Goal: Task Accomplishment & Management: Use online tool/utility

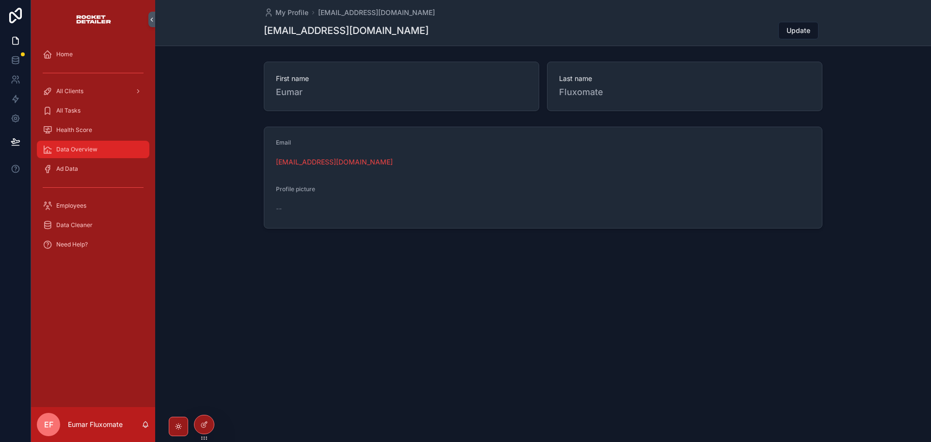
click at [132, 147] on div "Data Overview" at bounding box center [93, 150] width 101 height 16
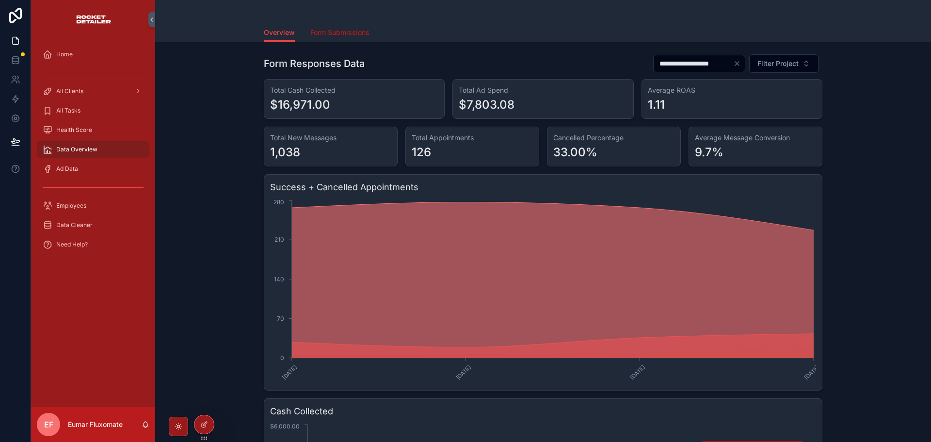
click at [339, 33] on span "Form Submissions" at bounding box center [339, 33] width 59 height 10
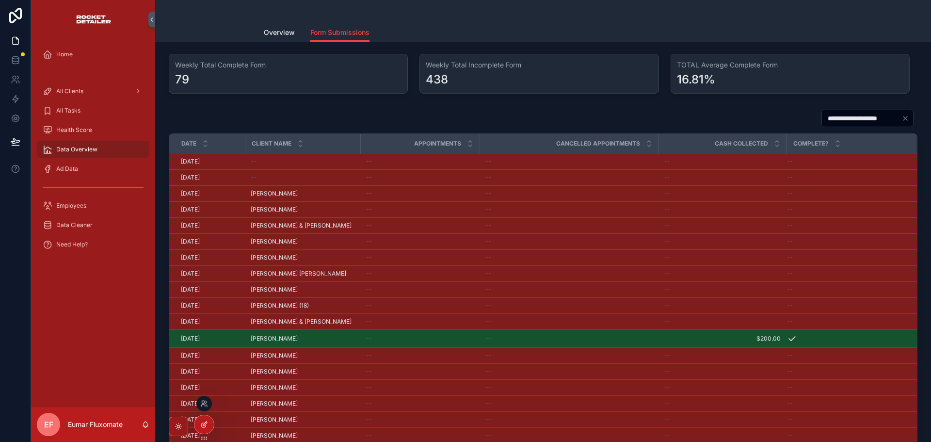
click at [201, 423] on icon at bounding box center [204, 425] width 8 height 8
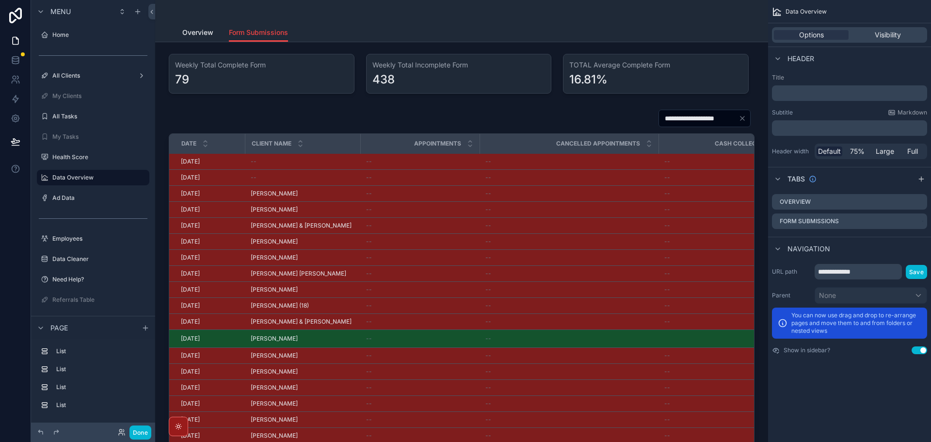
click at [249, 69] on div "scrollable content" at bounding box center [261, 74] width 197 height 48
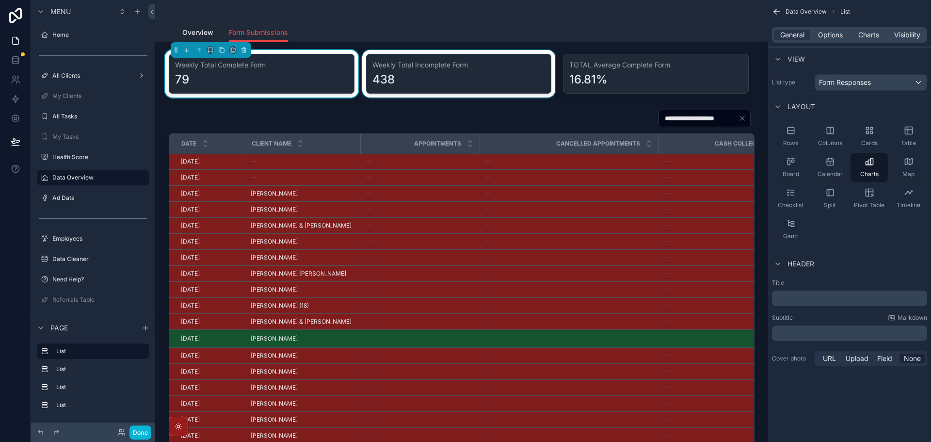
click at [406, 78] on div "scrollable content" at bounding box center [458, 74] width 197 height 48
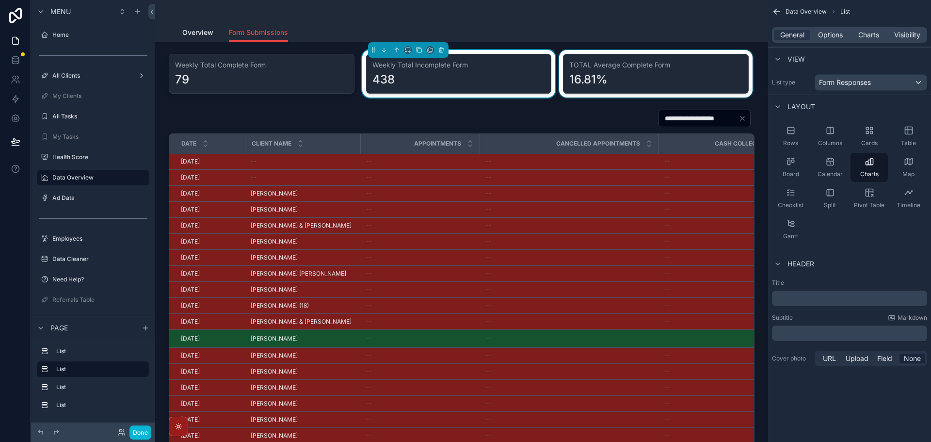
click at [593, 79] on div "scrollable content" at bounding box center [655, 74] width 197 height 48
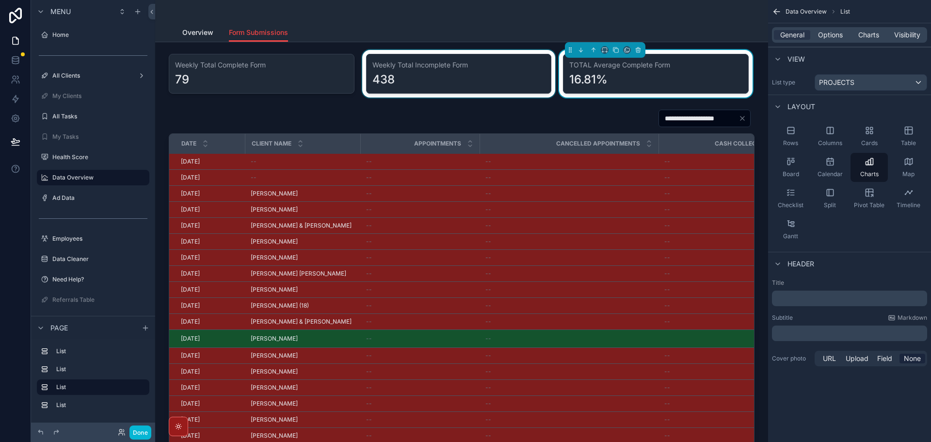
click at [475, 79] on div "scrollable content" at bounding box center [458, 74] width 197 height 48
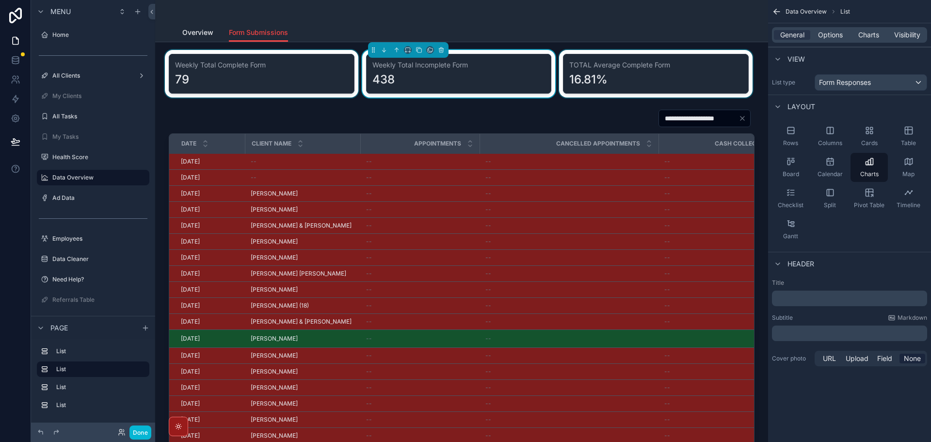
click at [313, 78] on div "scrollable content" at bounding box center [261, 74] width 197 height 48
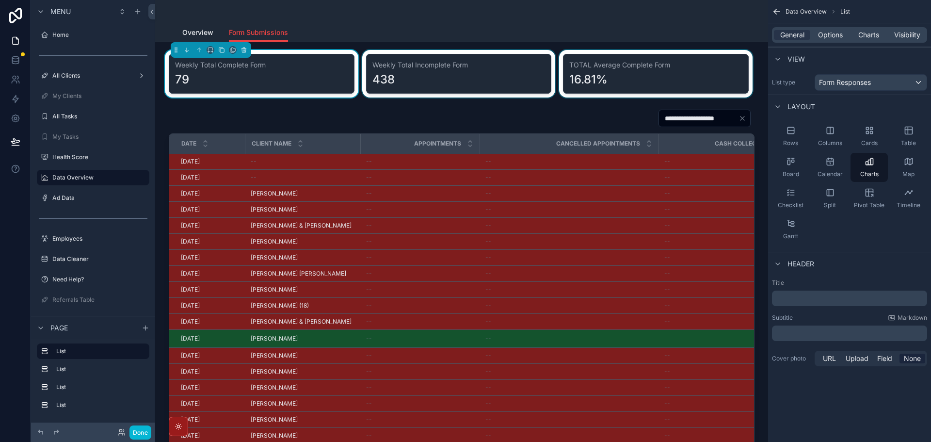
click at [464, 82] on div "scrollable content" at bounding box center [458, 74] width 197 height 48
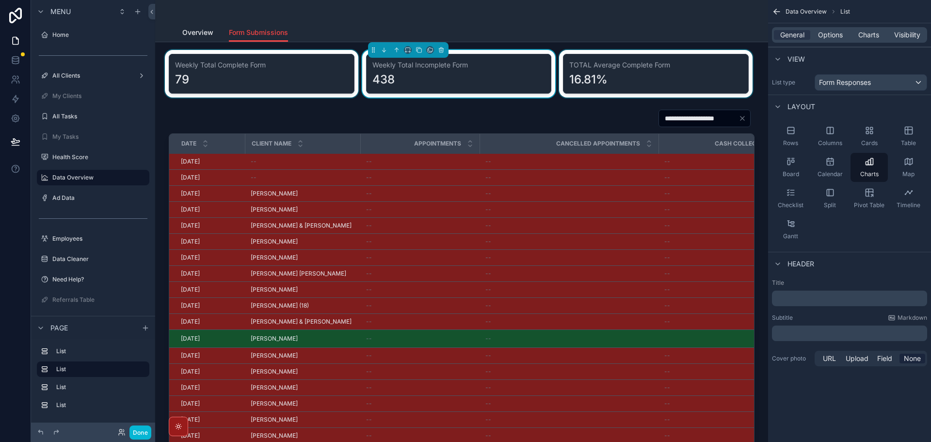
click at [304, 80] on div "scrollable content" at bounding box center [261, 74] width 197 height 48
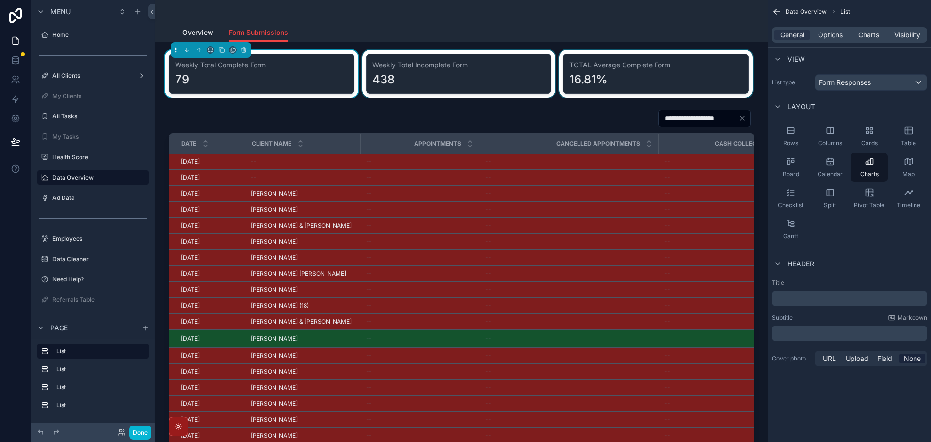
click at [388, 82] on div "scrollable content" at bounding box center [458, 74] width 197 height 48
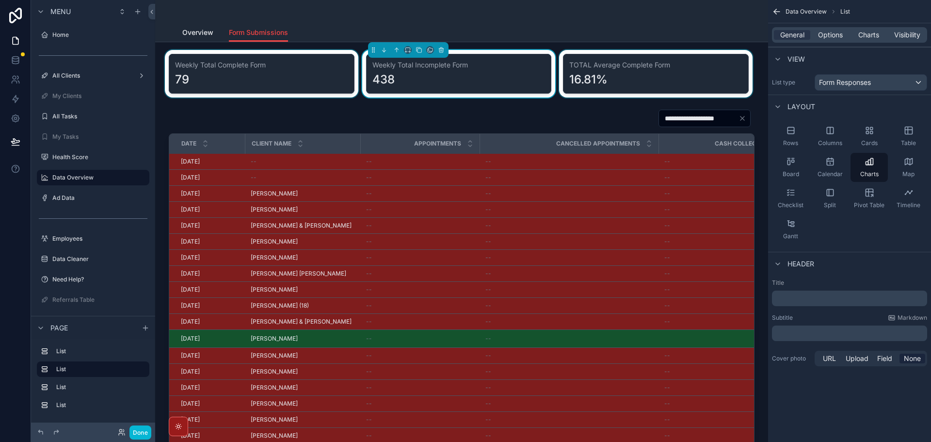
click at [492, 9] on div "scrollable content" at bounding box center [461, 11] width 559 height 23
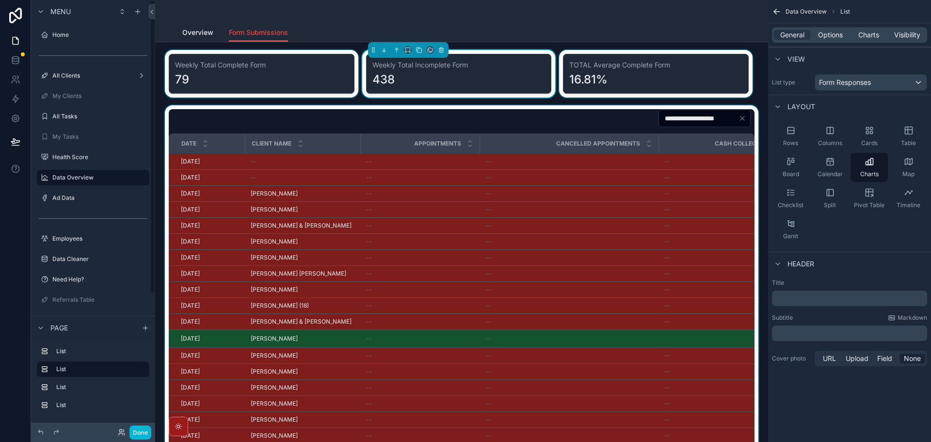
scroll to position [243, 0]
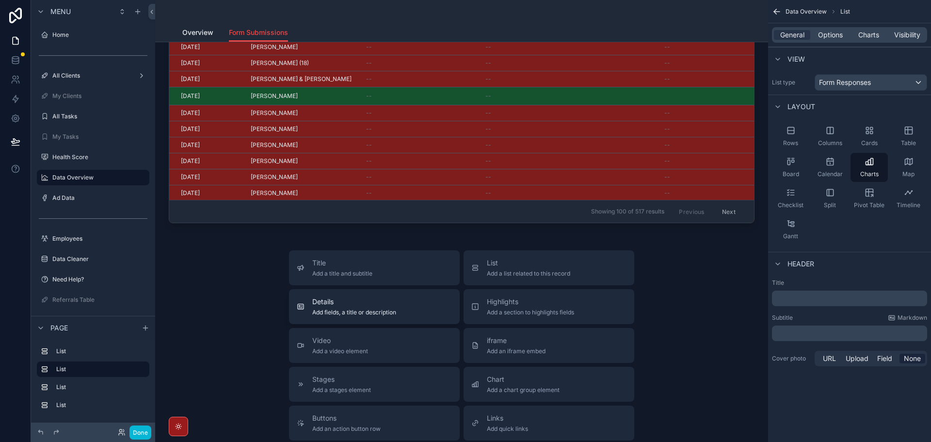
click at [418, 304] on div "Details Add fields, a title or description" at bounding box center [374, 306] width 155 height 19
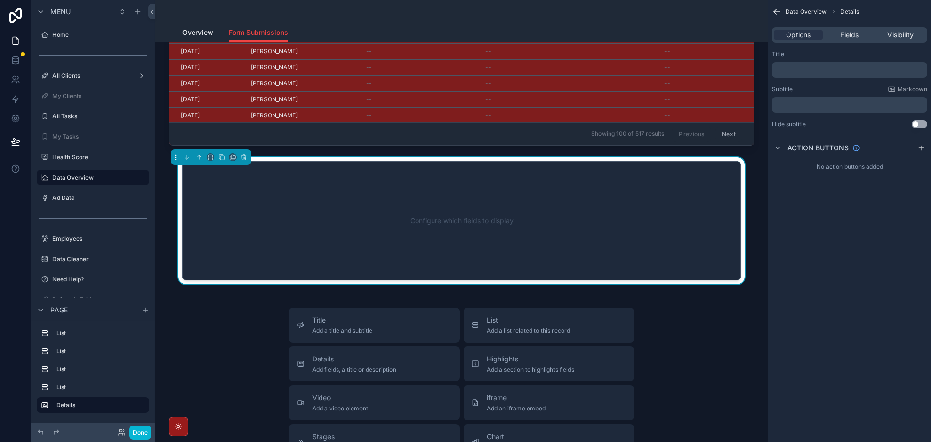
click at [297, 292] on div "**********" at bounding box center [461, 224] width 613 height 1011
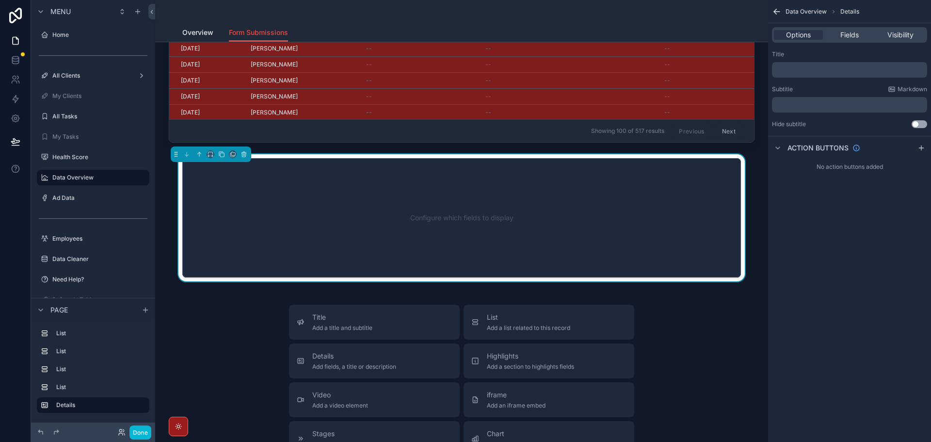
scroll to position [320, 0]
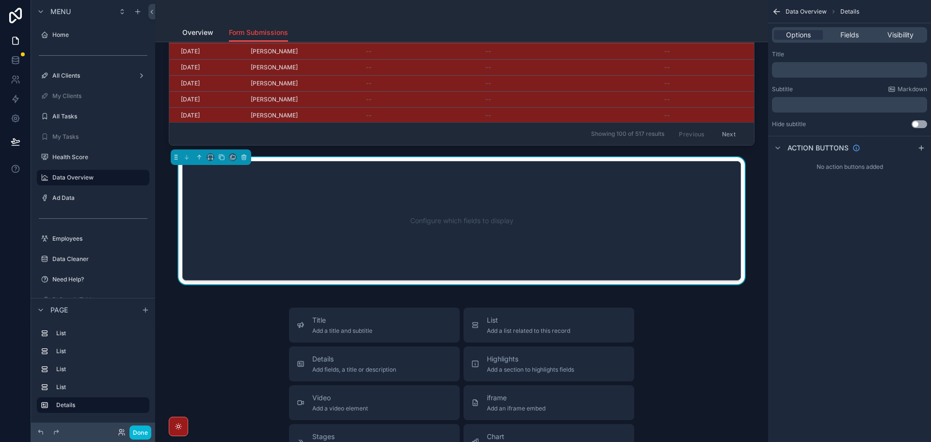
click at [334, 250] on div "Configure which fields to display" at bounding box center [461, 220] width 527 height 87
click at [842, 37] on span "Fields" at bounding box center [850, 35] width 18 height 10
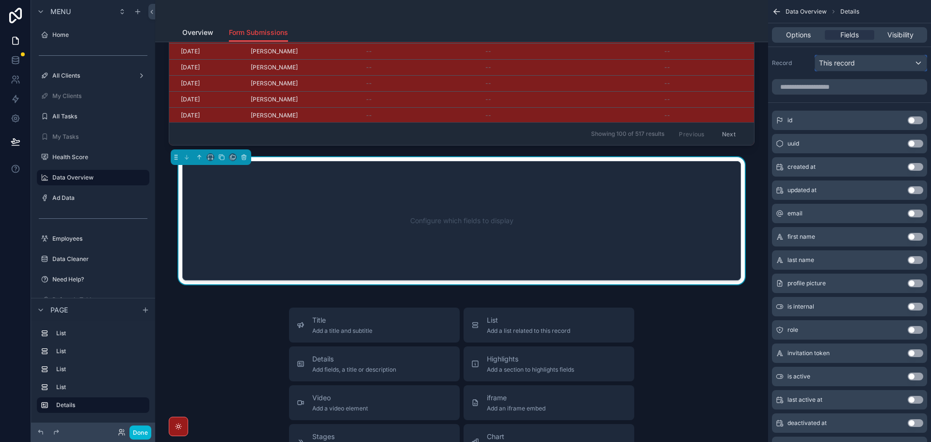
click at [847, 64] on span "This record" at bounding box center [837, 63] width 36 height 10
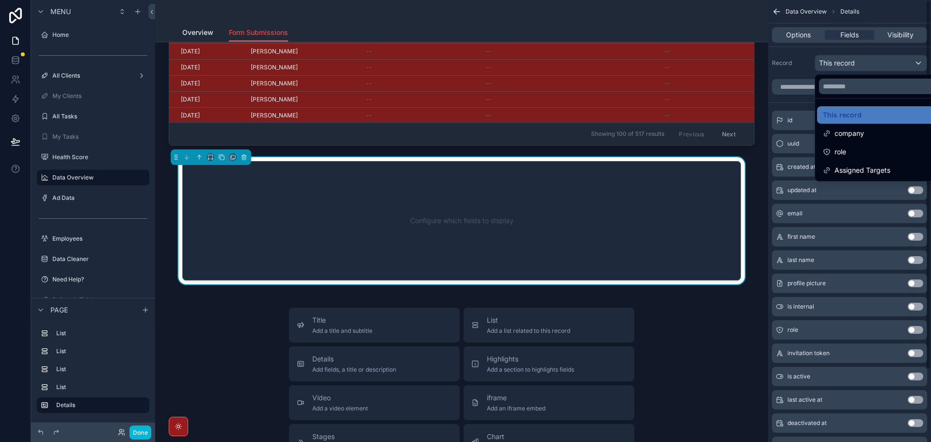
click at [806, 60] on div "scrollable content" at bounding box center [465, 221] width 931 height 442
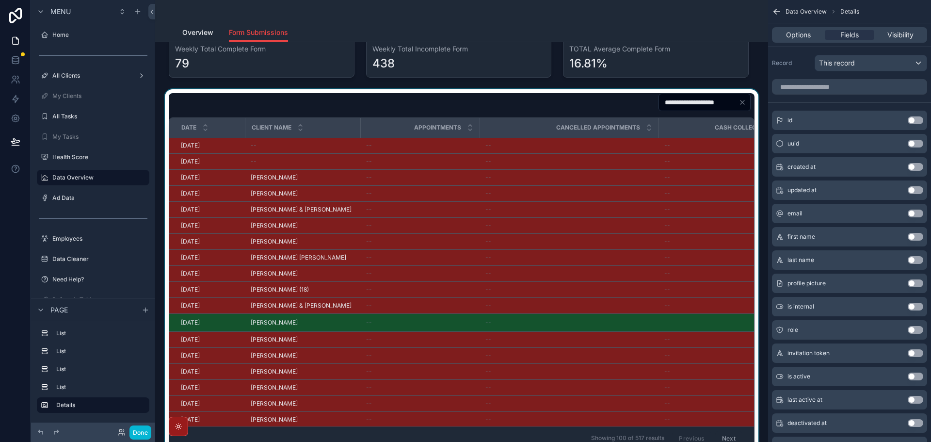
scroll to position [0, 0]
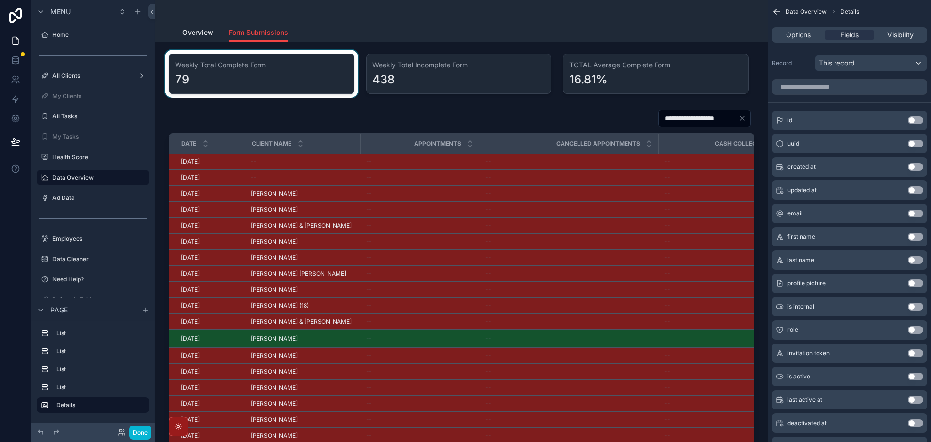
click at [304, 72] on div "scrollable content" at bounding box center [261, 74] width 197 height 48
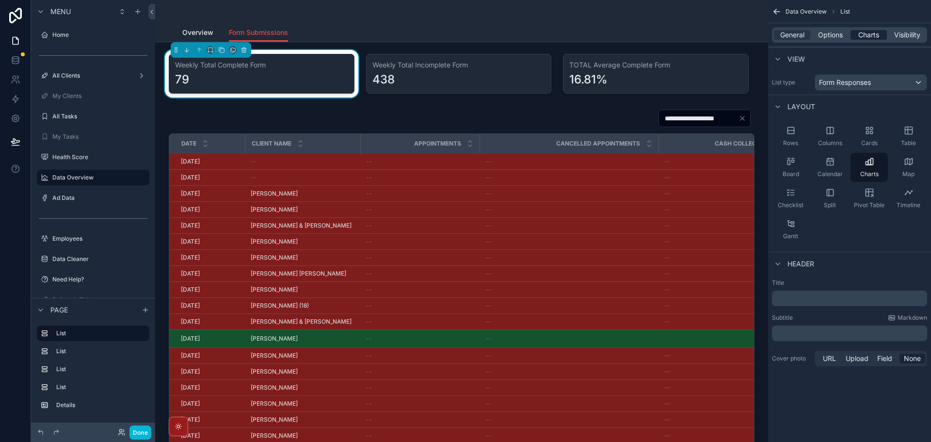
click at [865, 31] on span "Charts" at bounding box center [869, 35] width 21 height 10
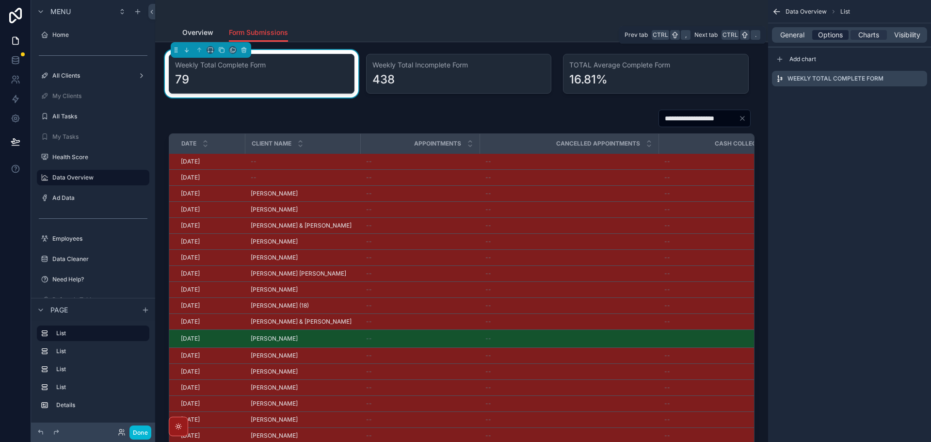
click at [828, 34] on span "Options" at bounding box center [830, 35] width 25 height 10
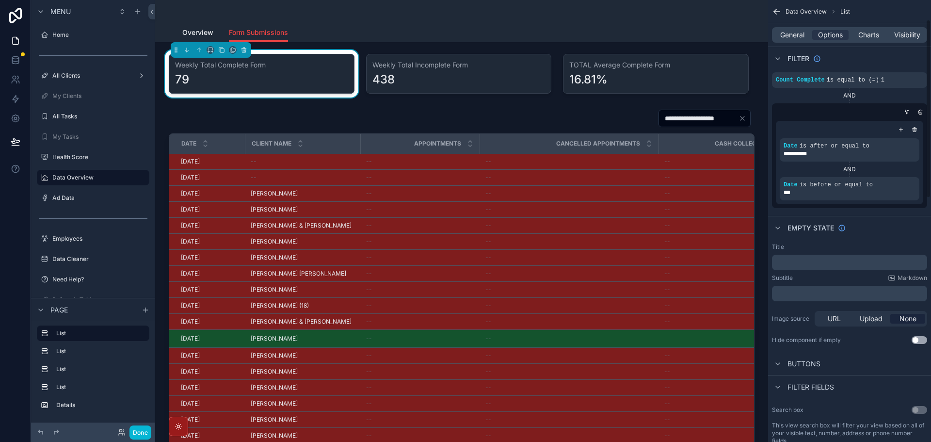
scroll to position [49, 0]
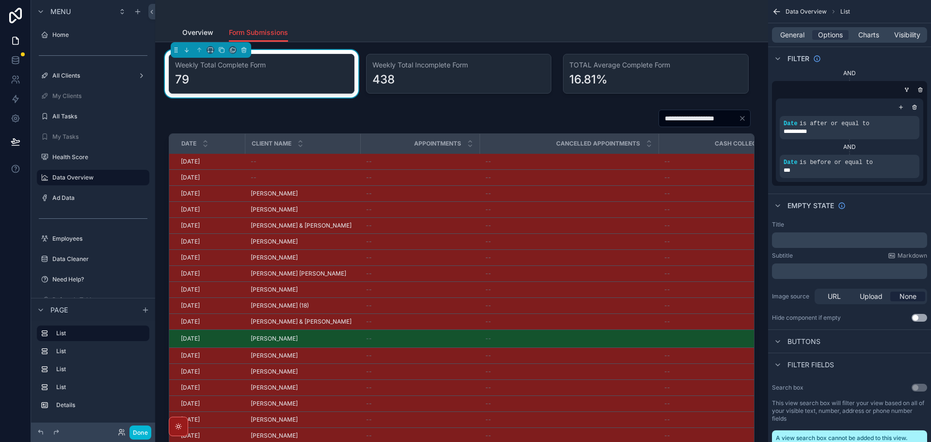
click at [453, 19] on div "scrollable content" at bounding box center [461, 11] width 559 height 23
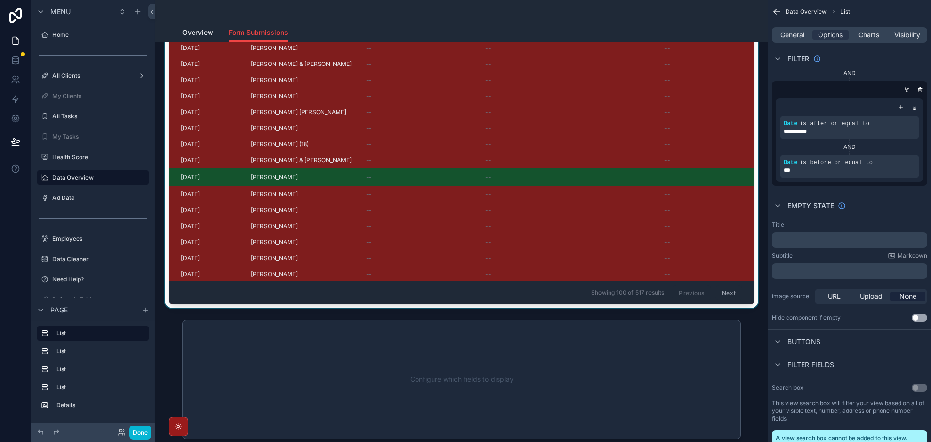
scroll to position [146, 0]
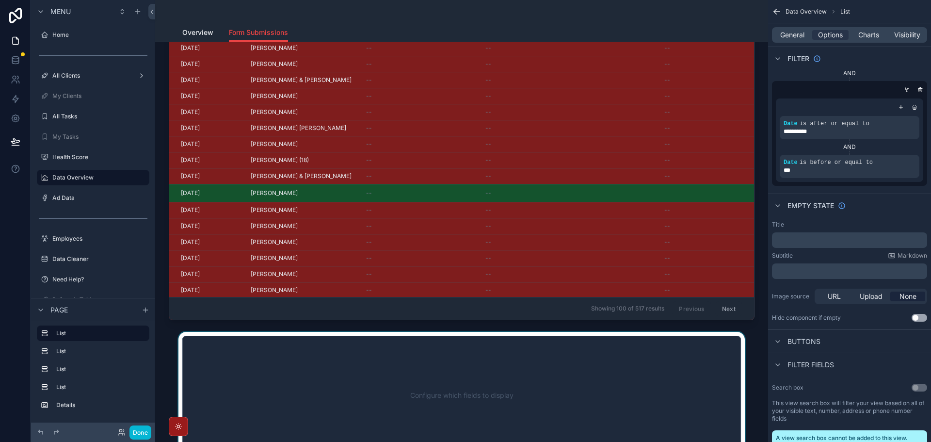
click at [369, 361] on div "scrollable content" at bounding box center [462, 395] width 598 height 127
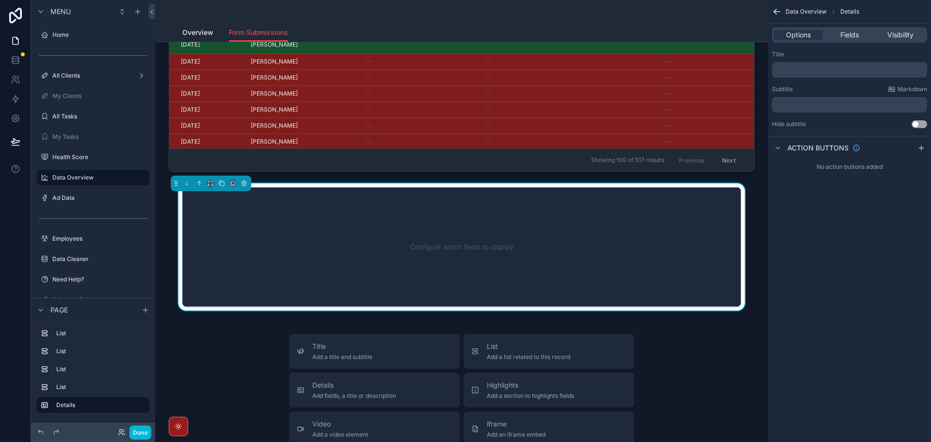
scroll to position [291, 0]
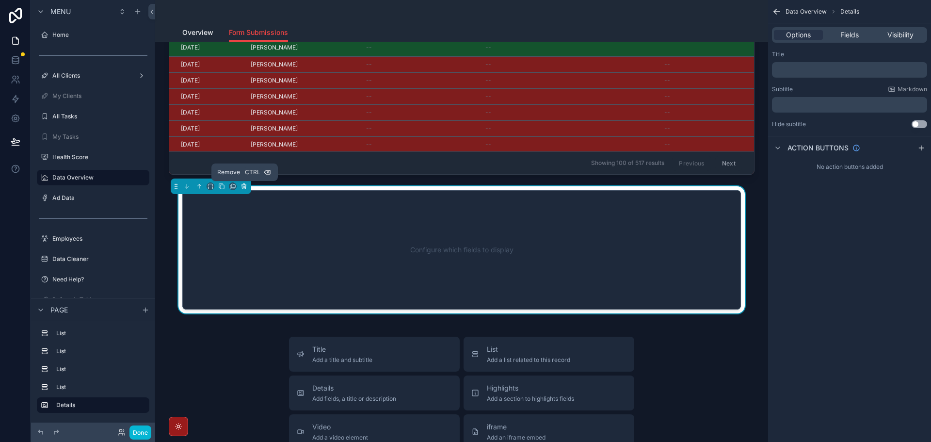
click at [242, 186] on icon "scrollable content" at bounding box center [244, 186] width 7 height 7
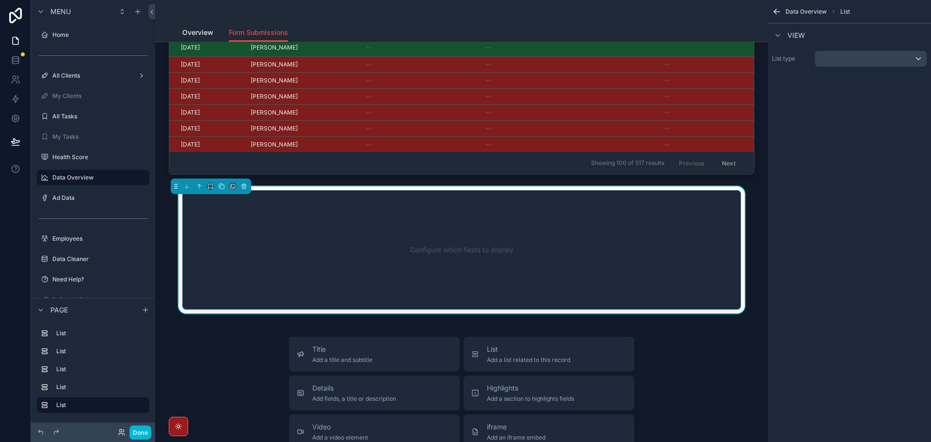
scroll to position [320, 0]
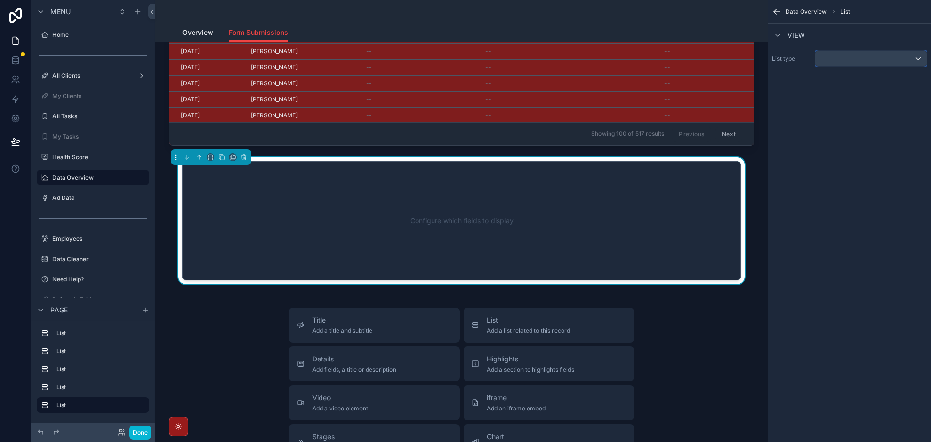
click at [859, 60] on div "scrollable content" at bounding box center [871, 59] width 112 height 16
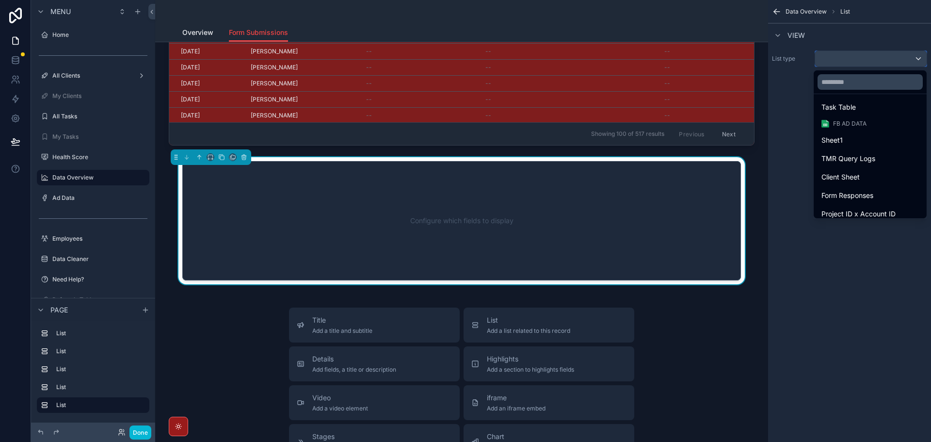
scroll to position [146, 0]
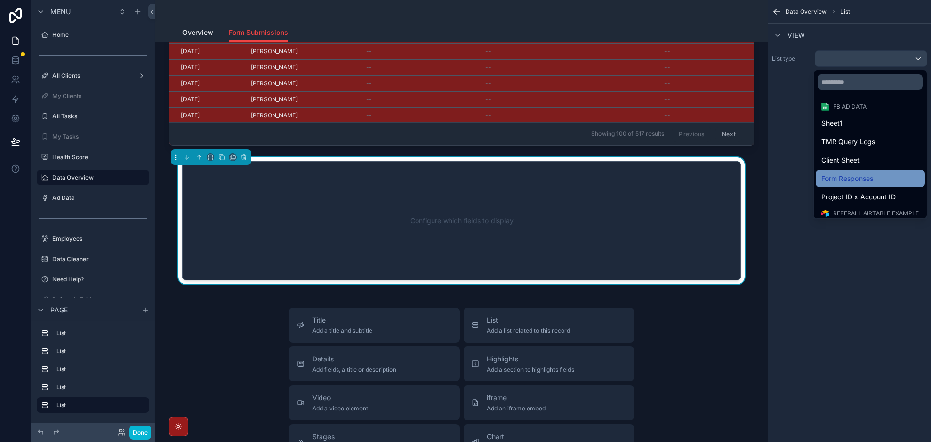
click at [858, 177] on span "Form Responses" at bounding box center [848, 179] width 52 height 12
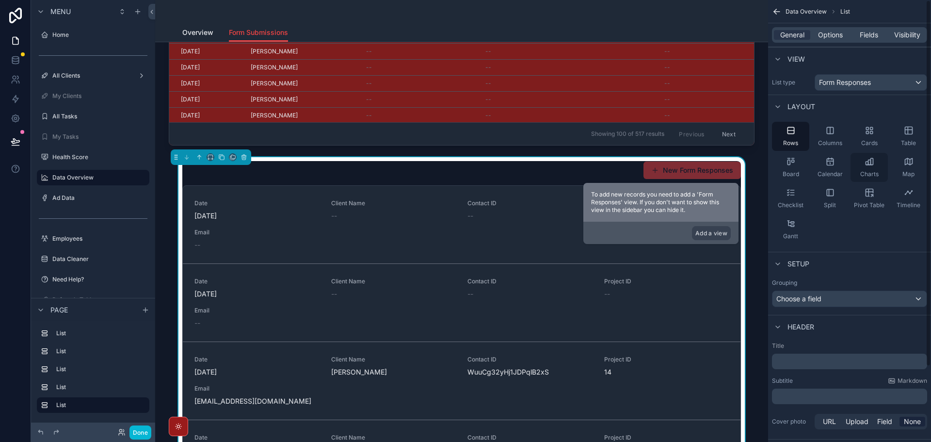
click at [860, 167] on div "Charts" at bounding box center [869, 167] width 37 height 29
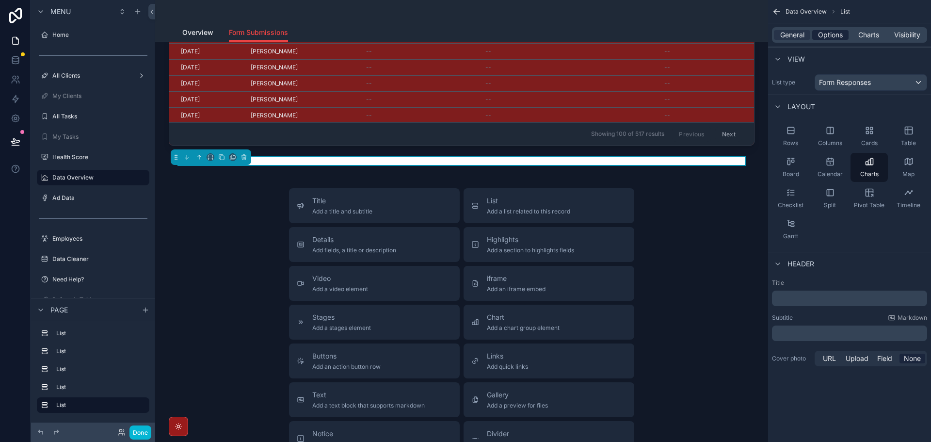
click at [827, 39] on span "Options" at bounding box center [830, 35] width 25 height 10
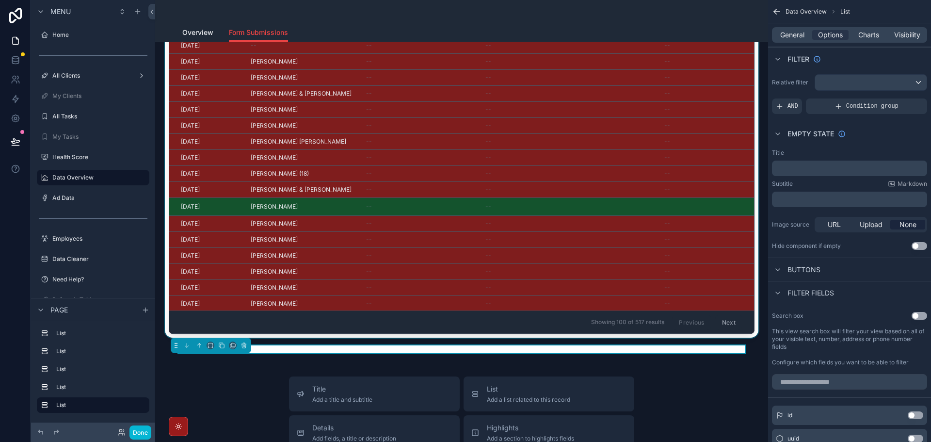
scroll to position [291, 0]
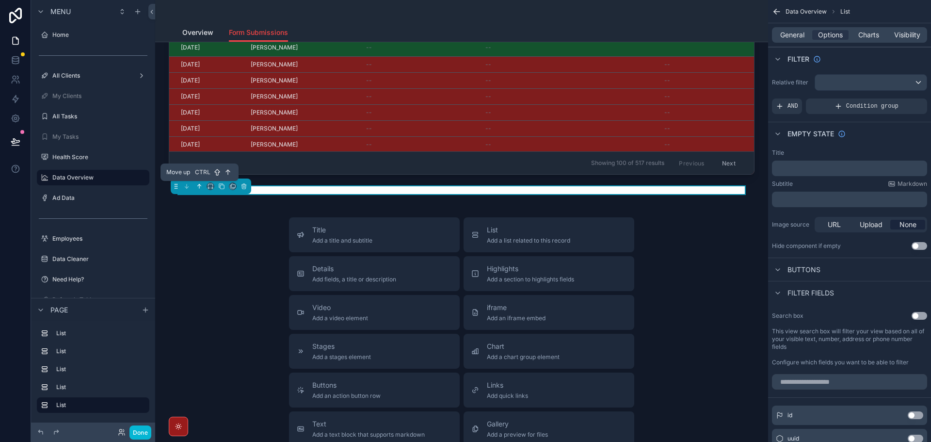
click at [200, 186] on icon "scrollable content" at bounding box center [199, 186] width 7 height 7
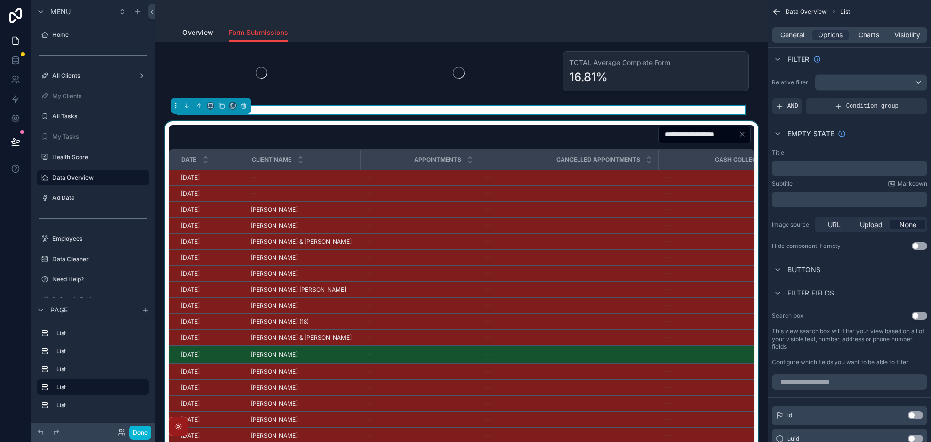
scroll to position [0, 0]
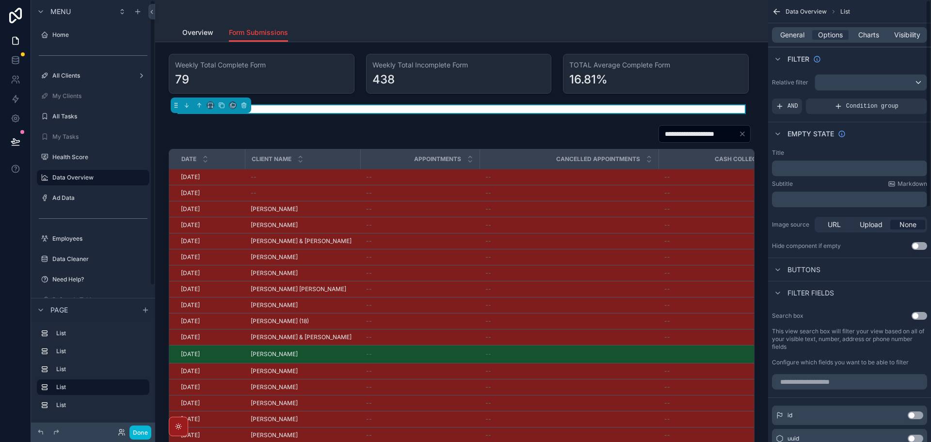
click at [864, 137] on div "Empty state" at bounding box center [849, 133] width 163 height 23
click at [866, 89] on div "scrollable content" at bounding box center [871, 83] width 112 height 16
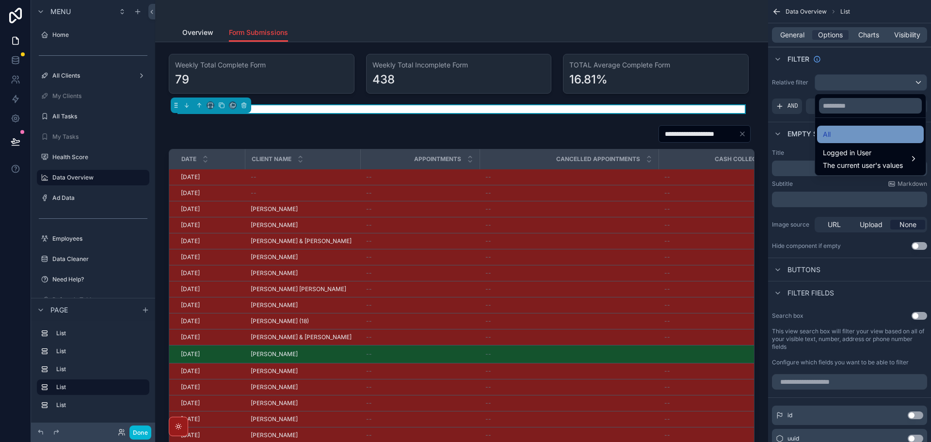
click at [857, 134] on div "All" at bounding box center [870, 135] width 95 height 12
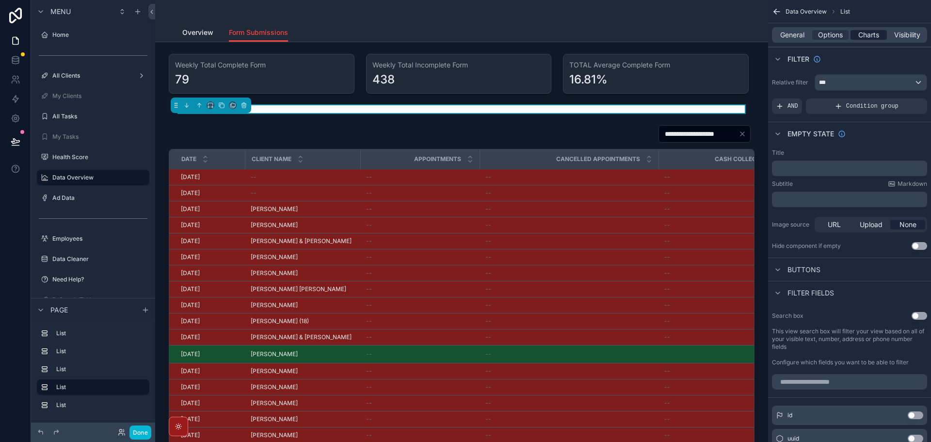
click at [875, 37] on span "Charts" at bounding box center [869, 35] width 21 height 10
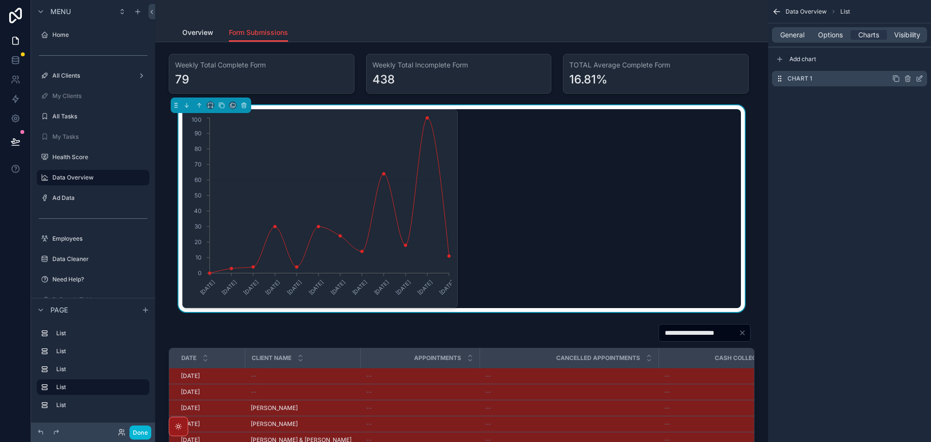
click at [921, 79] on icon "scrollable content" at bounding box center [920, 79] width 8 height 8
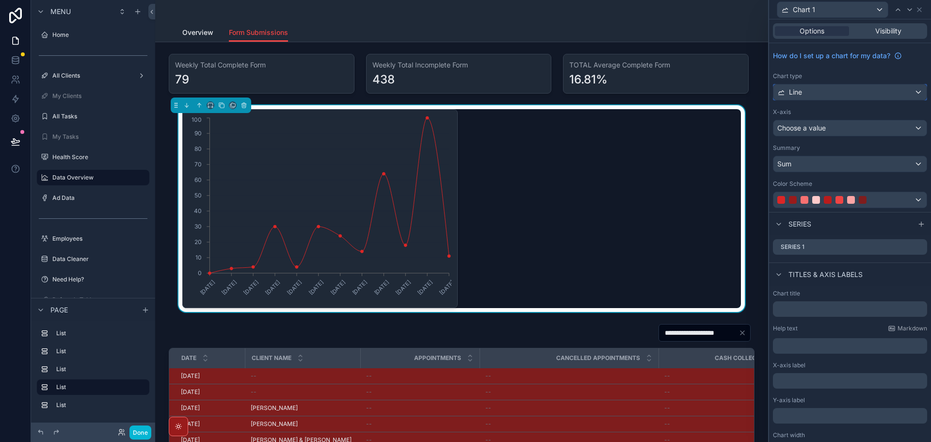
click at [835, 91] on div "Line" at bounding box center [850, 92] width 153 height 16
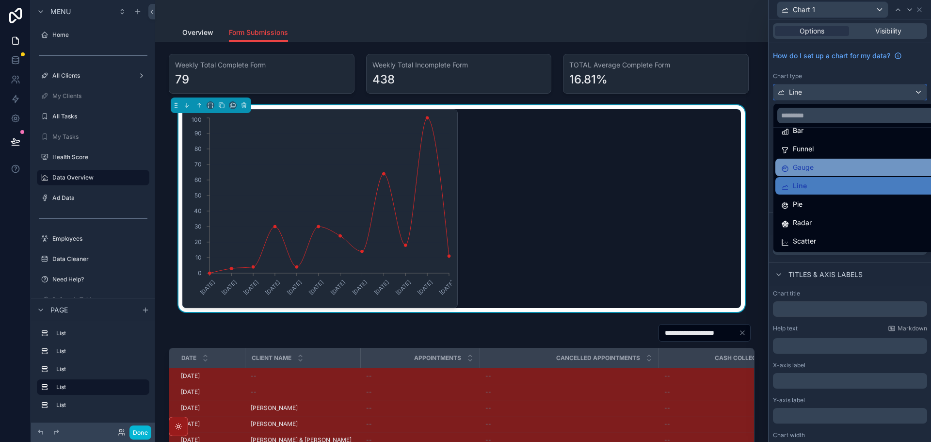
scroll to position [69, 0]
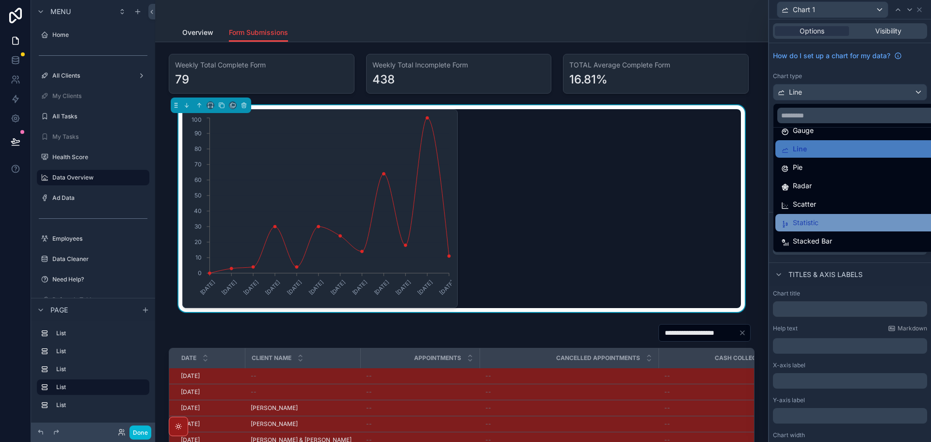
click at [817, 225] on span "Statistic" at bounding box center [806, 223] width 26 height 12
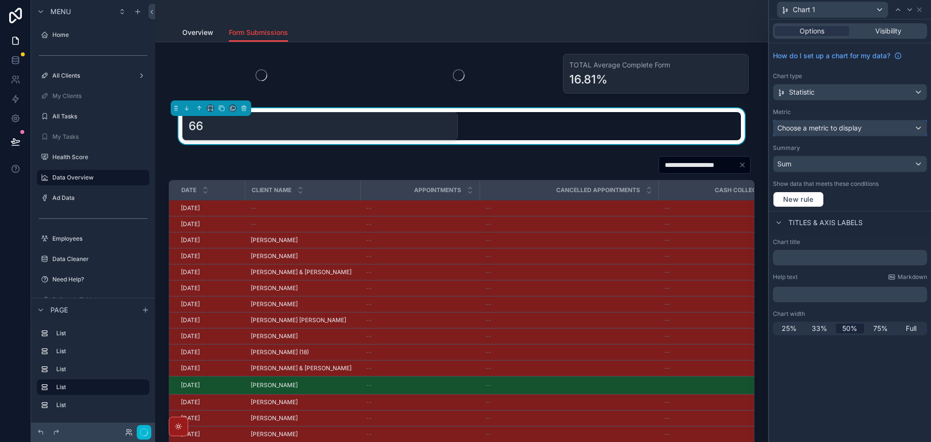
click at [824, 128] on span "Choose a metric to display" at bounding box center [820, 128] width 84 height 8
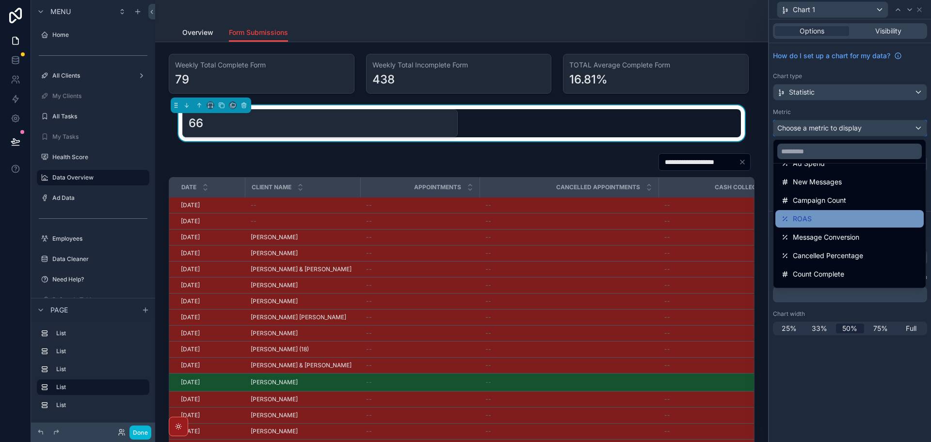
scroll to position [179, 0]
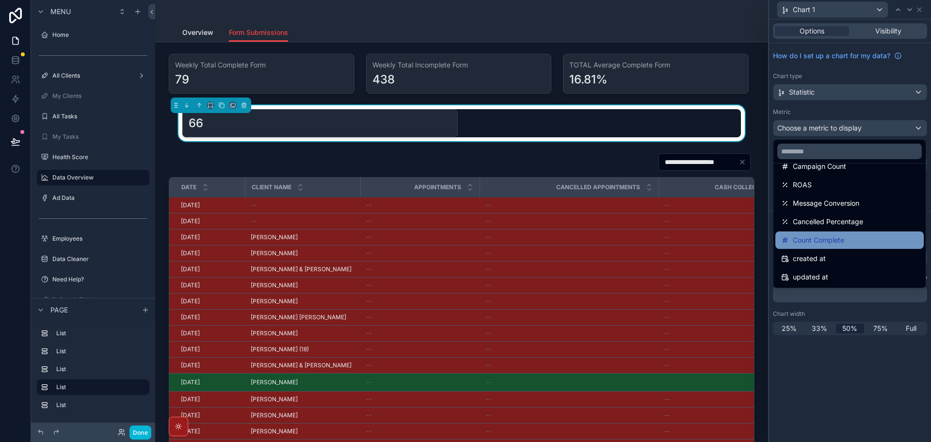
click at [829, 238] on span "Count Complete" at bounding box center [818, 240] width 51 height 12
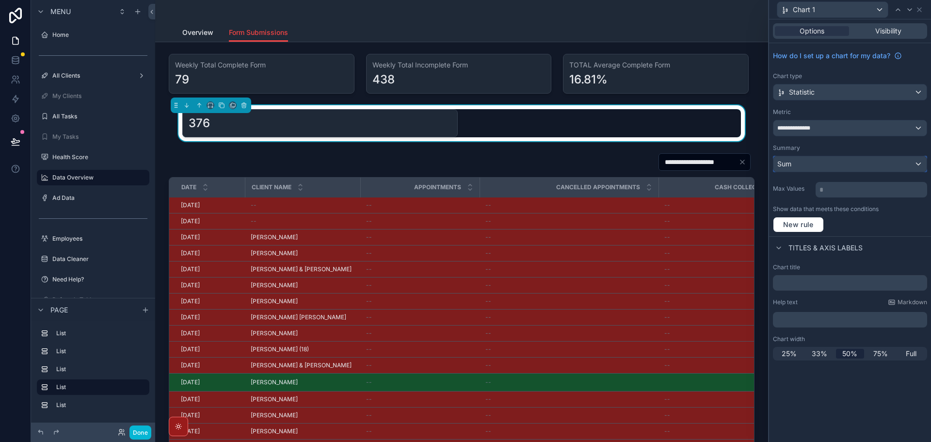
click at [817, 162] on div "Sum" at bounding box center [850, 164] width 153 height 16
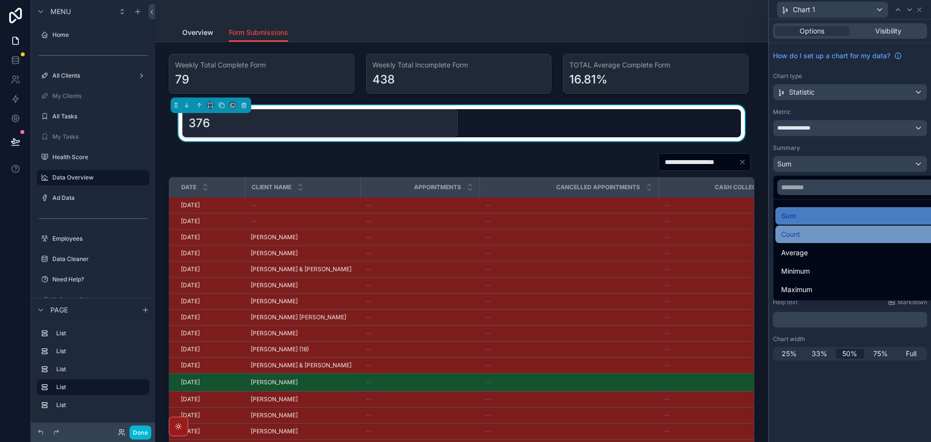
click at [811, 233] on div "Count" at bounding box center [861, 234] width 160 height 12
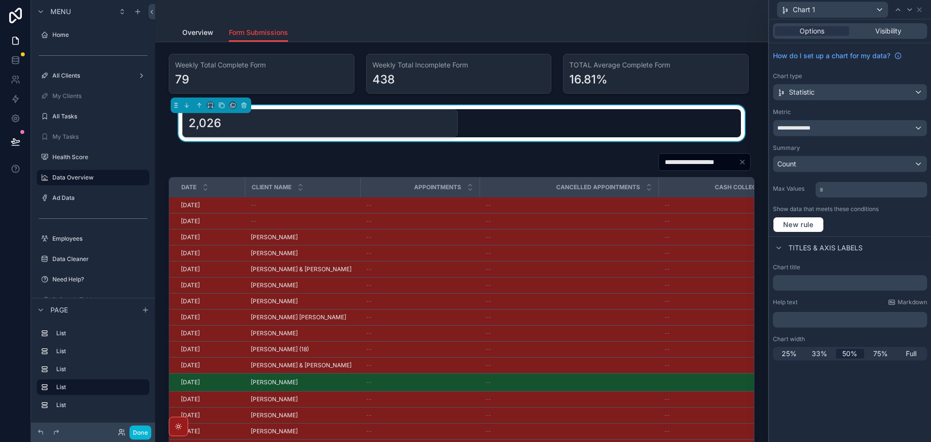
click at [881, 225] on div "New rule" at bounding box center [850, 225] width 154 height 16
click at [919, 9] on icon at bounding box center [920, 10] width 4 height 4
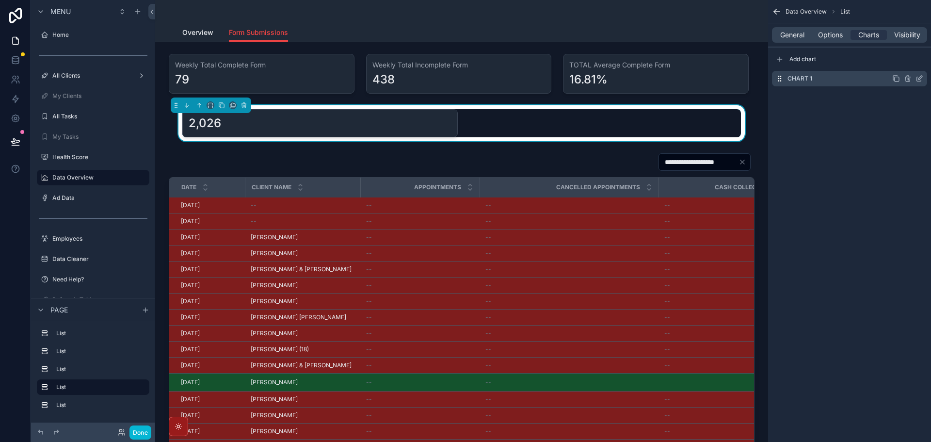
click at [920, 78] on icon "scrollable content" at bounding box center [920, 79] width 8 height 8
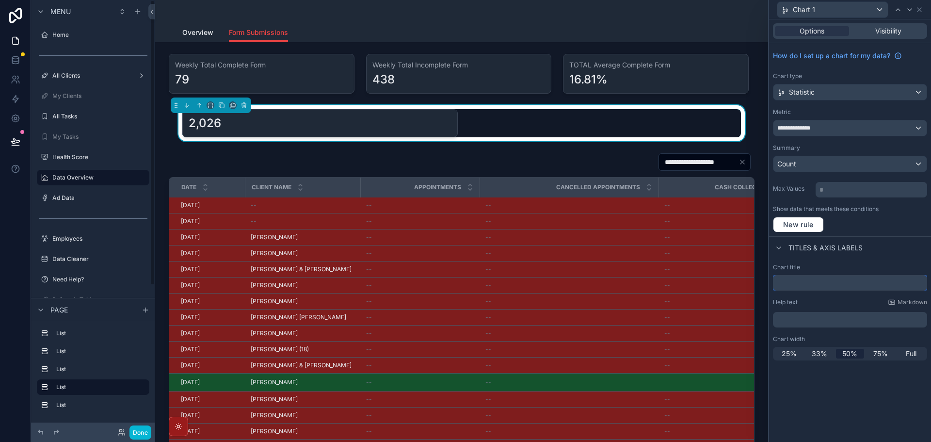
click at [857, 286] on input "text" at bounding box center [850, 283] width 154 height 16
paste input "**********"
click at [895, 242] on div "Titles & Axis labels" at bounding box center [850, 247] width 162 height 23
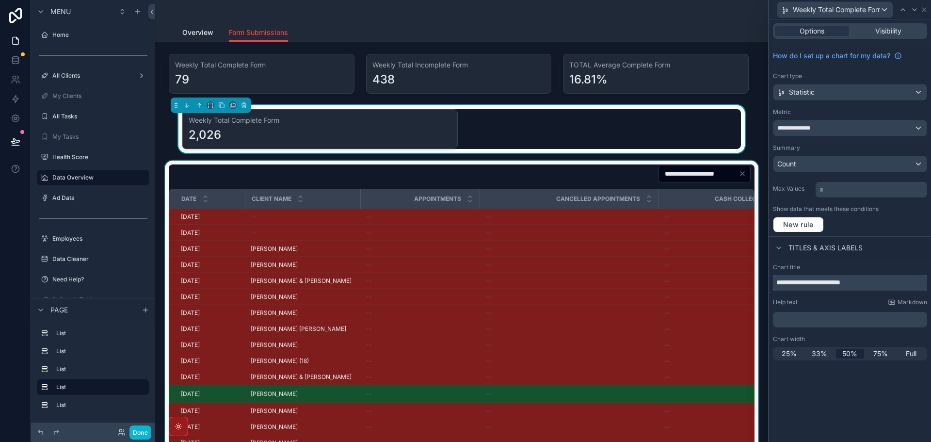
drag, startPoint x: 803, startPoint y: 286, endPoint x: 734, endPoint y: 287, distance: 68.9
click at [734, 287] on div "**********" at bounding box center [465, 221] width 931 height 442
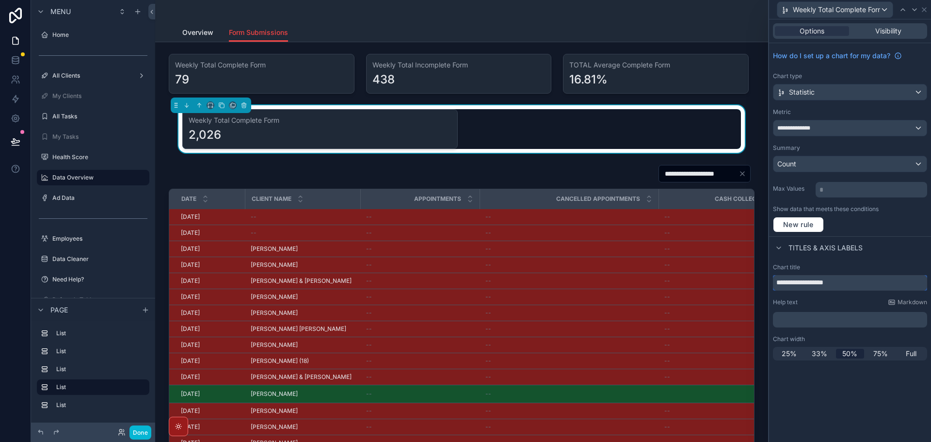
type input "**********"
click at [874, 255] on div "Titles & Axis labels" at bounding box center [850, 247] width 162 height 23
click at [920, 8] on icon at bounding box center [920, 10] width 8 height 8
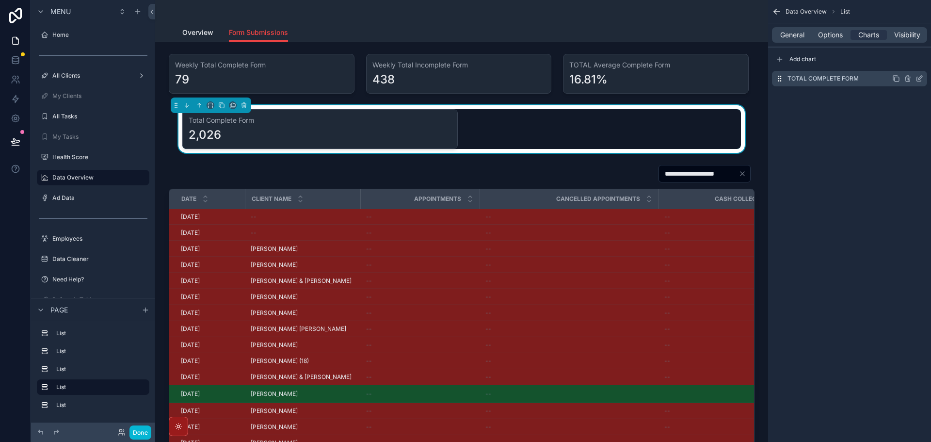
click at [897, 79] on icon "scrollable content" at bounding box center [897, 79] width 8 height 8
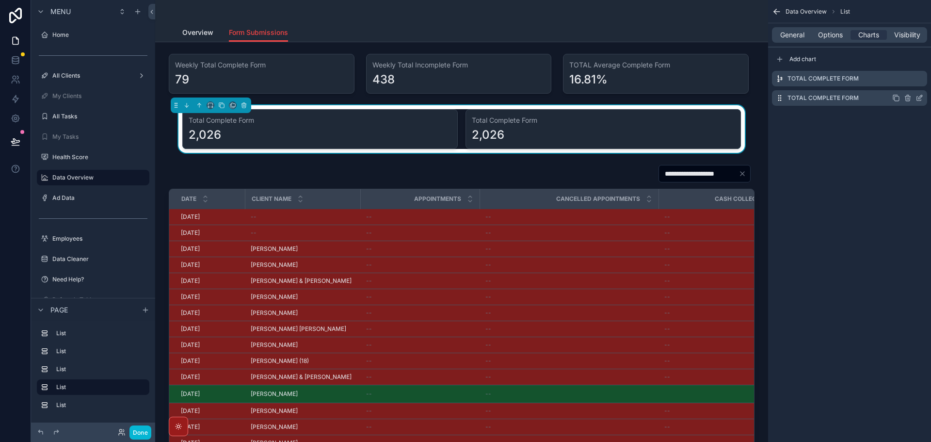
click at [920, 98] on icon "scrollable content" at bounding box center [920, 98] width 8 height 8
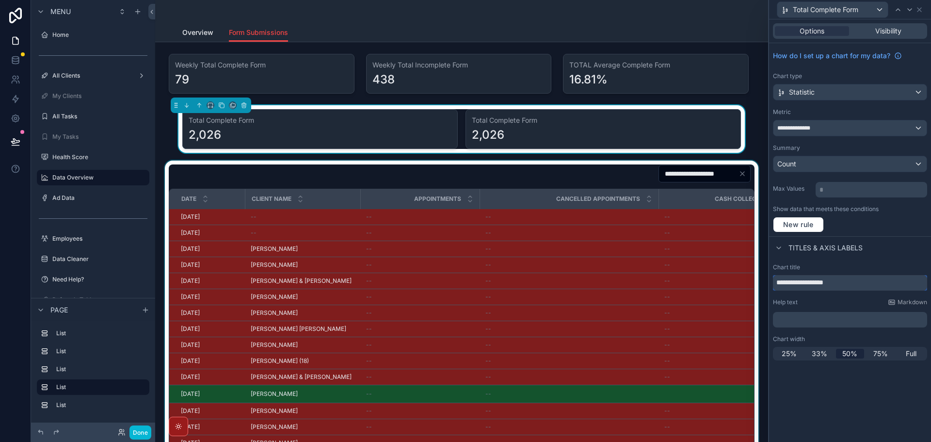
drag, startPoint x: 851, startPoint y: 283, endPoint x: 727, endPoint y: 280, distance: 124.7
click at [722, 281] on div "**********" at bounding box center [465, 221] width 931 height 442
paste input "**"
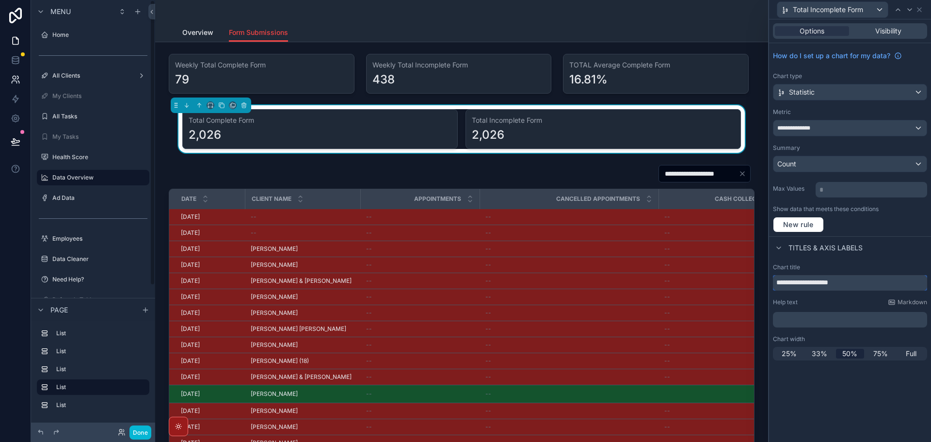
type input "**********"
click at [802, 222] on span "New rule" at bounding box center [799, 224] width 38 height 9
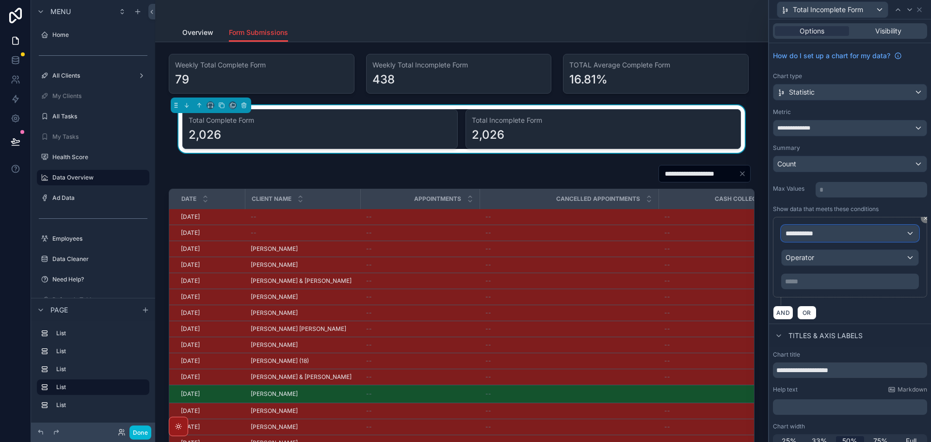
click at [826, 235] on div "**********" at bounding box center [850, 234] width 137 height 16
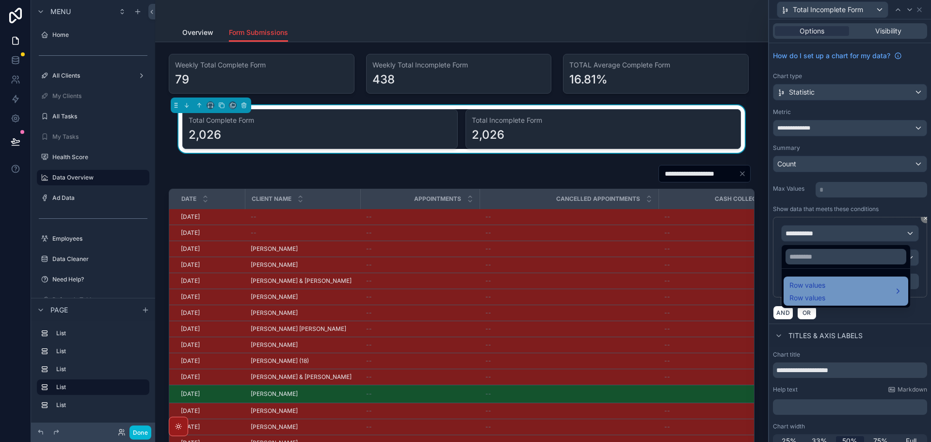
click at [825, 284] on span "Row values" at bounding box center [808, 285] width 36 height 12
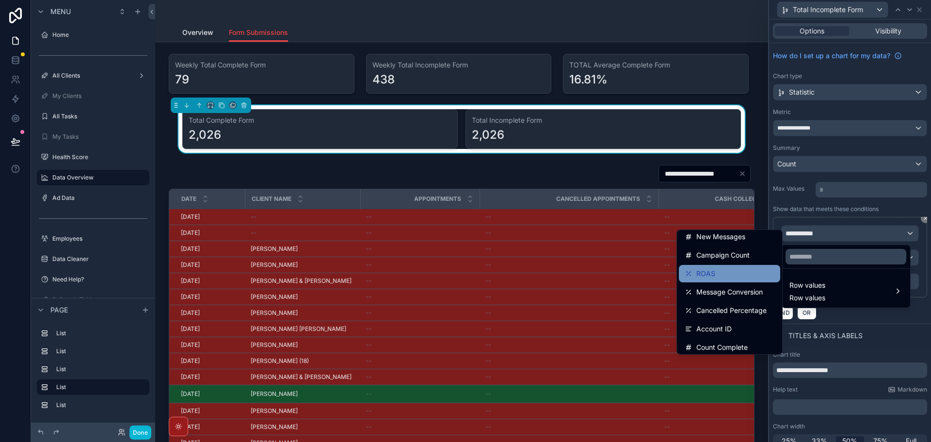
scroll to position [243, 0]
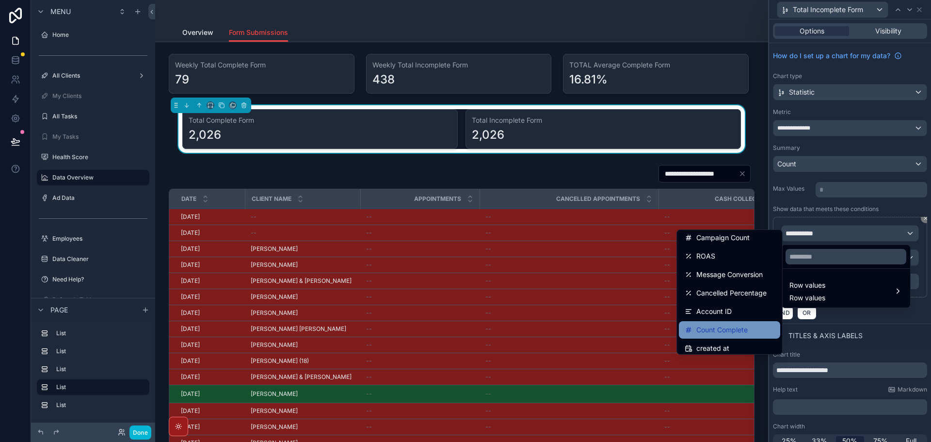
click at [723, 324] on span "Count Complete" at bounding box center [722, 330] width 51 height 12
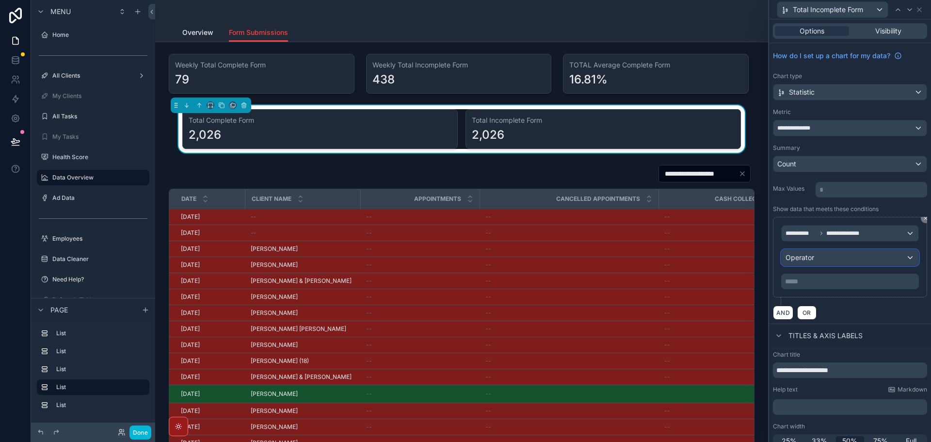
click at [850, 251] on div "Operator" at bounding box center [850, 258] width 137 height 16
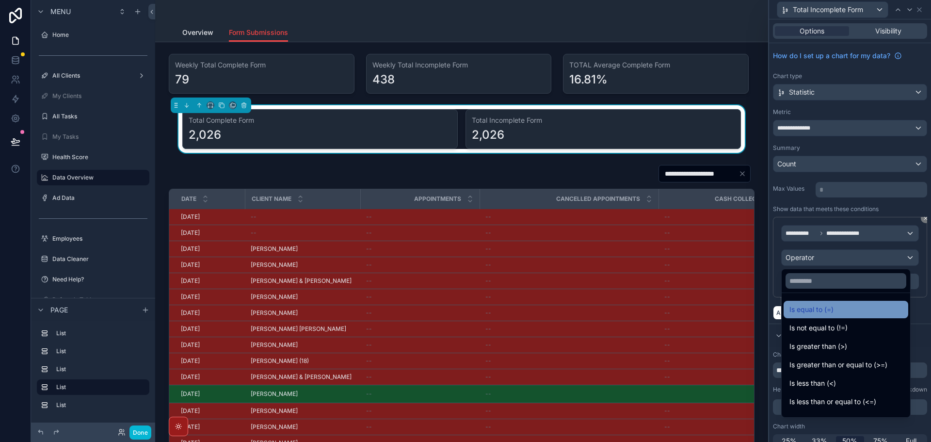
click at [822, 308] on span "Is equal to (=)" at bounding box center [812, 310] width 44 height 12
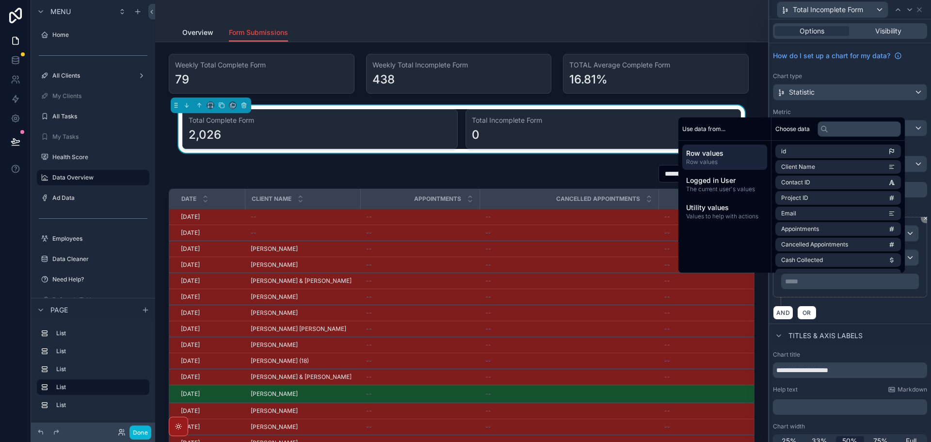
click at [836, 280] on p "***** ﻿" at bounding box center [851, 282] width 132 height 10
click at [868, 311] on div "AND OR" at bounding box center [850, 312] width 154 height 15
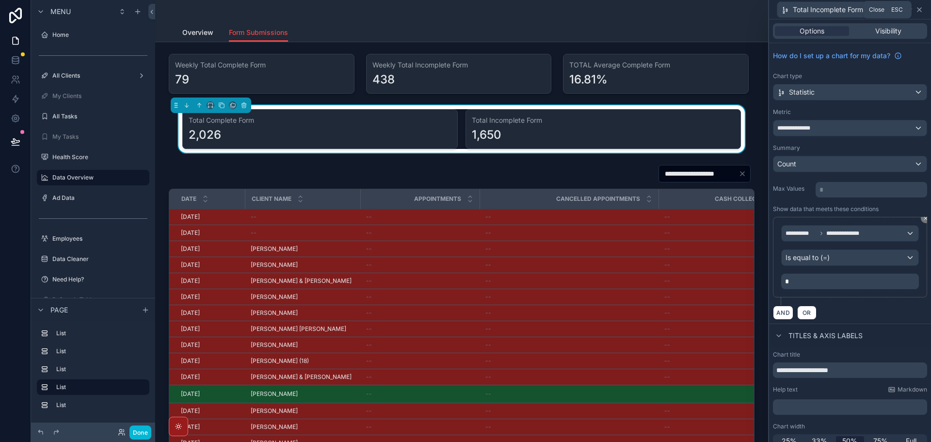
click at [922, 12] on icon at bounding box center [920, 10] width 4 height 4
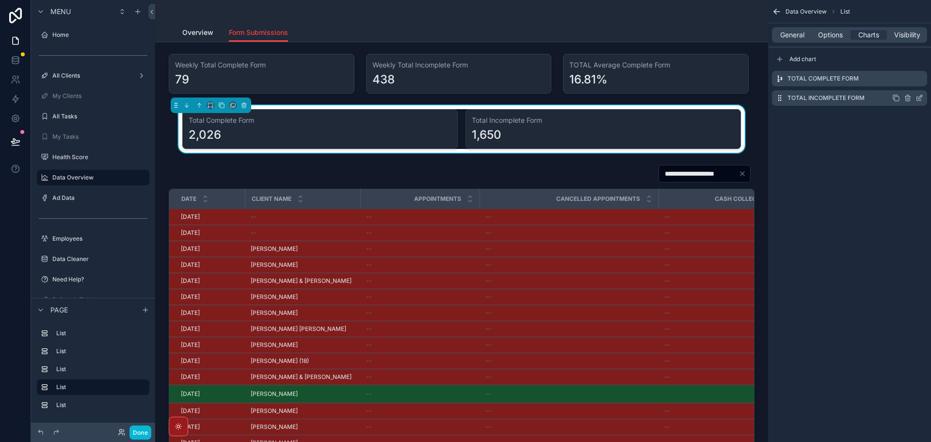
click at [896, 98] on icon "scrollable content" at bounding box center [897, 98] width 8 height 8
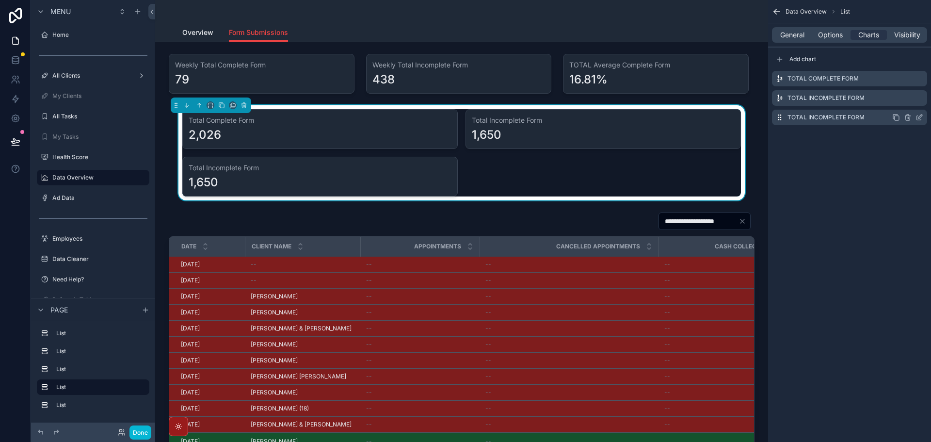
click at [919, 118] on icon "scrollable content" at bounding box center [920, 118] width 8 height 8
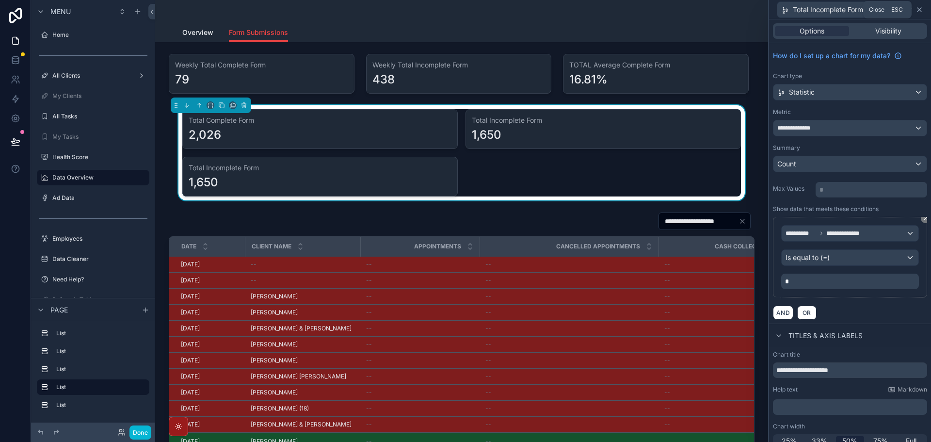
click at [922, 8] on icon at bounding box center [920, 10] width 8 height 8
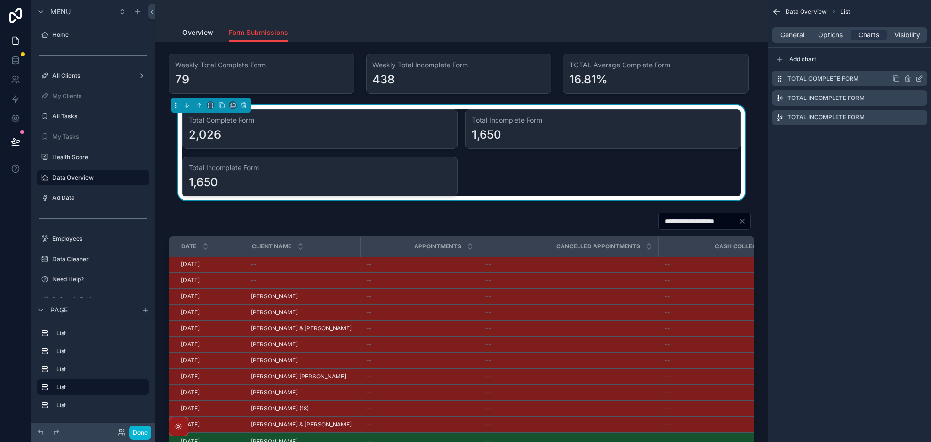
click at [919, 78] on icon "scrollable content" at bounding box center [920, 79] width 8 height 8
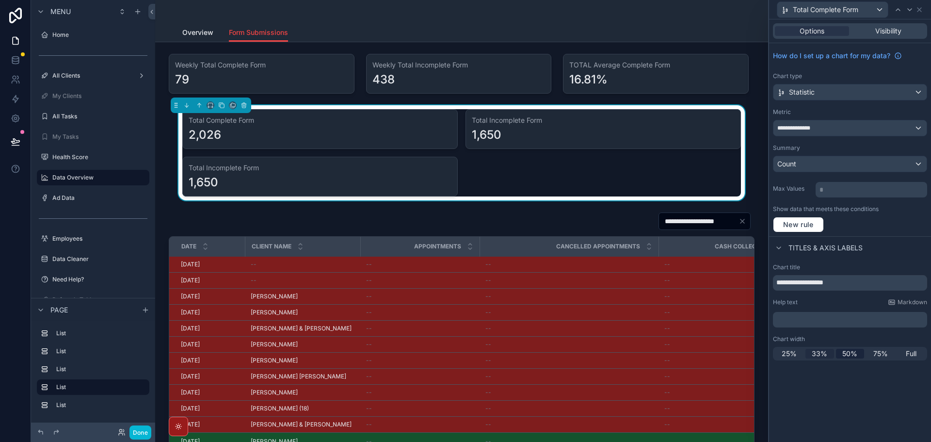
click at [821, 352] on span "33%" at bounding box center [820, 354] width 16 height 10
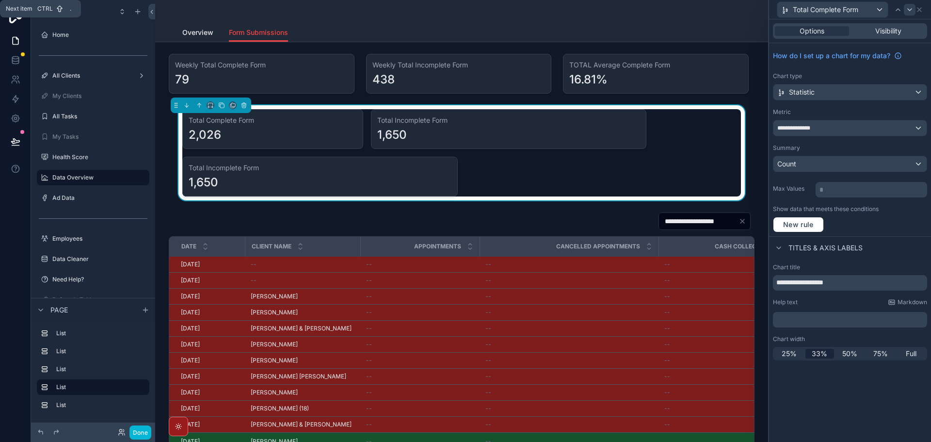
click at [910, 9] on icon at bounding box center [910, 10] width 8 height 8
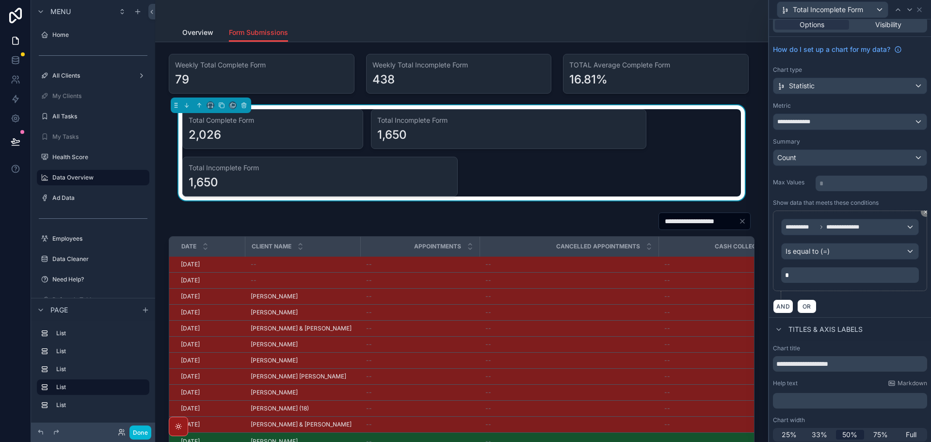
scroll to position [10, 0]
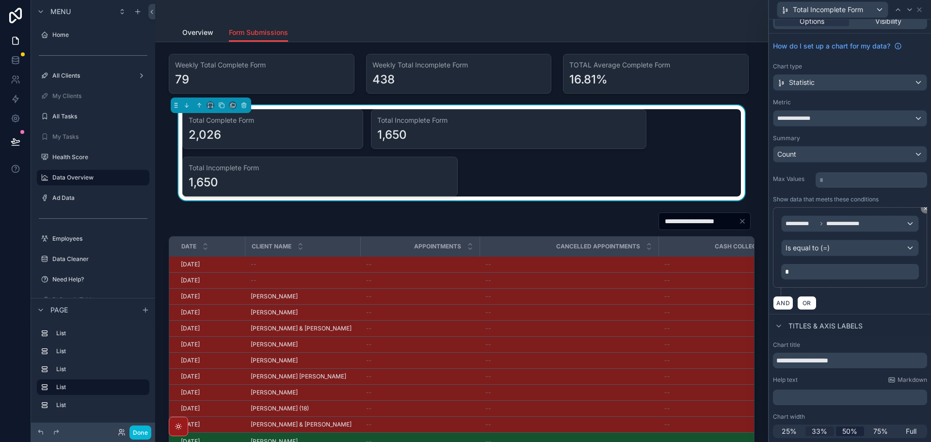
click at [817, 433] on span "33%" at bounding box center [820, 431] width 16 height 10
click at [912, 9] on icon at bounding box center [910, 10] width 8 height 8
click at [826, 433] on div "33%" at bounding box center [820, 431] width 29 height 10
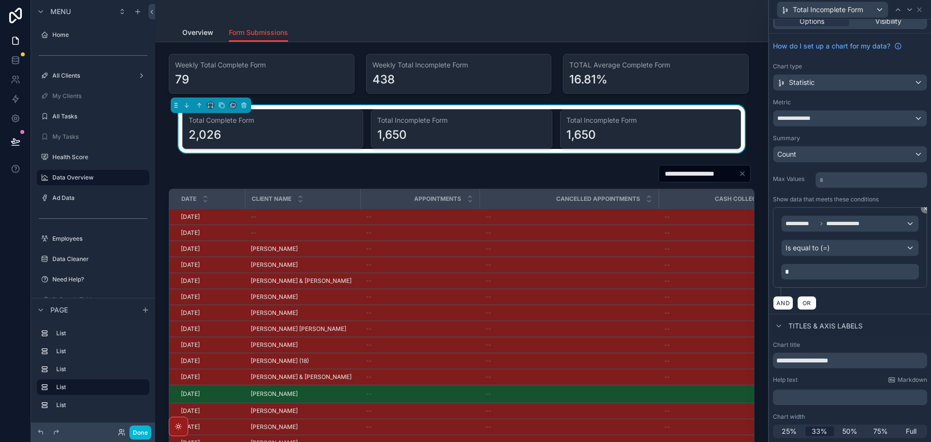
scroll to position [0, 0]
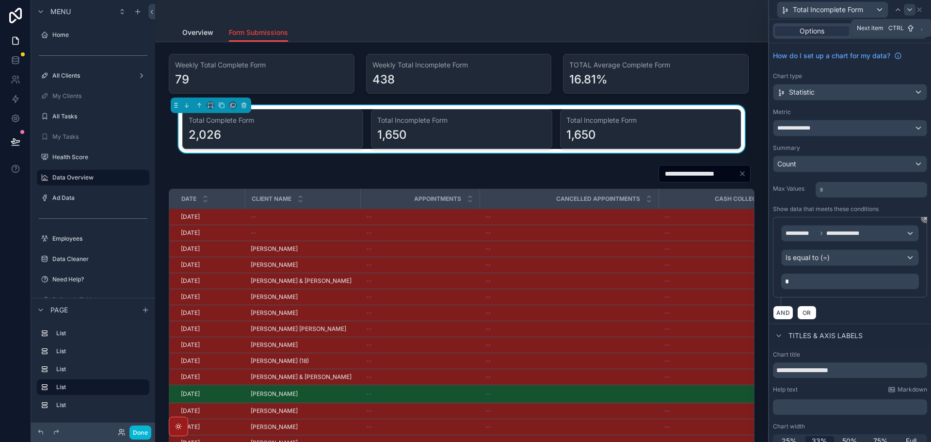
click at [911, 9] on icon at bounding box center [910, 10] width 8 height 8
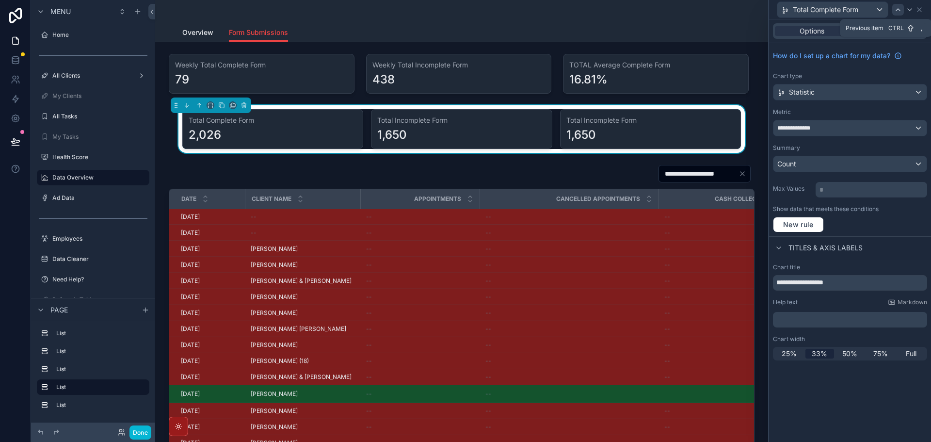
click at [902, 9] on icon at bounding box center [899, 10] width 8 height 8
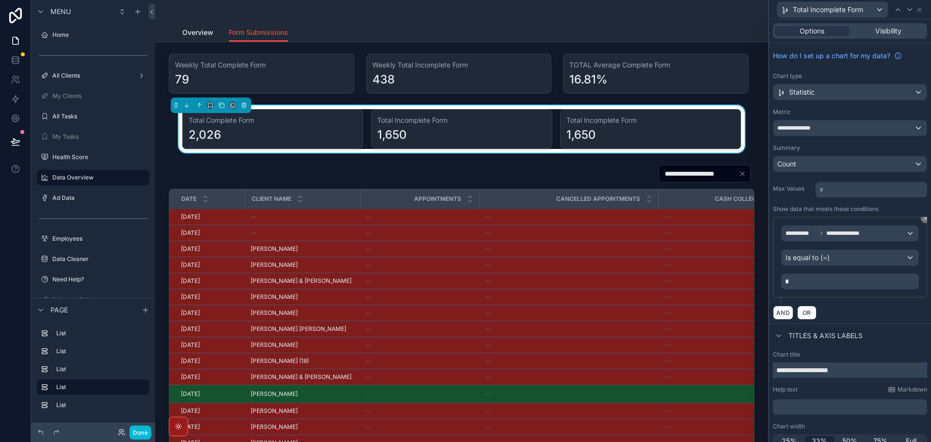
click at [821, 368] on input "**********" at bounding box center [850, 370] width 154 height 16
click at [821, 369] on input "**********" at bounding box center [850, 370] width 154 height 16
paste input "text"
type input "**********"
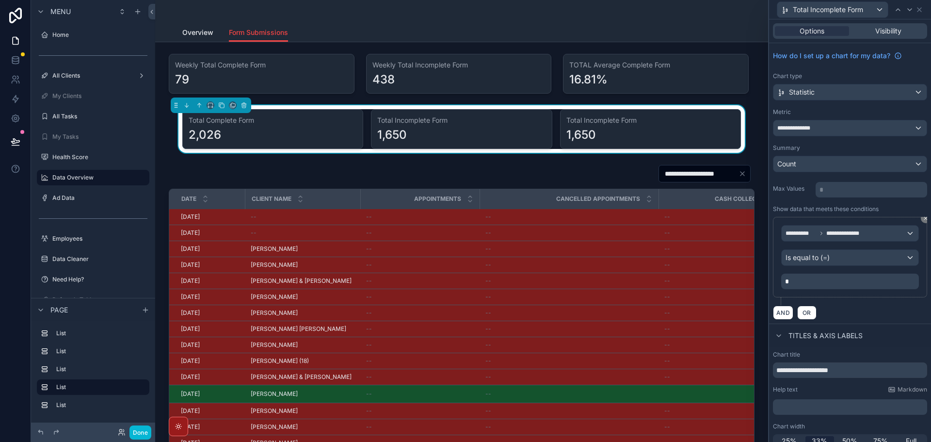
click at [889, 335] on div "Titles & Axis labels" at bounding box center [850, 335] width 162 height 23
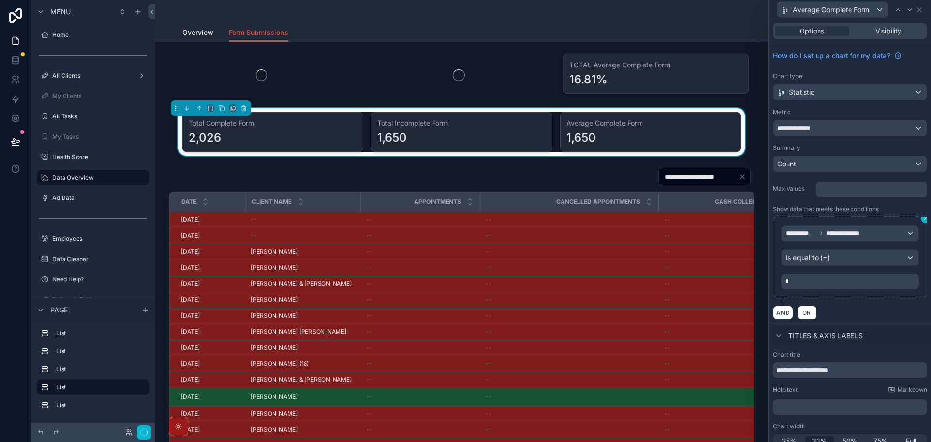
click at [923, 220] on icon at bounding box center [926, 218] width 6 height 6
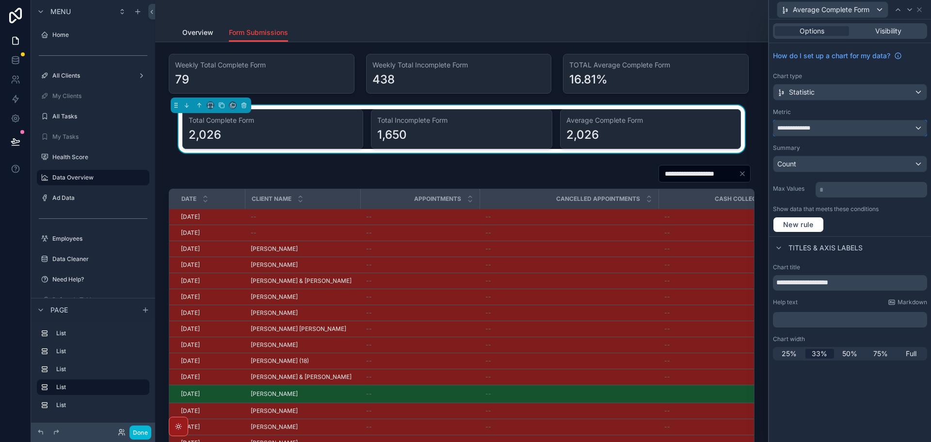
click at [848, 128] on div "**********" at bounding box center [850, 128] width 153 height 16
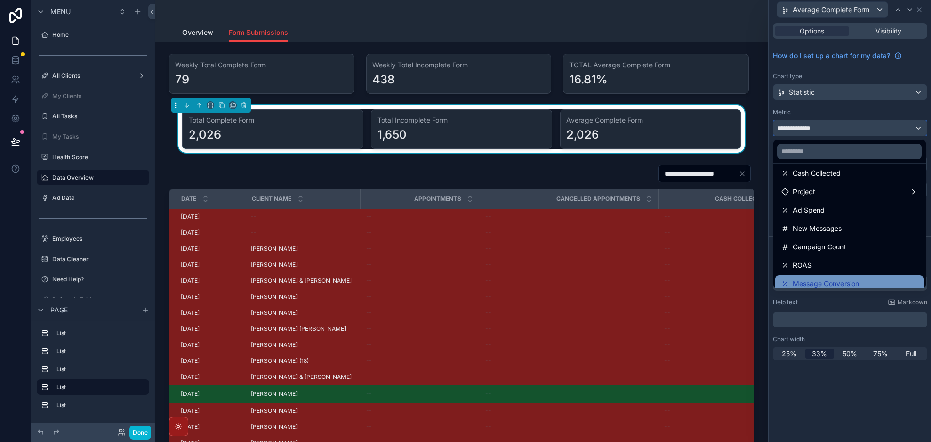
scroll to position [82, 0]
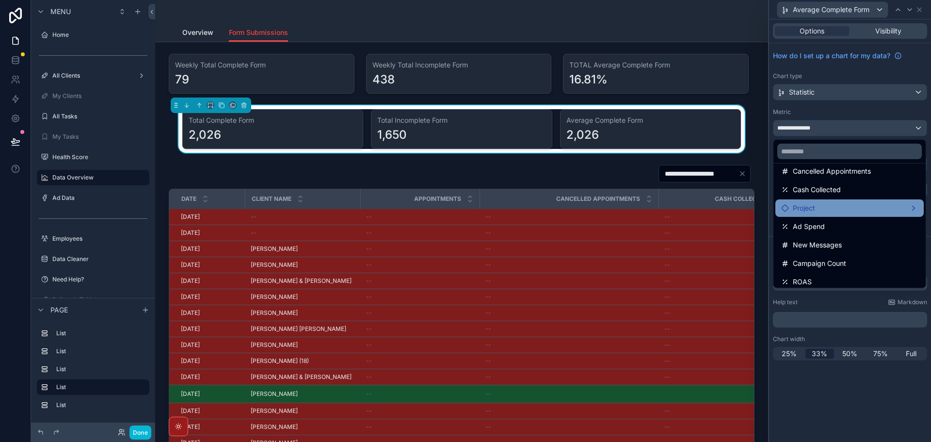
click at [841, 212] on div "Project" at bounding box center [849, 208] width 137 height 12
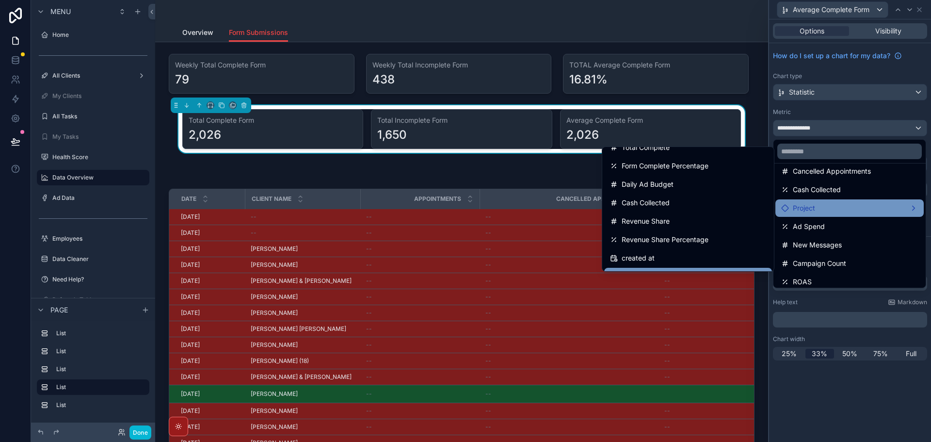
scroll to position [305, 0]
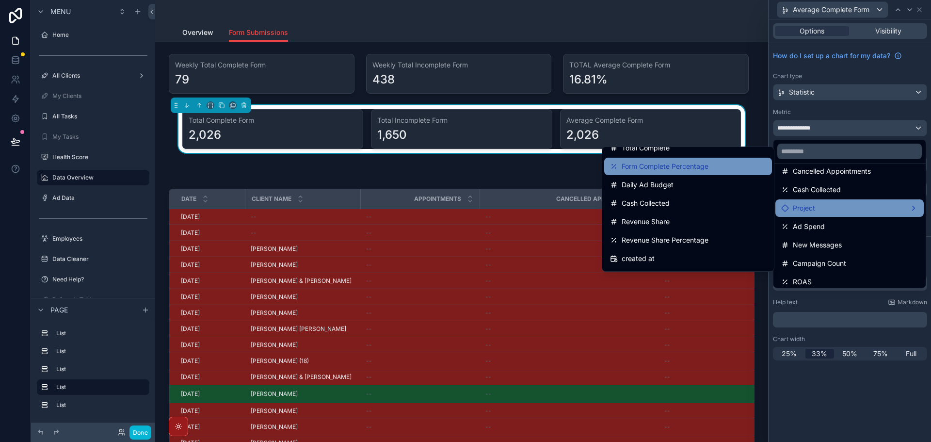
click at [681, 171] on span "Form Complete Percentage" at bounding box center [665, 167] width 87 height 12
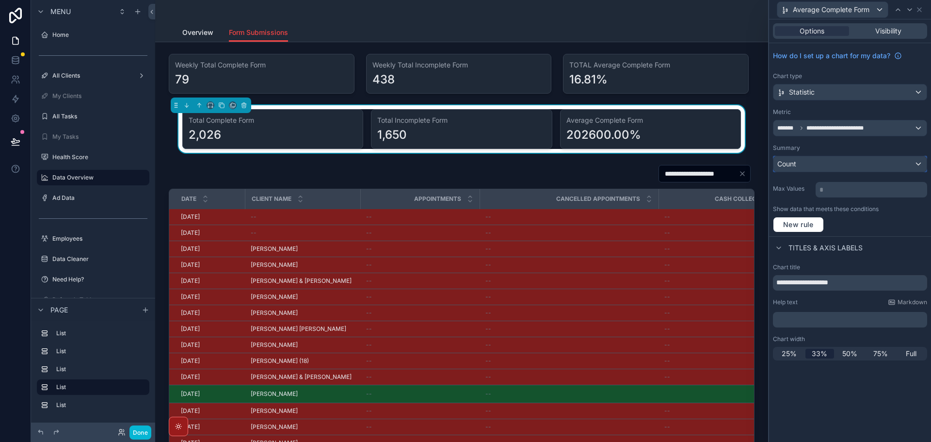
click at [861, 162] on div "Count" at bounding box center [850, 164] width 153 height 16
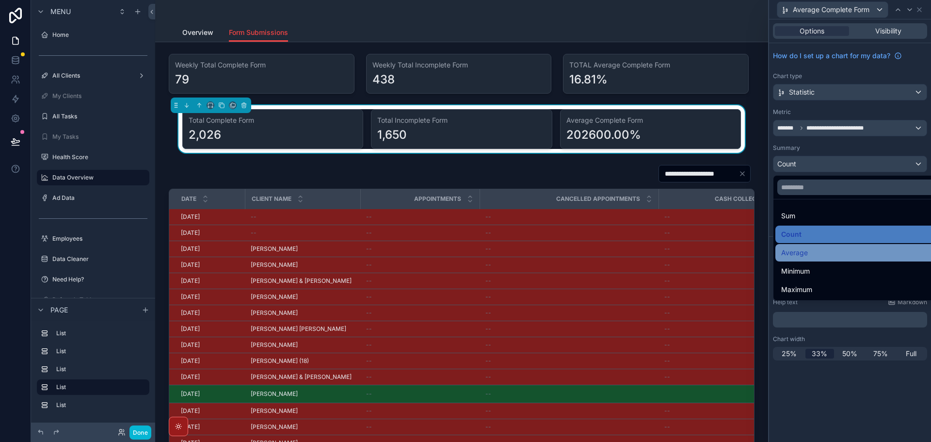
click at [806, 260] on div "Average" at bounding box center [862, 252] width 172 height 17
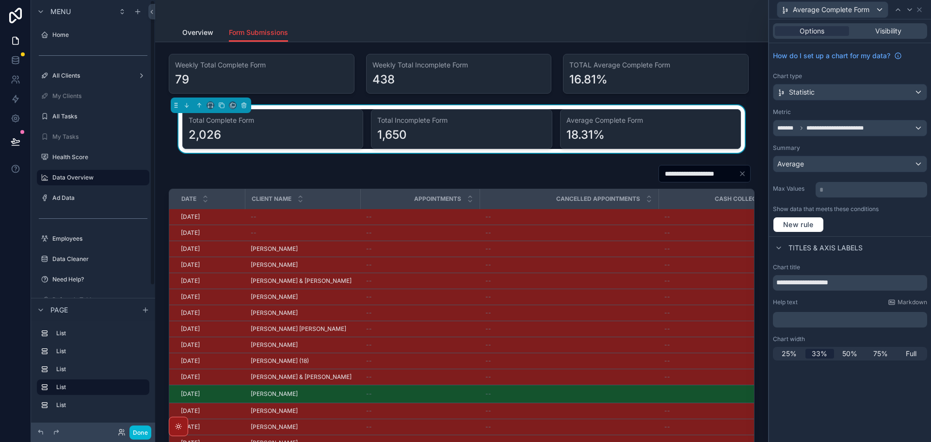
click at [909, 232] on div "New rule" at bounding box center [850, 225] width 154 height 16
click at [921, 9] on icon at bounding box center [920, 10] width 8 height 8
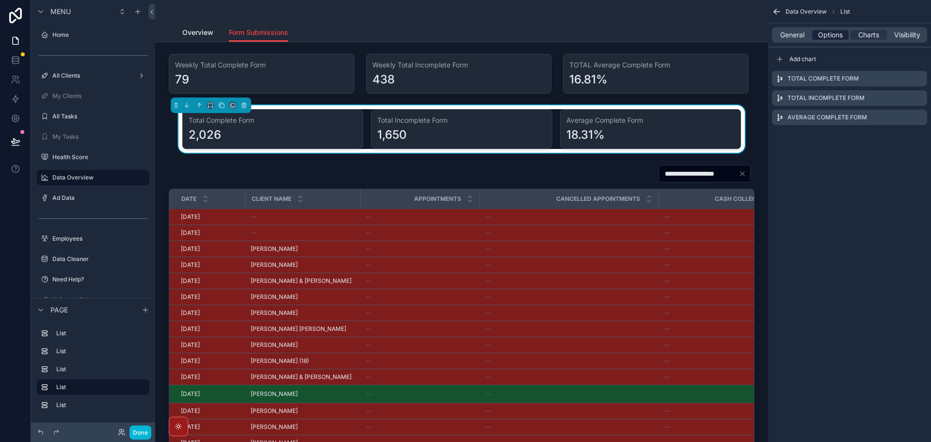
click at [834, 32] on span "Options" at bounding box center [830, 35] width 25 height 10
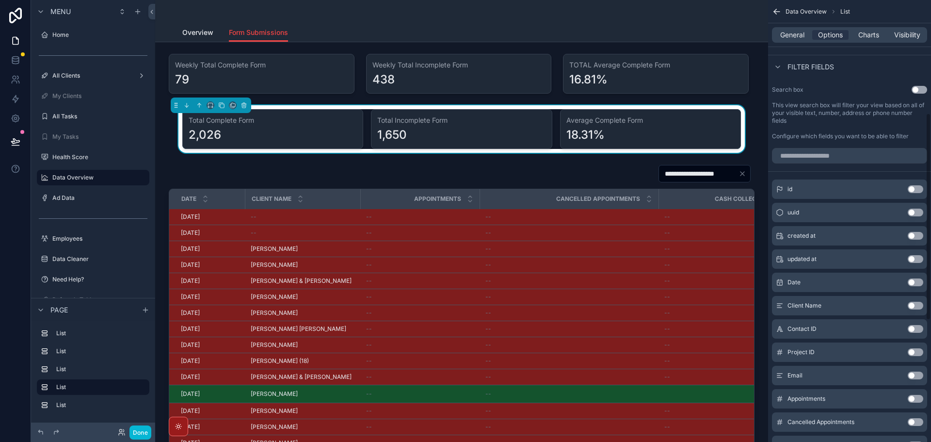
scroll to position [243, 0]
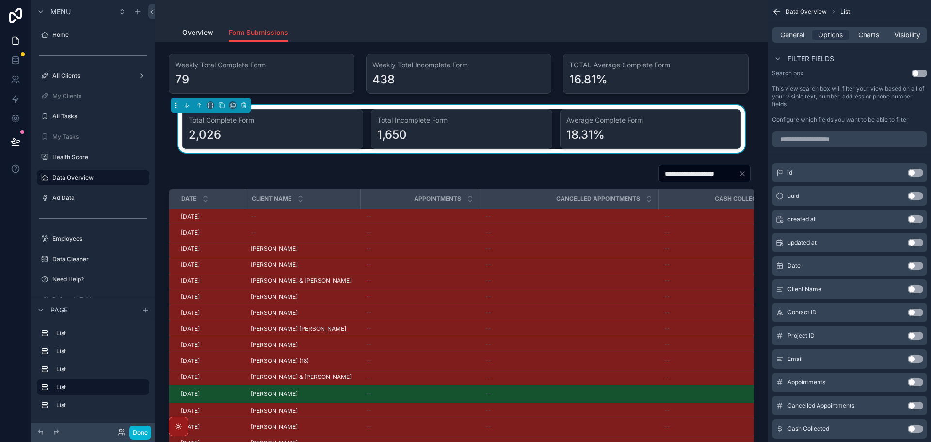
click at [918, 266] on button "Use setting" at bounding box center [916, 266] width 16 height 8
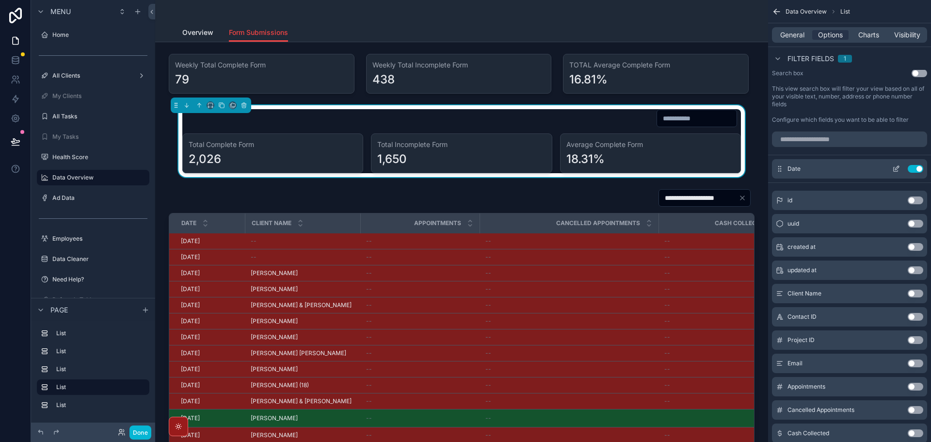
click at [896, 166] on icon "scrollable content" at bounding box center [897, 169] width 8 height 8
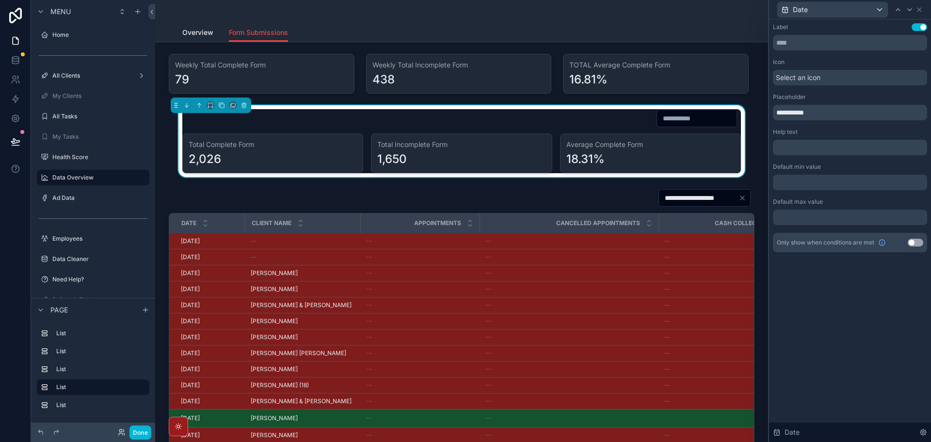
click at [828, 180] on div at bounding box center [850, 183] width 154 height 16
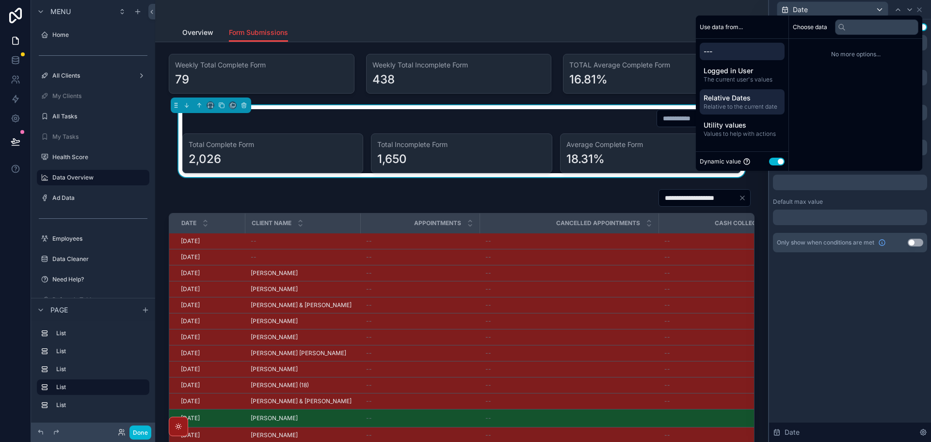
click at [750, 106] on span "Relative to the current date" at bounding box center [742, 107] width 77 height 8
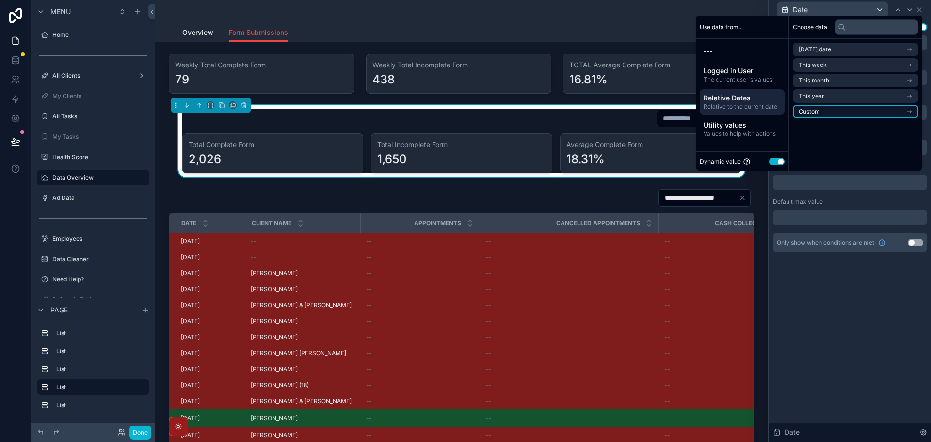
click at [822, 115] on li "Custom" at bounding box center [856, 112] width 126 height 14
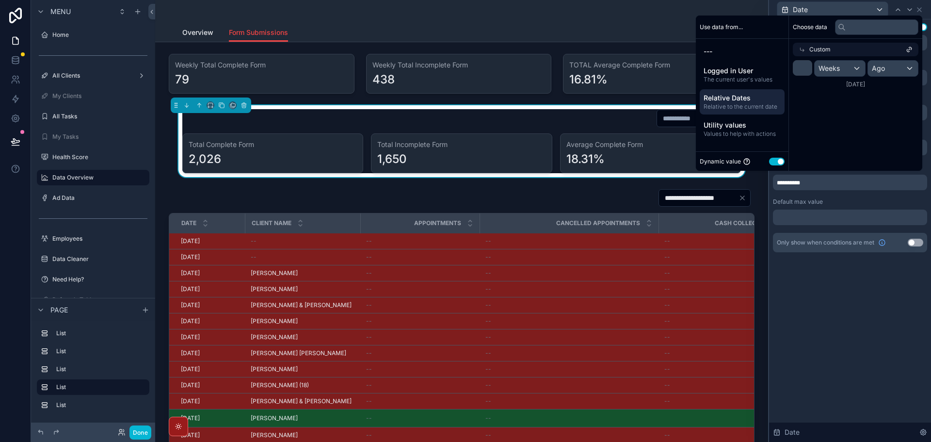
drag, startPoint x: 816, startPoint y: 315, endPoint x: 818, endPoint y: 249, distance: 66.5
click at [817, 313] on div "**********" at bounding box center [850, 230] width 162 height 423
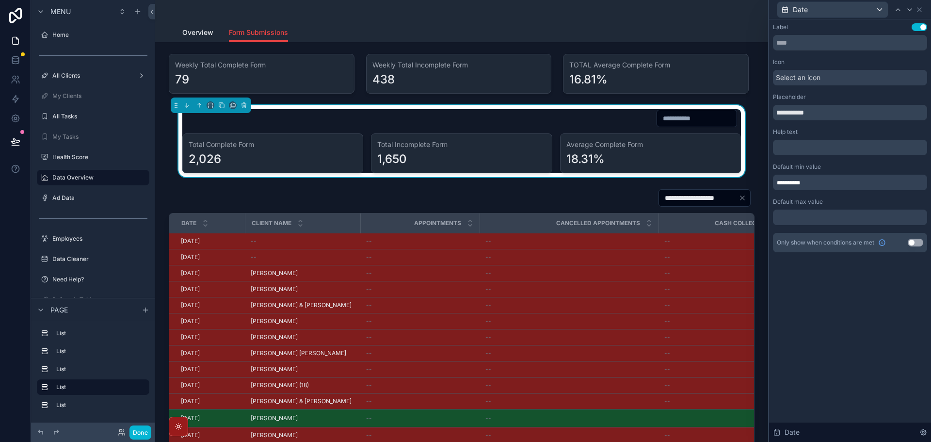
click at [816, 216] on div at bounding box center [850, 218] width 154 height 16
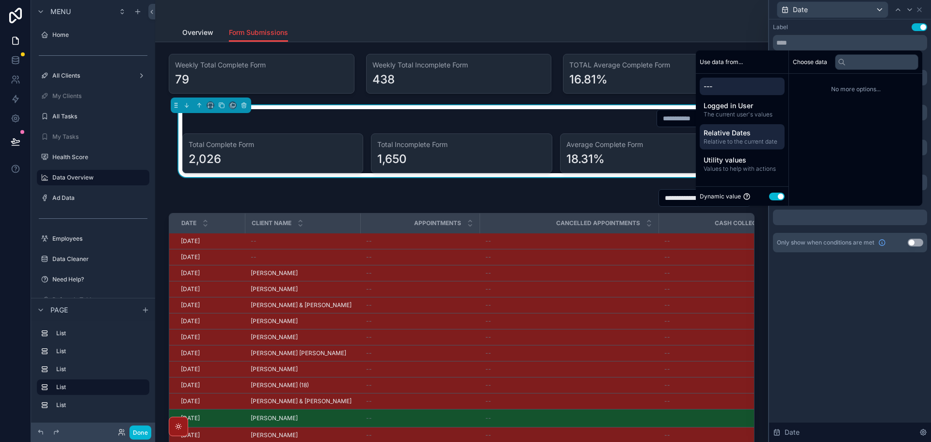
click at [751, 138] on span "Relative to the current date" at bounding box center [742, 142] width 77 height 8
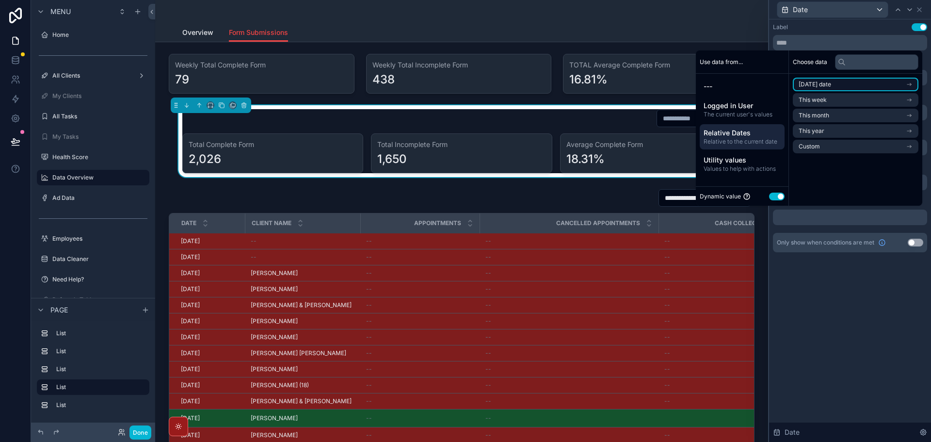
click at [829, 82] on li "[DATE] date" at bounding box center [856, 85] width 126 height 14
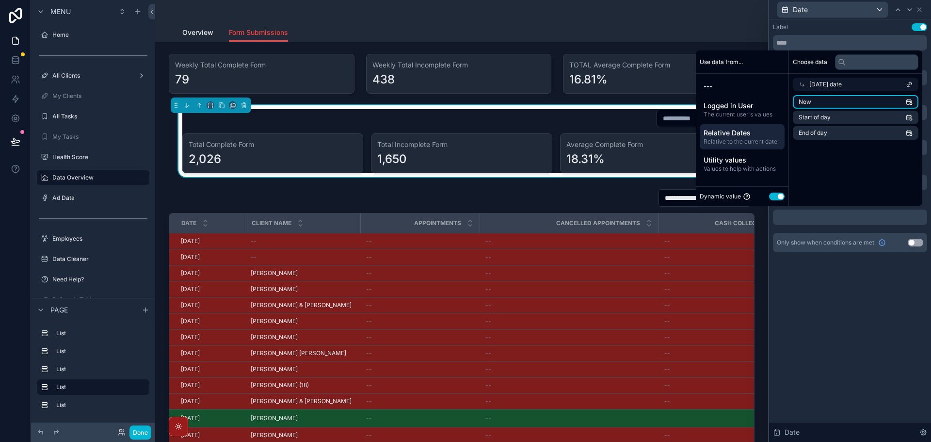
click at [822, 100] on li "Now" at bounding box center [856, 102] width 126 height 14
click at [820, 309] on div "**********" at bounding box center [850, 230] width 162 height 423
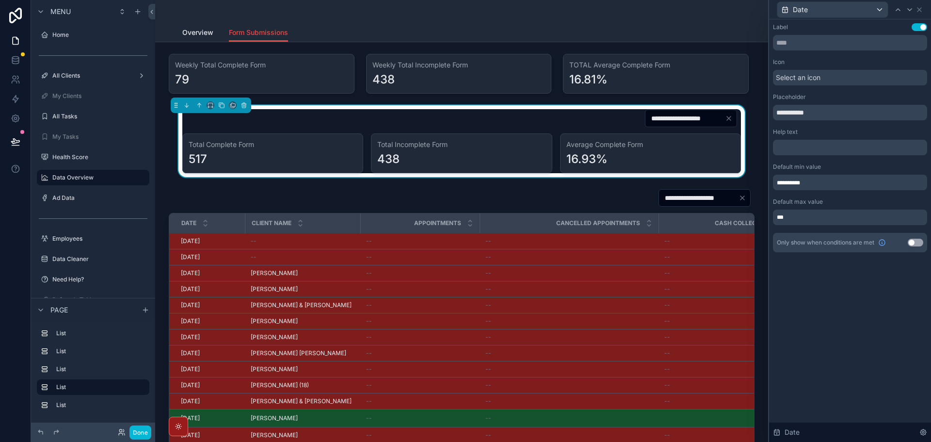
click at [892, 308] on div "**********" at bounding box center [850, 230] width 162 height 423
click at [660, 29] on div "Overview Form Submissions" at bounding box center [461, 32] width 559 height 18
click at [847, 324] on div "**********" at bounding box center [850, 230] width 162 height 423
click at [413, 120] on div "**********" at bounding box center [461, 118] width 559 height 18
click at [921, 10] on icon at bounding box center [920, 10] width 8 height 8
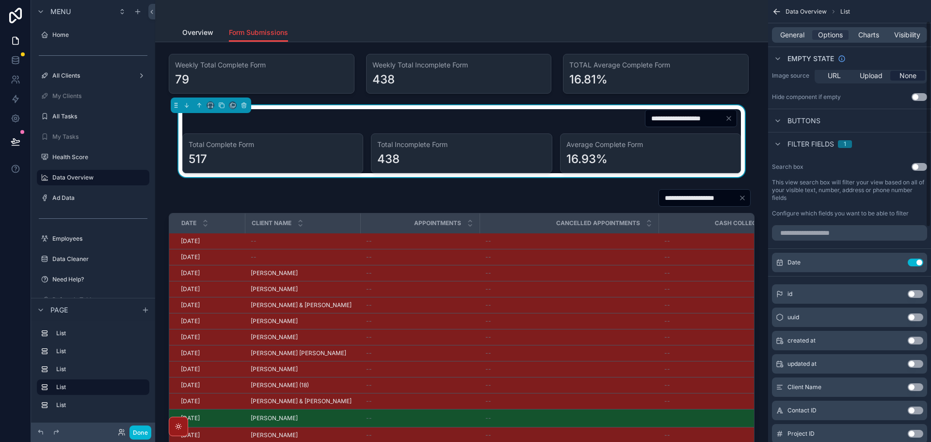
scroll to position [0, 0]
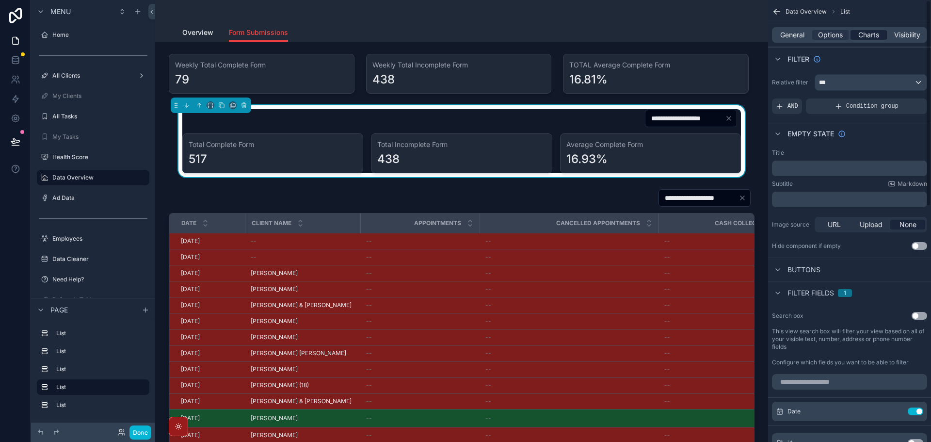
click at [871, 34] on span "Charts" at bounding box center [869, 35] width 21 height 10
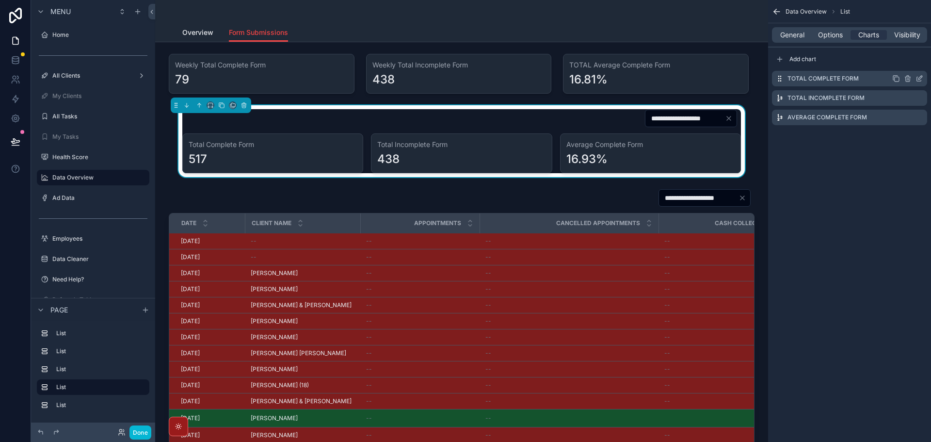
click at [919, 77] on icon "scrollable content" at bounding box center [920, 79] width 8 height 8
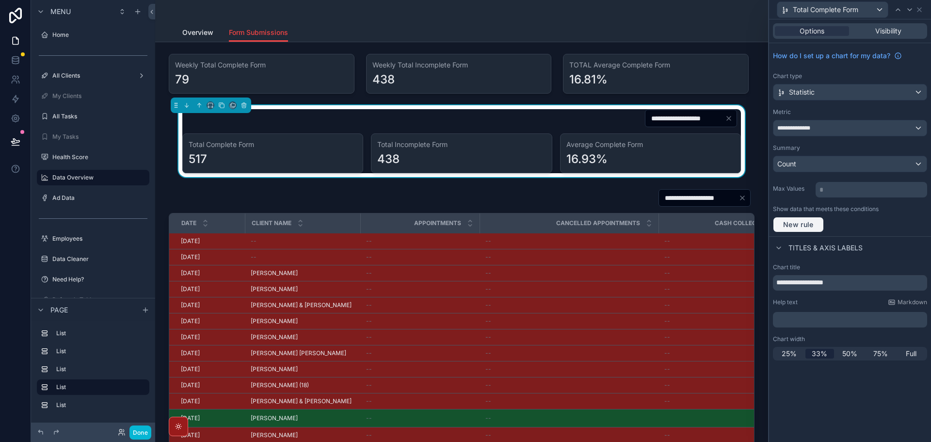
click at [795, 222] on span "New rule" at bounding box center [799, 224] width 38 height 9
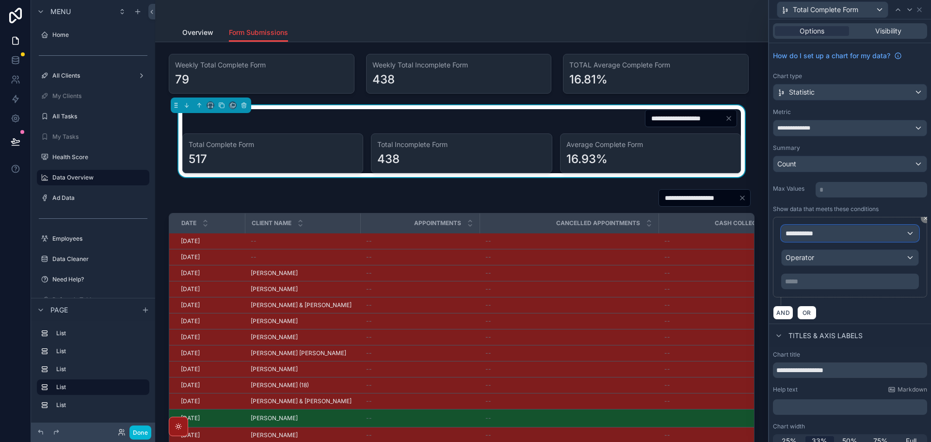
click at [824, 237] on div "**********" at bounding box center [850, 234] width 137 height 16
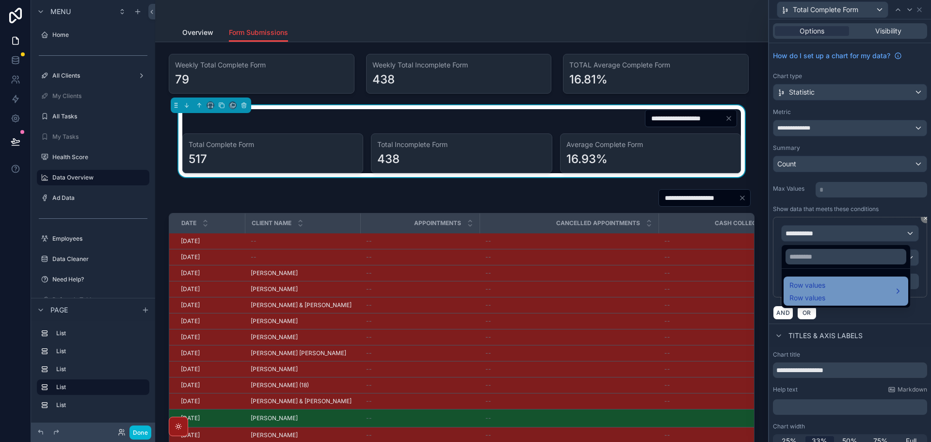
click at [822, 297] on span "Row values" at bounding box center [808, 298] width 36 height 10
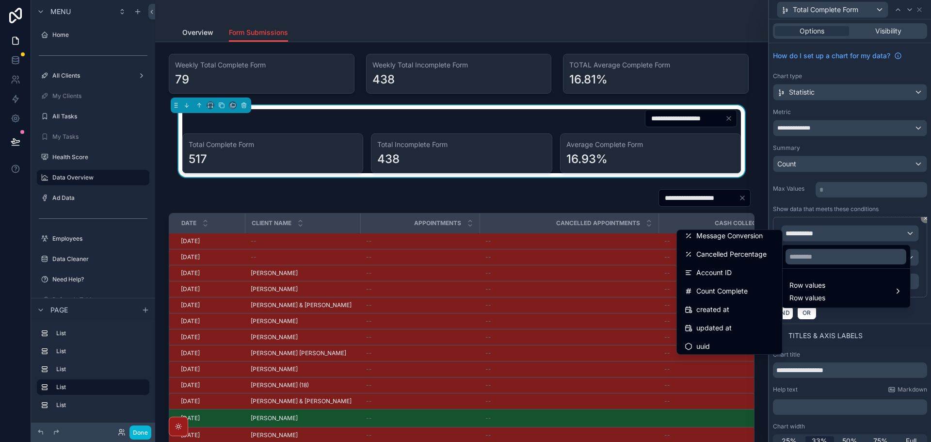
scroll to position [284, 0]
click at [732, 291] on span "Count Complete" at bounding box center [722, 288] width 51 height 12
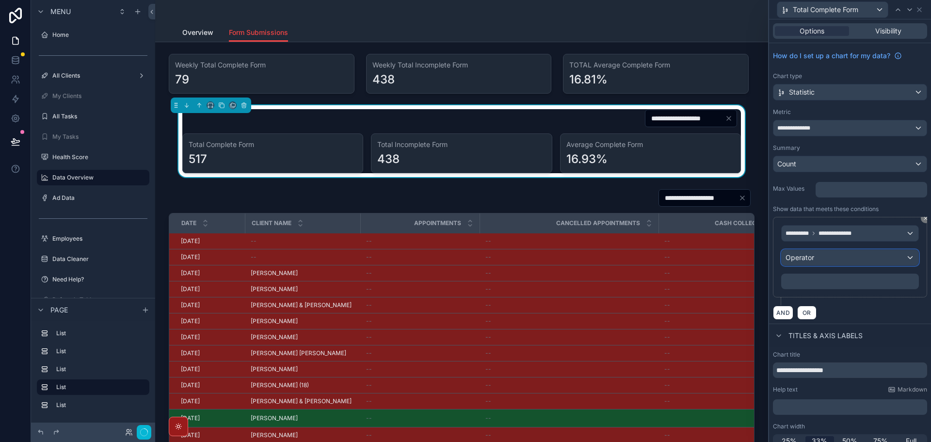
click at [829, 260] on div "Operator" at bounding box center [850, 258] width 137 height 16
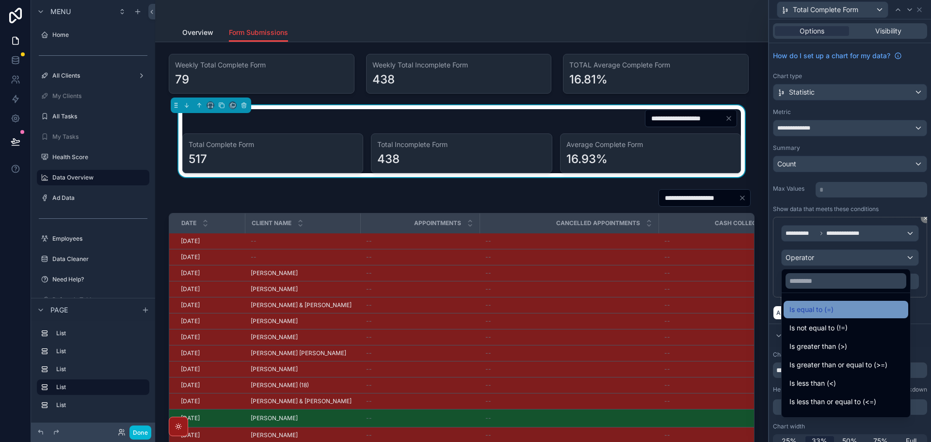
click at [811, 306] on span "Is equal to (=)" at bounding box center [812, 310] width 44 height 12
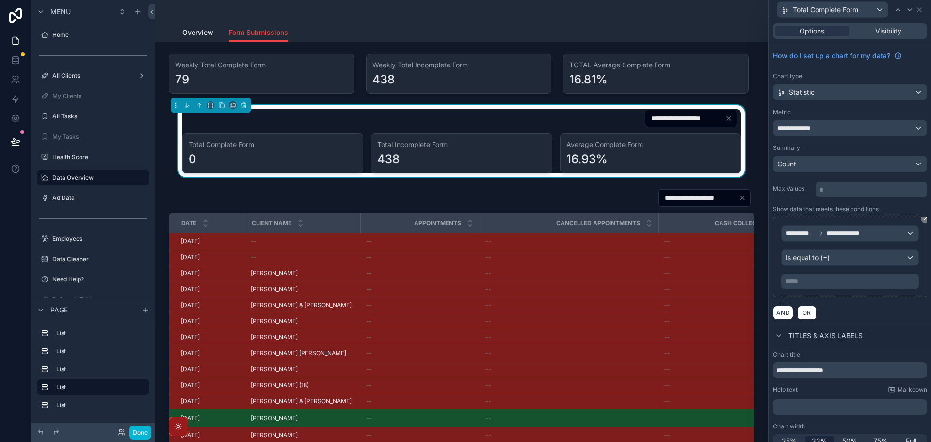
click at [822, 282] on p "***** ﻿" at bounding box center [851, 282] width 132 height 10
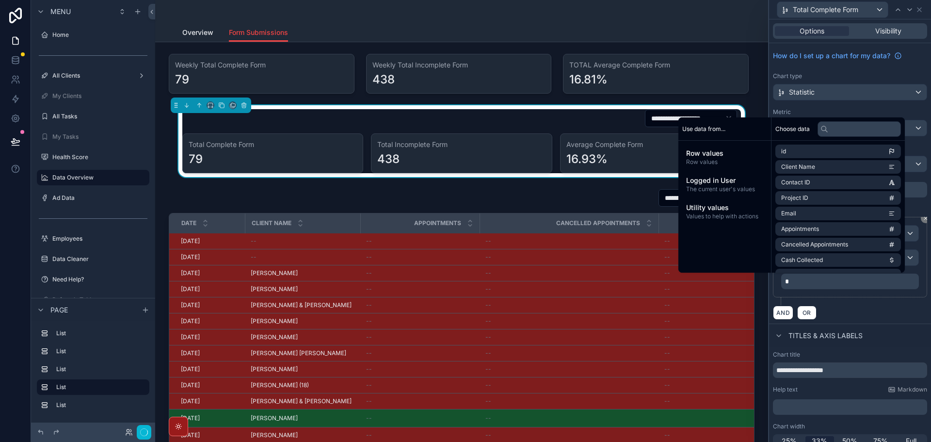
click at [862, 319] on div "AND OR" at bounding box center [850, 312] width 154 height 15
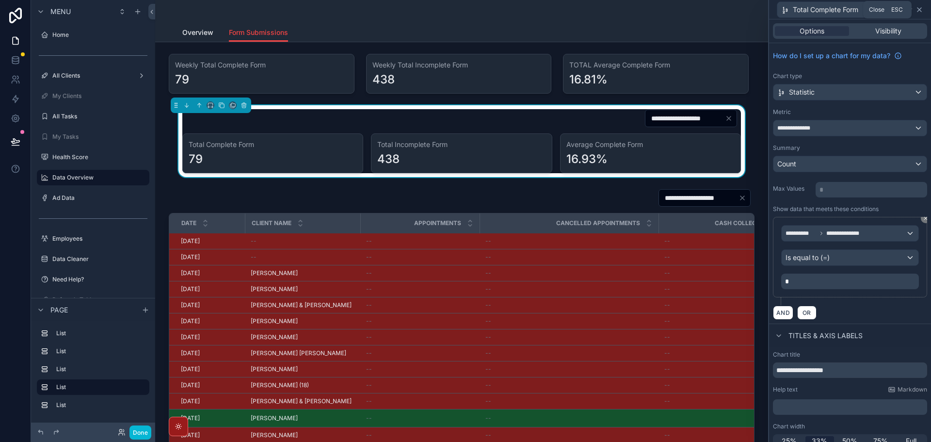
click at [921, 9] on icon at bounding box center [920, 10] width 8 height 8
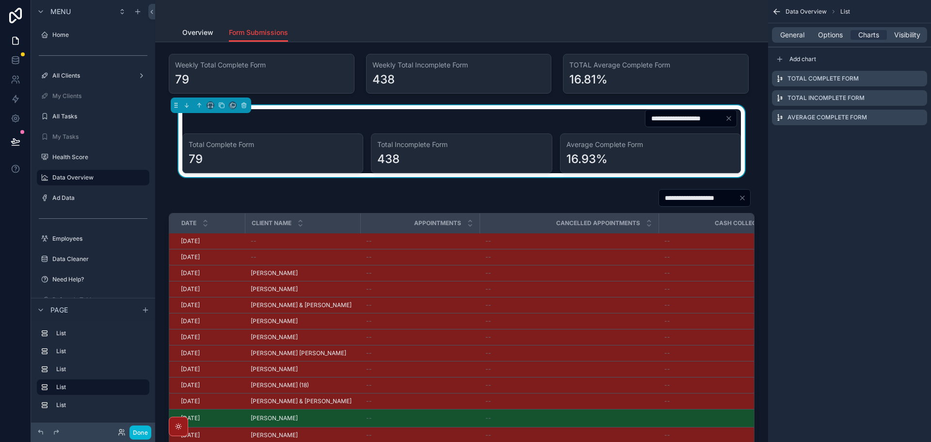
click at [843, 209] on div "Data Overview List General Options Charts Visibility Add chart Total Complete F…" at bounding box center [849, 221] width 163 height 442
click at [706, 28] on div "Overview Form Submissions" at bounding box center [461, 32] width 559 height 18
click at [832, 30] on span "Options" at bounding box center [830, 35] width 25 height 10
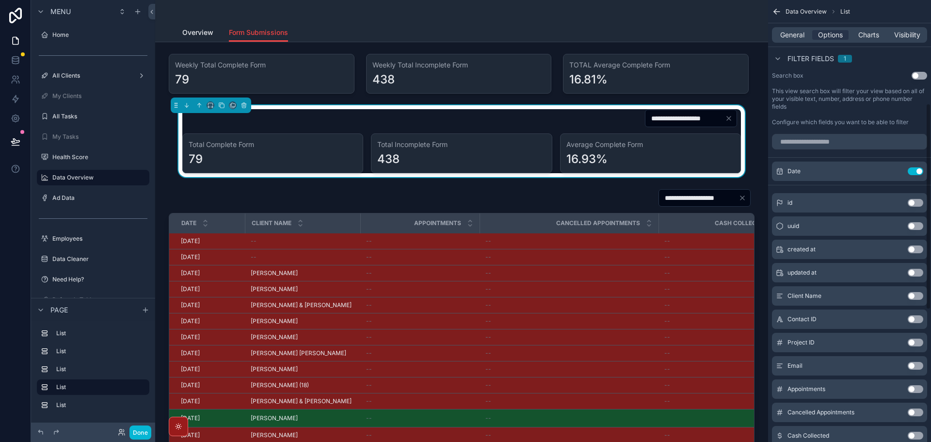
scroll to position [243, 0]
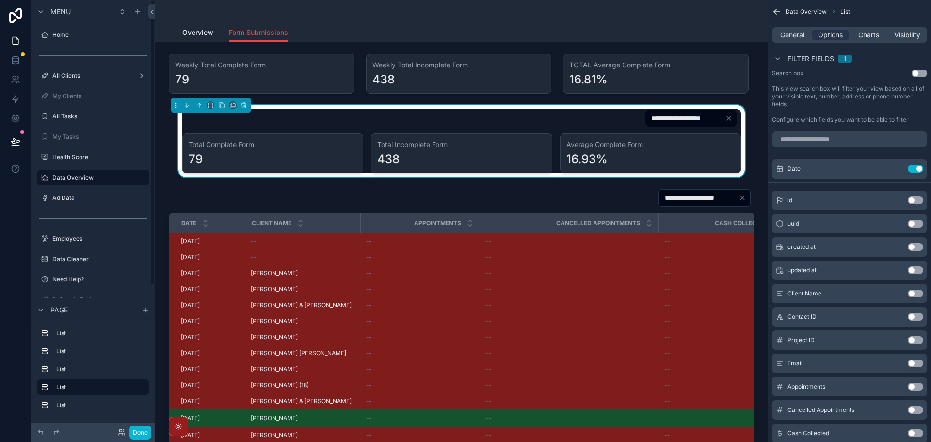
click at [606, 9] on div "scrollable content" at bounding box center [461, 11] width 559 height 23
click at [644, 33] on div "Overview Form Submissions" at bounding box center [461, 32] width 559 height 18
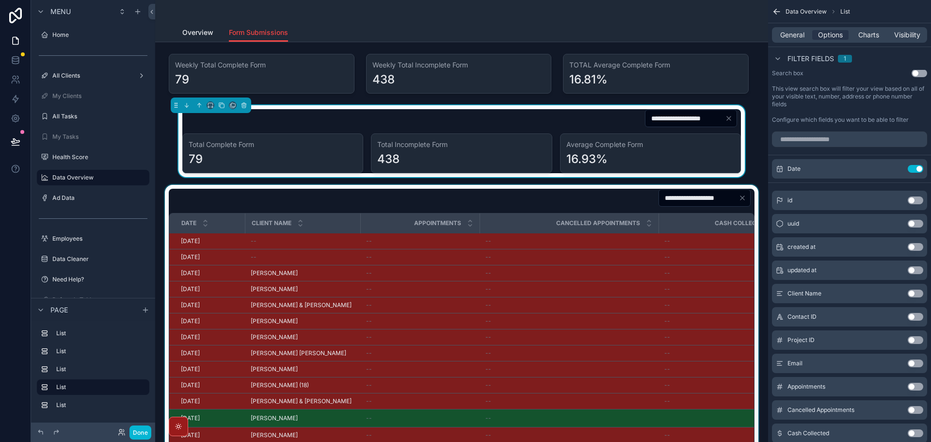
click at [588, 203] on div "scrollable content" at bounding box center [462, 367] width 598 height 364
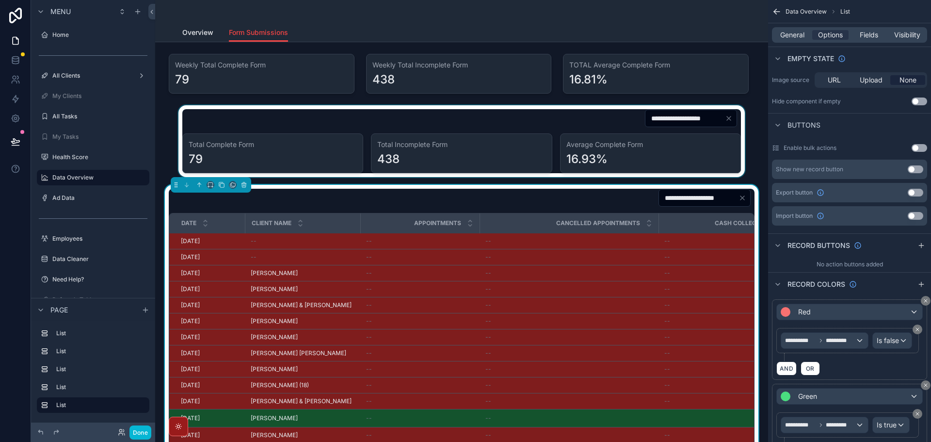
click at [571, 132] on div "scrollable content" at bounding box center [462, 141] width 598 height 72
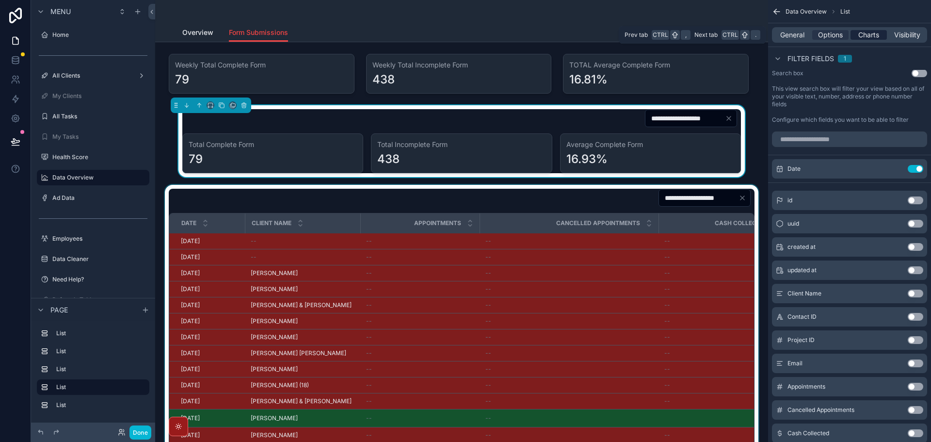
click at [869, 32] on span "Charts" at bounding box center [869, 35] width 21 height 10
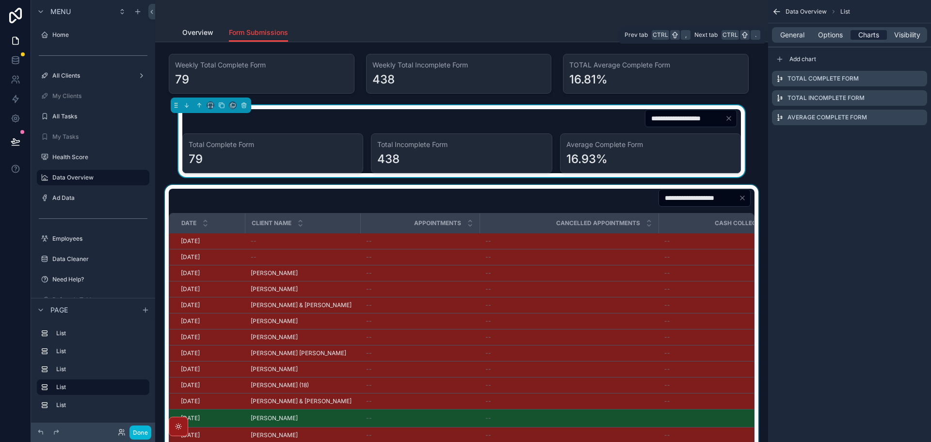
scroll to position [0, 0]
click at [831, 181] on div "Data Overview List General Options Charts Visibility Add chart Total Complete F…" at bounding box center [849, 221] width 163 height 442
click at [798, 59] on span "Add chart" at bounding box center [803, 59] width 27 height 8
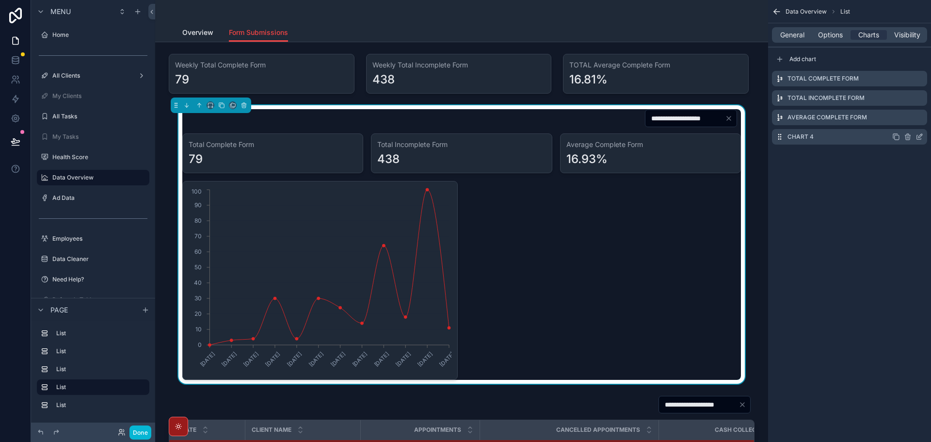
click at [919, 137] on icon "scrollable content" at bounding box center [921, 136] width 4 height 4
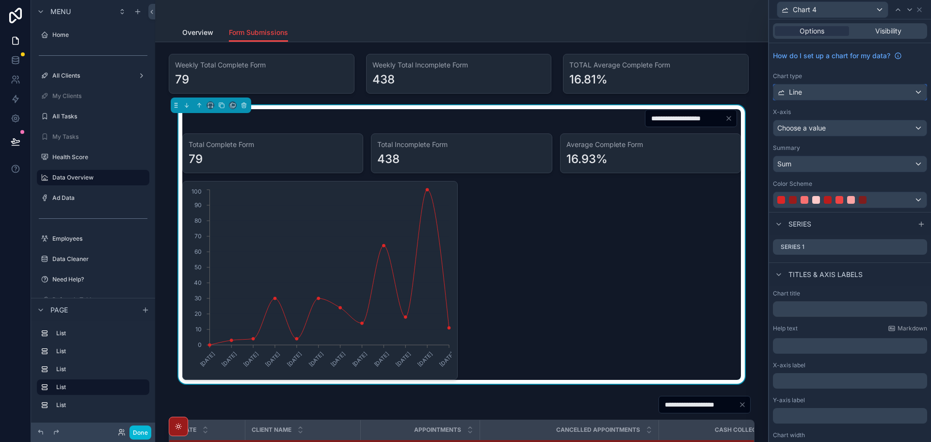
click at [866, 93] on div "Line" at bounding box center [850, 92] width 153 height 16
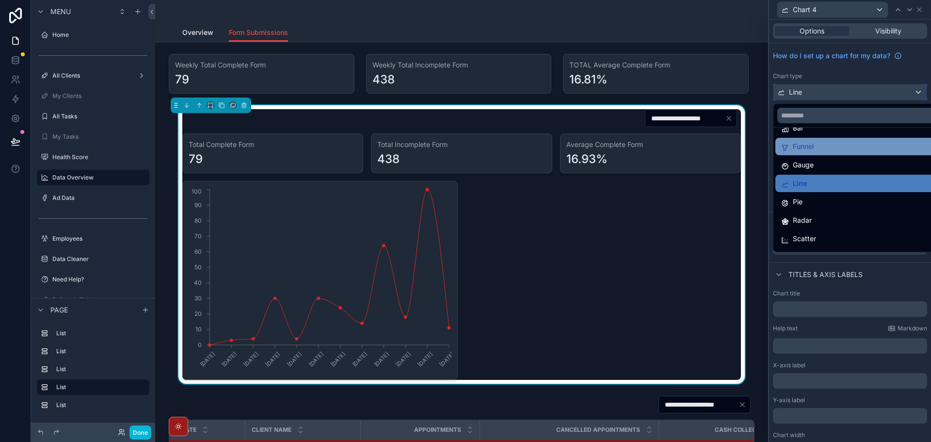
scroll to position [69, 0]
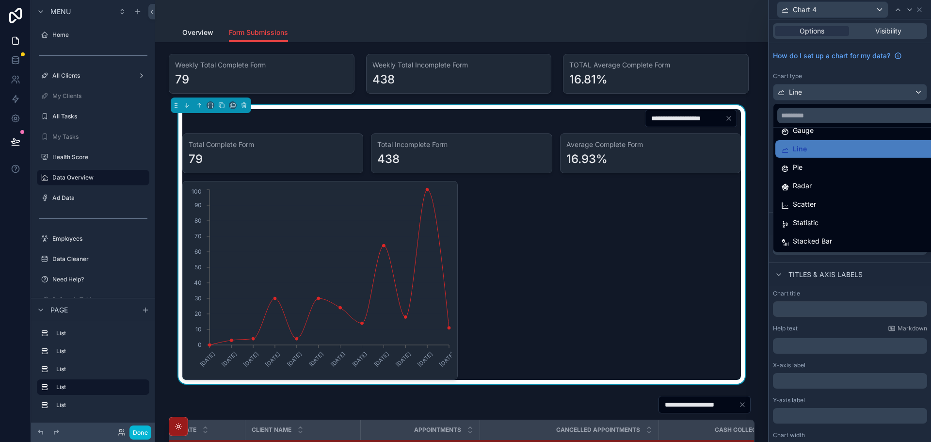
click at [884, 75] on div at bounding box center [850, 221] width 162 height 442
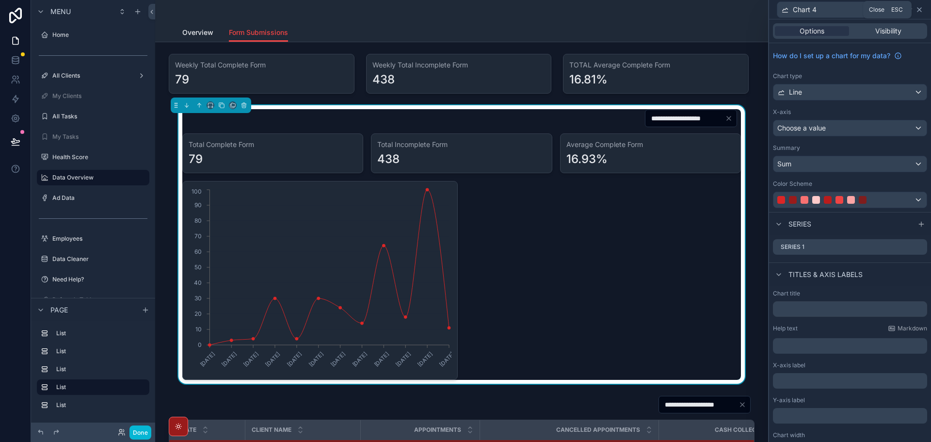
click at [918, 9] on icon at bounding box center [920, 10] width 8 height 8
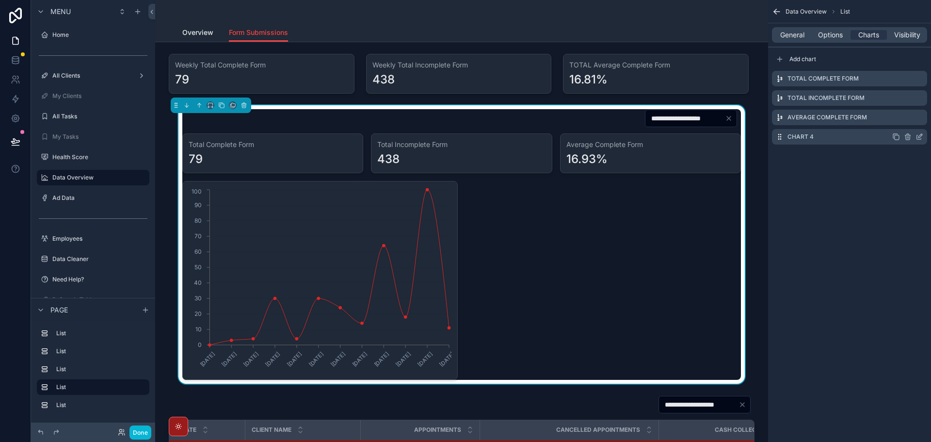
click at [911, 139] on icon "scrollable content" at bounding box center [908, 137] width 8 height 8
click at [905, 121] on icon at bounding box center [905, 122] width 0 height 2
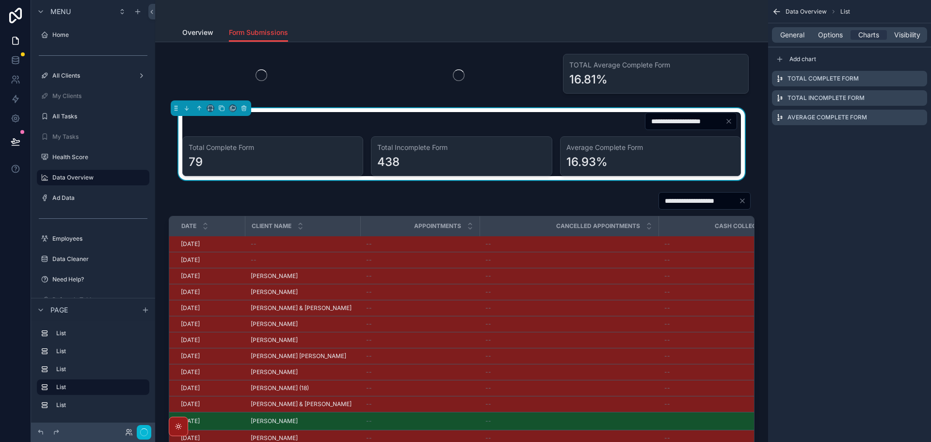
click at [881, 174] on div "Data Overview List General Options Charts Visibility Add chart Total Complete F…" at bounding box center [849, 221] width 163 height 442
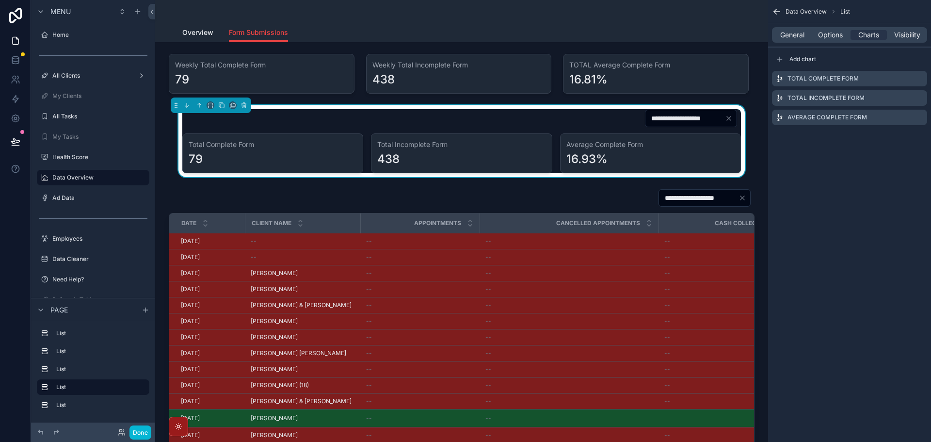
click at [689, 116] on input "**********" at bounding box center [686, 119] width 80 height 14
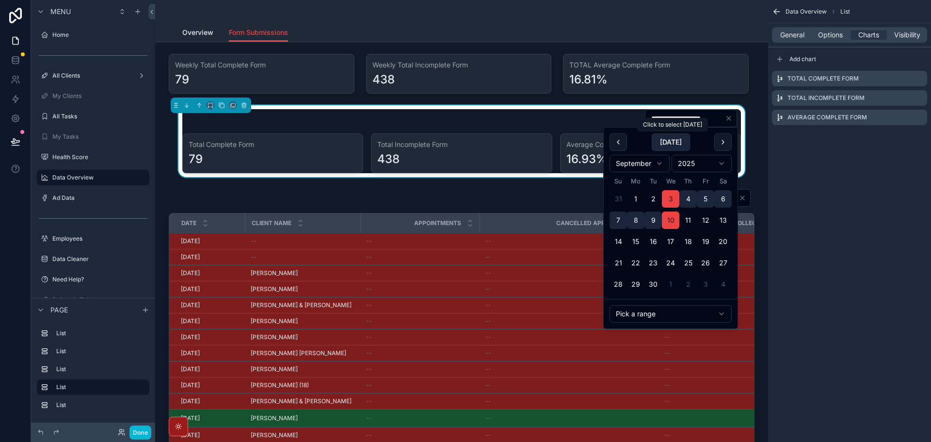
click at [684, 140] on button "[DATE]" at bounding box center [671, 141] width 38 height 17
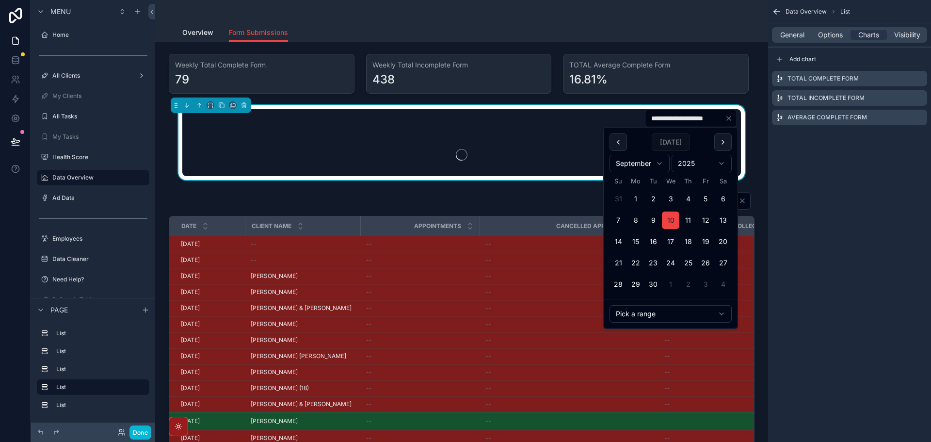
click at [823, 179] on div "Data Overview List General Options Charts Visibility Add chart Total Complete F…" at bounding box center [849, 221] width 163 height 442
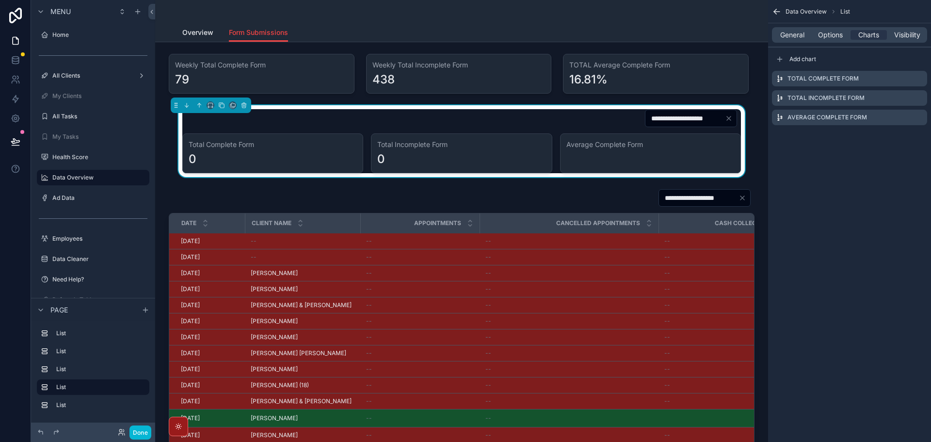
click at [671, 121] on input "**********" at bounding box center [686, 119] width 80 height 14
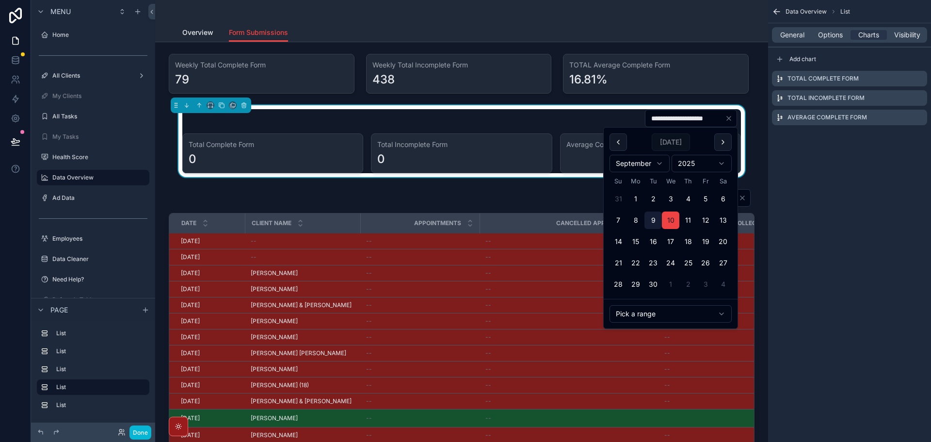
click at [653, 221] on button "9" at bounding box center [653, 220] width 17 height 17
click at [835, 215] on div "Data Overview List General Options Charts Visibility Add chart Total Complete F…" at bounding box center [849, 221] width 163 height 442
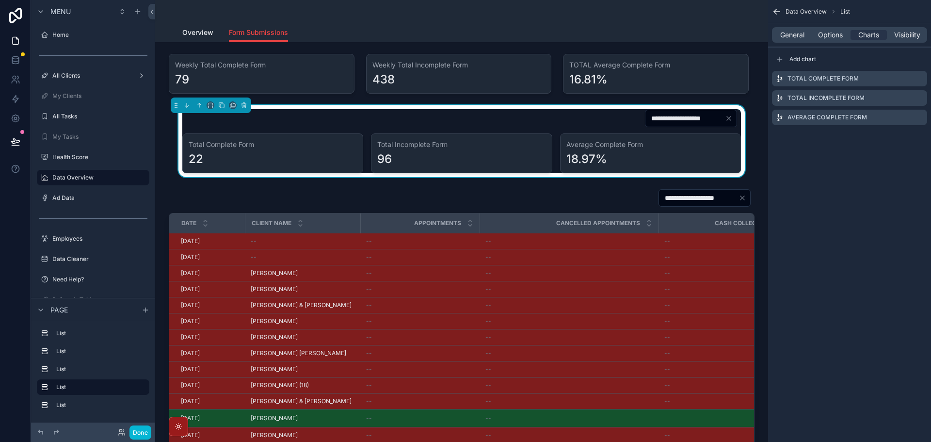
click at [687, 114] on input "**********" at bounding box center [686, 119] width 80 height 14
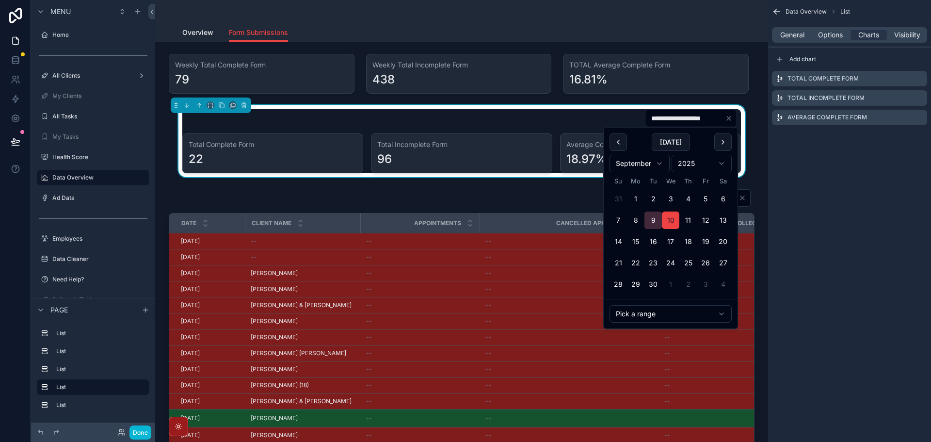
click at [656, 220] on button "9" at bounding box center [653, 220] width 17 height 17
type input "**********"
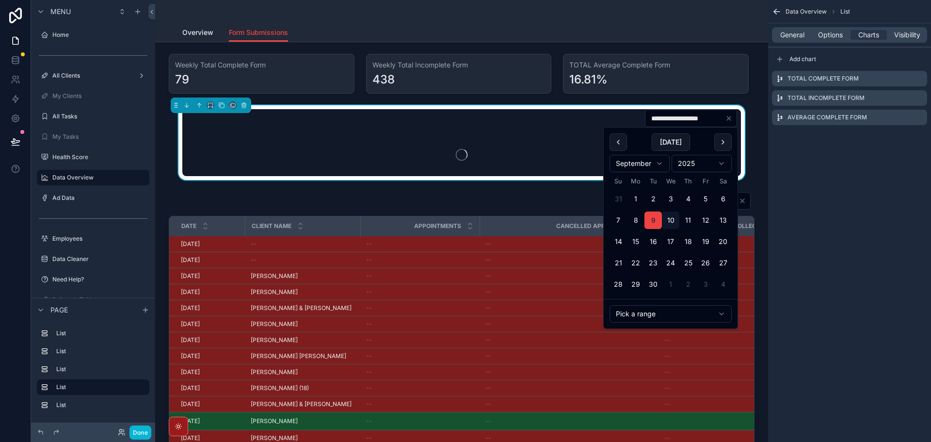
click at [583, 125] on div "**********" at bounding box center [461, 118] width 559 height 18
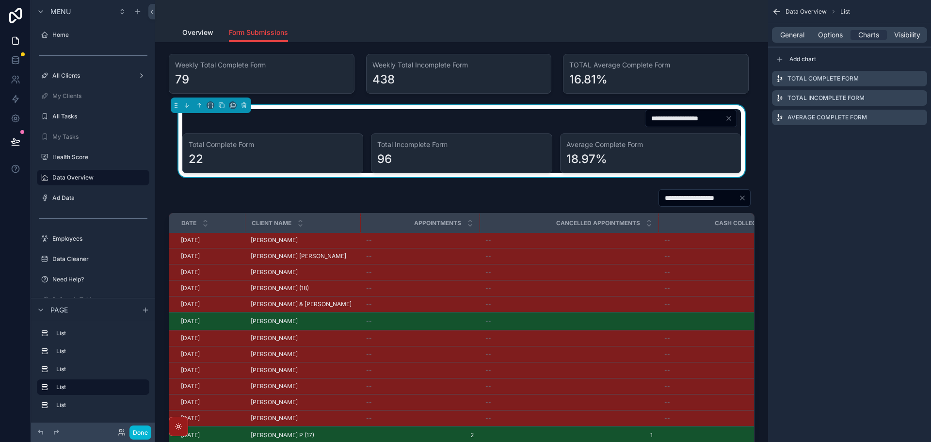
click at [850, 228] on div "Data Overview List General Options Charts Visibility Add chart Total Complete F…" at bounding box center [849, 221] width 163 height 442
click at [822, 177] on div "Data Overview List General Options Charts Visibility Add chart Total Complete F…" at bounding box center [849, 221] width 163 height 442
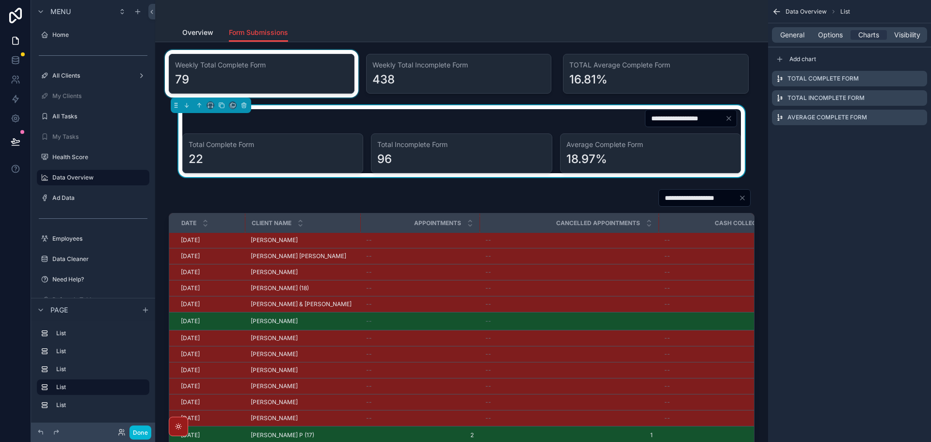
click at [266, 66] on div "scrollable content" at bounding box center [261, 74] width 197 height 48
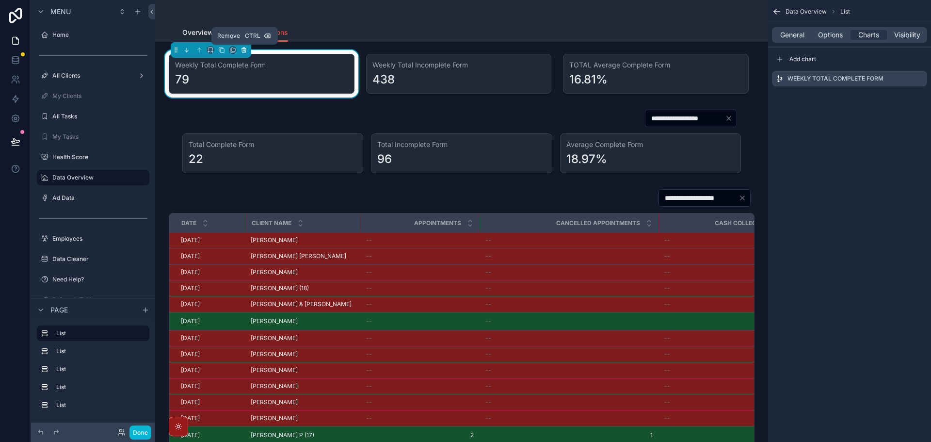
click at [244, 49] on icon "scrollable content" at bounding box center [244, 50] width 7 height 7
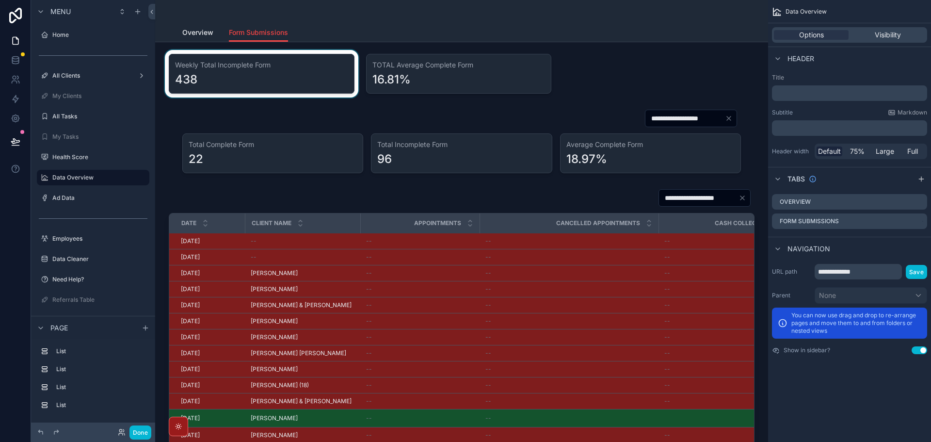
click at [326, 66] on div "scrollable content" at bounding box center [261, 74] width 197 height 48
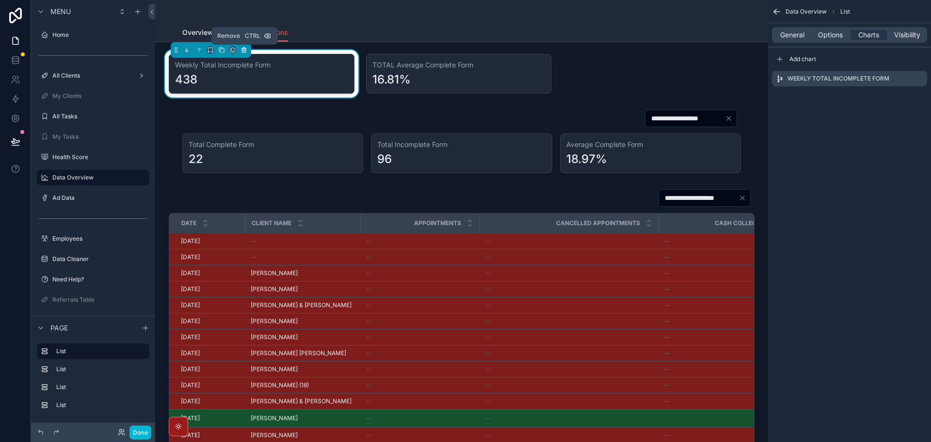
click at [247, 51] on icon "scrollable content" at bounding box center [244, 50] width 7 height 7
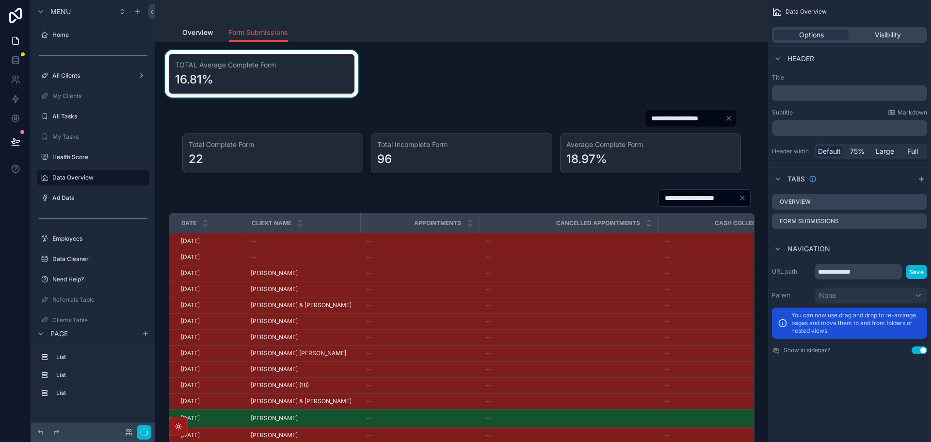
click at [318, 63] on div "scrollable content" at bounding box center [261, 74] width 197 height 48
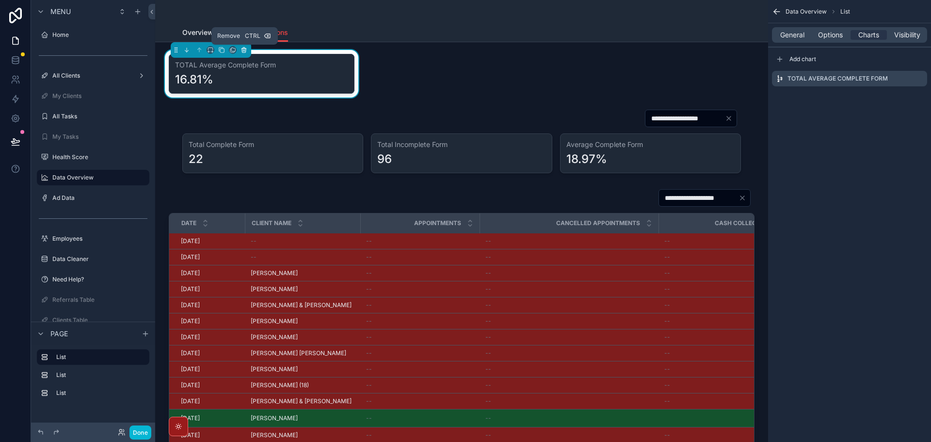
click at [245, 50] on icon "scrollable content" at bounding box center [244, 50] width 7 height 7
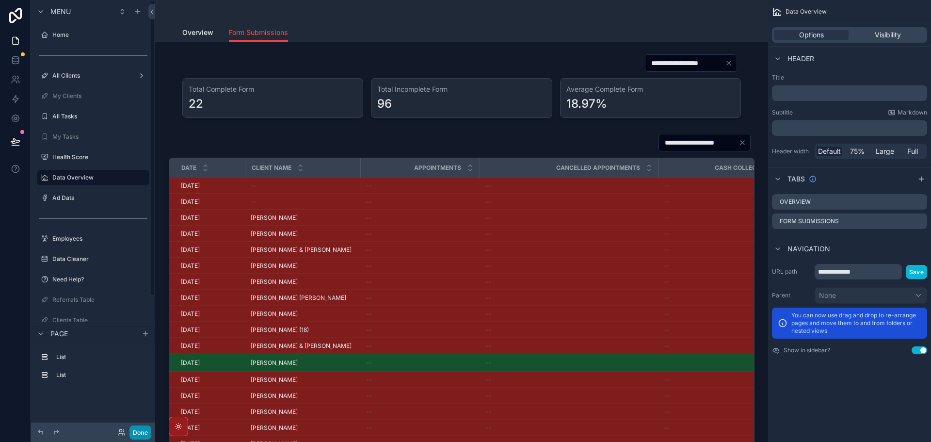
click at [146, 432] on button "Done" at bounding box center [141, 432] width 22 height 14
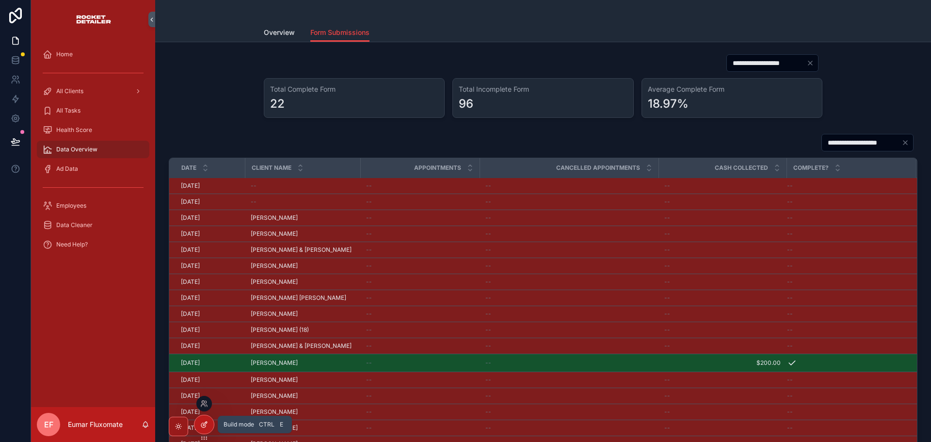
click at [205, 426] on icon at bounding box center [204, 425] width 8 height 8
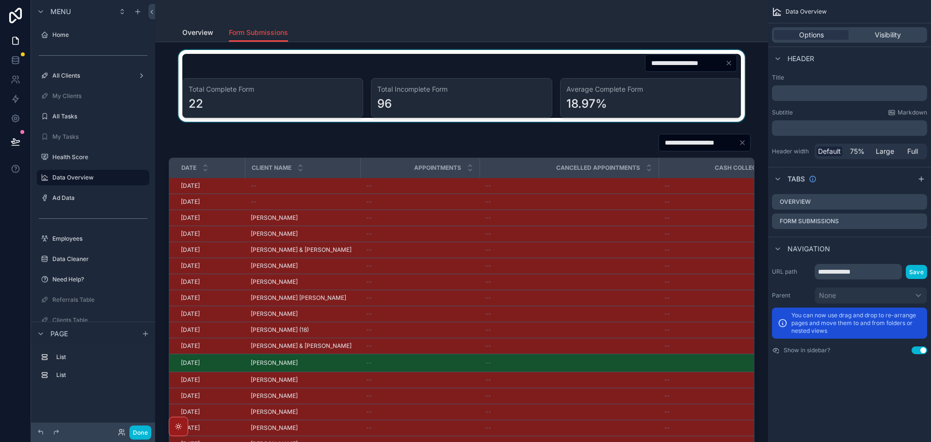
click at [416, 69] on div "scrollable content" at bounding box center [462, 86] width 598 height 72
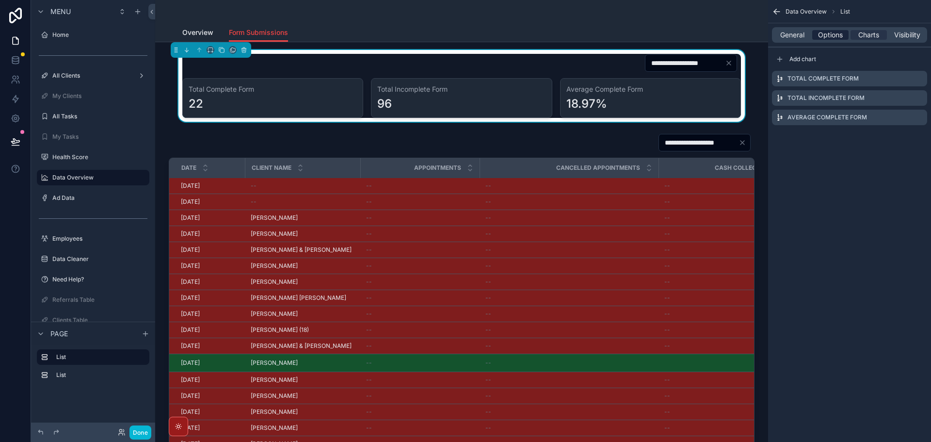
click at [837, 35] on span "Options" at bounding box center [830, 35] width 25 height 10
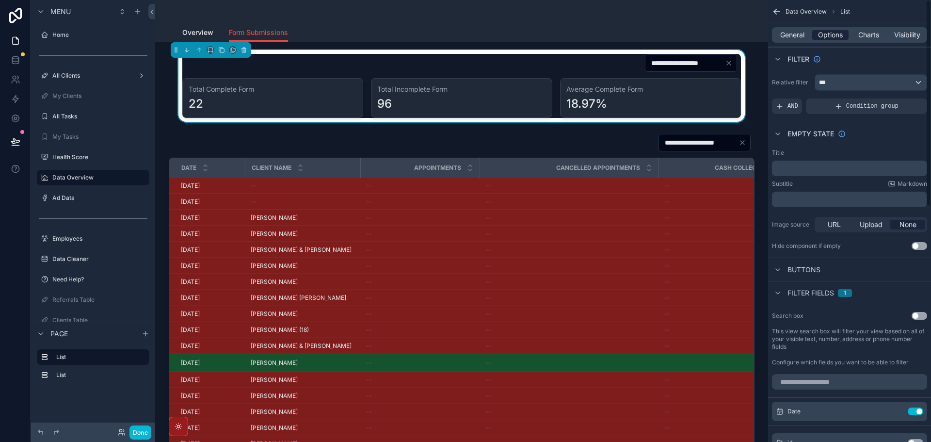
click at [824, 37] on span "Options" at bounding box center [830, 35] width 25 height 10
click at [792, 33] on span "General" at bounding box center [793, 35] width 24 height 10
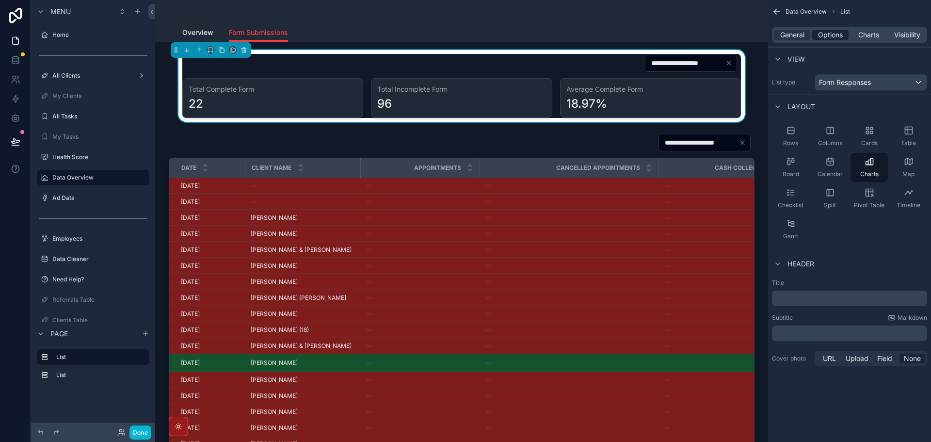
click at [827, 31] on span "Options" at bounding box center [830, 35] width 25 height 10
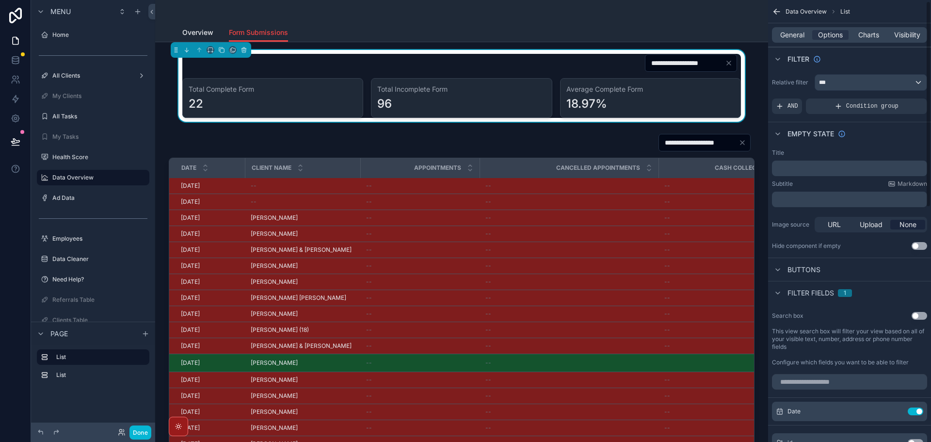
scroll to position [49, 0]
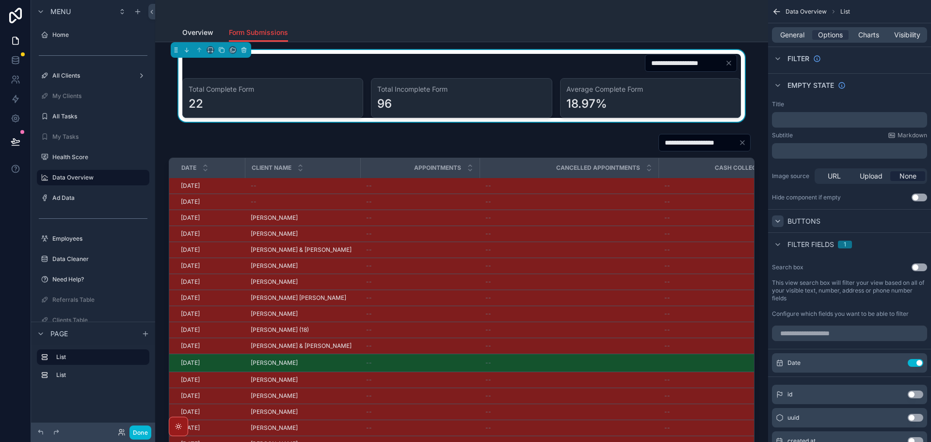
click at [780, 223] on icon "scrollable content" at bounding box center [778, 221] width 8 height 8
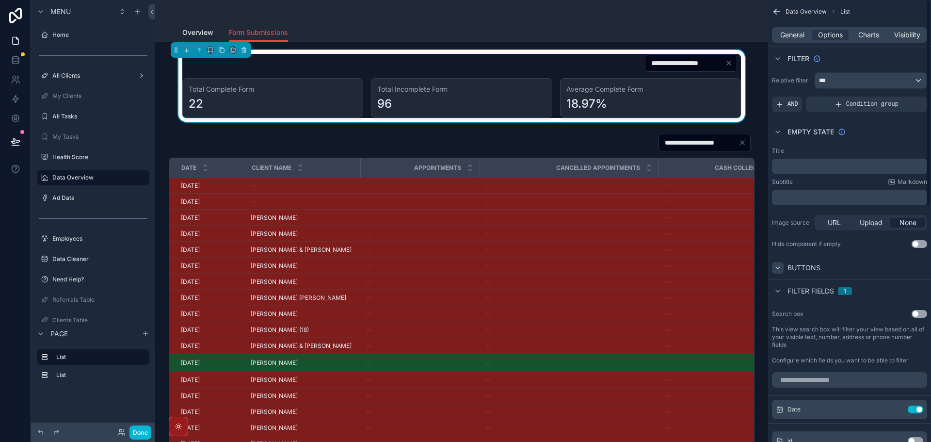
scroll to position [0, 0]
click at [861, 33] on span "Charts" at bounding box center [869, 35] width 21 height 10
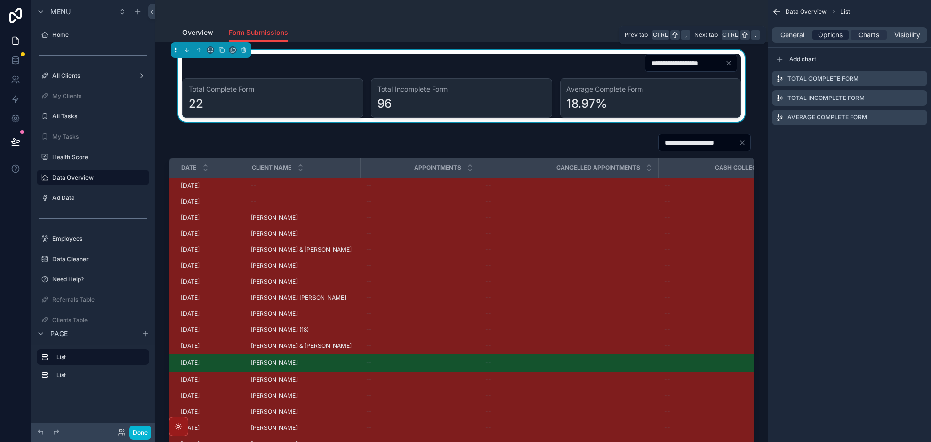
click at [830, 33] on span "Options" at bounding box center [830, 35] width 25 height 10
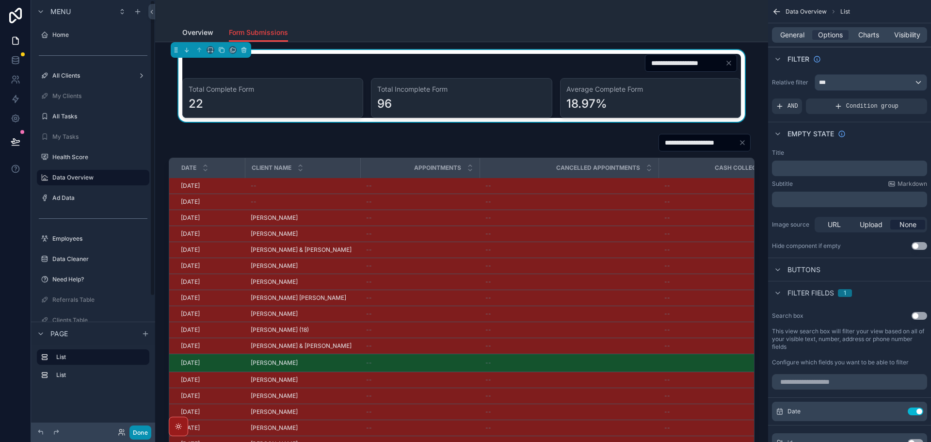
click at [134, 428] on button "Done" at bounding box center [141, 432] width 22 height 14
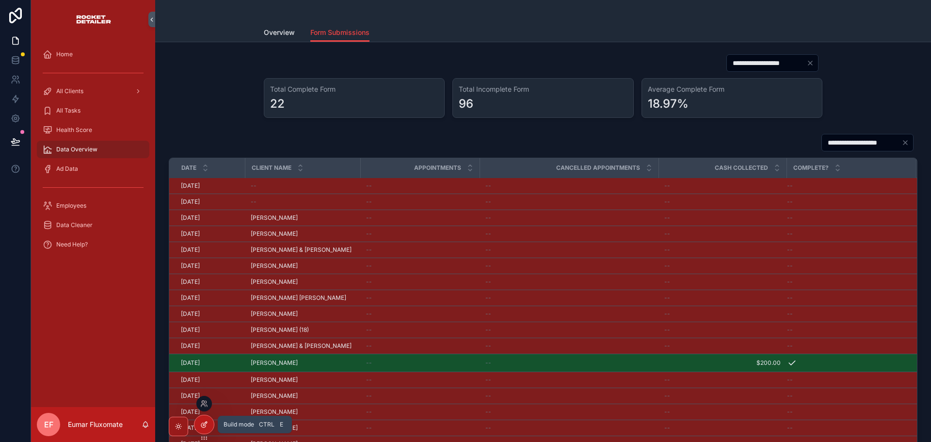
click at [199, 422] on div at bounding box center [204, 424] width 19 height 18
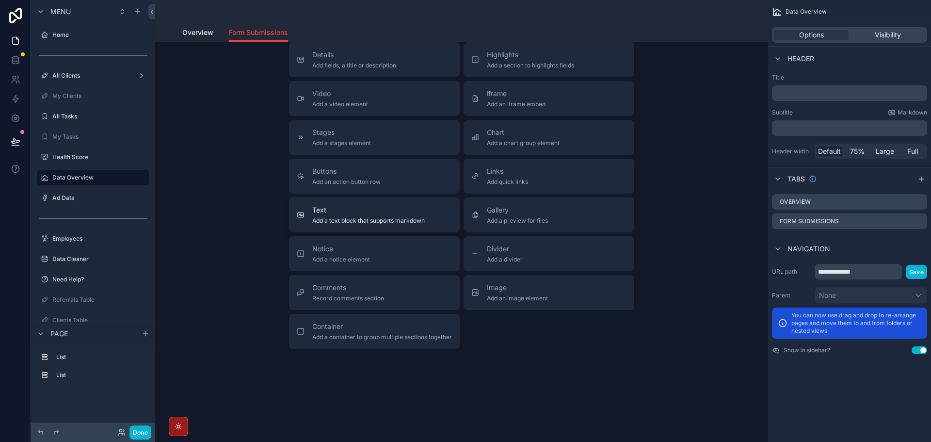
scroll to position [368, 0]
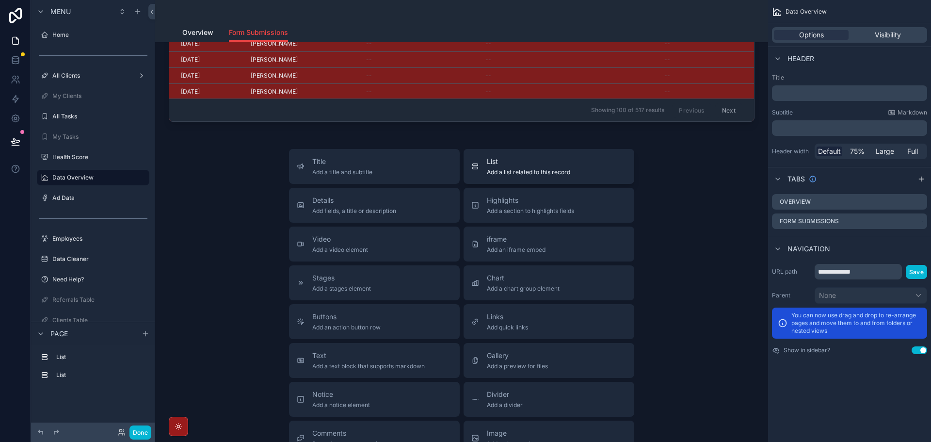
click at [491, 173] on span "Add a list related to this record" at bounding box center [528, 172] width 83 height 8
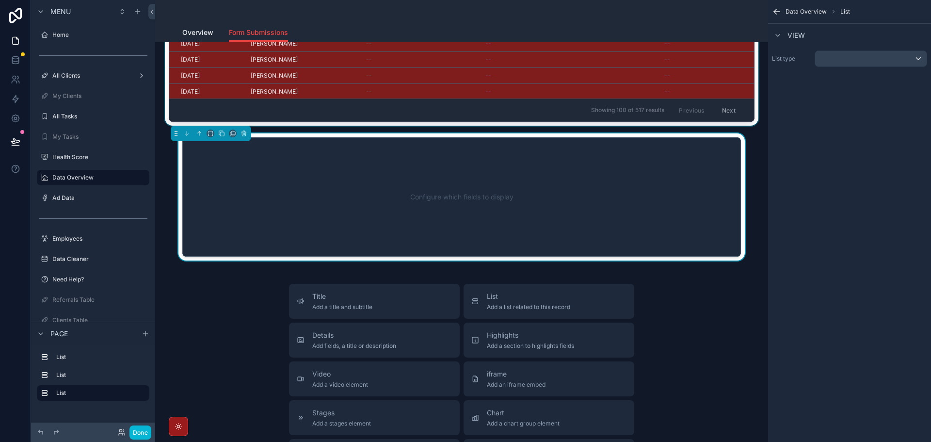
scroll to position [344, 0]
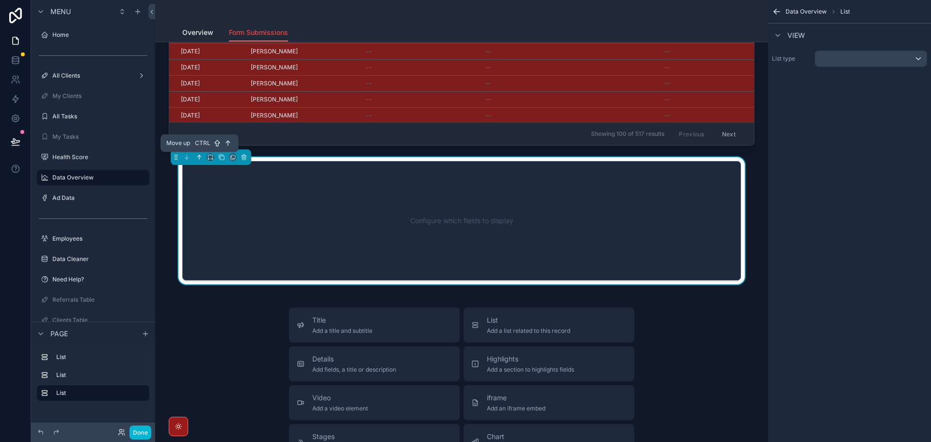
click at [200, 158] on icon "scrollable content" at bounding box center [199, 157] width 7 height 7
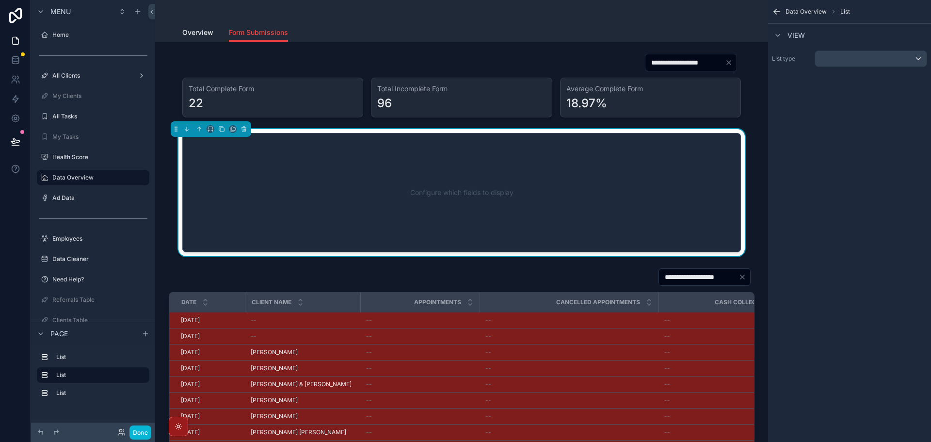
scroll to position [0, 0]
click at [450, 165] on div "Configure which fields to display" at bounding box center [461, 192] width 527 height 87
click at [862, 191] on div "Data Overview List View List type" at bounding box center [849, 221] width 163 height 442
click at [632, 186] on div "Configure which fields to display" at bounding box center [461, 192] width 527 height 87
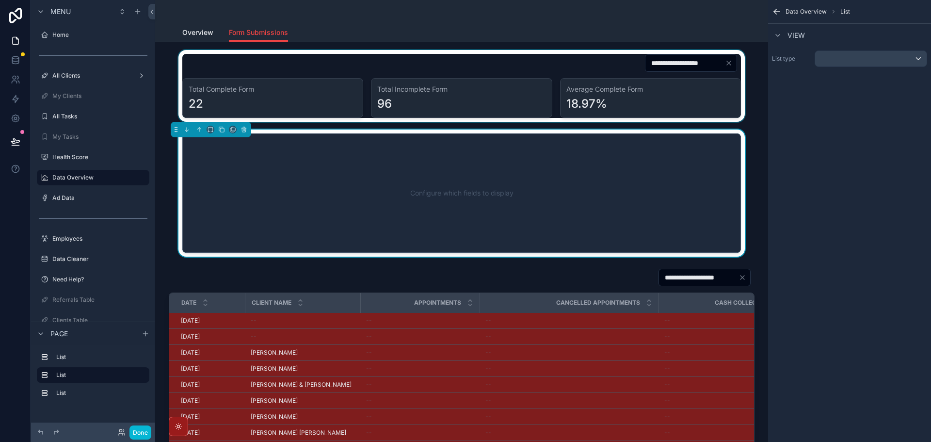
click at [555, 73] on div "scrollable content" at bounding box center [462, 86] width 598 height 72
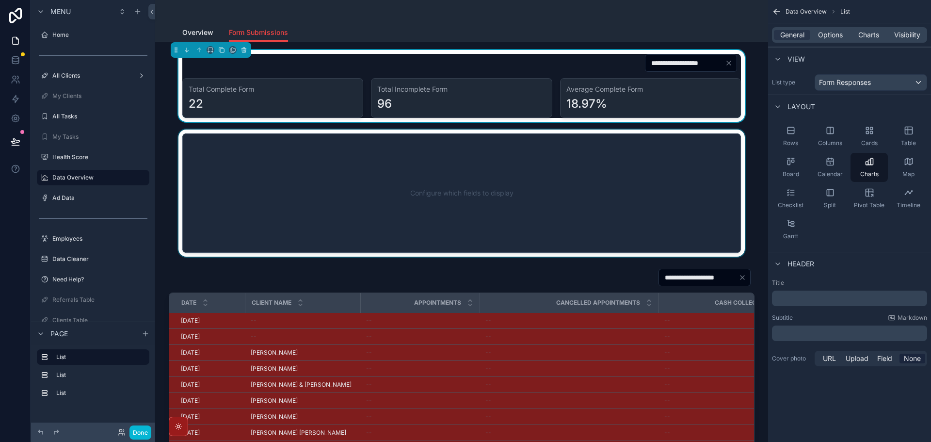
click at [556, 172] on div "scrollable content" at bounding box center [462, 193] width 598 height 127
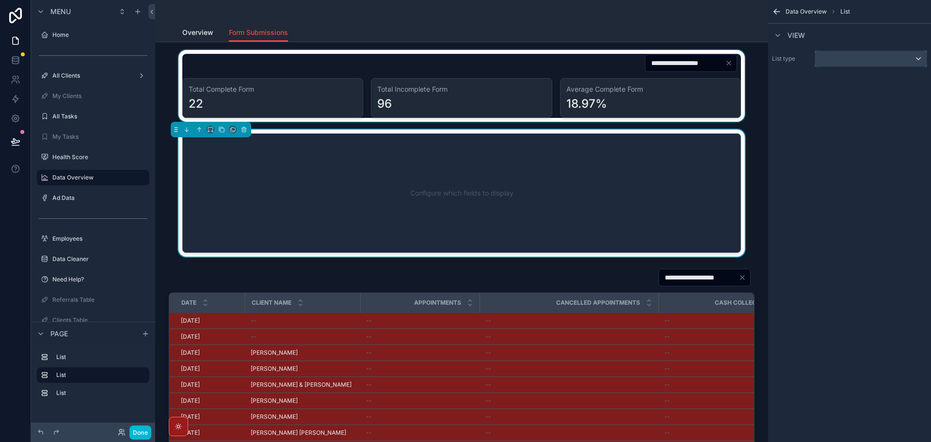
click at [888, 58] on div "scrollable content" at bounding box center [871, 59] width 112 height 16
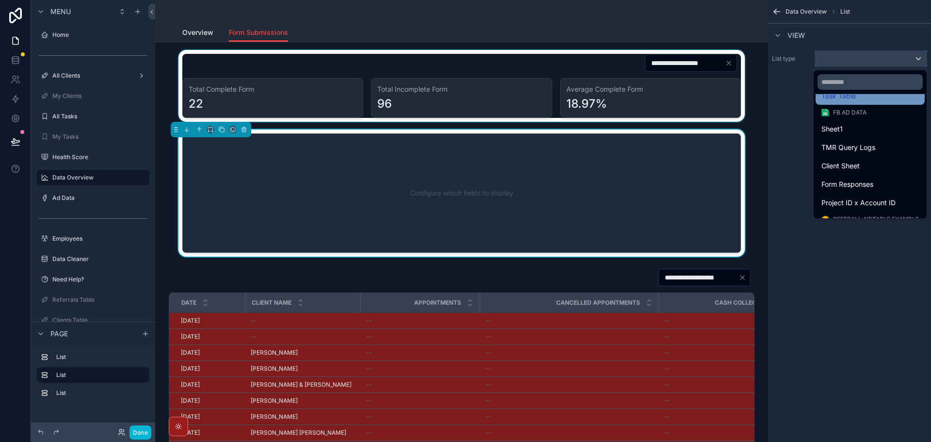
scroll to position [146, 0]
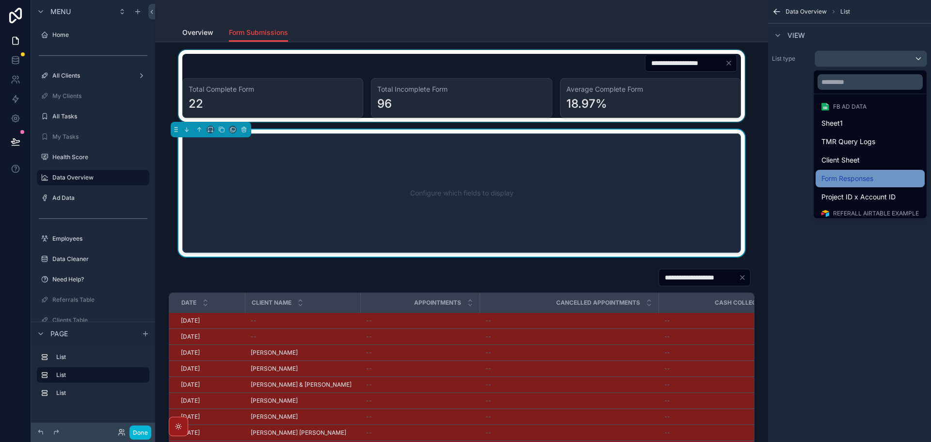
click at [854, 179] on span "Form Responses" at bounding box center [848, 179] width 52 height 12
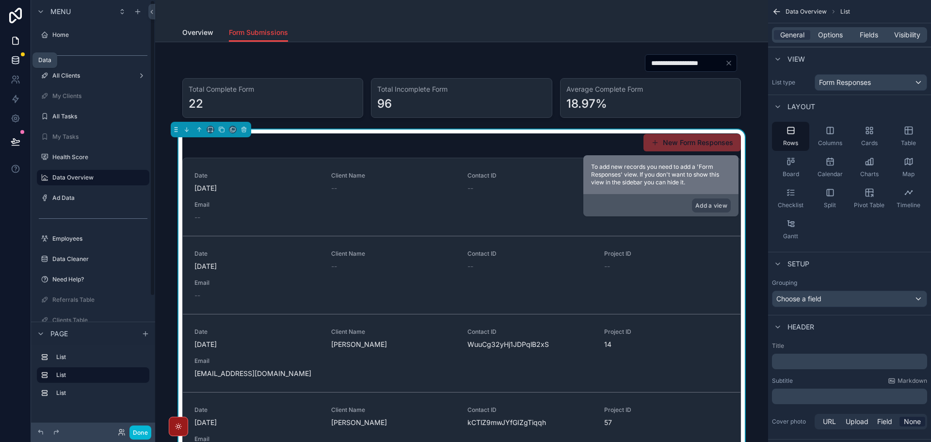
click at [21, 60] on link at bounding box center [15, 59] width 31 height 19
click at [913, 141] on span "Table" at bounding box center [908, 143] width 15 height 8
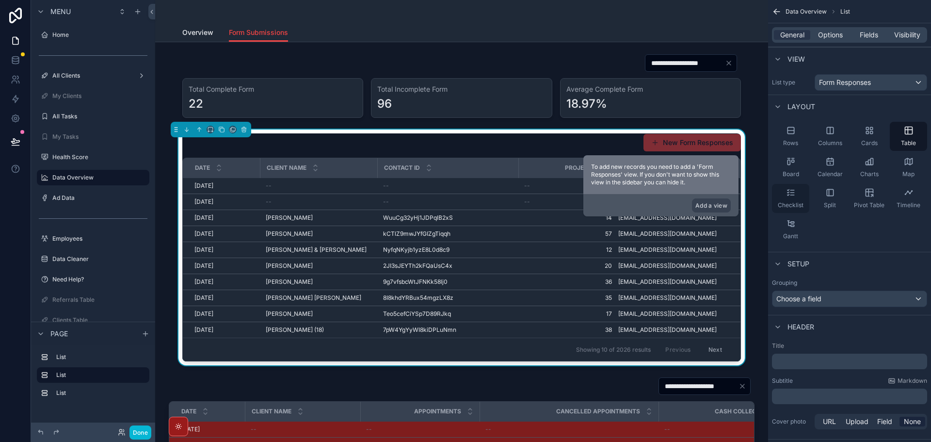
click at [798, 197] on div "Checklist" at bounding box center [790, 198] width 37 height 29
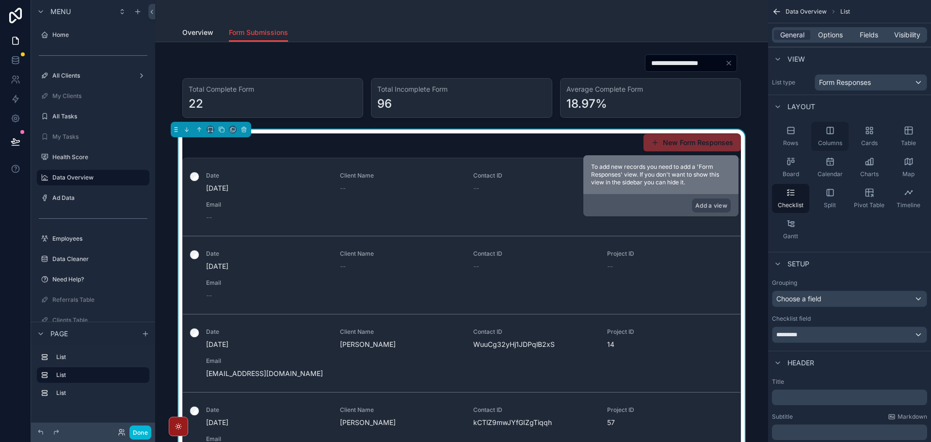
click at [827, 144] on span "Columns" at bounding box center [830, 143] width 24 height 8
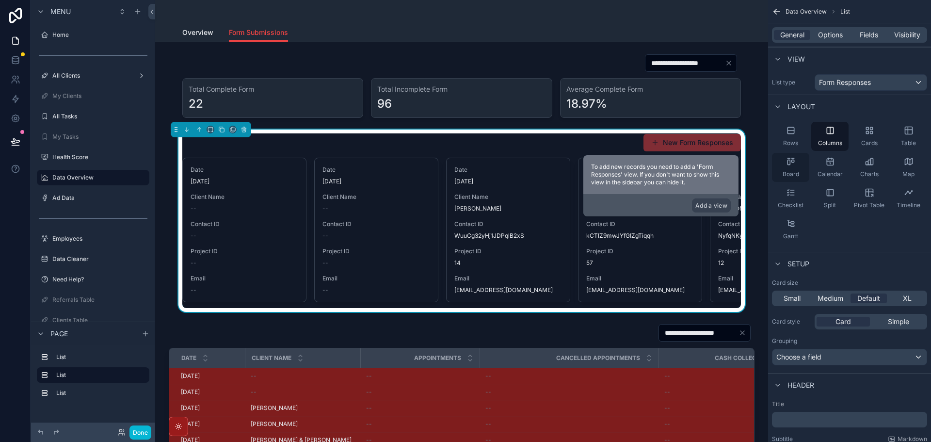
click at [800, 168] on div "Board" at bounding box center [790, 167] width 37 height 29
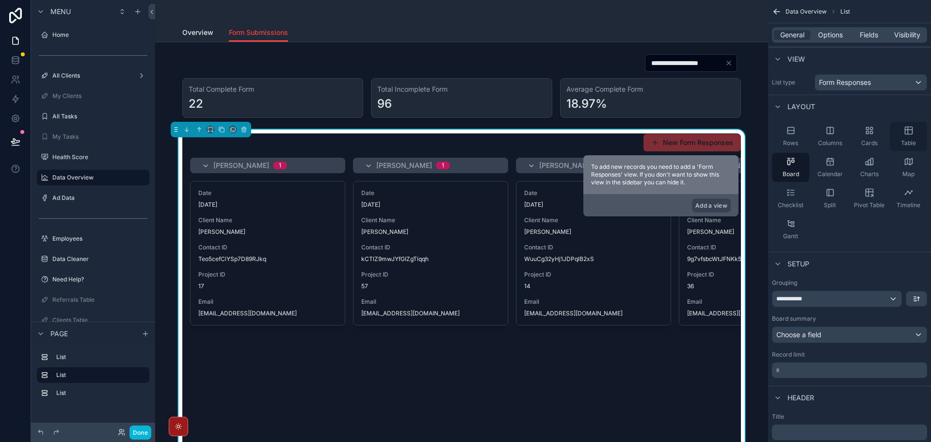
click at [902, 136] on div "Table" at bounding box center [908, 136] width 37 height 29
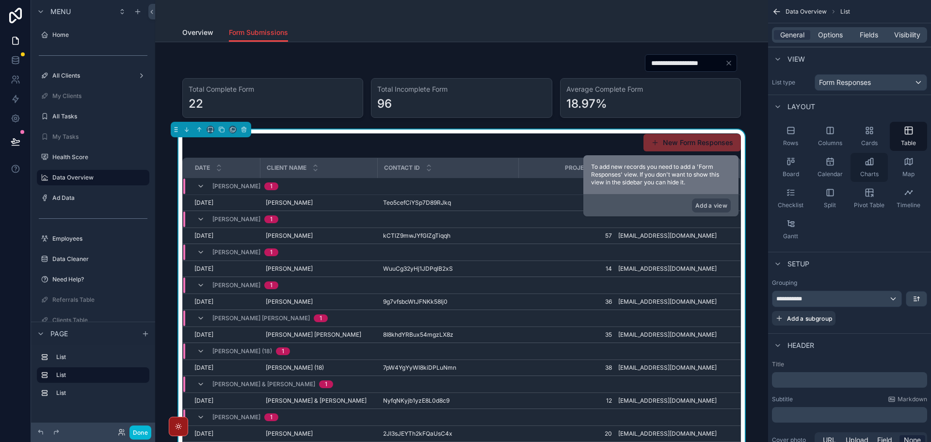
click at [881, 168] on div "Charts" at bounding box center [869, 167] width 37 height 29
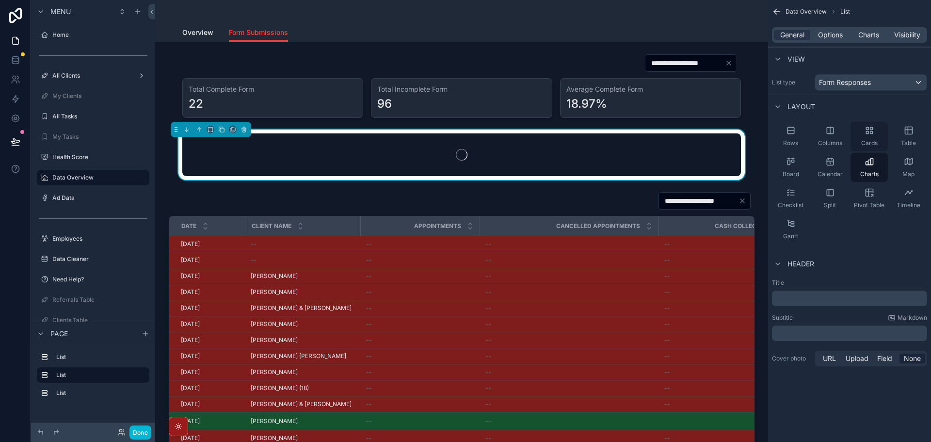
click at [872, 140] on span "Cards" at bounding box center [870, 143] width 16 height 8
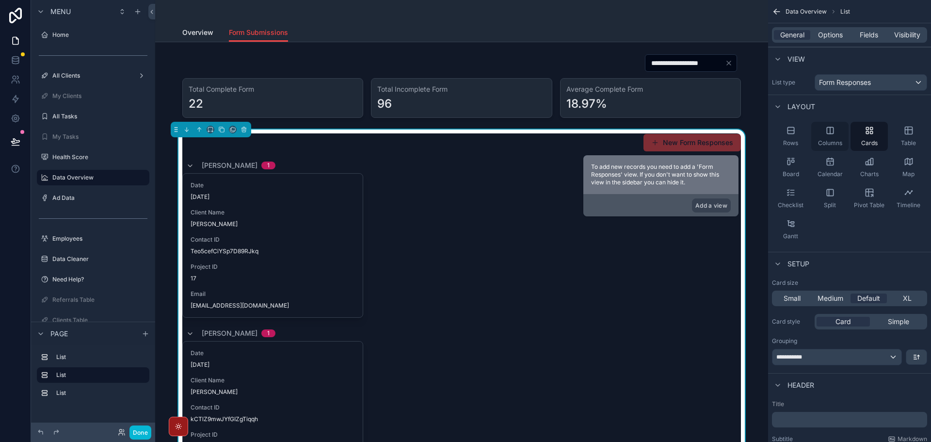
click at [834, 138] on div "Columns" at bounding box center [830, 136] width 37 height 29
click at [798, 141] on span "Rows" at bounding box center [790, 143] width 15 height 8
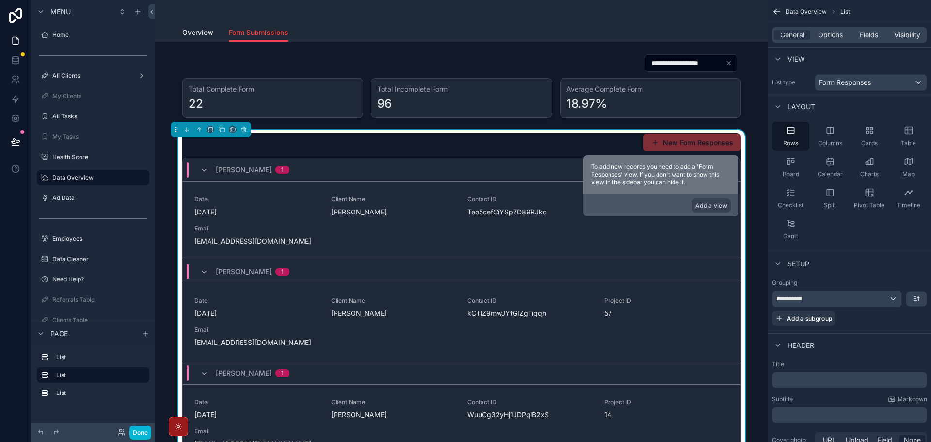
click at [830, 41] on div "General Options Fields Visibility" at bounding box center [849, 35] width 155 height 16
click at [830, 36] on span "Options" at bounding box center [830, 35] width 25 height 10
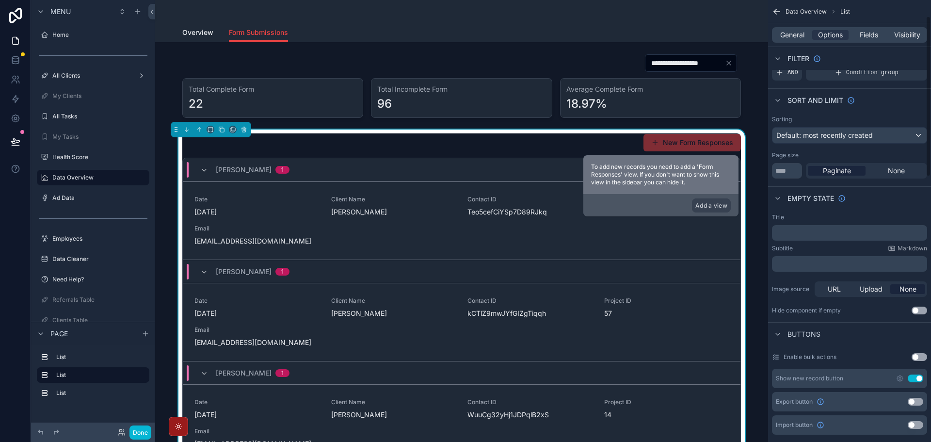
scroll to position [49, 0]
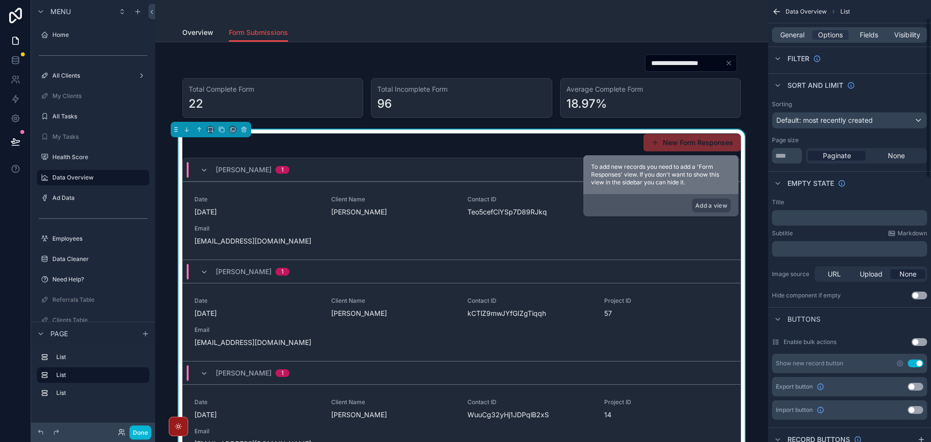
click at [913, 362] on button "Use setting" at bounding box center [916, 363] width 16 height 8
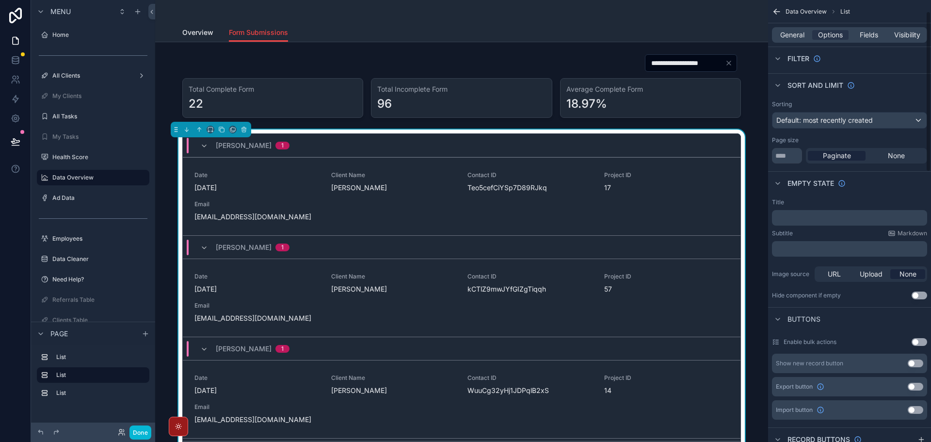
scroll to position [0, 0]
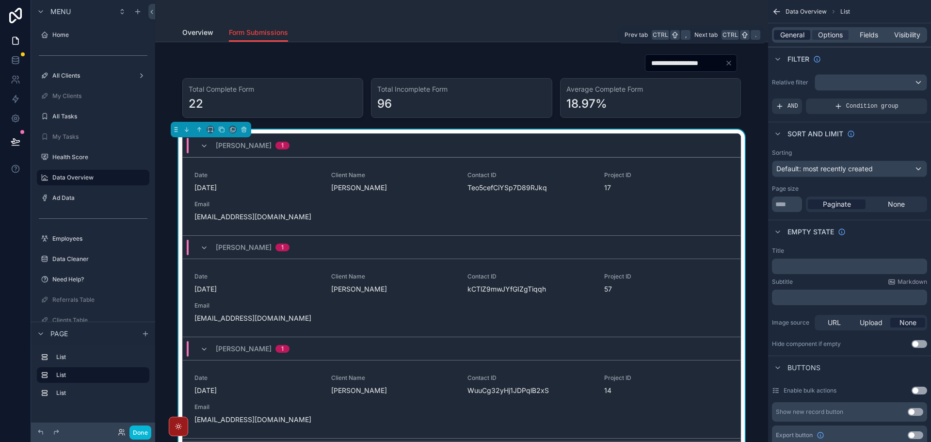
click at [791, 35] on span "General" at bounding box center [793, 35] width 24 height 10
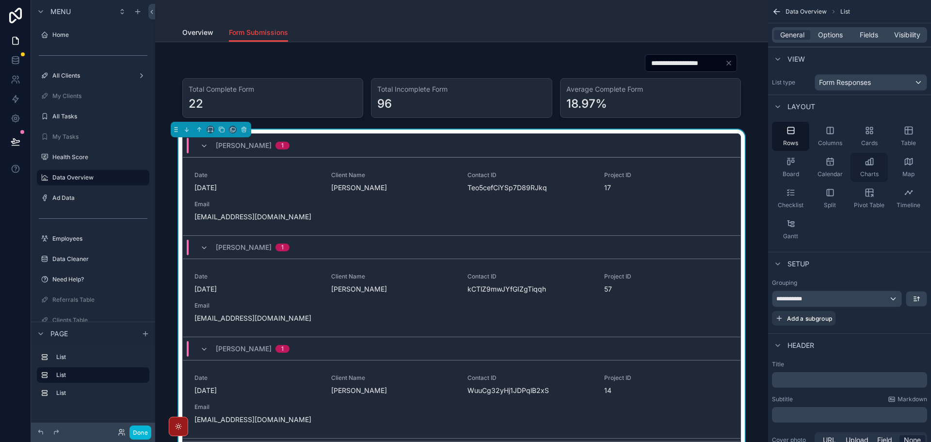
click at [866, 167] on div "Charts" at bounding box center [869, 167] width 37 height 29
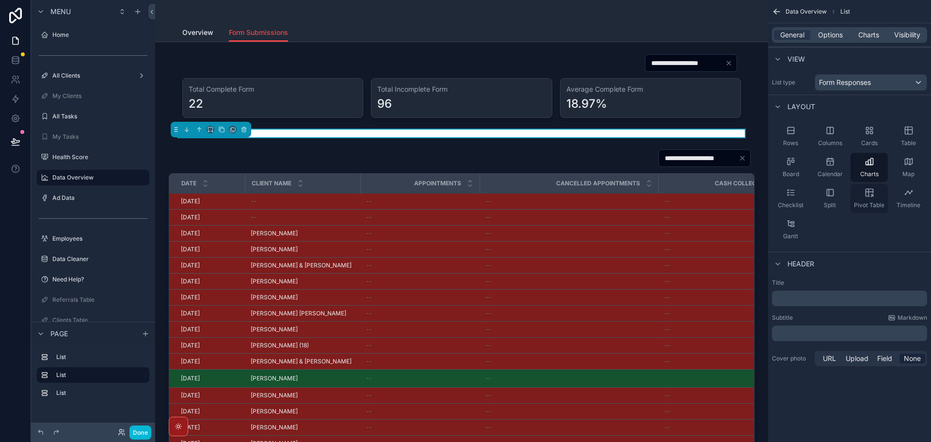
click at [867, 197] on icon "scrollable content" at bounding box center [870, 193] width 10 height 10
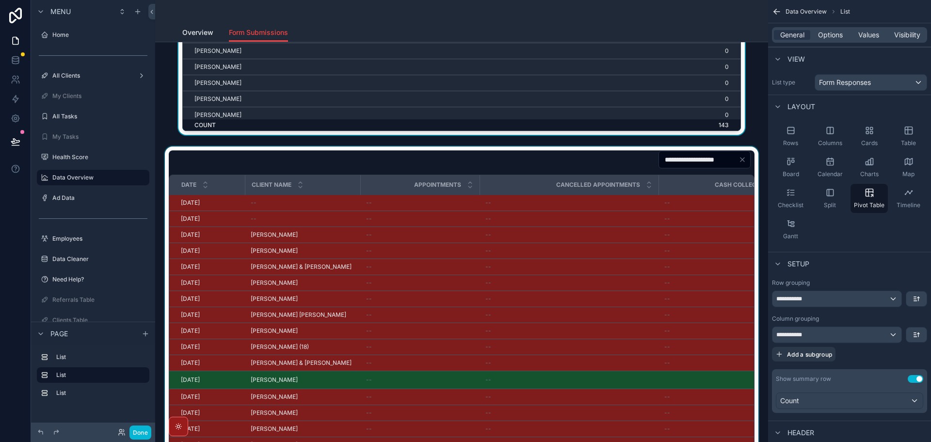
scroll to position [340, 0]
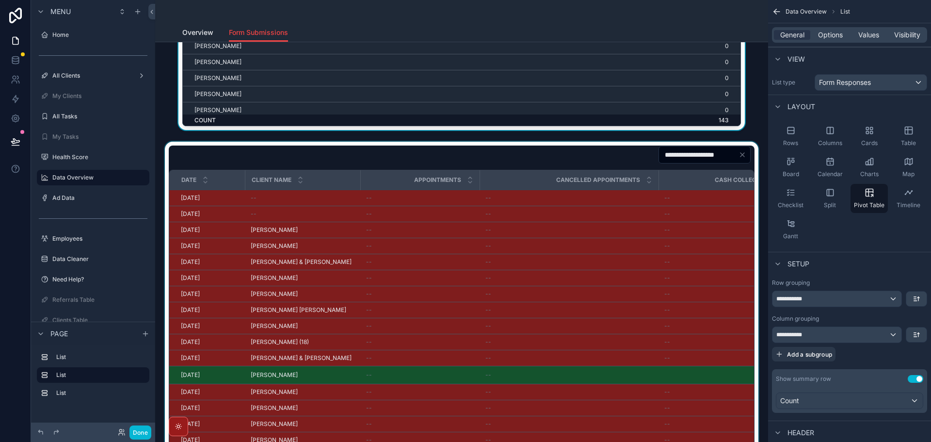
click at [564, 160] on div "scrollable content" at bounding box center [462, 324] width 598 height 364
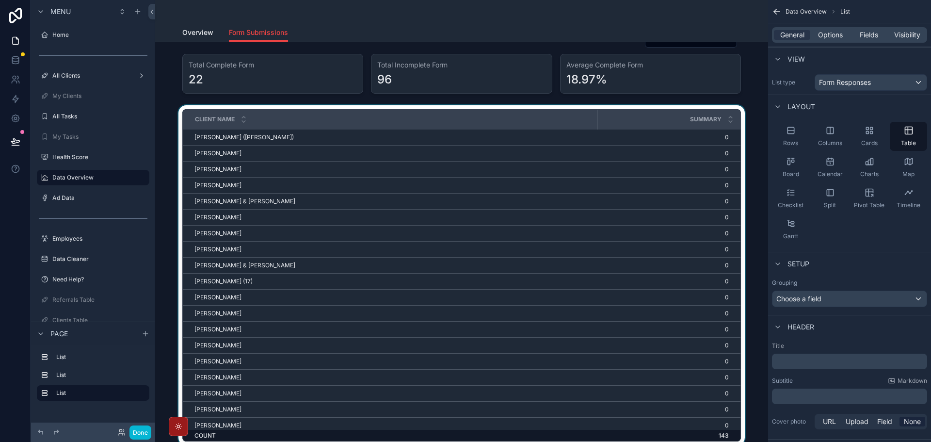
scroll to position [0, 0]
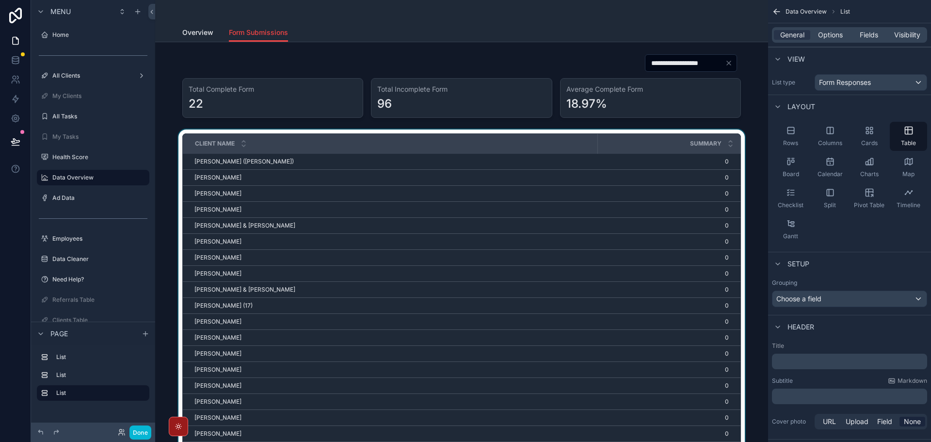
click at [550, 155] on div "scrollable content" at bounding box center [462, 302] width 598 height 344
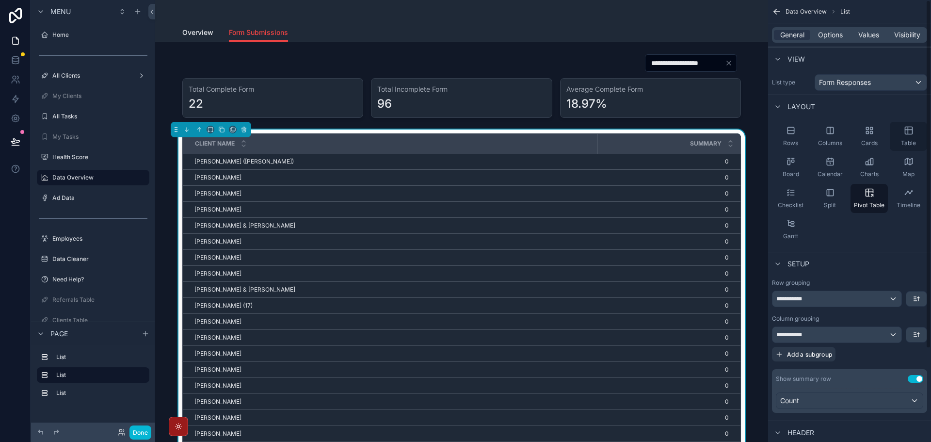
click at [901, 136] on div "Table" at bounding box center [908, 136] width 37 height 29
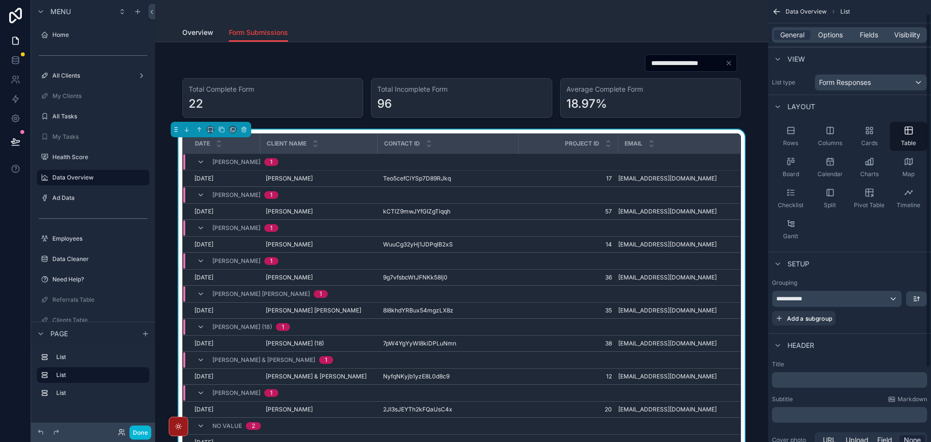
scroll to position [49, 0]
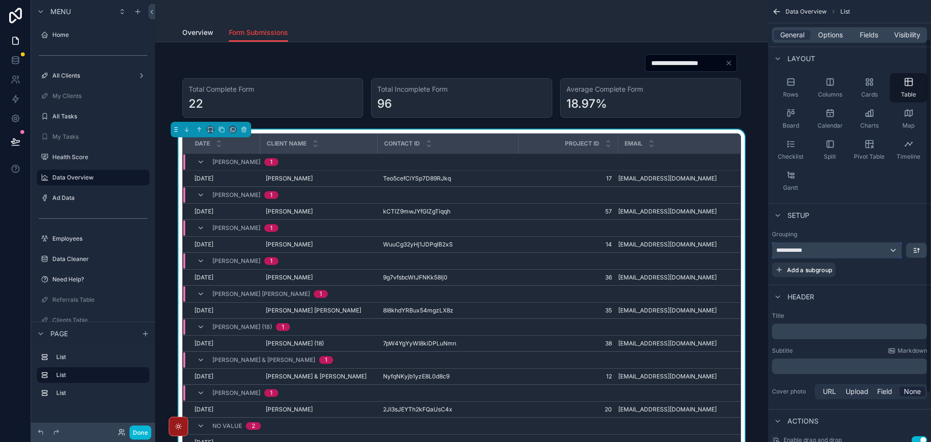
click at [884, 252] on div "**********" at bounding box center [837, 251] width 129 height 16
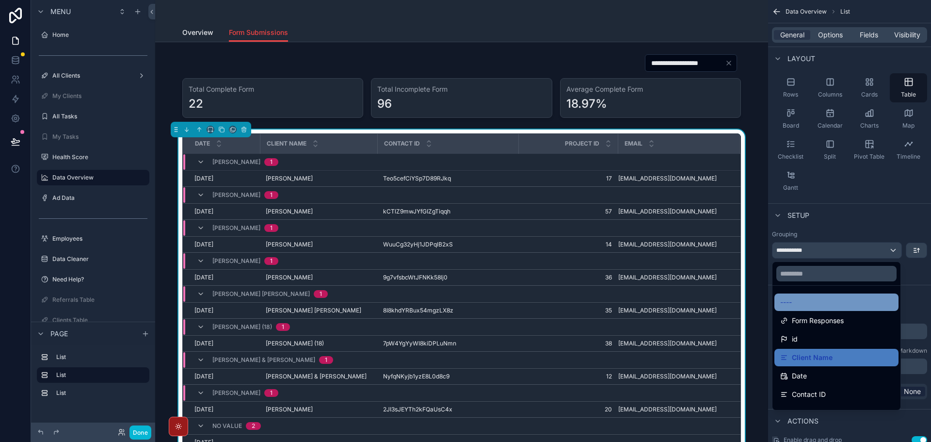
click at [826, 301] on div "----" at bounding box center [837, 302] width 113 height 12
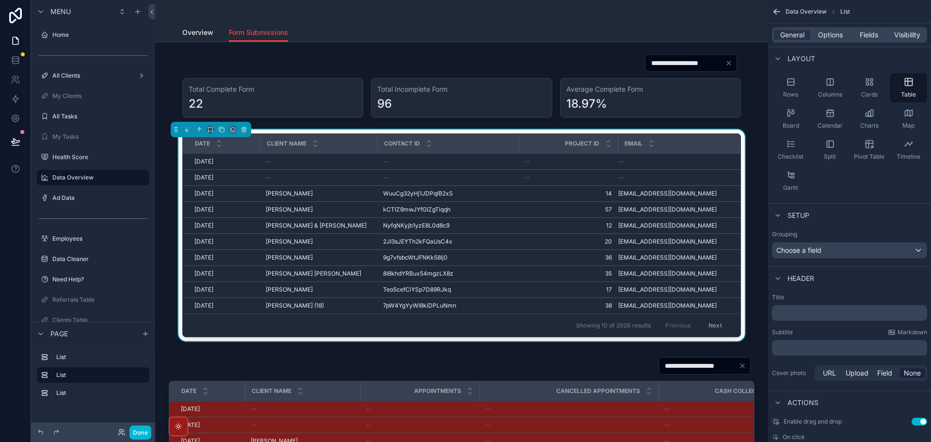
click at [880, 282] on div "Header" at bounding box center [849, 277] width 163 height 23
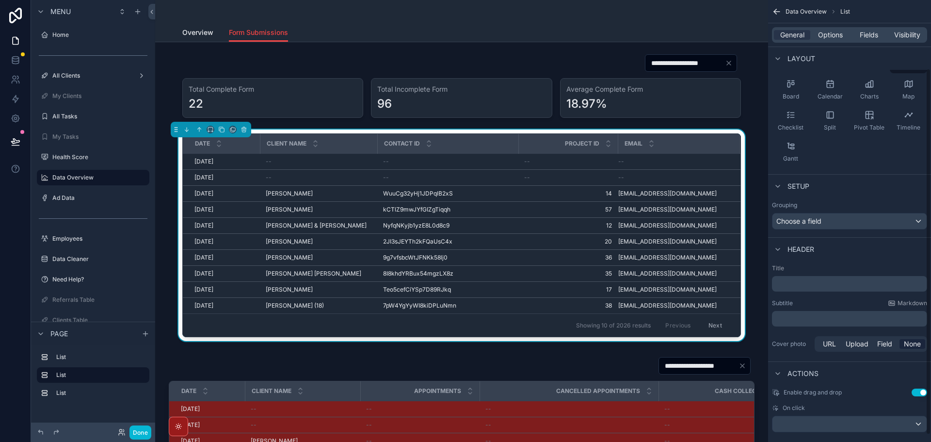
scroll to position [91, 0]
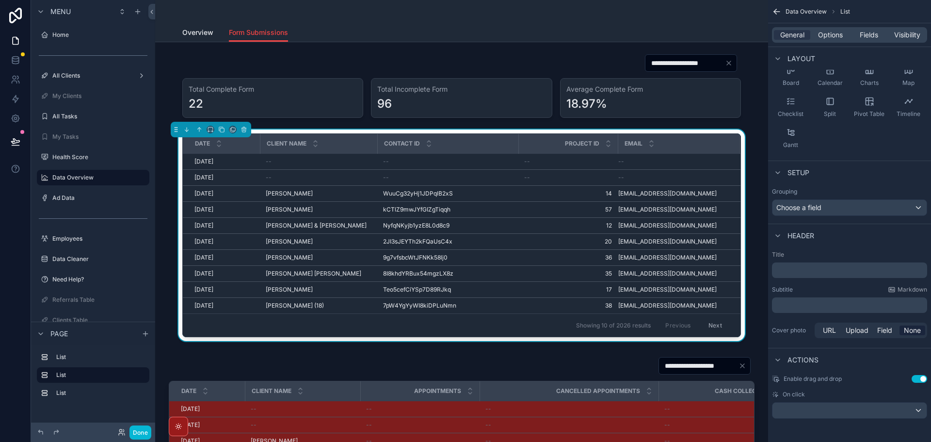
click at [849, 272] on p "﻿" at bounding box center [850, 270] width 149 height 10
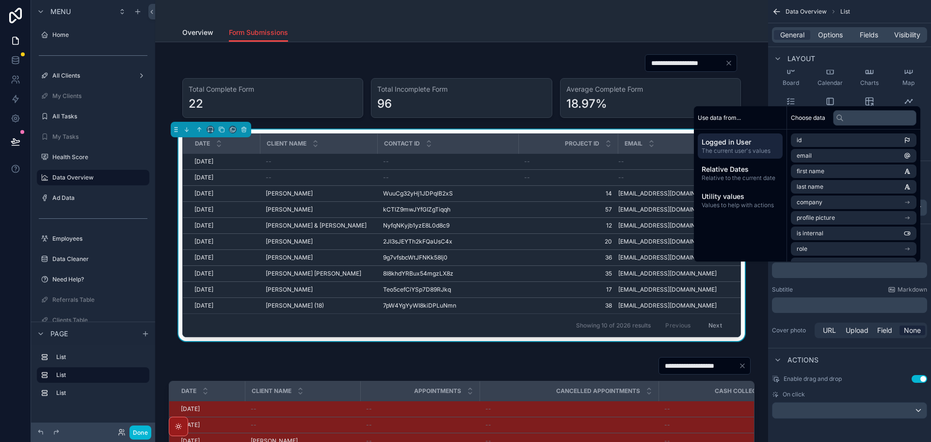
click at [836, 285] on div "Title ﻿ Subtitle Markdown ﻿ Cover photo URL Upload Field None" at bounding box center [849, 295] width 163 height 97
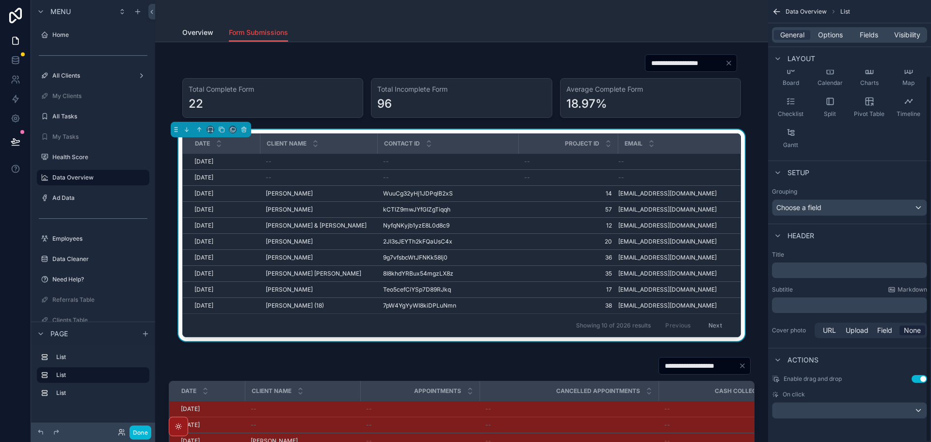
click at [872, 272] on p "﻿" at bounding box center [850, 270] width 149 height 10
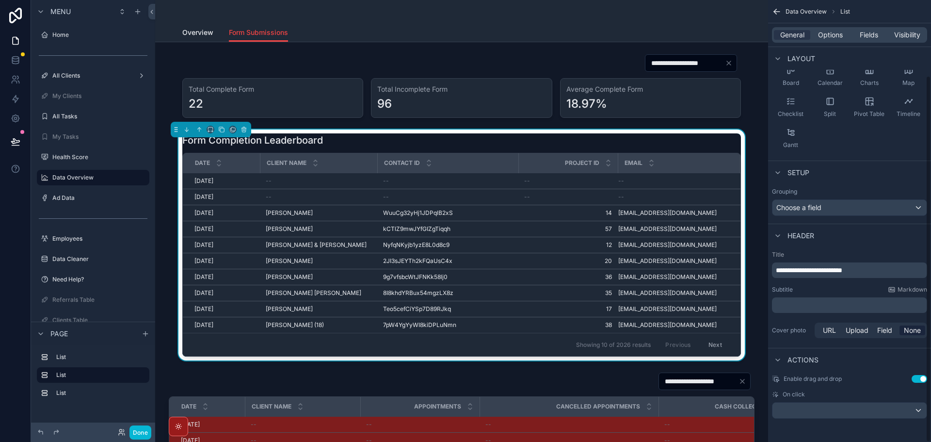
click at [854, 291] on div "Subtitle Markdown" at bounding box center [849, 290] width 155 height 8
click at [837, 289] on div "Subtitle Markdown" at bounding box center [849, 290] width 155 height 8
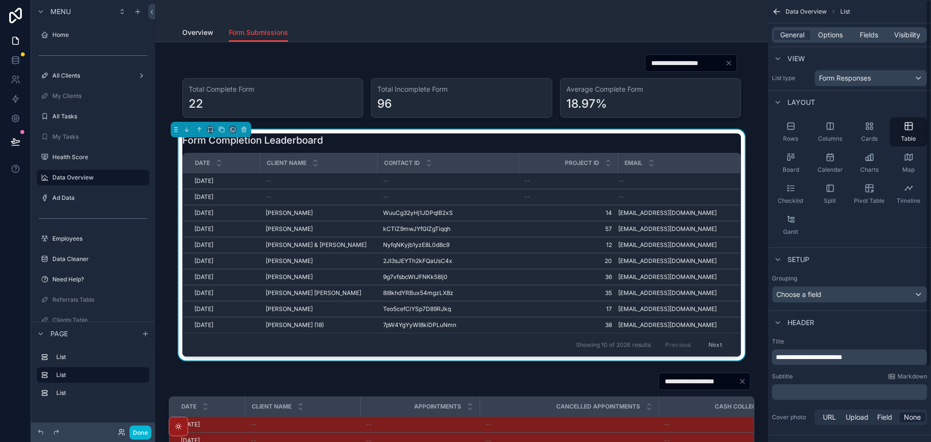
scroll to position [0, 0]
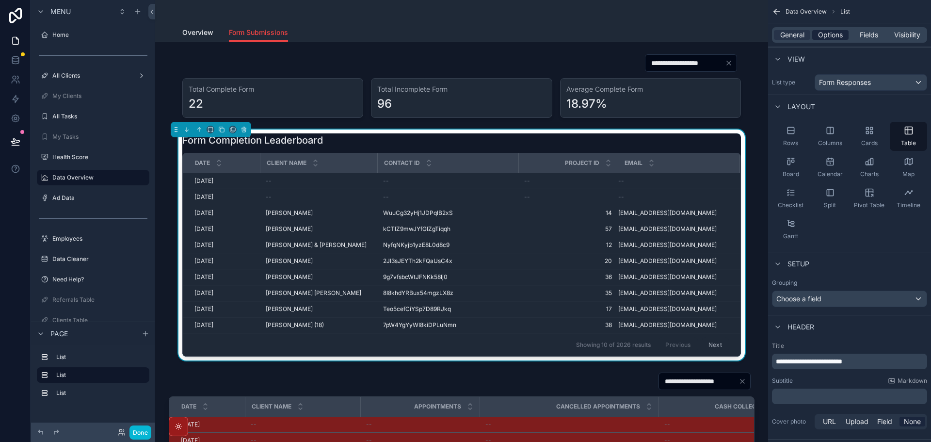
click at [822, 33] on span "Options" at bounding box center [830, 35] width 25 height 10
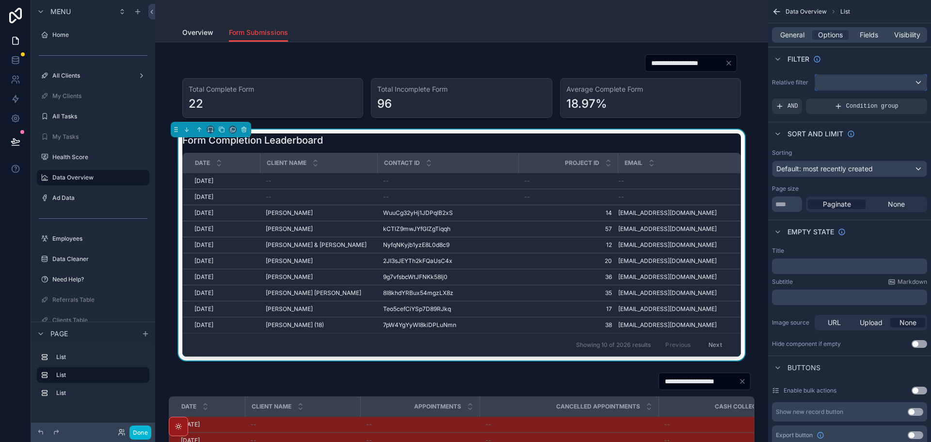
click at [848, 85] on div "scrollable content" at bounding box center [871, 83] width 112 height 16
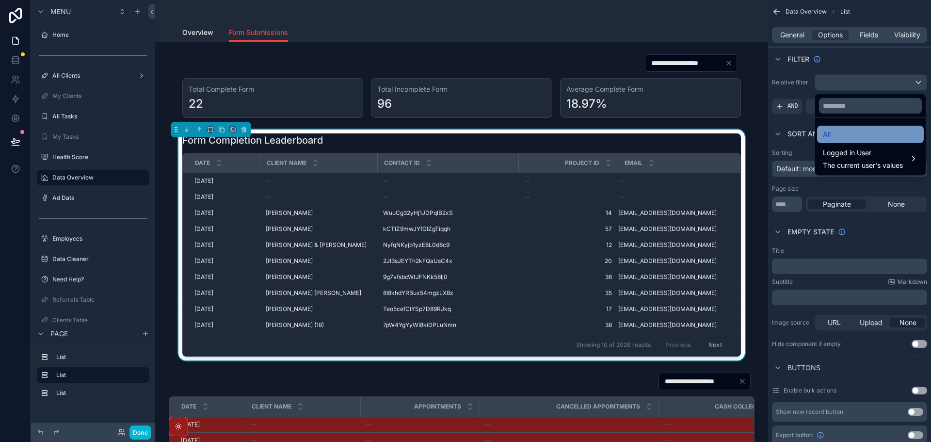
click at [850, 135] on div "All" at bounding box center [870, 135] width 95 height 12
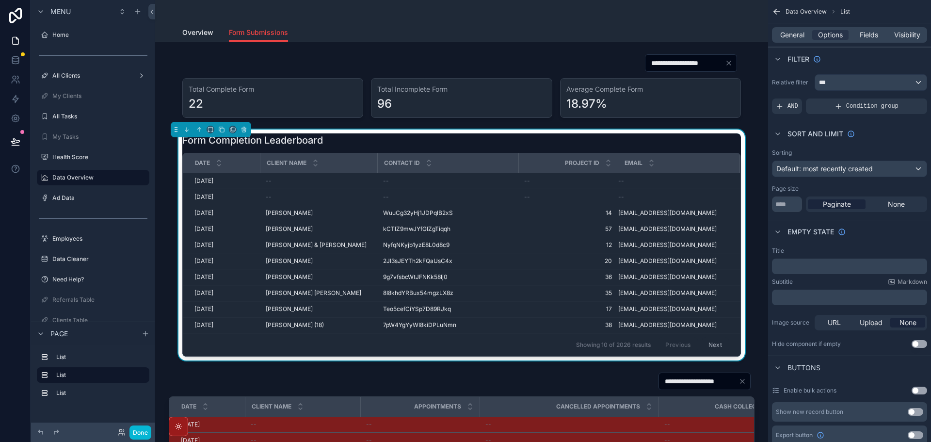
click at [885, 138] on div "Sort And Limit" at bounding box center [849, 133] width 163 height 23
click at [793, 202] on input "**" at bounding box center [787, 204] width 30 height 16
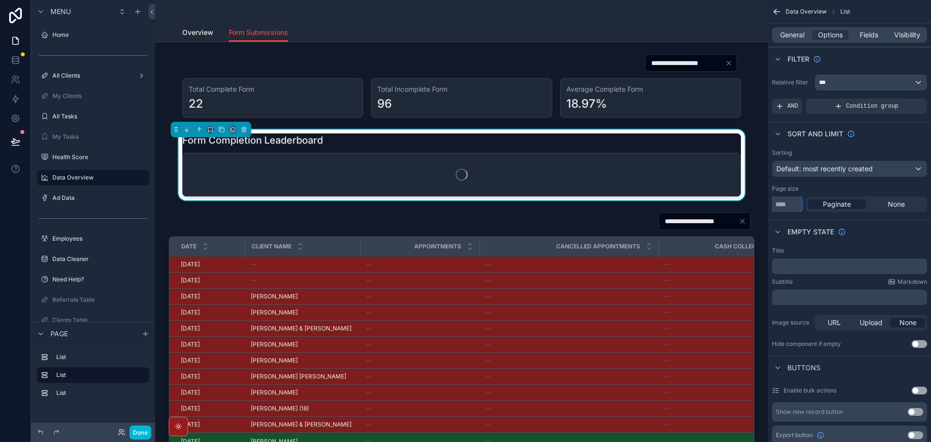
type input "***"
click at [878, 229] on div "Empty state" at bounding box center [849, 231] width 163 height 23
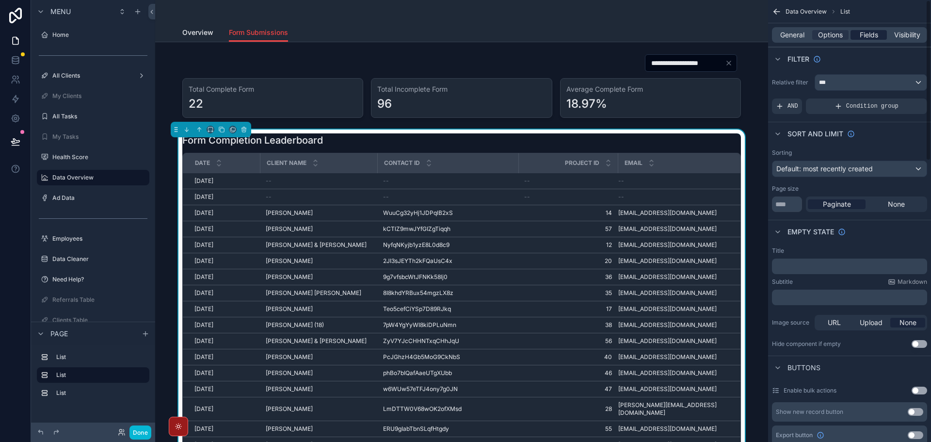
click at [870, 33] on span "Fields" at bounding box center [869, 35] width 18 height 10
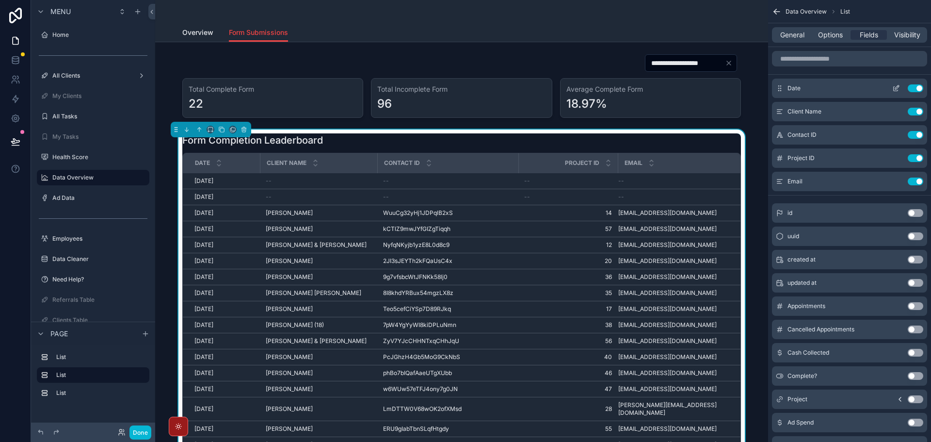
click at [917, 88] on button "Use setting" at bounding box center [916, 88] width 16 height 8
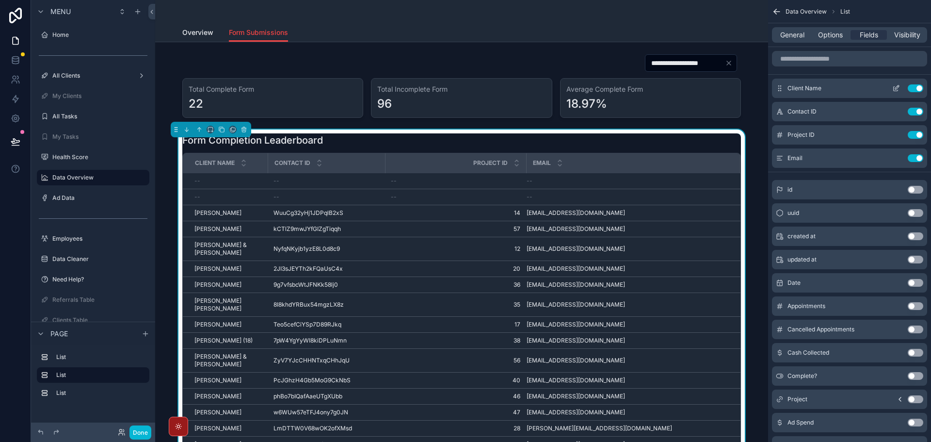
click at [895, 85] on icon "scrollable content" at bounding box center [897, 88] width 8 height 8
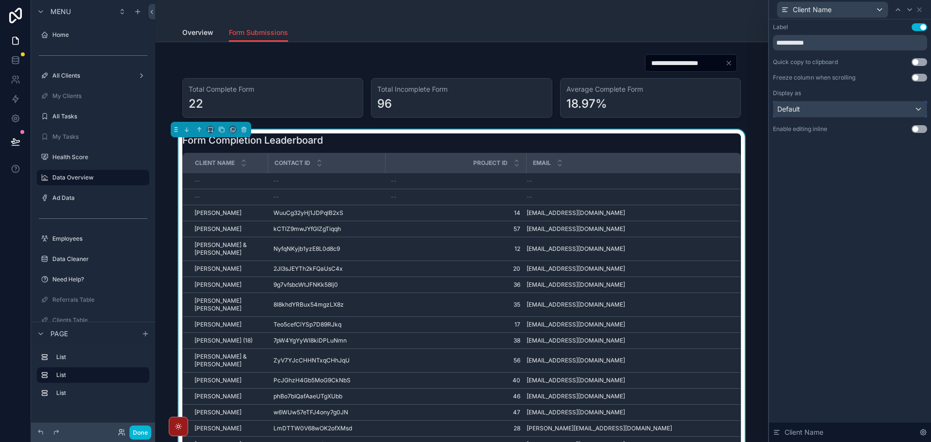
click at [853, 109] on div "Default" at bounding box center [850, 109] width 153 height 16
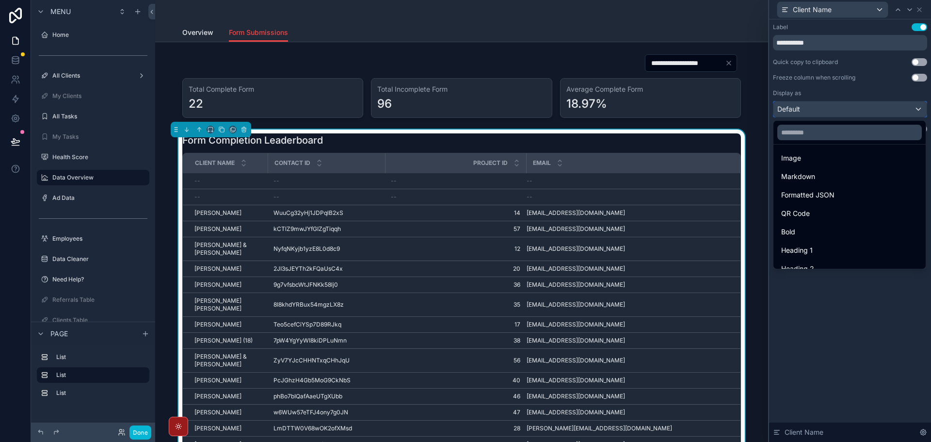
scroll to position [106, 0]
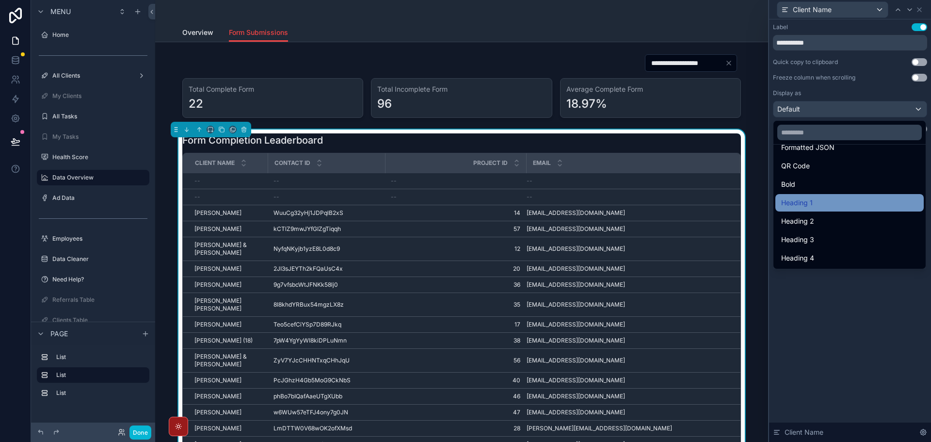
click at [835, 204] on div "Heading 1" at bounding box center [849, 203] width 137 height 12
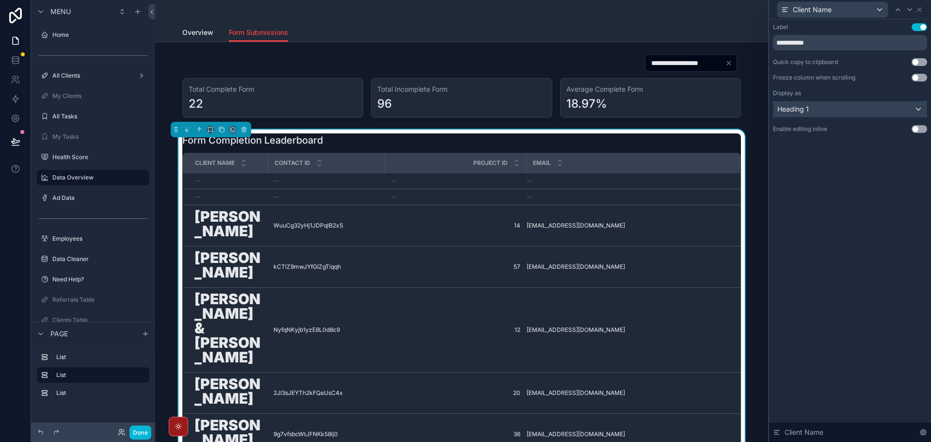
click at [877, 107] on div "Heading 1" at bounding box center [850, 109] width 153 height 16
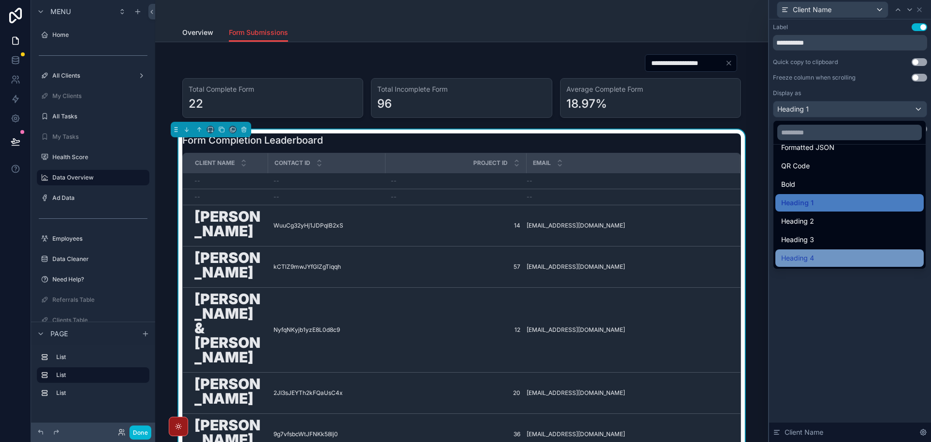
click at [829, 252] on div "Heading 4" at bounding box center [849, 258] width 137 height 12
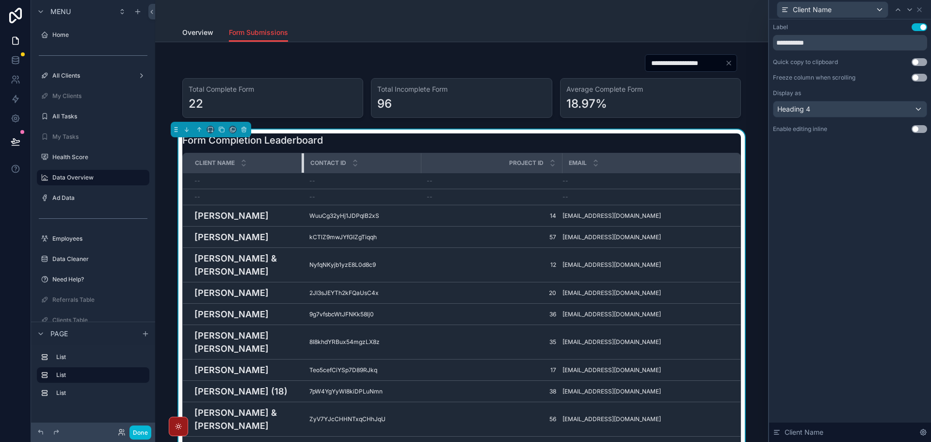
drag, startPoint x: 257, startPoint y: 159, endPoint x: 300, endPoint y: 155, distance: 43.9
click at [302, 155] on div "scrollable content" at bounding box center [304, 162] width 4 height 19
click at [872, 184] on div "**********" at bounding box center [850, 230] width 162 height 423
click at [920, 8] on icon at bounding box center [920, 10] width 8 height 8
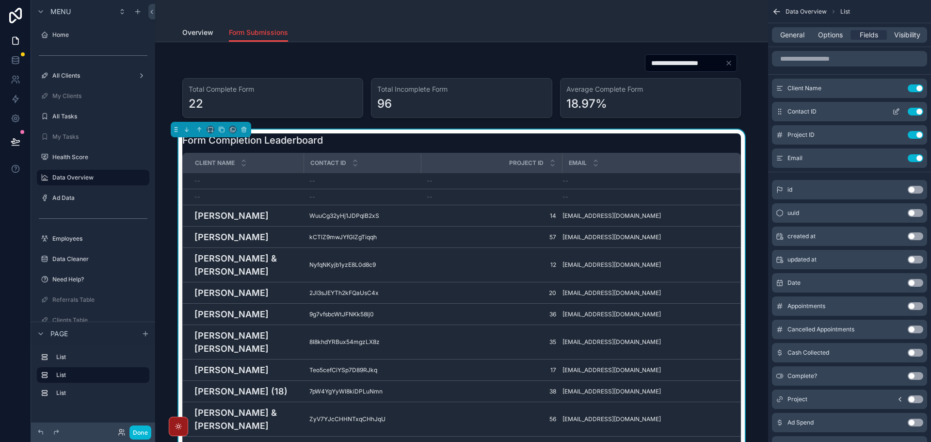
click at [921, 112] on button "Use setting" at bounding box center [916, 112] width 16 height 8
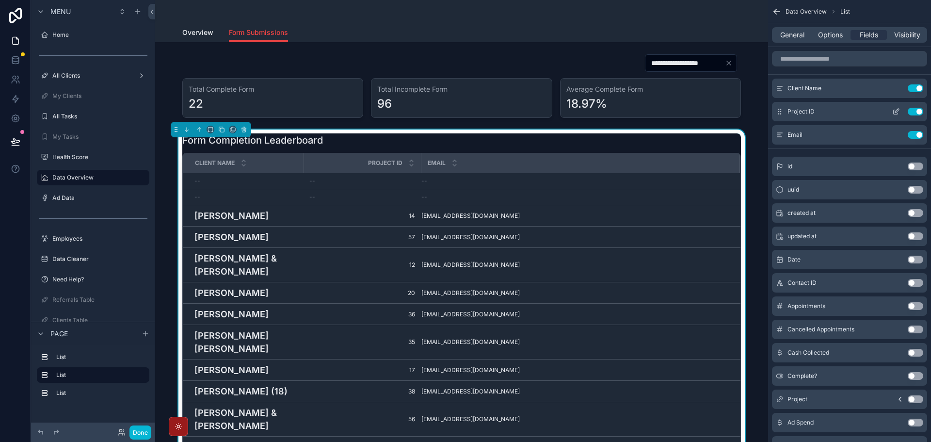
click at [920, 112] on button "Use setting" at bounding box center [916, 112] width 16 height 8
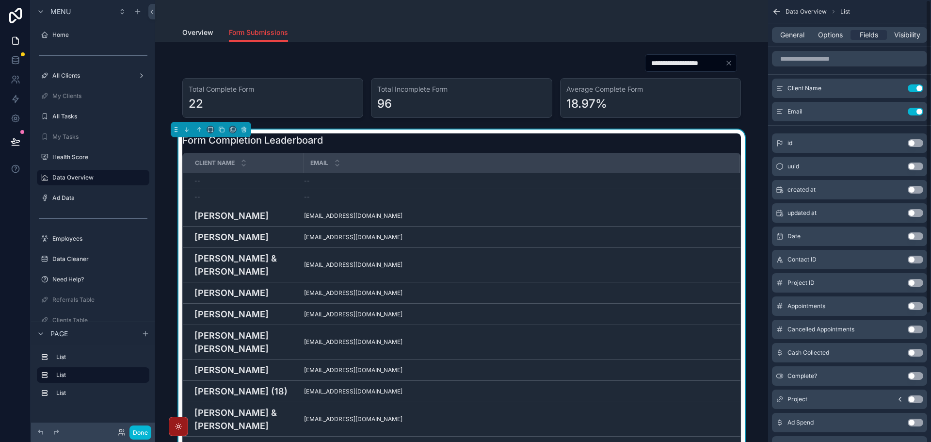
click at [920, 112] on button "Use setting" at bounding box center [916, 112] width 16 height 8
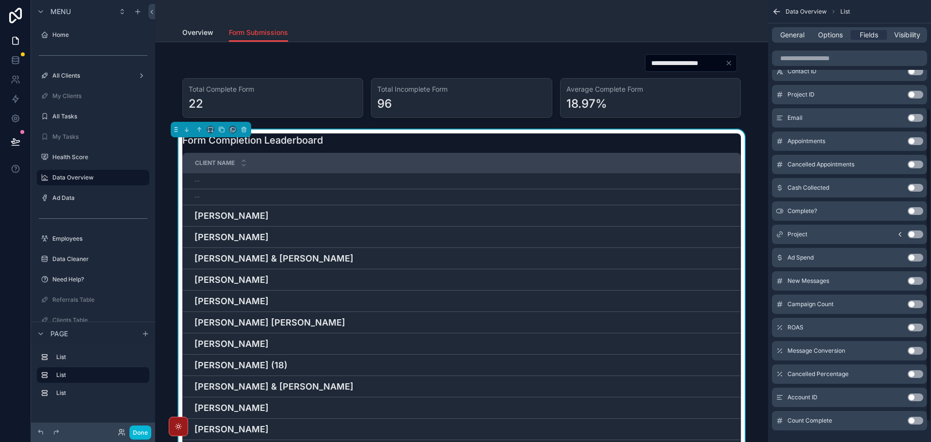
scroll to position [180, 0]
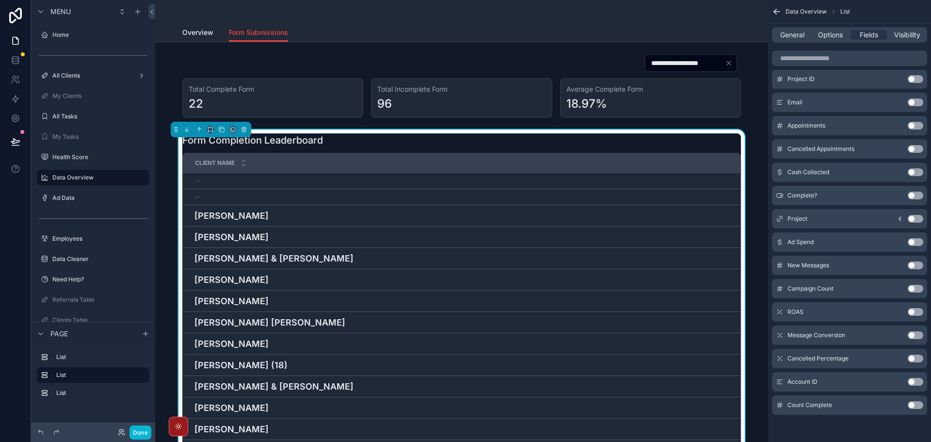
click at [910, 404] on button "Use setting" at bounding box center [916, 405] width 16 height 8
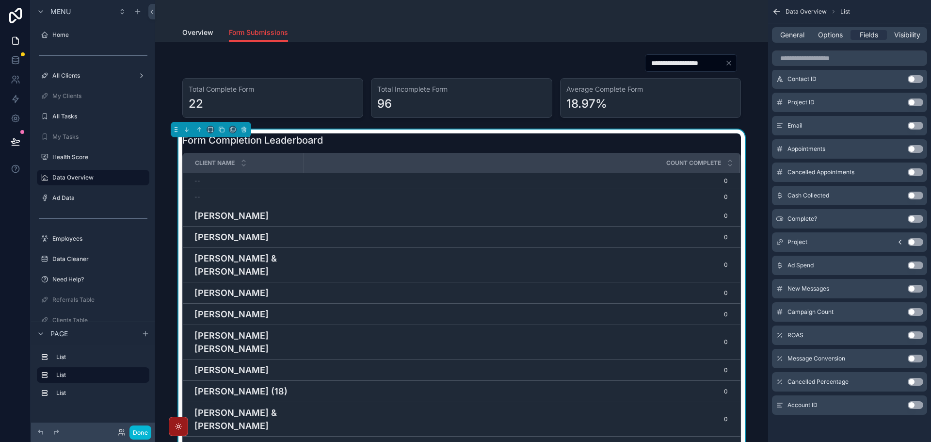
scroll to position [0, 0]
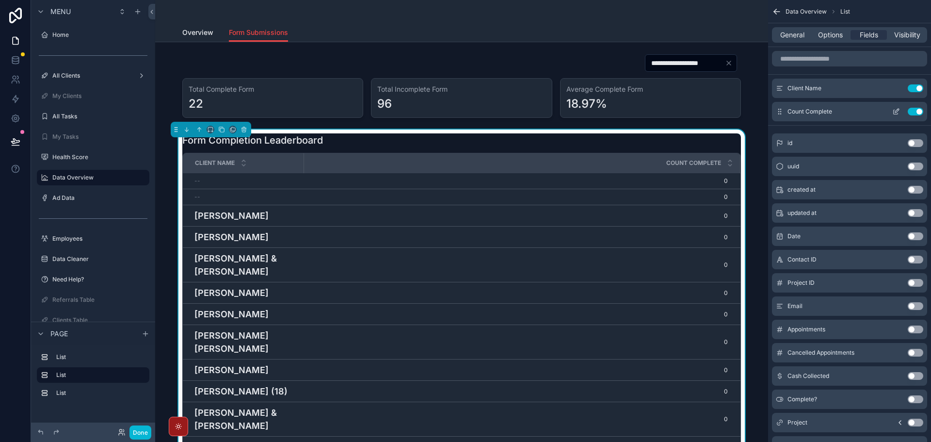
click at [892, 109] on button "scrollable content" at bounding box center [897, 112] width 16 height 8
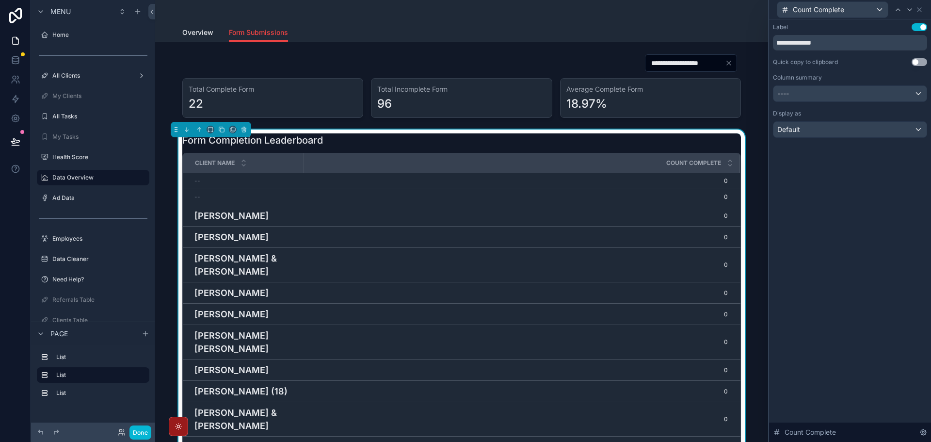
click at [879, 138] on div "**********" at bounding box center [850, 90] width 162 height 142
click at [885, 135] on div "Default" at bounding box center [850, 130] width 153 height 16
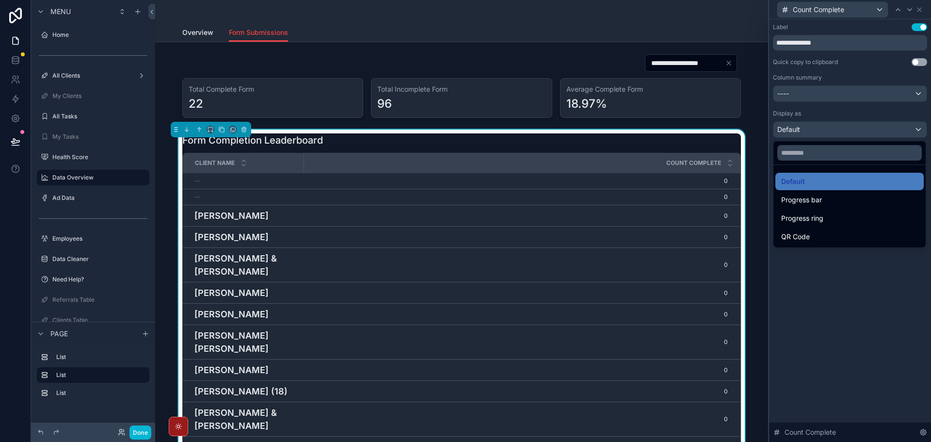
click at [853, 277] on div at bounding box center [850, 221] width 162 height 442
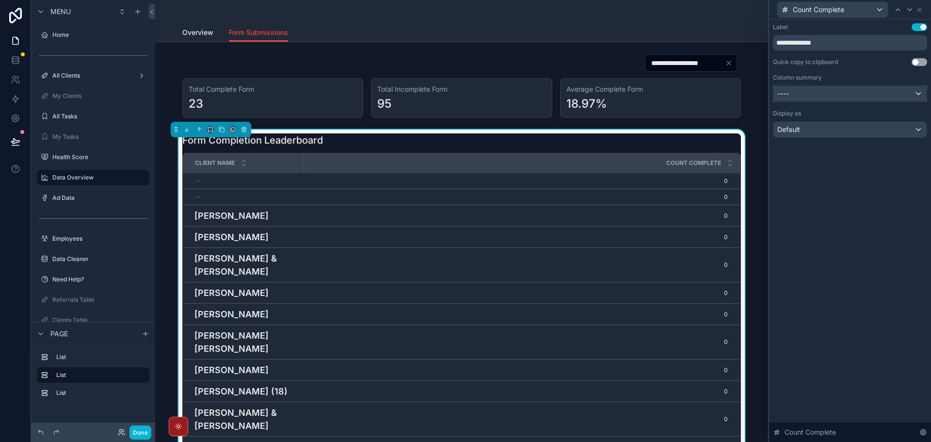
click at [890, 88] on div "----" at bounding box center [850, 94] width 153 height 16
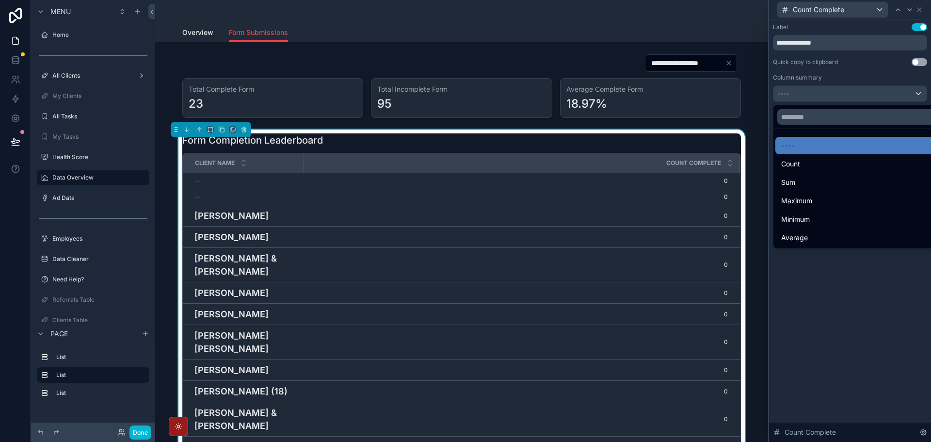
click at [847, 339] on div at bounding box center [850, 221] width 162 height 442
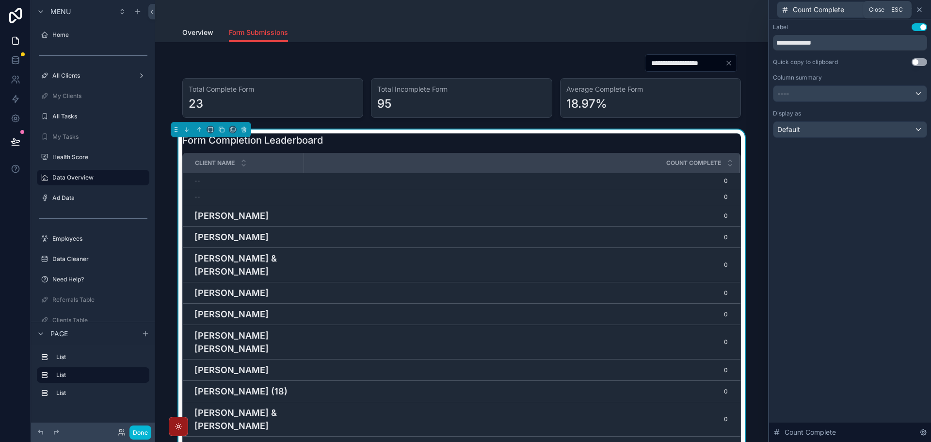
click at [921, 9] on icon at bounding box center [920, 10] width 4 height 4
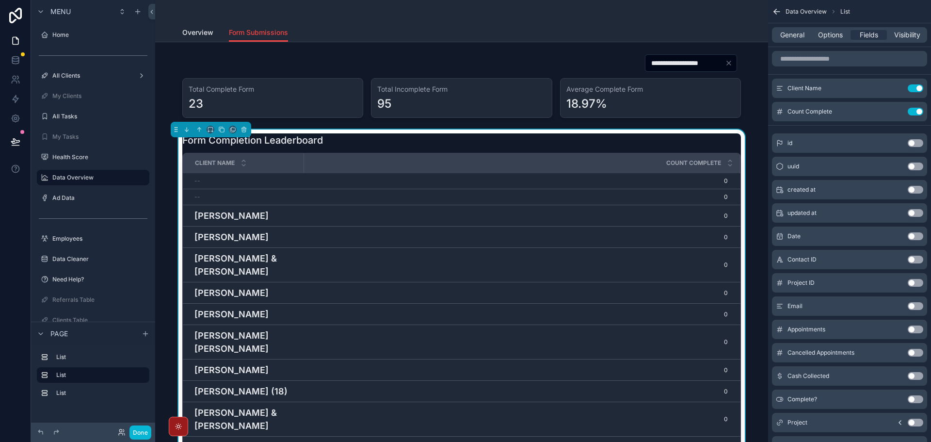
click at [561, 143] on div "Form Completion Leaderboard" at bounding box center [461, 140] width 559 height 14
click at [837, 39] on span "Options" at bounding box center [830, 35] width 25 height 10
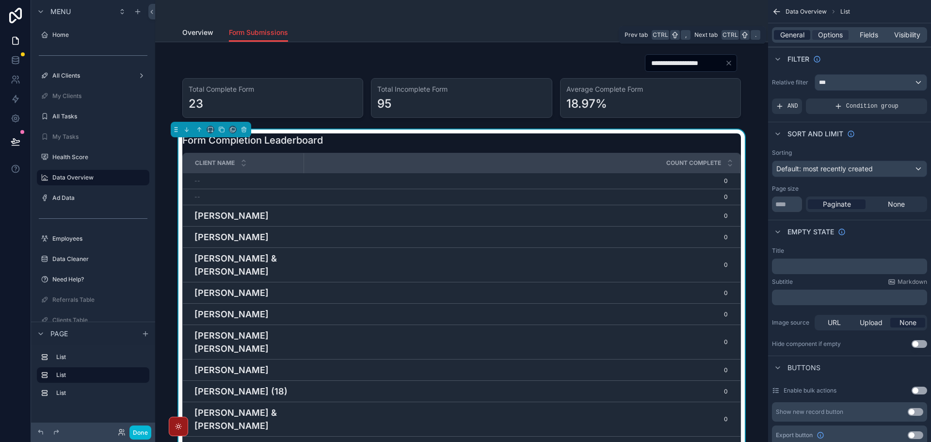
click at [793, 37] on span "General" at bounding box center [793, 35] width 24 height 10
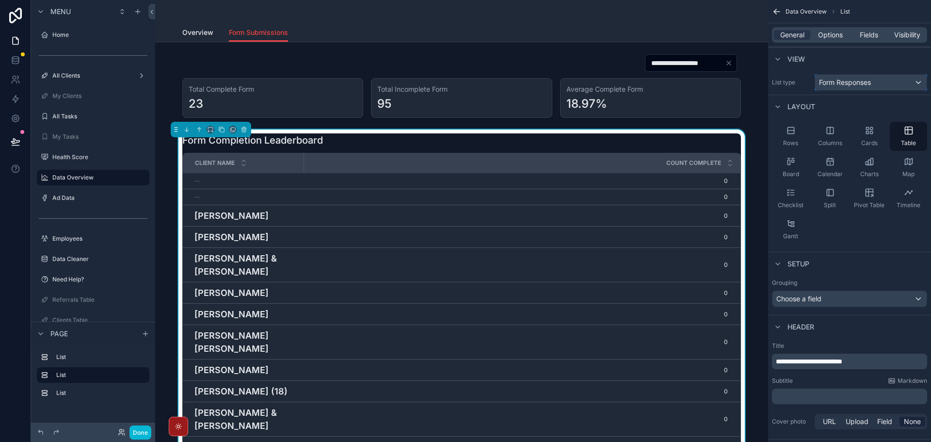
click at [878, 85] on div "Form Responses" at bounding box center [871, 83] width 112 height 16
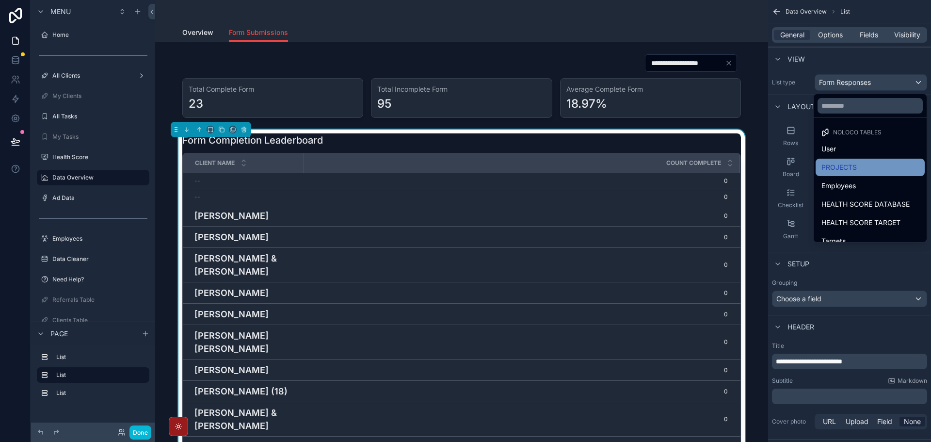
click at [863, 160] on div "PROJECTS" at bounding box center [870, 167] width 109 height 17
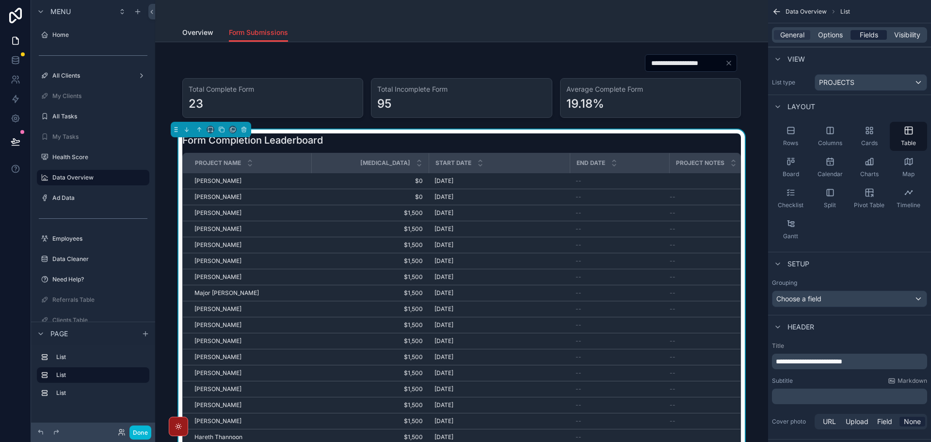
click at [867, 36] on span "Fields" at bounding box center [869, 35] width 18 height 10
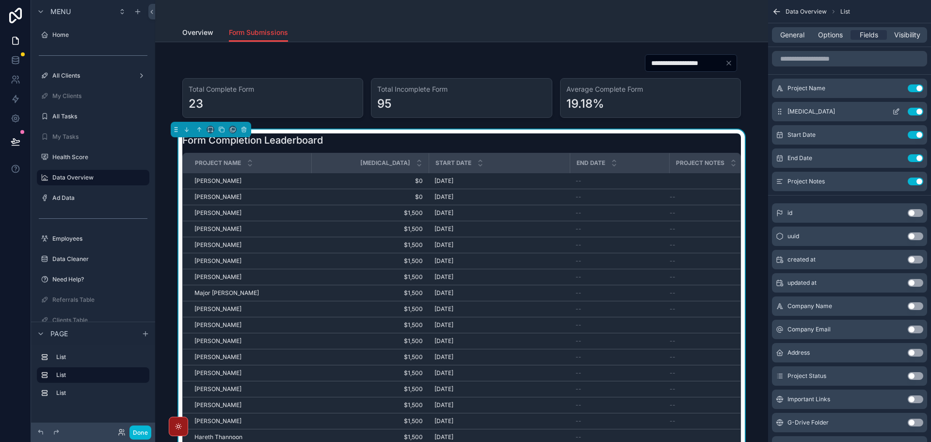
click at [911, 110] on button "Use setting" at bounding box center [916, 112] width 16 height 8
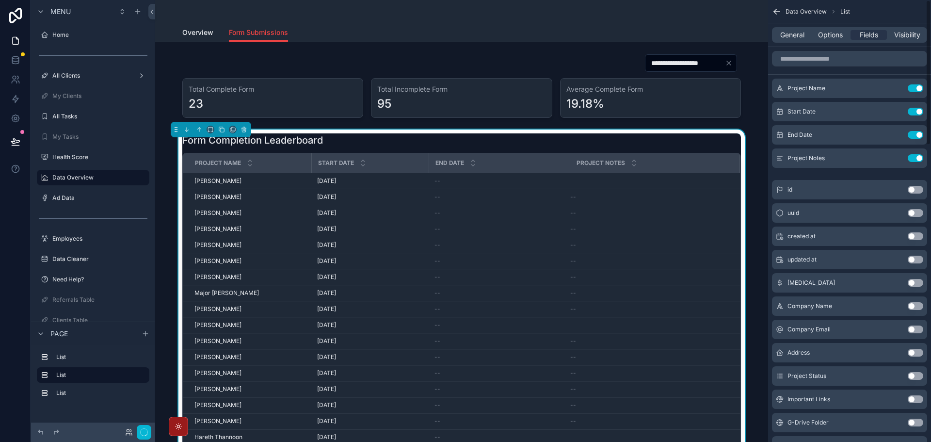
click at [911, 110] on button "Use setting" at bounding box center [916, 112] width 16 height 8
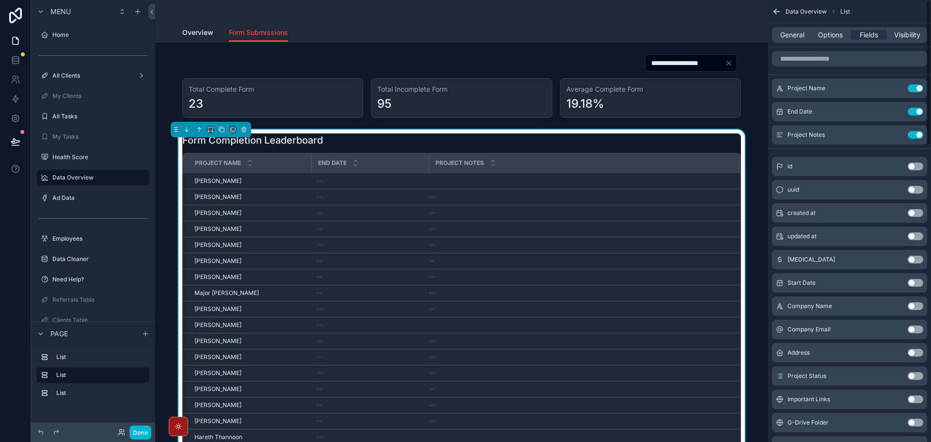
click at [911, 110] on button "Use setting" at bounding box center [916, 112] width 16 height 8
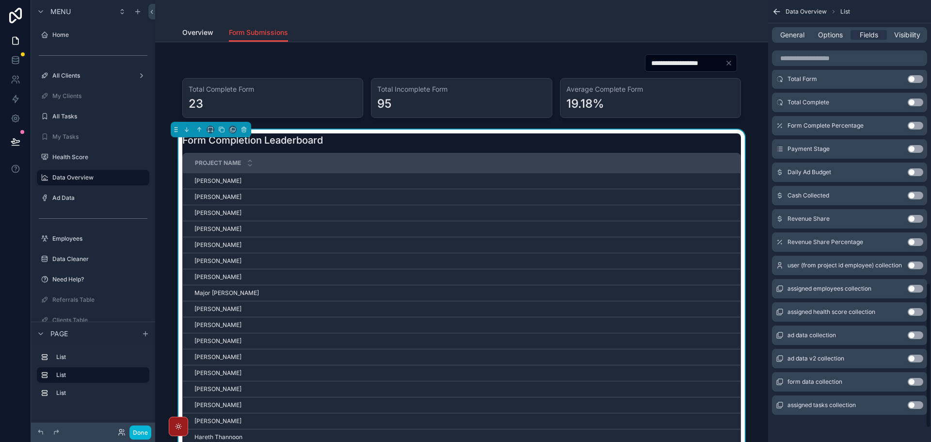
scroll to position [805, 0]
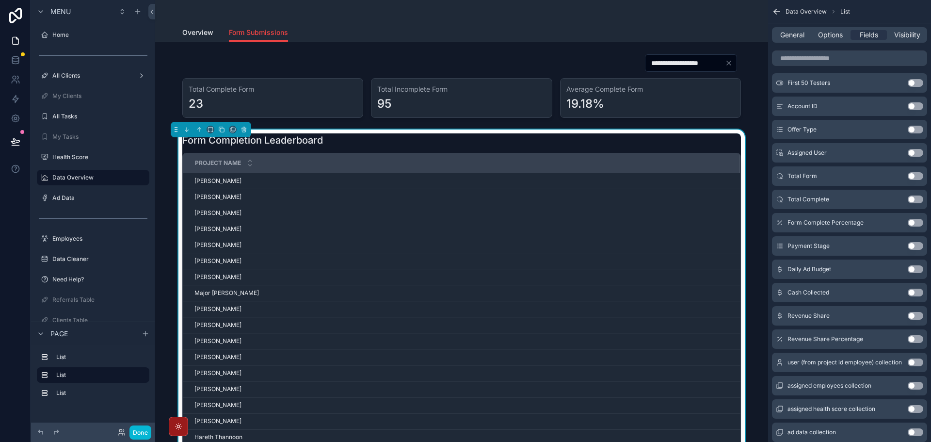
click at [916, 197] on button "Use setting" at bounding box center [916, 199] width 16 height 8
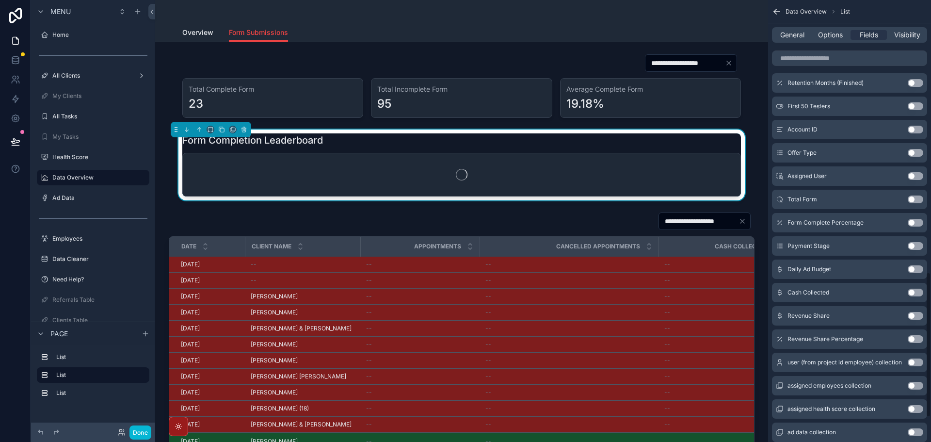
scroll to position [829, 0]
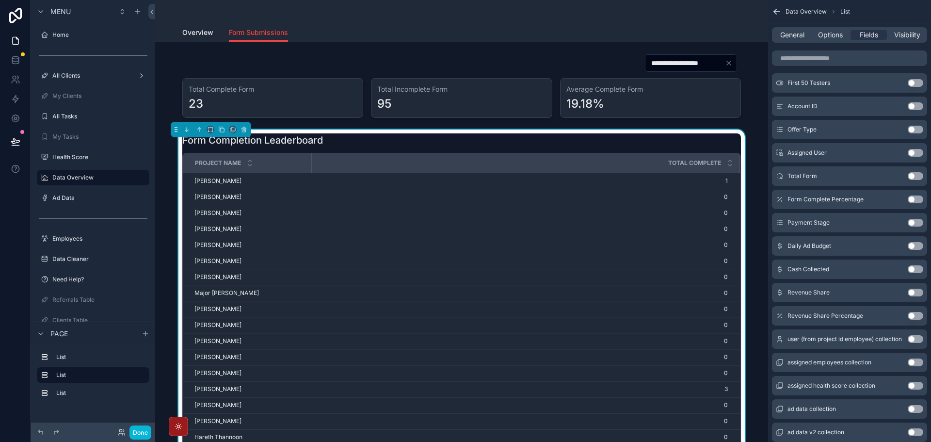
click at [684, 140] on div "scrollable content" at bounding box center [704, 140] width 73 height 1
click at [827, 34] on span "Options" at bounding box center [830, 35] width 25 height 10
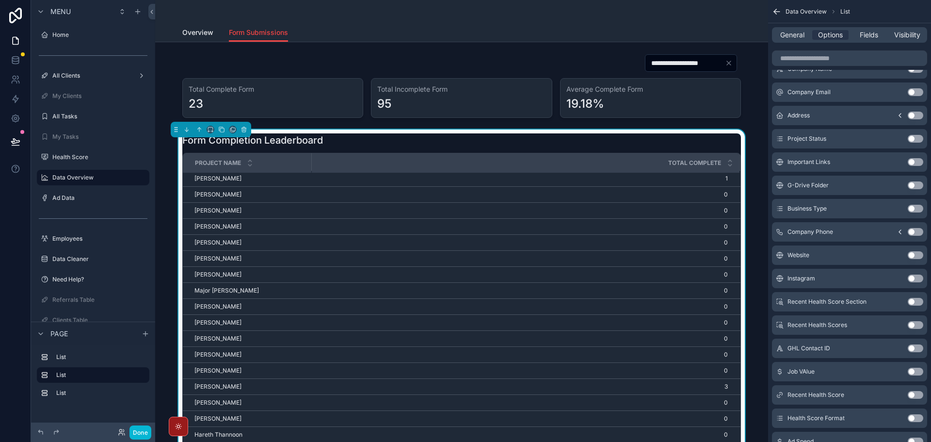
scroll to position [0, 0]
click at [790, 32] on span "General" at bounding box center [793, 35] width 24 height 10
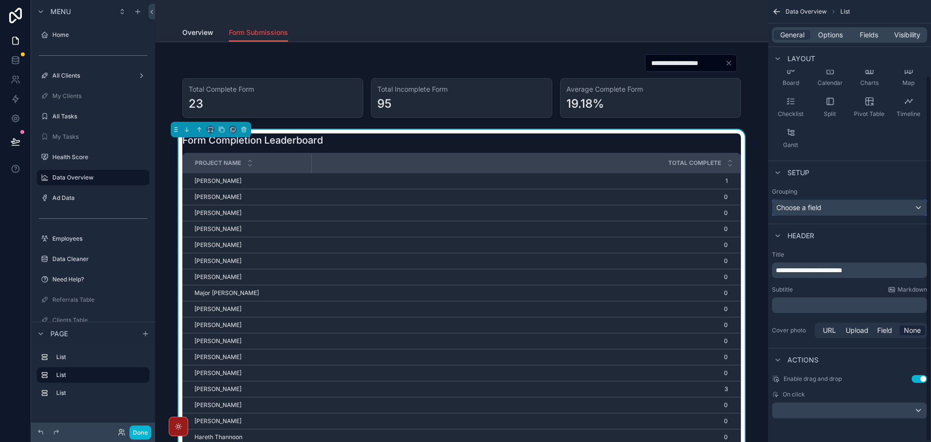
click at [823, 208] on div "Choose a field" at bounding box center [850, 208] width 154 height 16
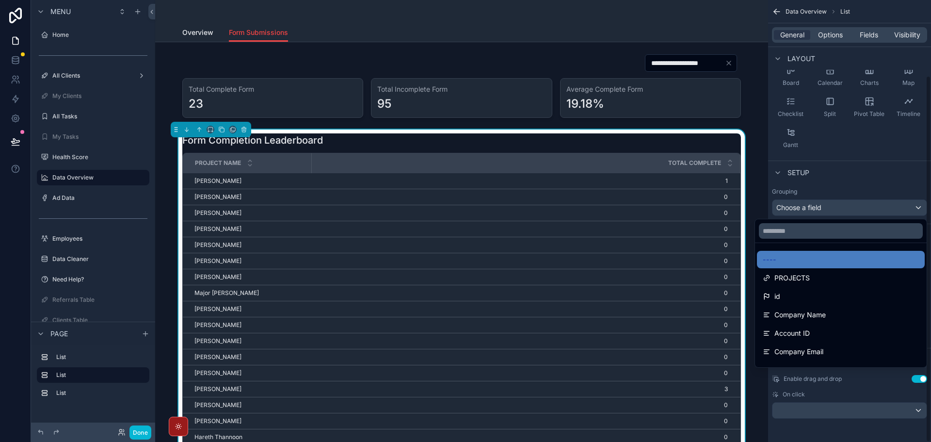
click at [867, 165] on div "scrollable content" at bounding box center [465, 221] width 931 height 442
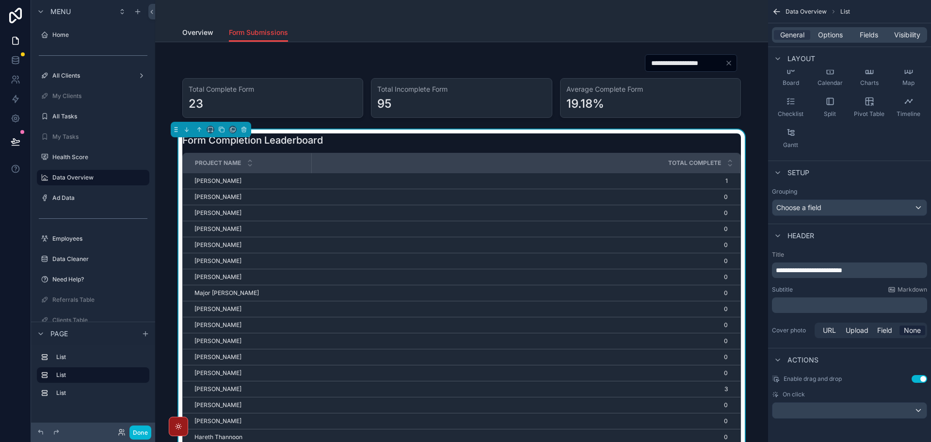
click at [830, 40] on div "General Options Fields Visibility" at bounding box center [849, 35] width 155 height 16
click at [833, 34] on span "Options" at bounding box center [830, 35] width 25 height 10
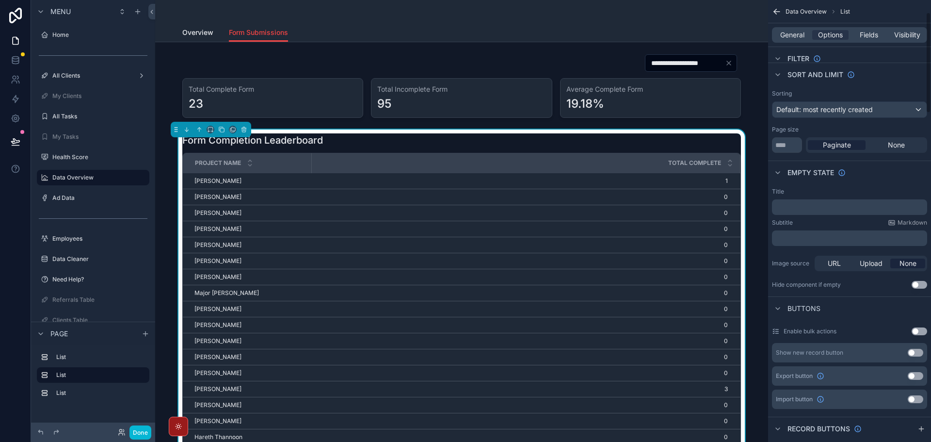
scroll to position [43, 0]
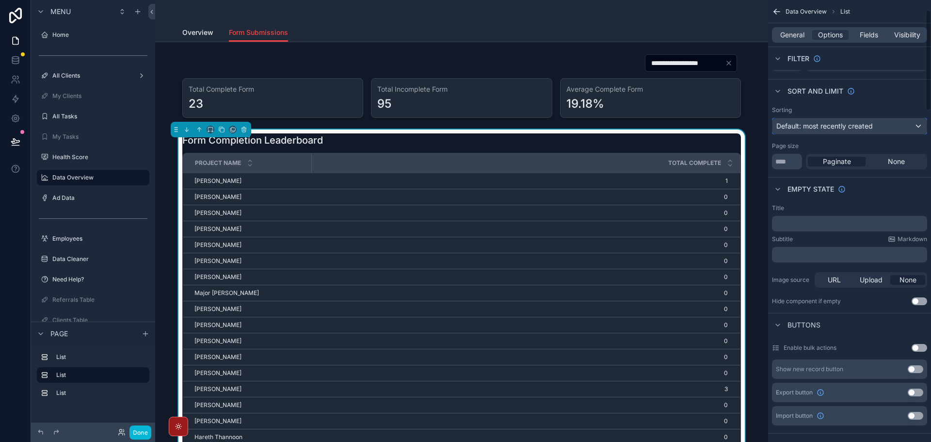
click at [879, 125] on div "Default: most recently created" at bounding box center [850, 126] width 154 height 16
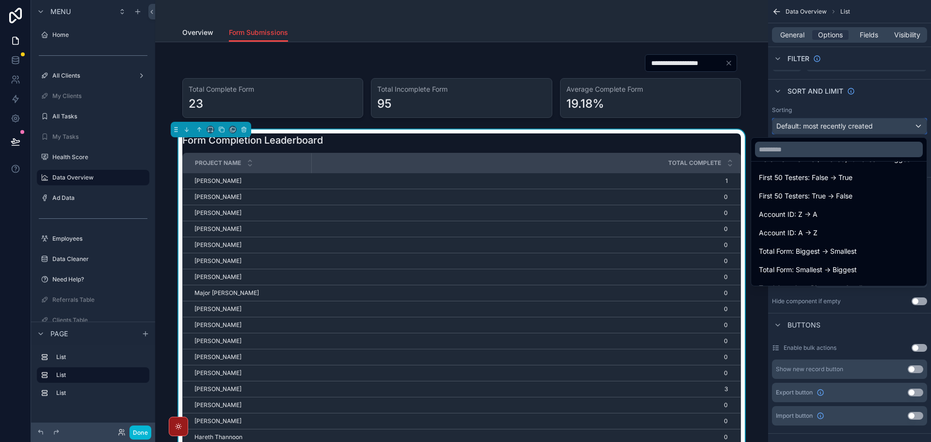
scroll to position [1019, 0]
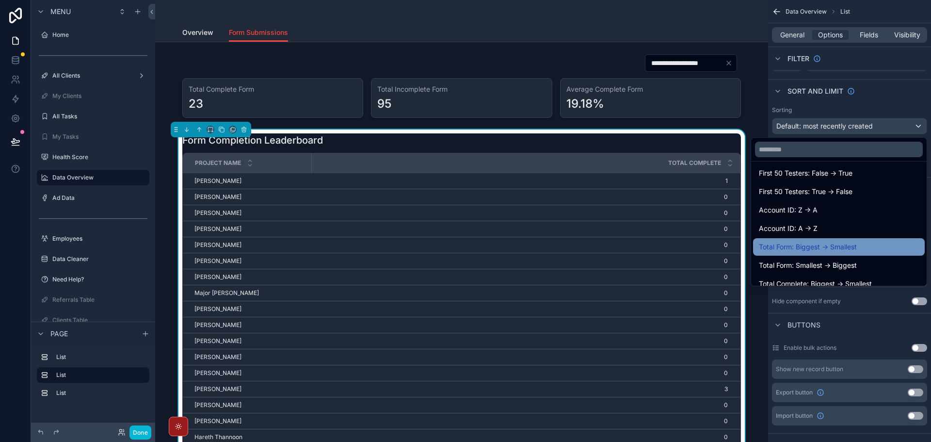
click at [856, 245] on div "Total Form: Biggest -> Smallest" at bounding box center [839, 247] width 160 height 12
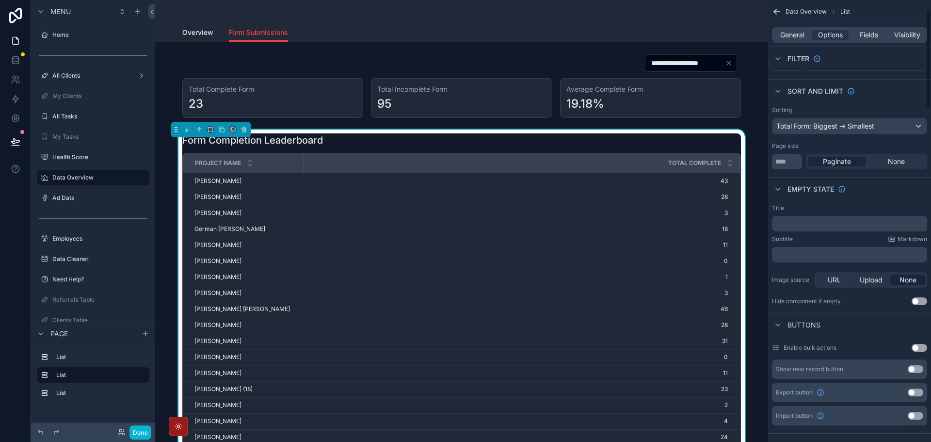
scroll to position [0, 0]
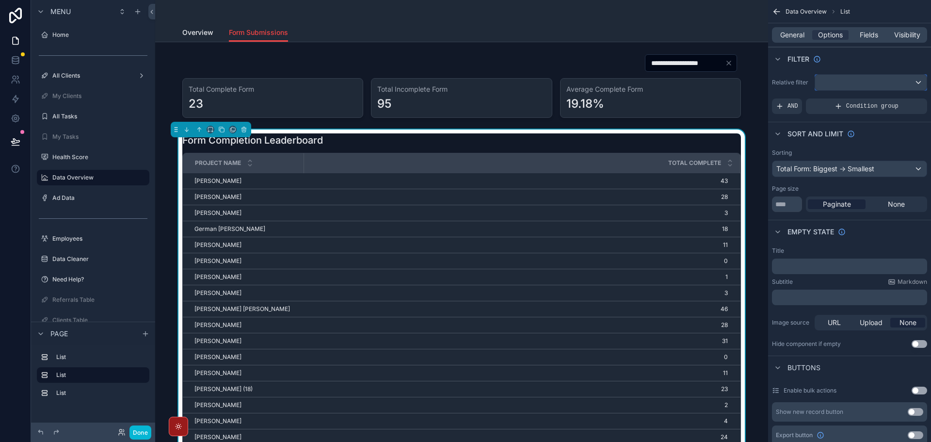
click at [854, 78] on div "scrollable content" at bounding box center [871, 83] width 112 height 16
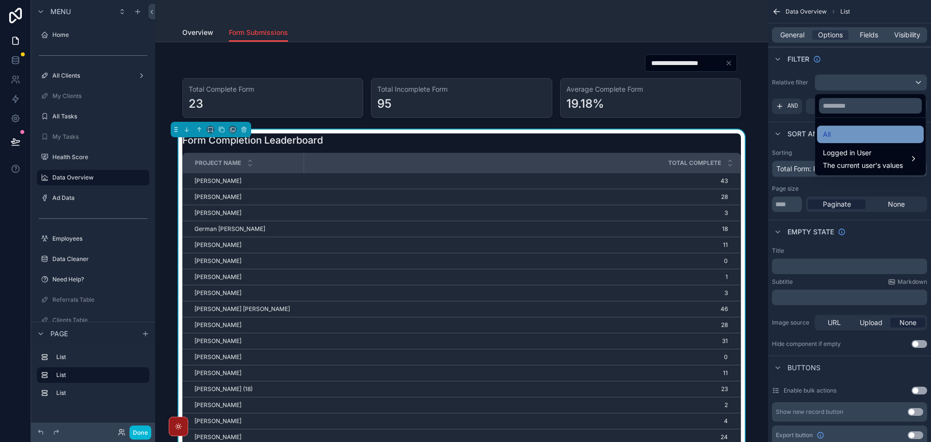
click at [847, 130] on div "All" at bounding box center [870, 135] width 95 height 12
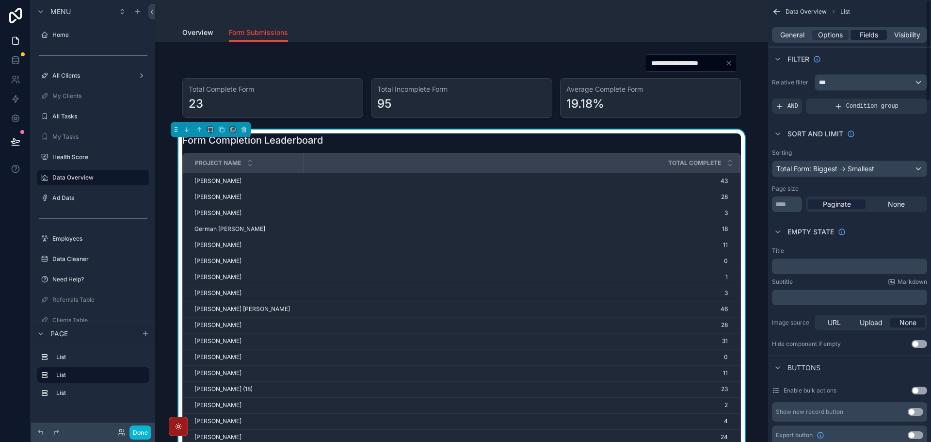
click at [866, 35] on span "Fields" at bounding box center [869, 35] width 18 height 10
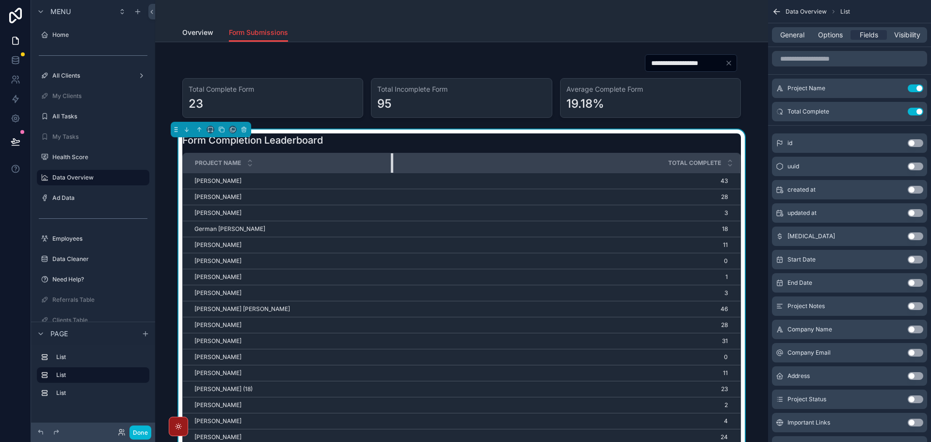
drag, startPoint x: 301, startPoint y: 161, endPoint x: 398, endPoint y: 165, distance: 97.6
click at [395, 165] on div "scrollable content" at bounding box center [393, 162] width 4 height 19
click at [898, 88] on icon "scrollable content" at bounding box center [897, 88] width 8 height 8
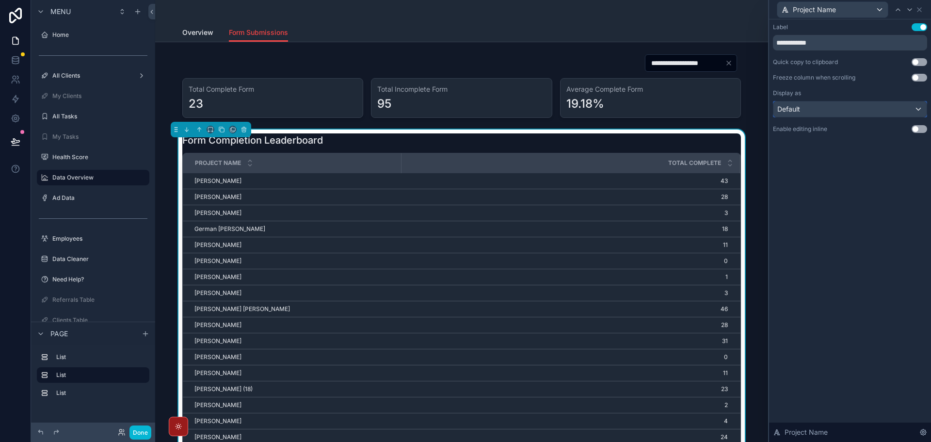
click at [873, 106] on div "Default" at bounding box center [850, 109] width 153 height 16
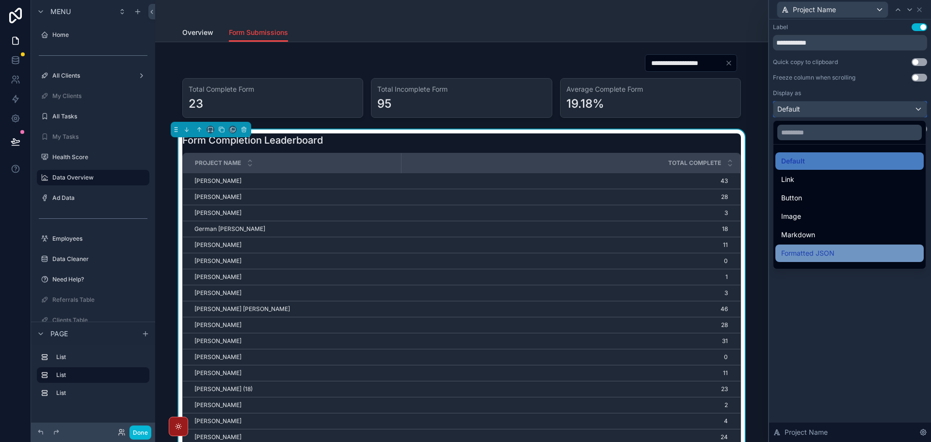
scroll to position [106, 0]
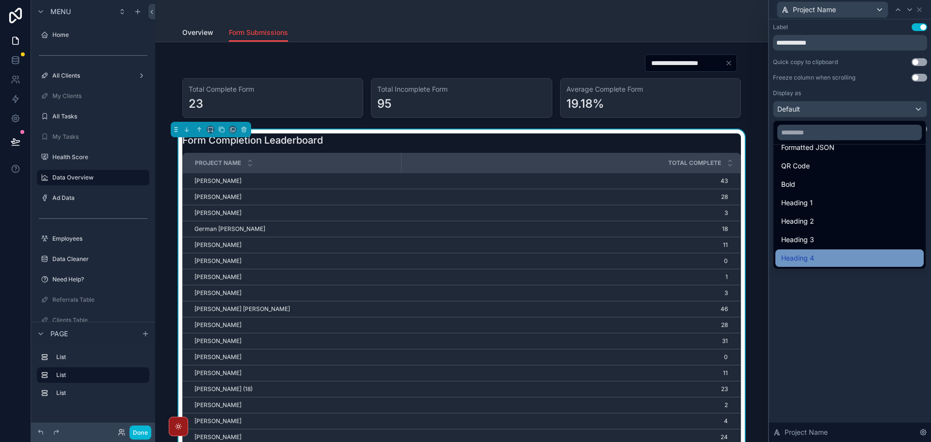
click at [831, 253] on div "Heading 4" at bounding box center [849, 258] width 137 height 12
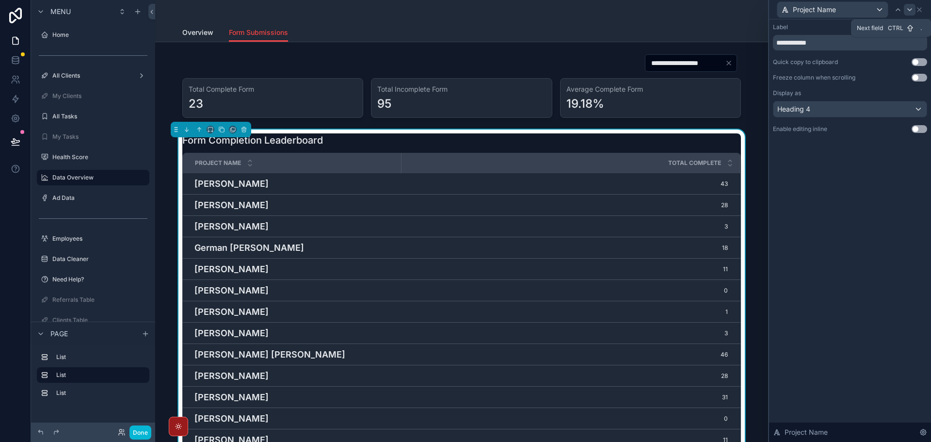
click at [906, 9] on div at bounding box center [910, 10] width 12 height 12
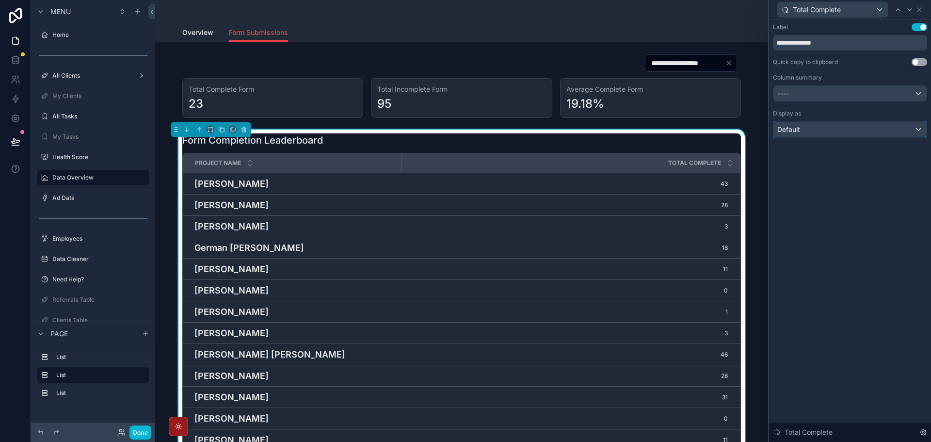
click at [869, 137] on div "Default" at bounding box center [850, 130] width 153 height 16
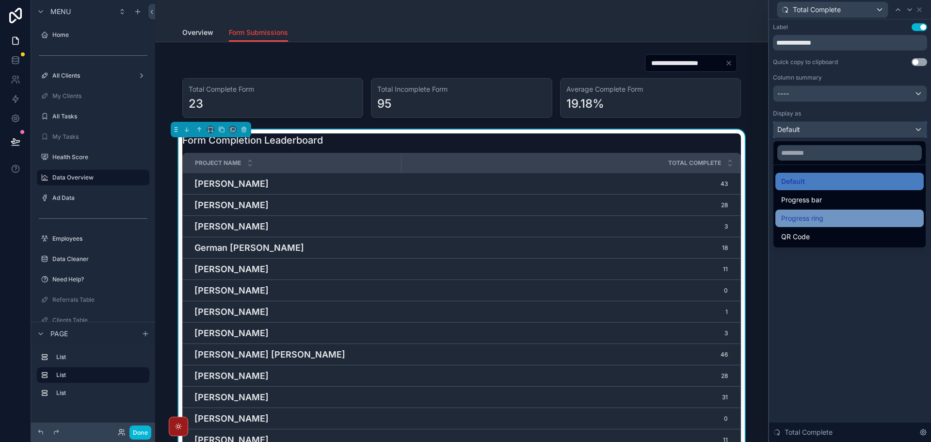
scroll to position [194, 0]
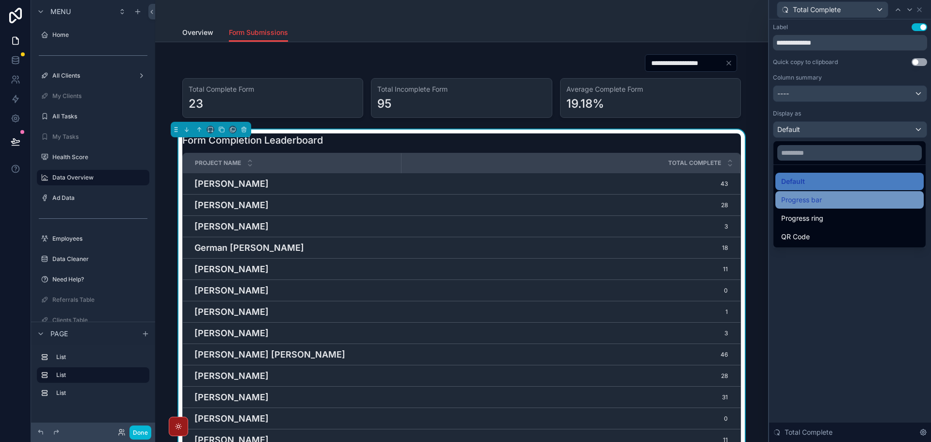
click at [835, 200] on div "Progress bar" at bounding box center [849, 200] width 137 height 12
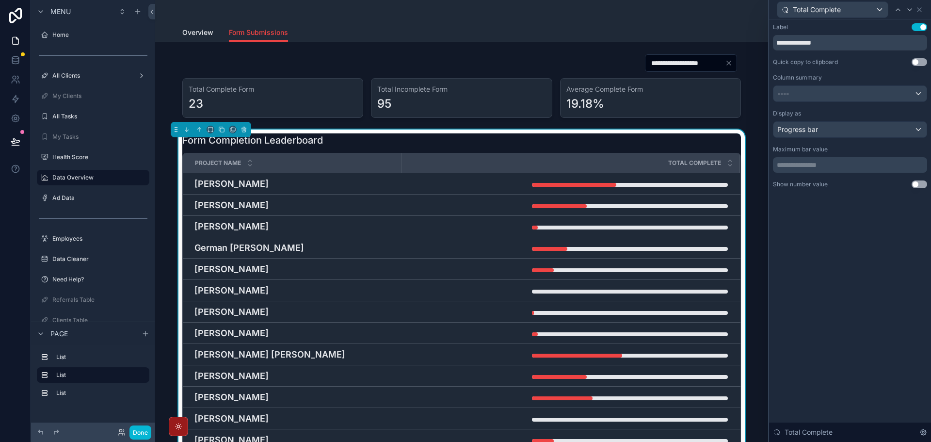
click at [845, 164] on p "**********" at bounding box center [851, 165] width 148 height 10
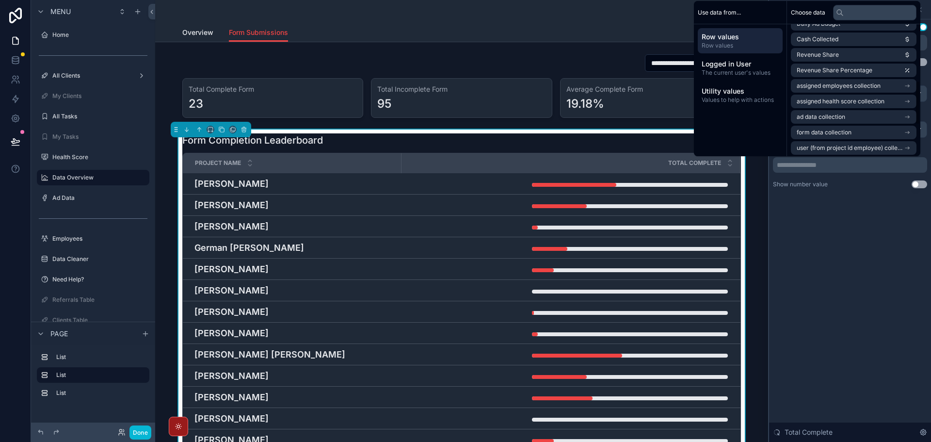
scroll to position [165, 0]
click at [845, 41] on li "Total Form" at bounding box center [854, 41] width 126 height 14
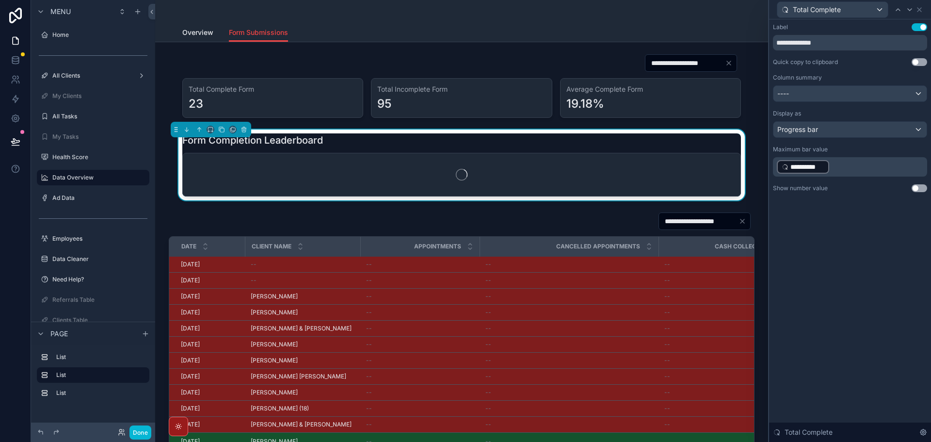
click at [850, 238] on div "**********" at bounding box center [850, 230] width 162 height 423
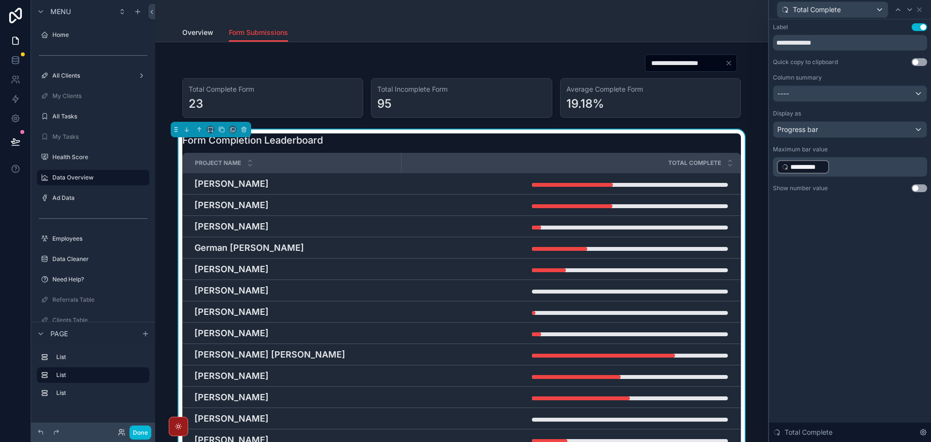
click at [916, 186] on button "Use setting" at bounding box center [920, 188] width 16 height 8
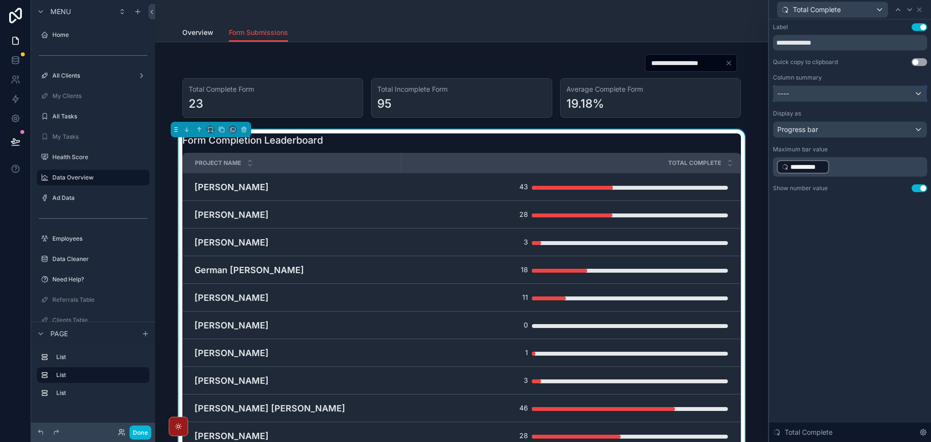
click at [838, 93] on div "----" at bounding box center [850, 94] width 153 height 16
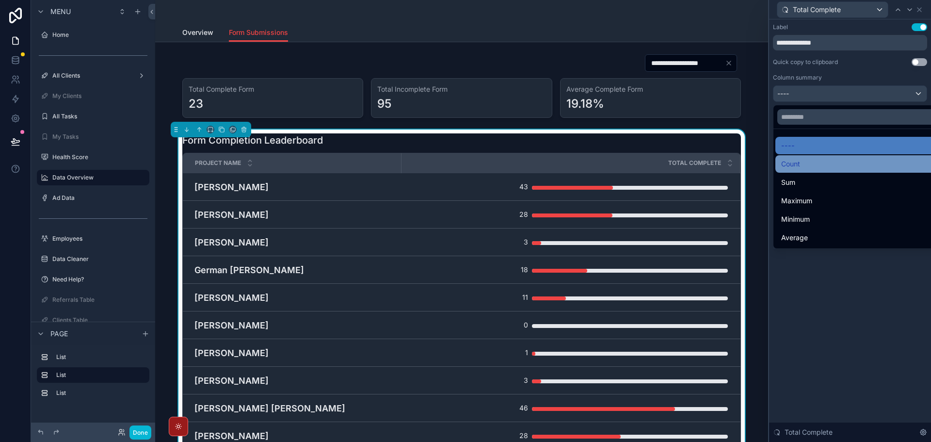
click at [822, 161] on div "Count" at bounding box center [861, 164] width 160 height 12
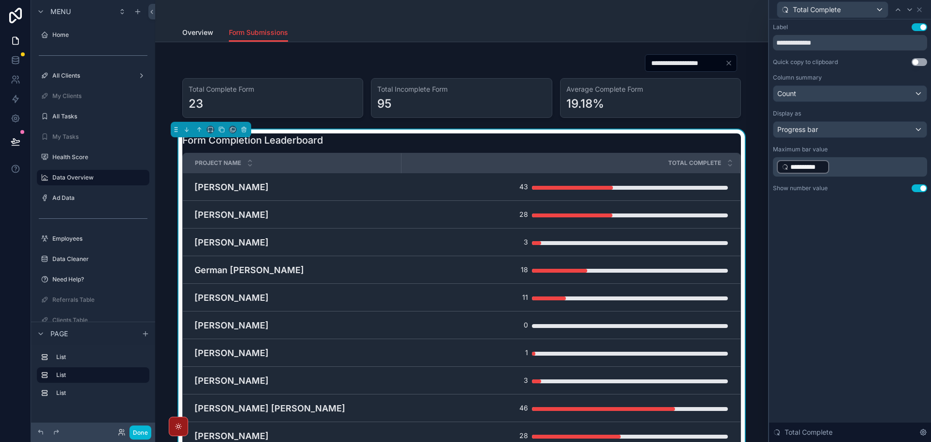
click at [857, 243] on div "**********" at bounding box center [850, 230] width 162 height 423
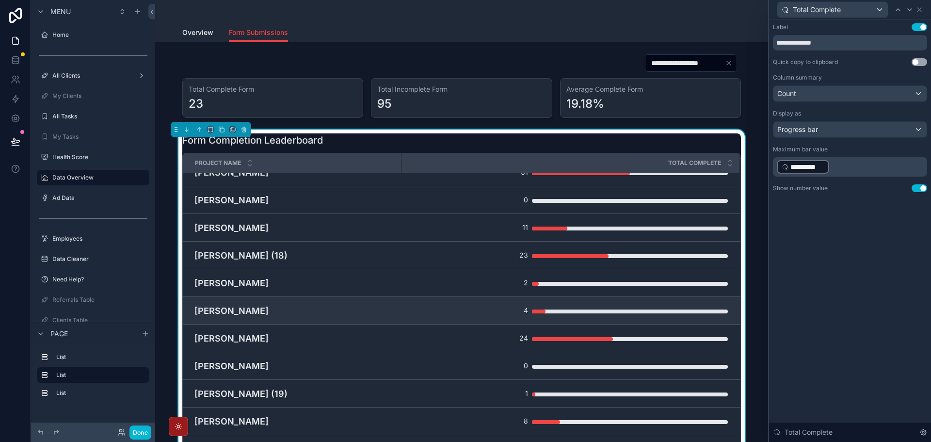
scroll to position [0, 0]
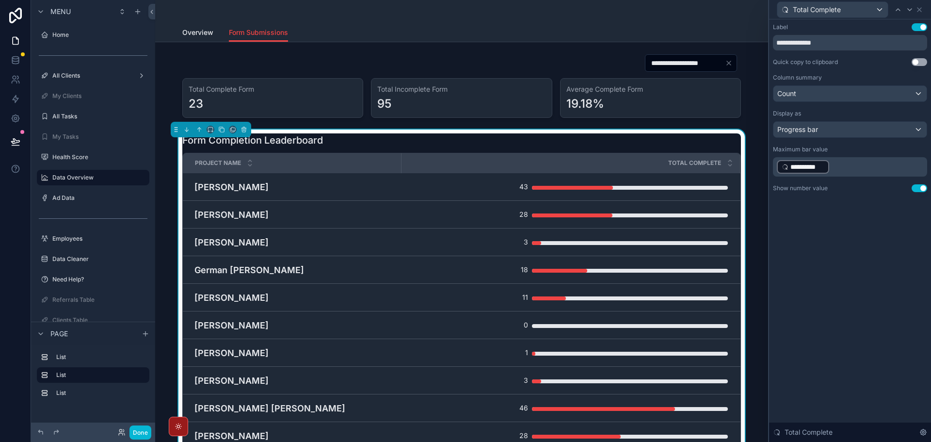
click at [848, 259] on div "**********" at bounding box center [850, 230] width 162 height 423
click at [920, 8] on icon at bounding box center [920, 10] width 8 height 8
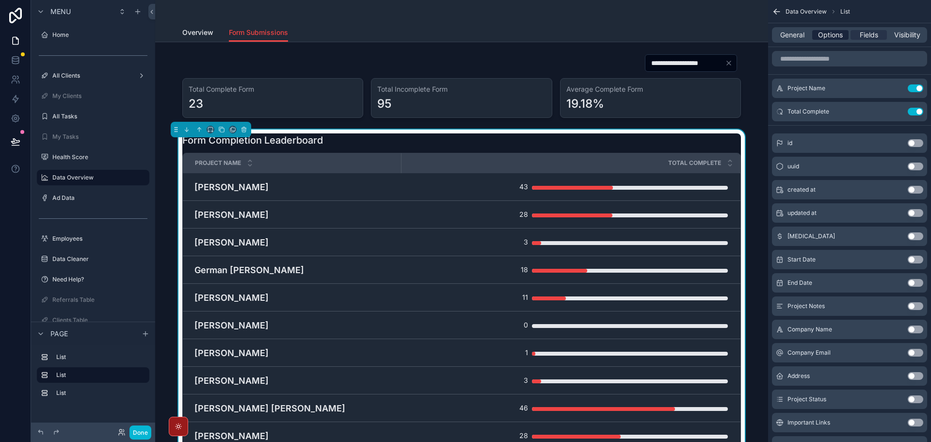
click at [832, 38] on span "Options" at bounding box center [830, 35] width 25 height 10
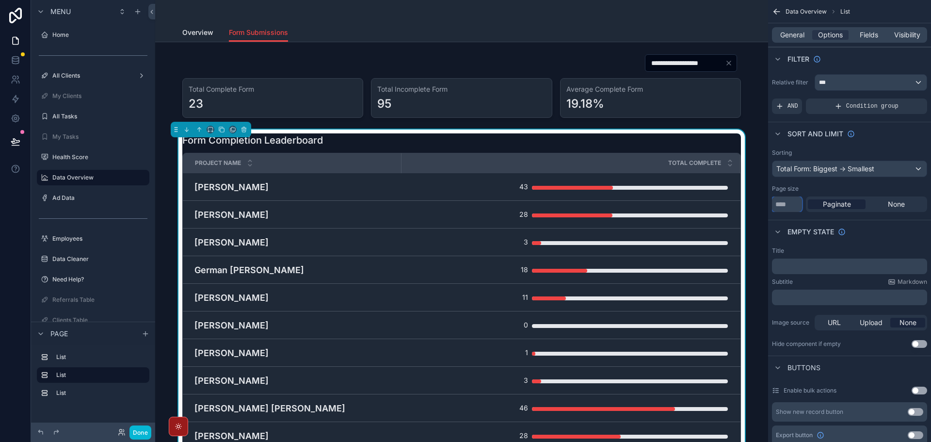
click at [789, 205] on input "***" at bounding box center [787, 204] width 30 height 16
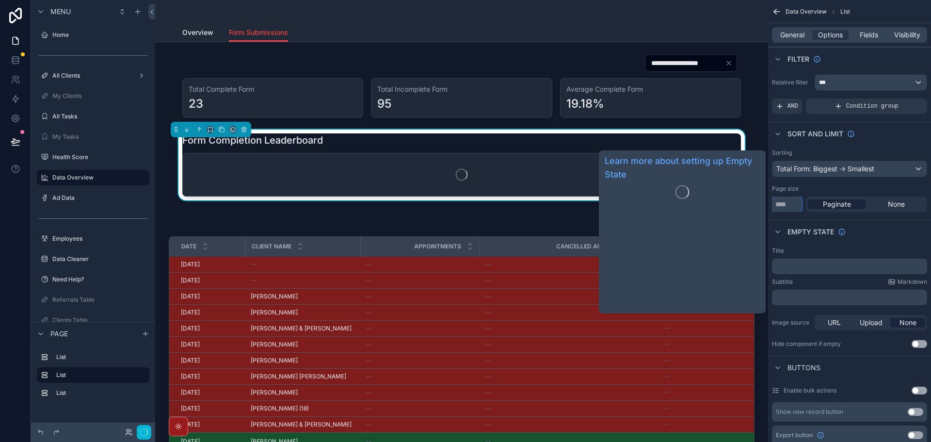
type input "**"
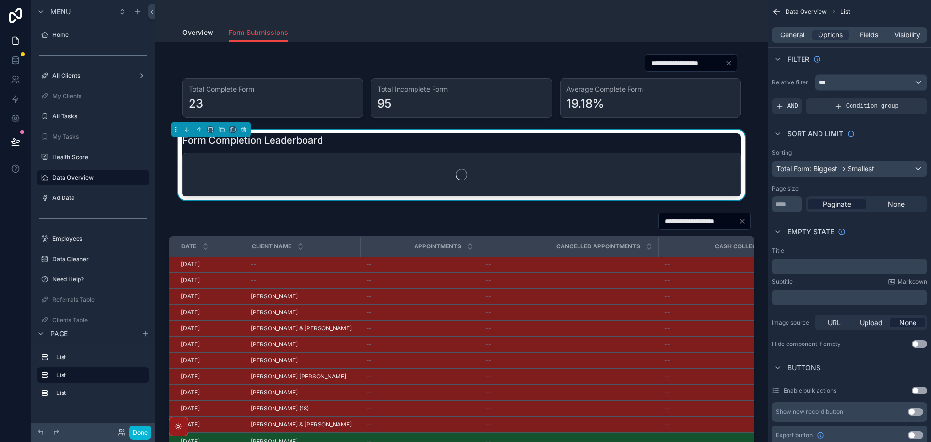
click at [897, 245] on div "Title ﻿ Subtitle Markdown ﻿ Image source URL Upload None Hide component if empt…" at bounding box center [849, 297] width 163 height 109
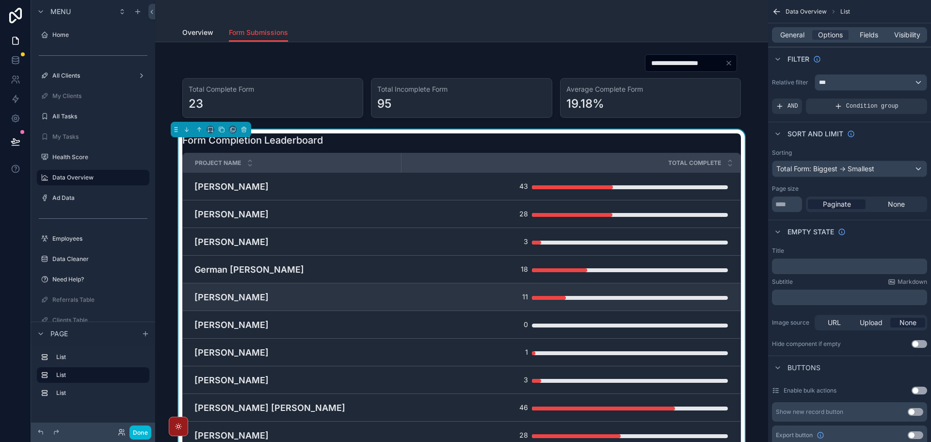
scroll to position [49, 0]
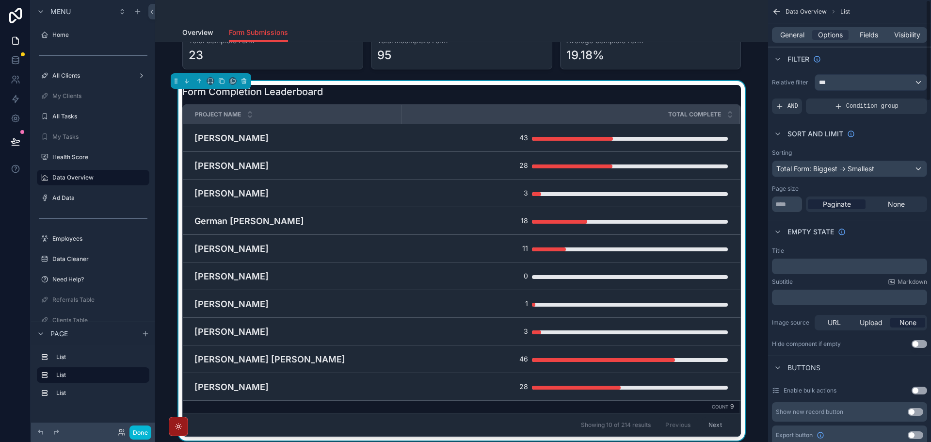
click at [873, 228] on div "Empty state" at bounding box center [849, 231] width 163 height 23
click at [141, 434] on button "Done" at bounding box center [141, 432] width 22 height 14
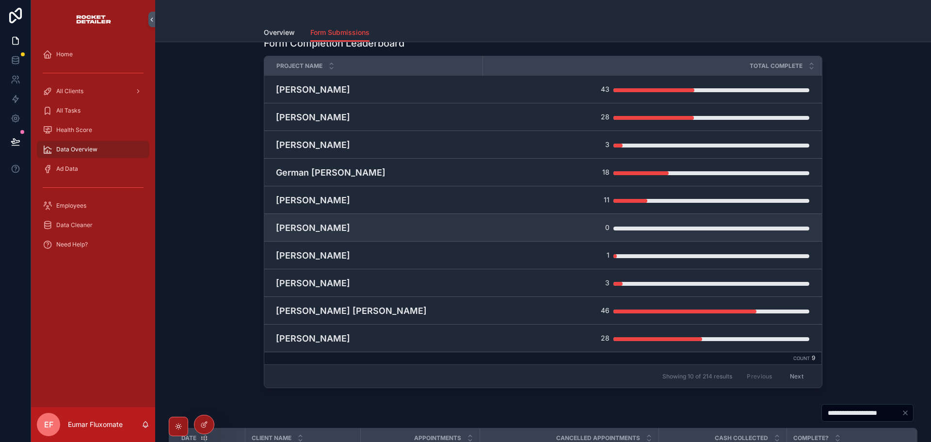
scroll to position [0, 0]
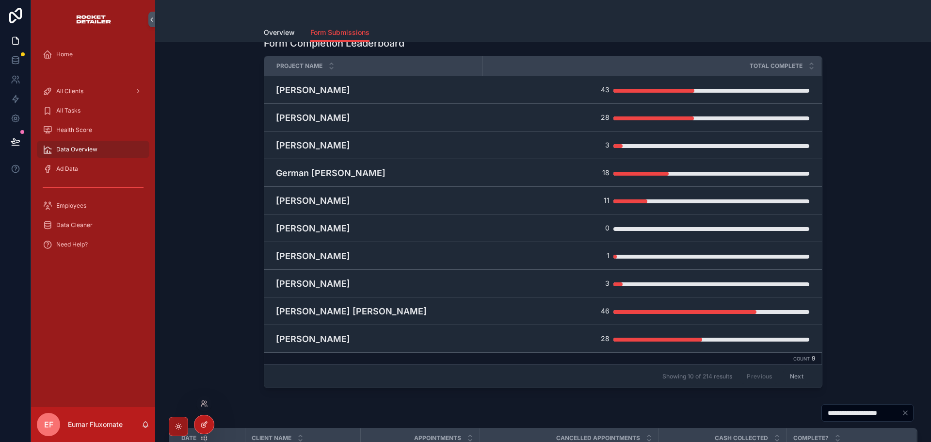
click at [207, 425] on icon at bounding box center [204, 425] width 8 height 8
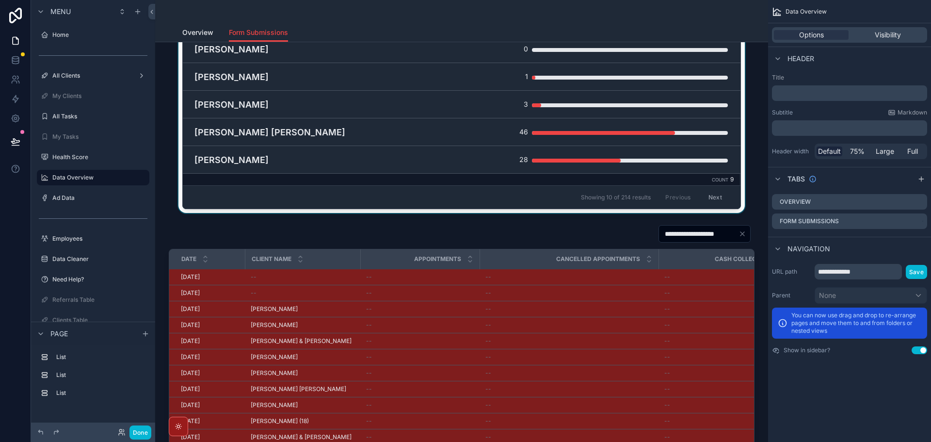
scroll to position [291, 0]
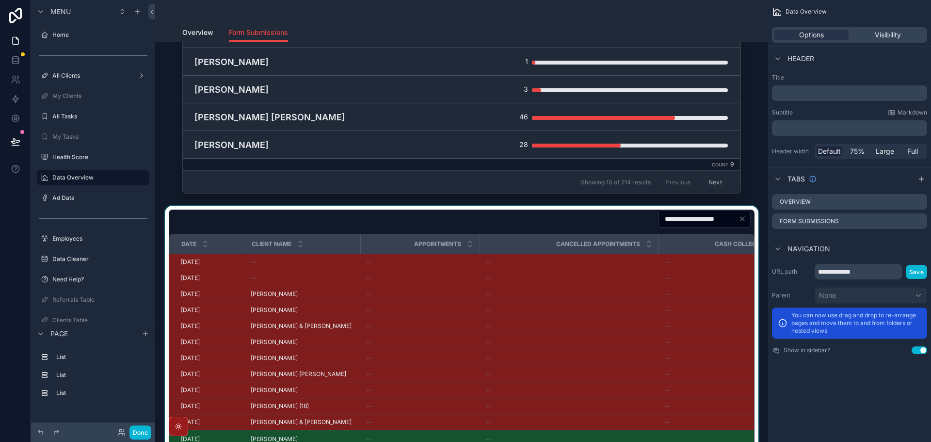
click at [524, 220] on div "scrollable content" at bounding box center [462, 388] width 598 height 364
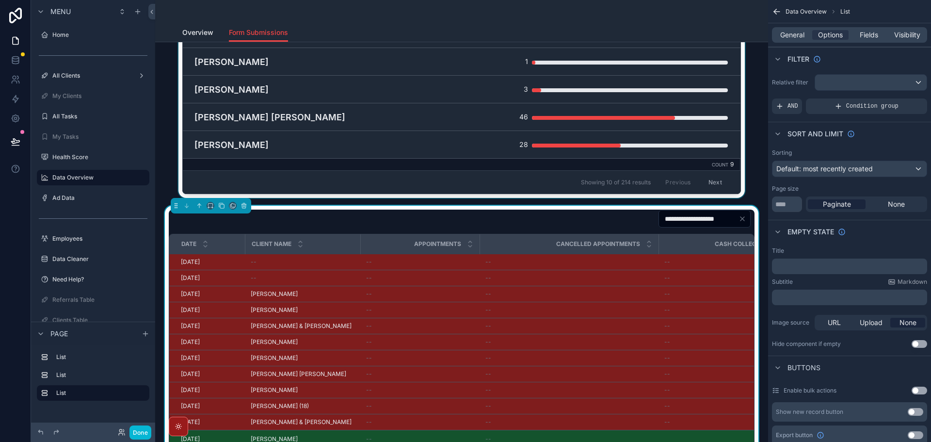
click at [312, 184] on div "Showing 10 of 214 results Previous Next" at bounding box center [462, 181] width 558 height 23
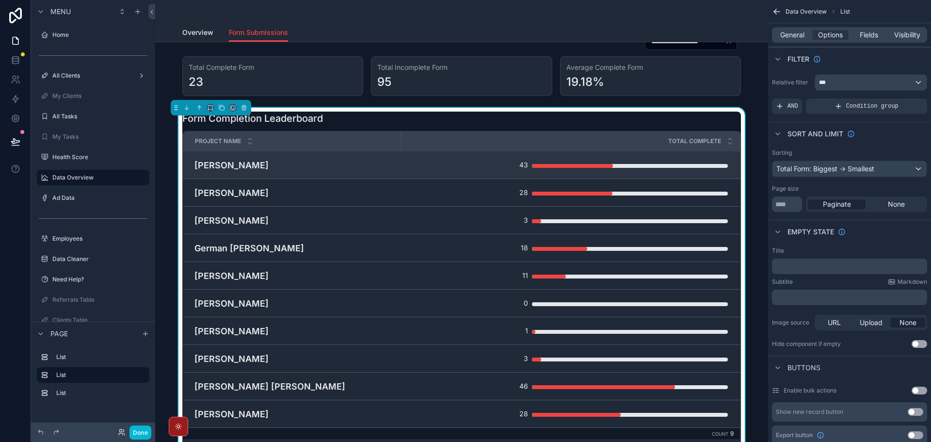
scroll to position [0, 0]
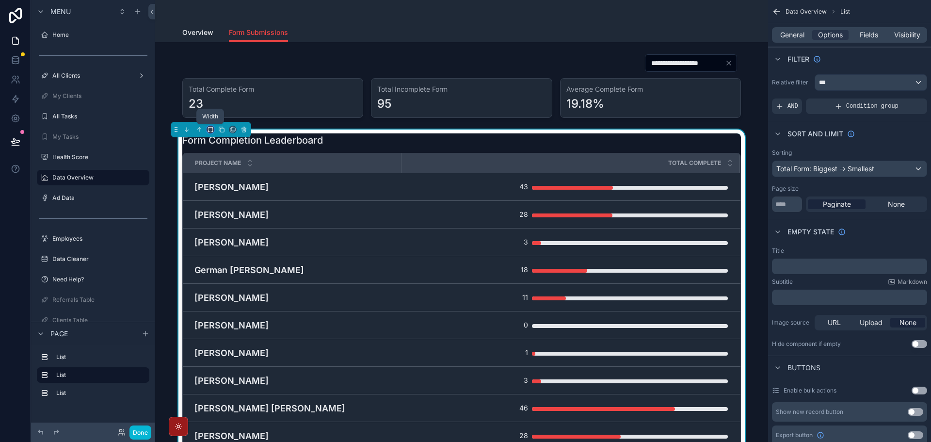
click at [212, 129] on icon "scrollable content" at bounding box center [210, 129] width 7 height 7
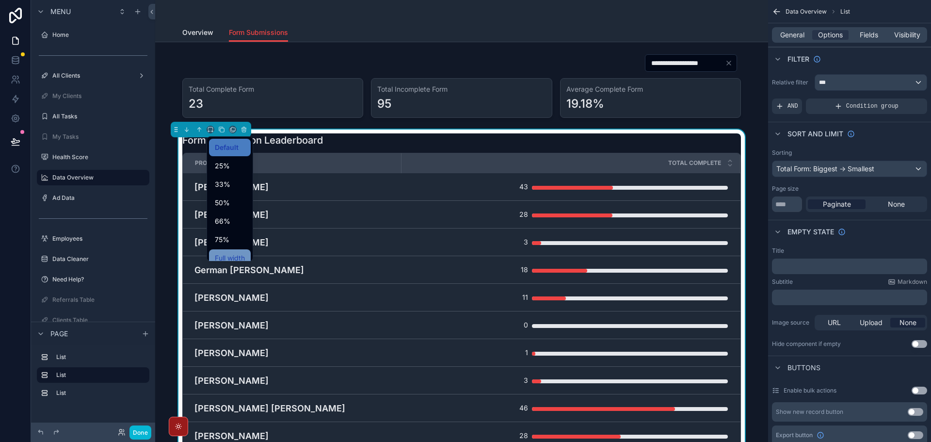
click at [221, 255] on span "Full width" at bounding box center [230, 258] width 30 height 12
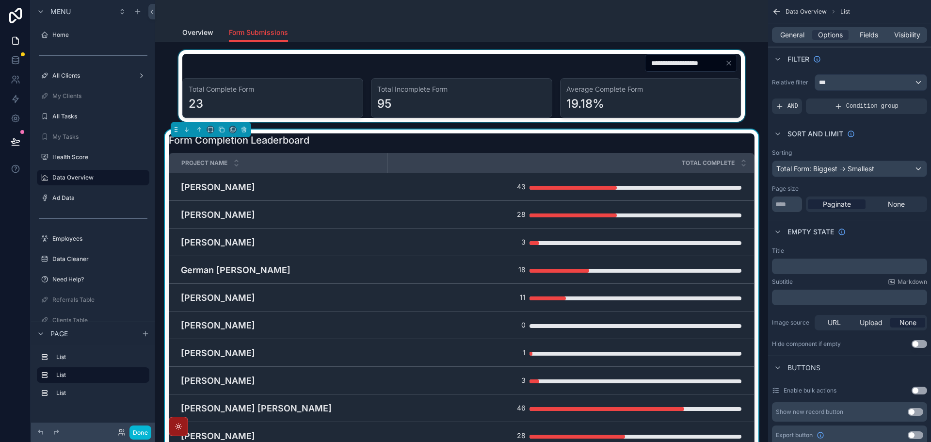
click at [314, 65] on div "scrollable content" at bounding box center [462, 86] width 598 height 72
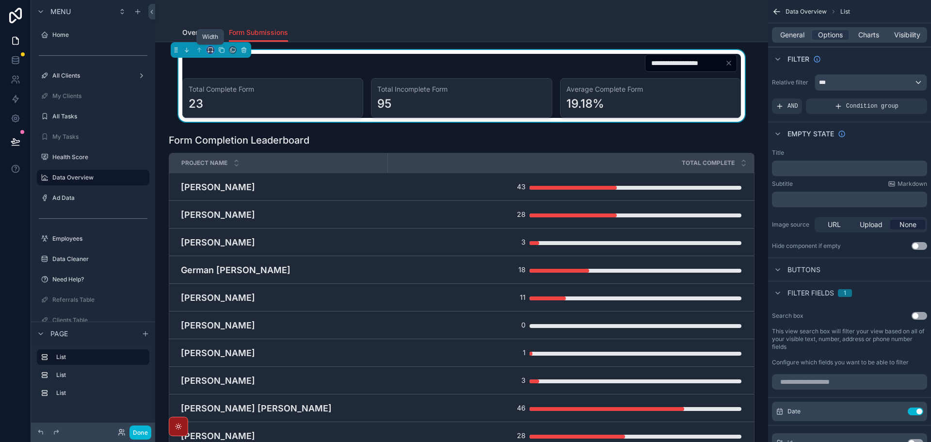
click at [212, 50] on icon "scrollable content" at bounding box center [210, 50] width 7 height 7
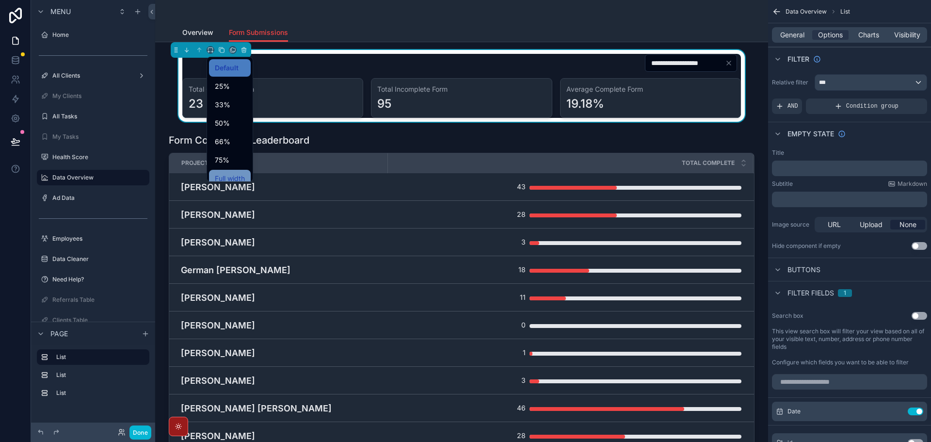
click at [227, 172] on div "Full width" at bounding box center [230, 178] width 42 height 17
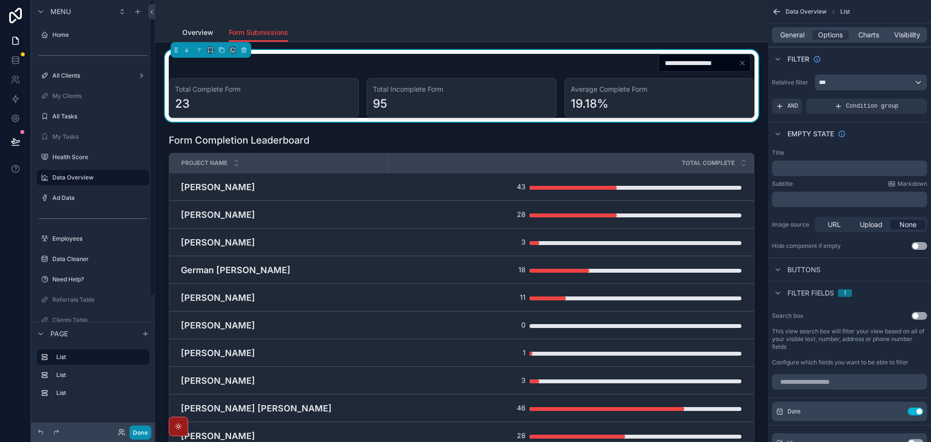
click at [146, 429] on button "Done" at bounding box center [141, 432] width 22 height 14
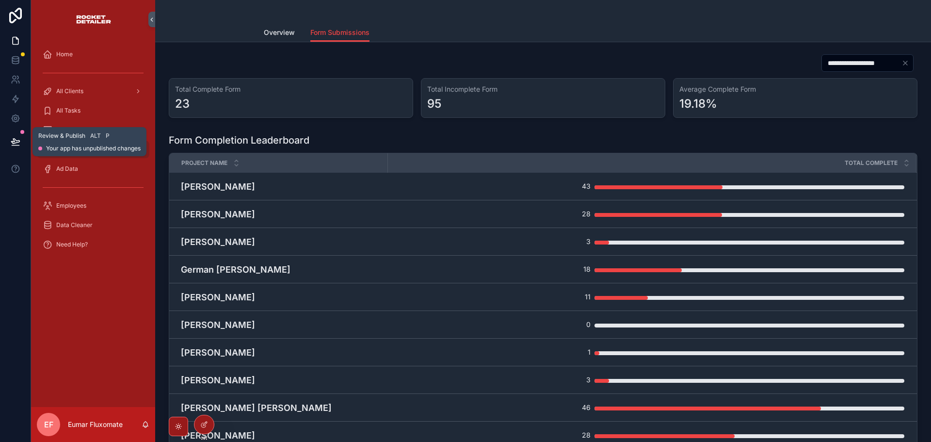
click at [12, 139] on icon at bounding box center [16, 142] width 10 height 10
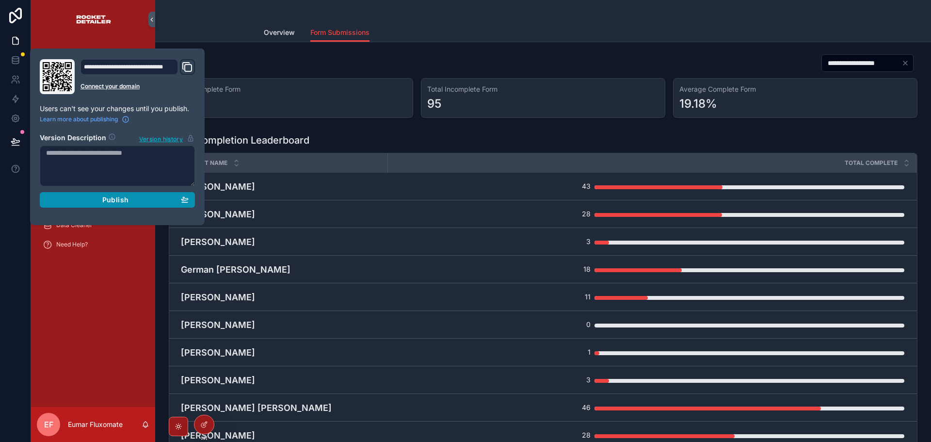
click at [86, 195] on button "Publish" at bounding box center [117, 200] width 155 height 16
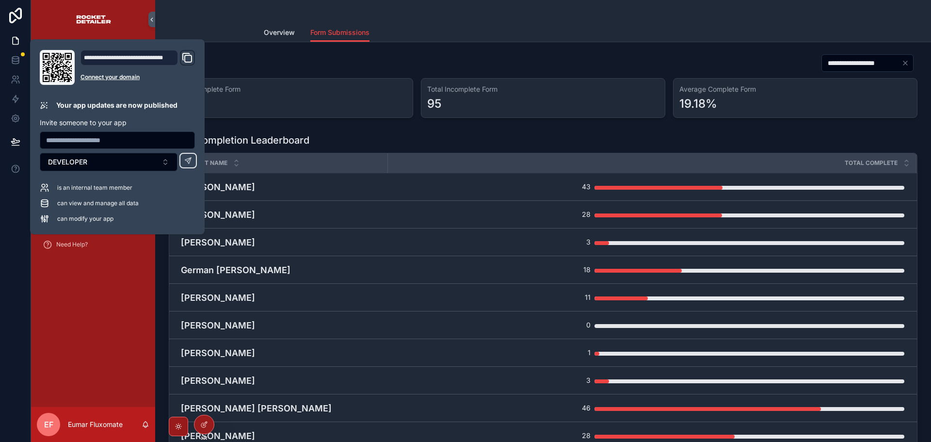
click at [493, 131] on div "Form Completion Leaderboard Project Name Total Complete [PERSON_NAME] 43 [PERSO…" at bounding box center [543, 309] width 761 height 359
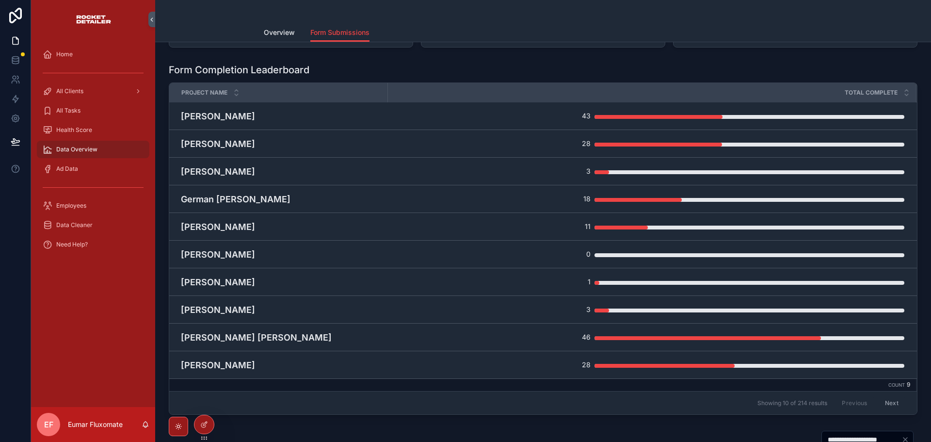
scroll to position [49, 0]
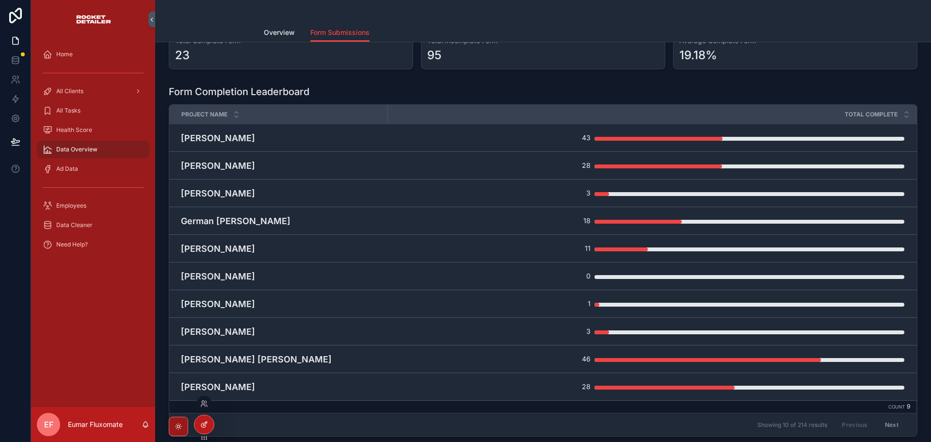
click at [200, 423] on icon at bounding box center [204, 425] width 8 height 8
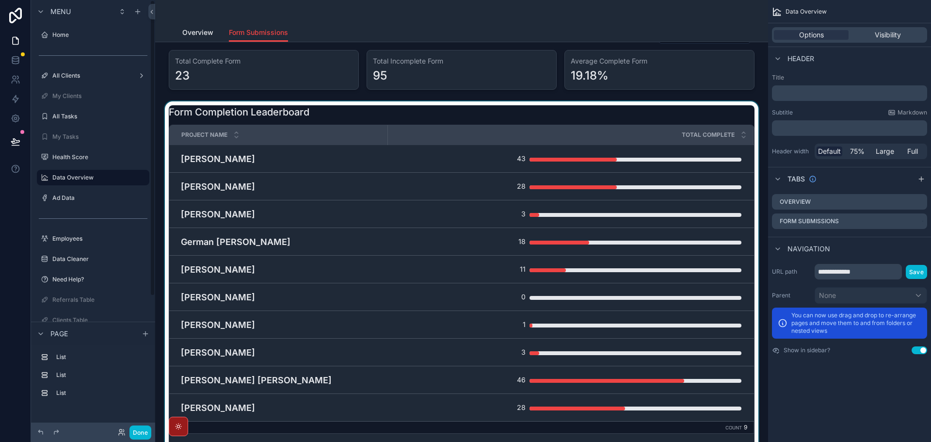
scroll to position [0, 0]
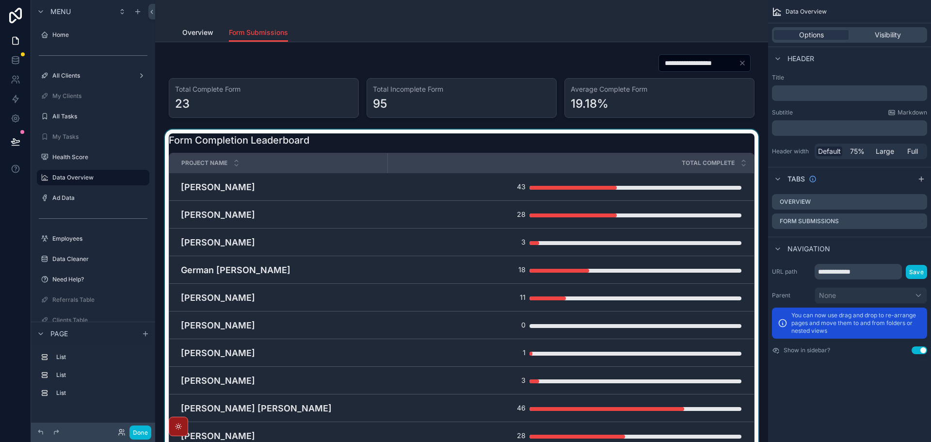
click at [589, 139] on div "scrollable content" at bounding box center [462, 309] width 598 height 359
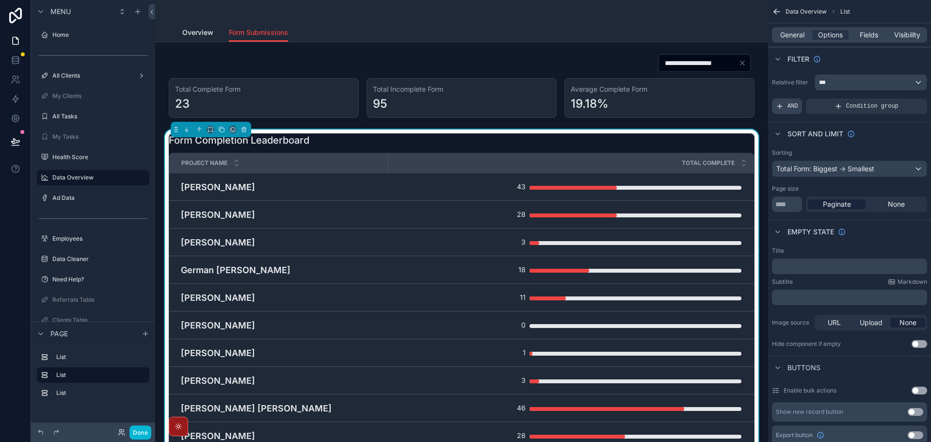
click at [793, 108] on span "AND" at bounding box center [793, 106] width 11 height 8
click at [901, 98] on icon "scrollable content" at bounding box center [902, 99] width 3 height 3
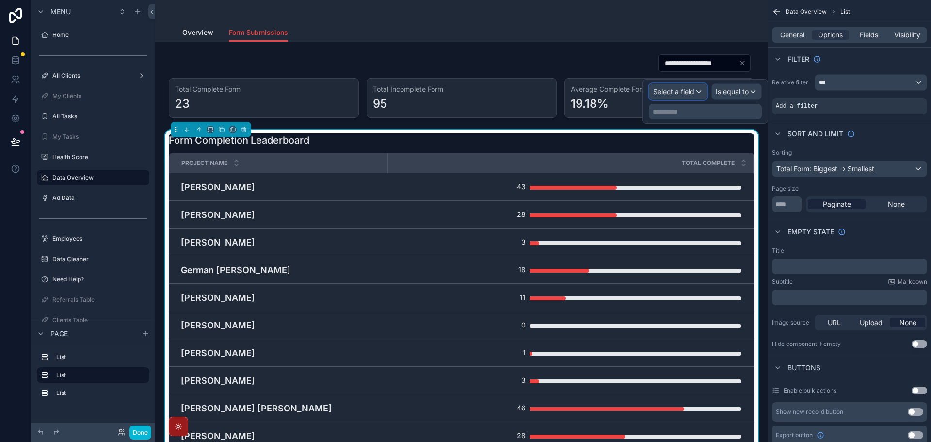
click at [683, 94] on span "Select a field" at bounding box center [673, 91] width 41 height 8
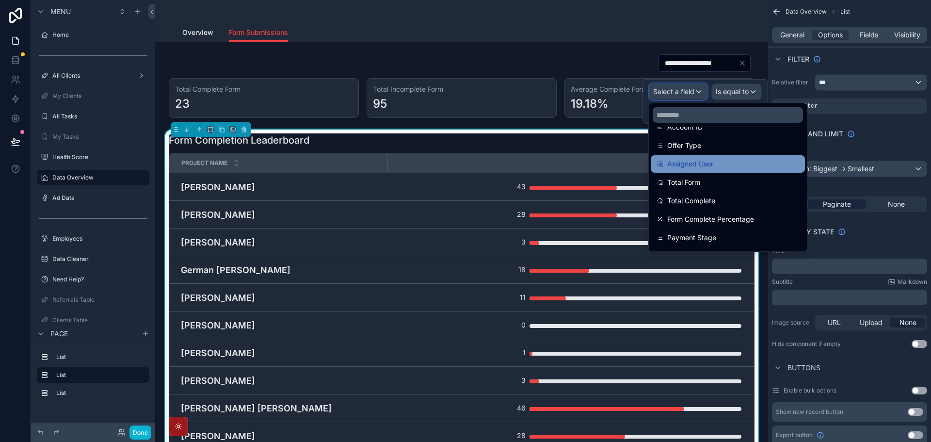
scroll to position [679, 0]
click at [737, 169] on div "Total Form" at bounding box center [728, 165] width 143 height 12
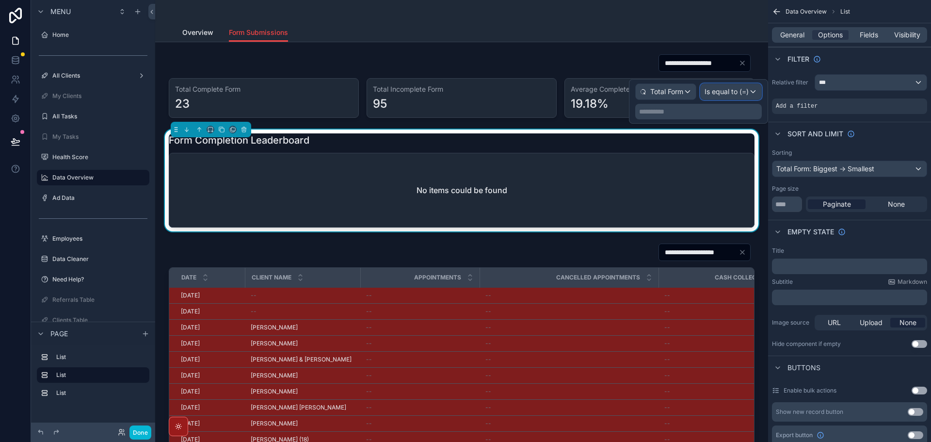
click at [743, 94] on span "Is equal to (=)" at bounding box center [727, 92] width 44 height 10
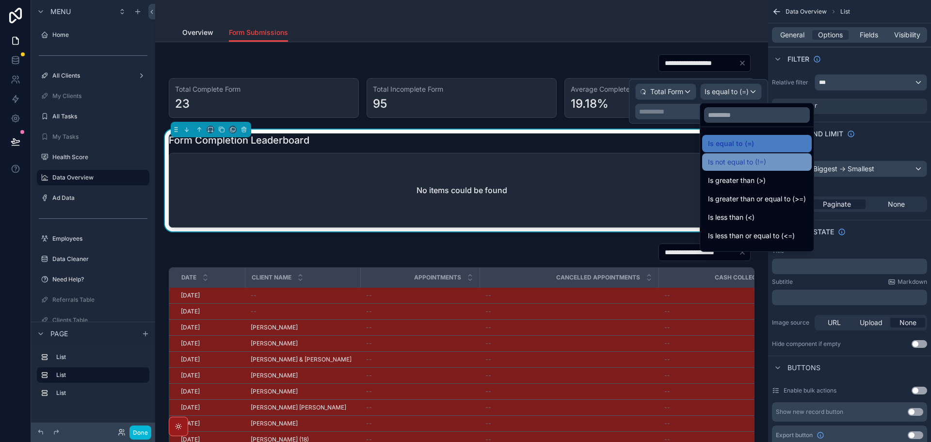
click at [753, 163] on span "Is not equal to (!=)" at bounding box center [737, 162] width 58 height 12
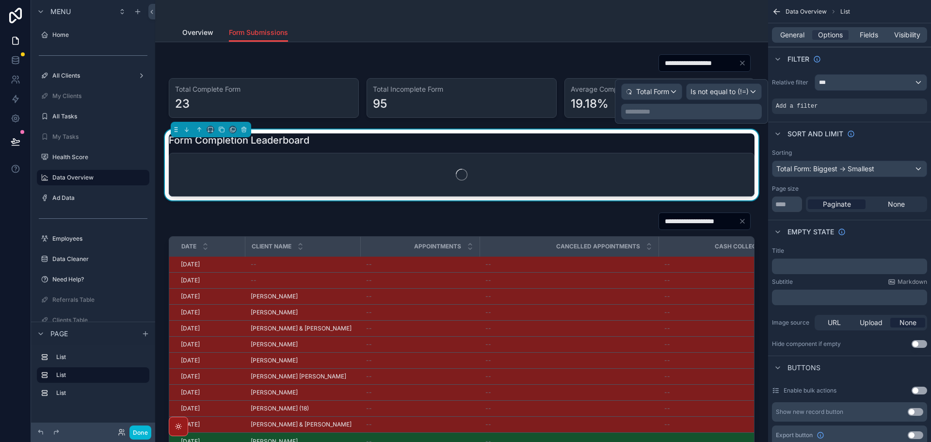
click at [717, 112] on p "**********" at bounding box center [692, 112] width 135 height 10
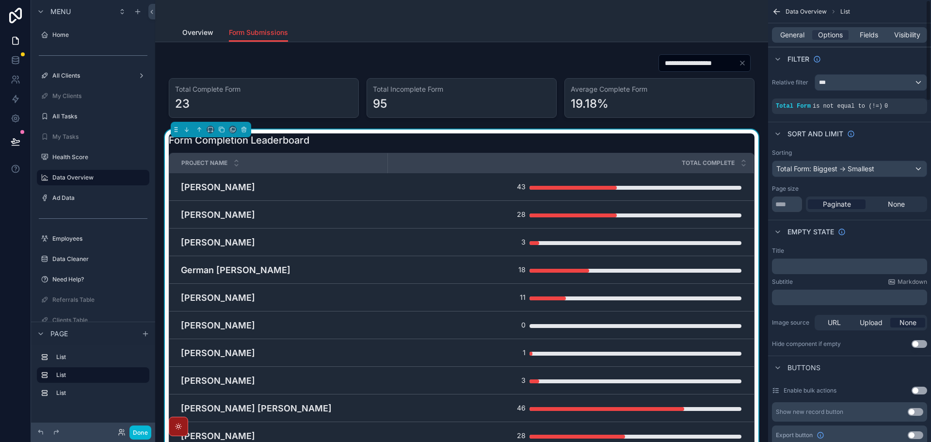
click at [912, 131] on div "Sort And Limit" at bounding box center [849, 133] width 163 height 23
click at [910, 229] on div "Empty state" at bounding box center [849, 231] width 163 height 23
drag, startPoint x: 517, startPoint y: 144, endPoint x: 530, endPoint y: 149, distance: 14.6
click at [517, 145] on div "Form Completion Leaderboard" at bounding box center [462, 140] width 586 height 14
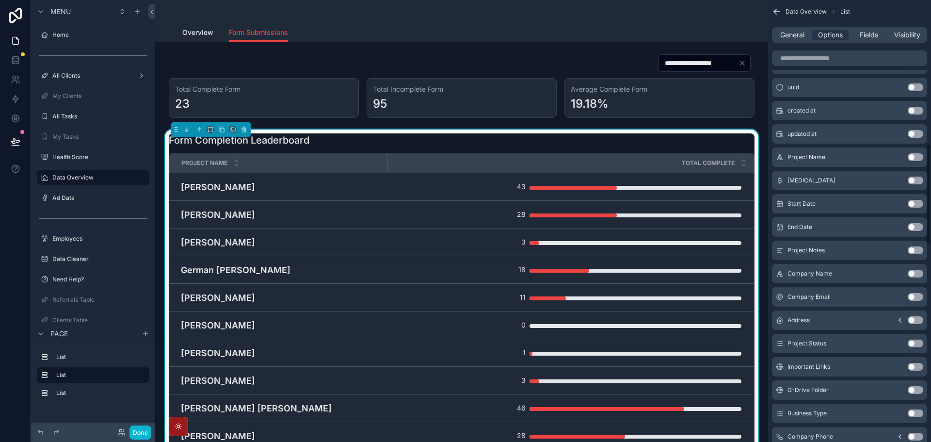
scroll to position [631, 0]
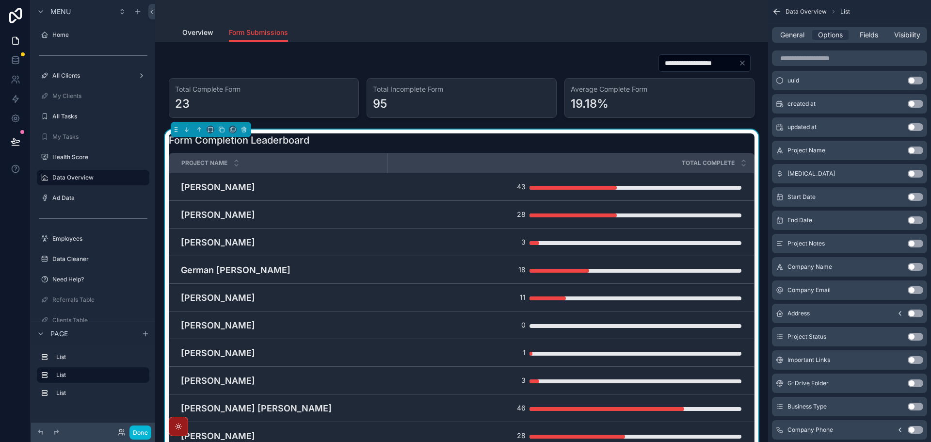
click at [917, 196] on button "Use setting" at bounding box center [916, 197] width 16 height 8
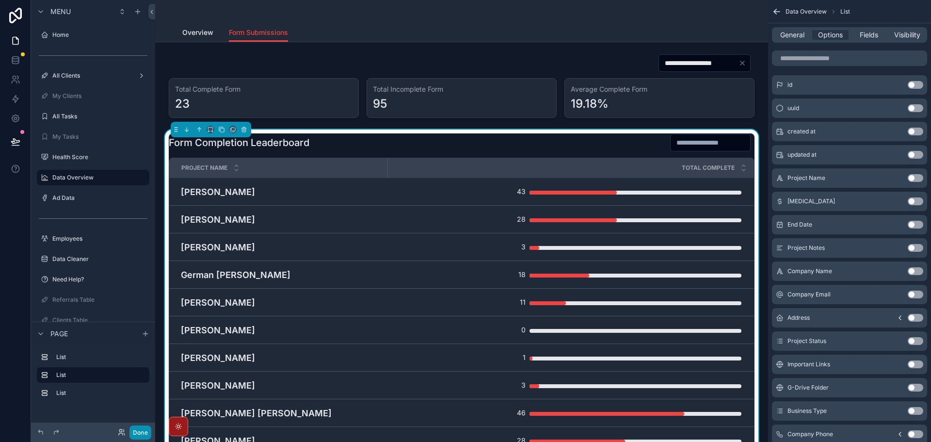
click at [146, 434] on button "Done" at bounding box center [141, 432] width 22 height 14
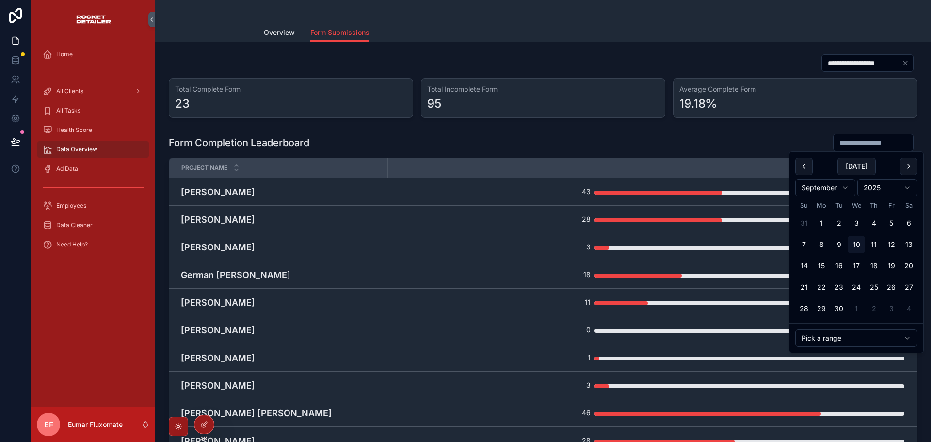
click at [859, 140] on input "scrollable content" at bounding box center [874, 143] width 80 height 14
click at [858, 170] on button "[DATE]" at bounding box center [857, 166] width 38 height 17
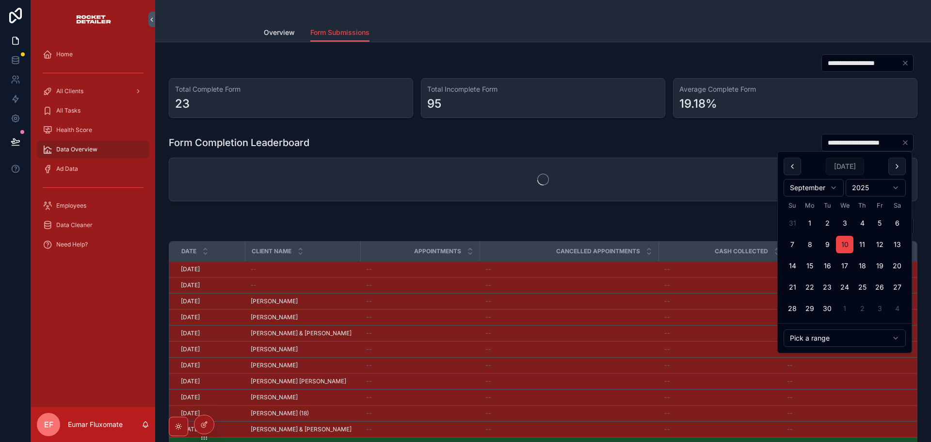
click at [714, 138] on div "**********" at bounding box center [543, 142] width 749 height 18
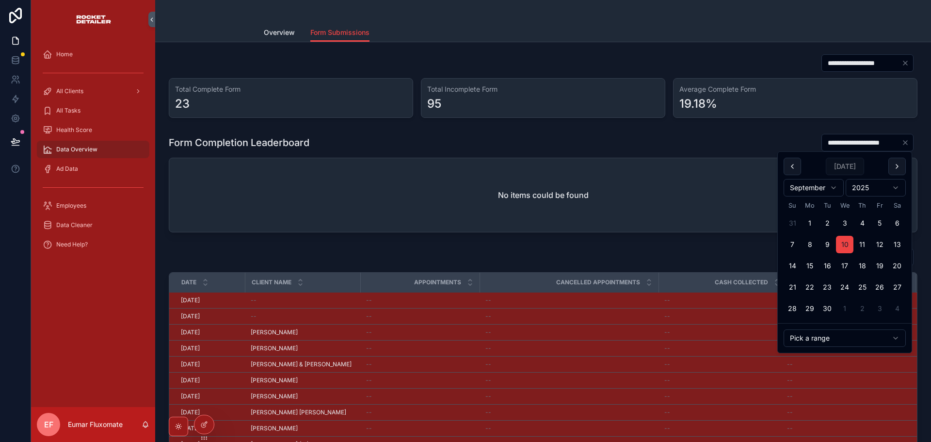
click at [872, 142] on input "**********" at bounding box center [862, 143] width 80 height 14
click at [827, 245] on button "9" at bounding box center [827, 244] width 17 height 17
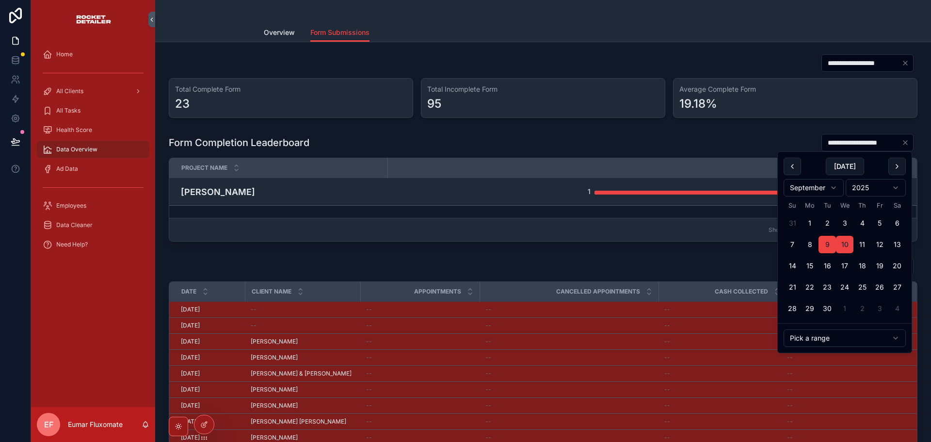
click at [846, 137] on input "**********" at bounding box center [862, 143] width 80 height 14
click at [823, 240] on button "9" at bounding box center [827, 244] width 17 height 17
type input "**********"
click at [725, 131] on div "**********" at bounding box center [543, 188] width 761 height 116
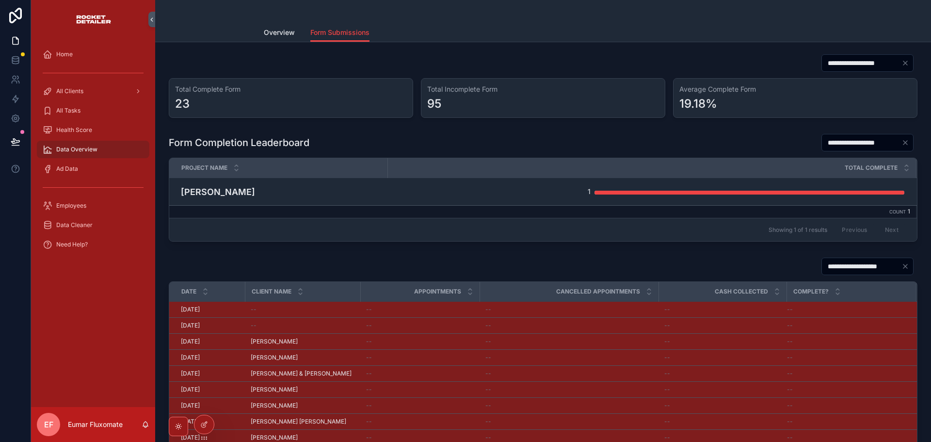
click at [770, 211] on td "Count 1" at bounding box center [652, 212] width 529 height 13
click at [209, 425] on div at bounding box center [204, 424] width 19 height 18
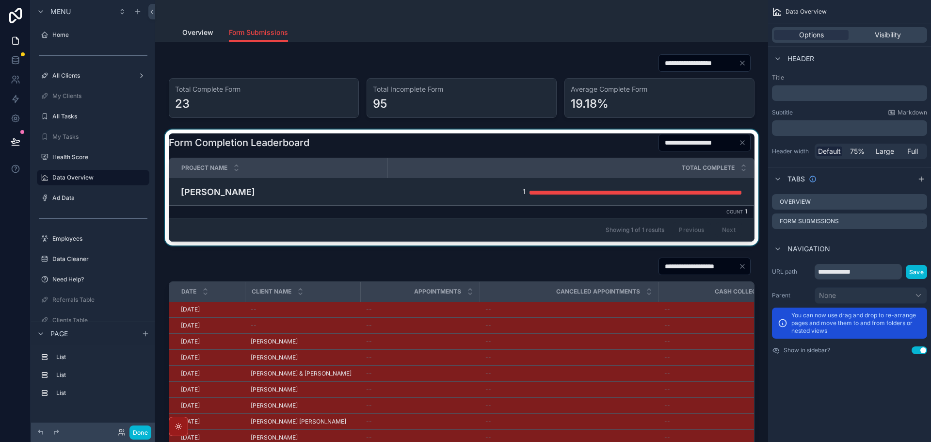
click at [603, 171] on div "Total Complete" at bounding box center [571, 168] width 364 height 18
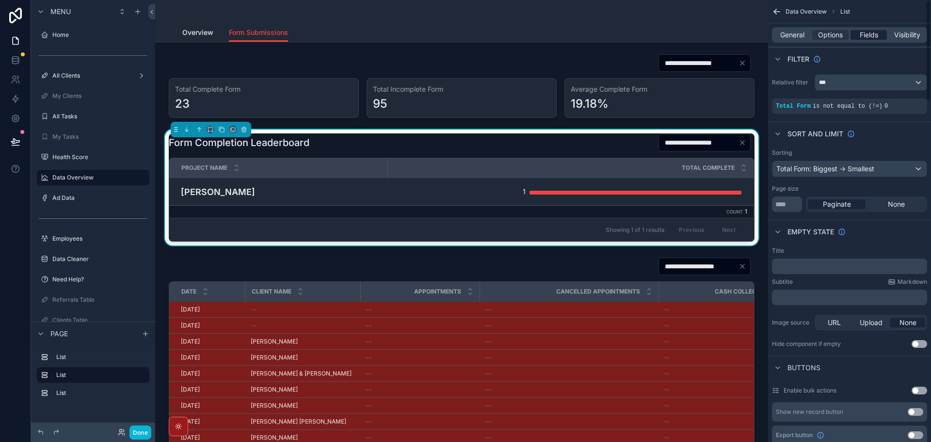
click at [874, 37] on span "Fields" at bounding box center [869, 35] width 18 height 10
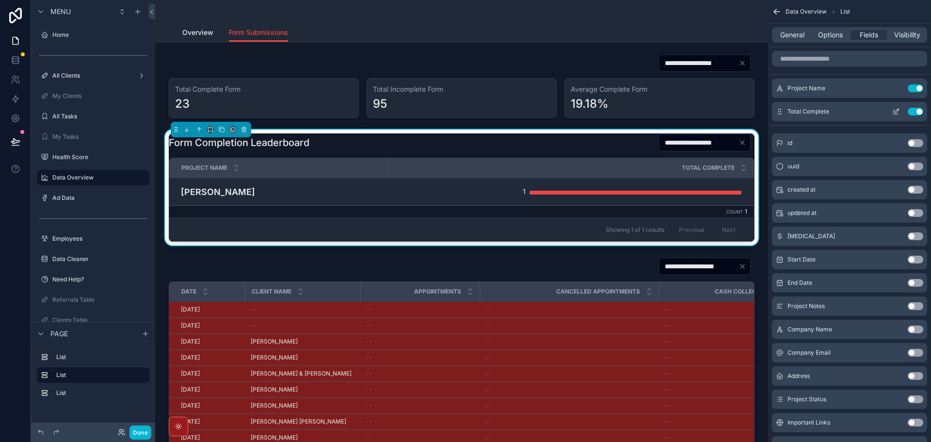
click at [896, 111] on icon "scrollable content" at bounding box center [897, 111] width 4 height 4
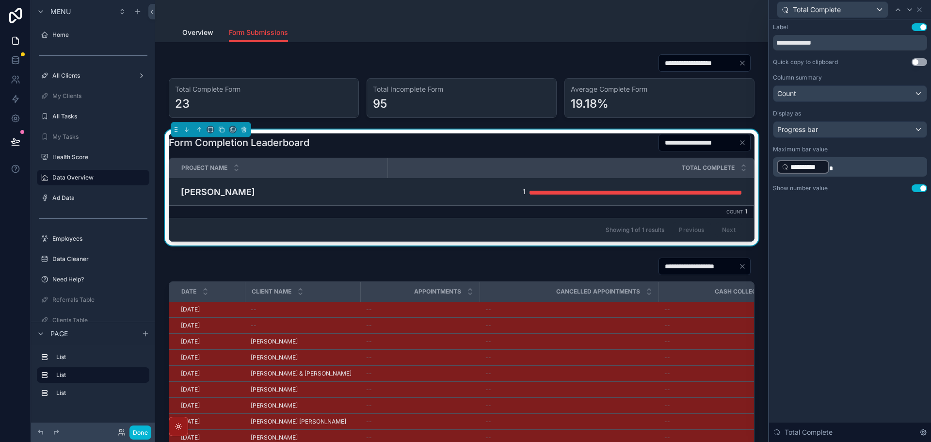
click at [921, 185] on button "Use setting" at bounding box center [920, 188] width 16 height 8
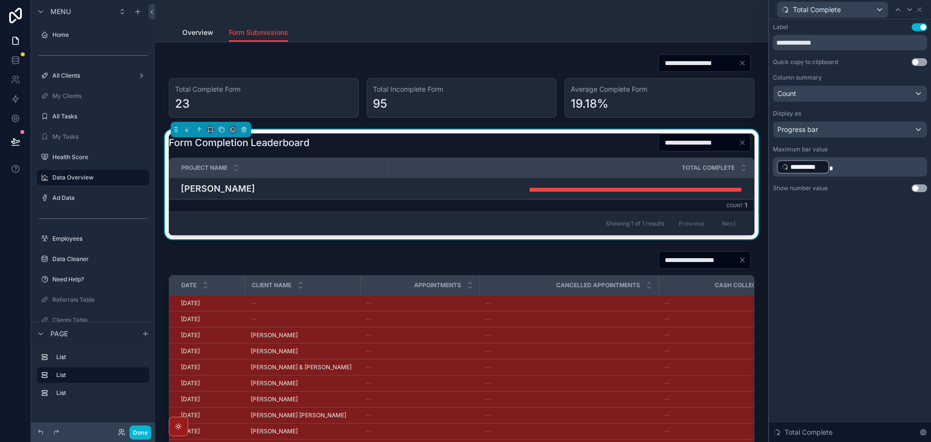
click at [921, 185] on button "Use setting" at bounding box center [920, 188] width 16 height 8
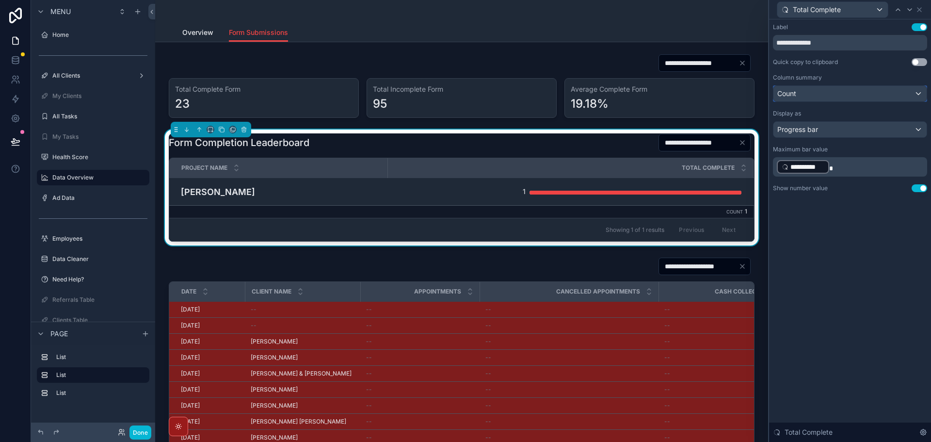
click at [861, 93] on div "Count" at bounding box center [850, 94] width 153 height 16
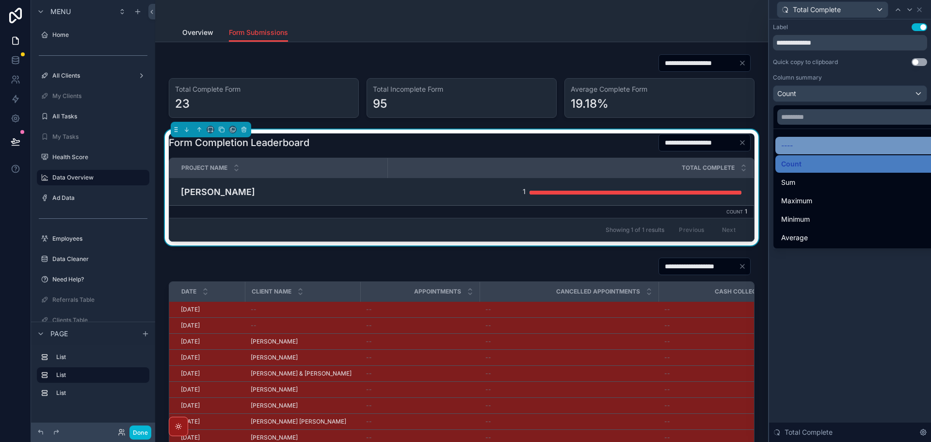
click at [831, 144] on div "----" at bounding box center [861, 146] width 160 height 12
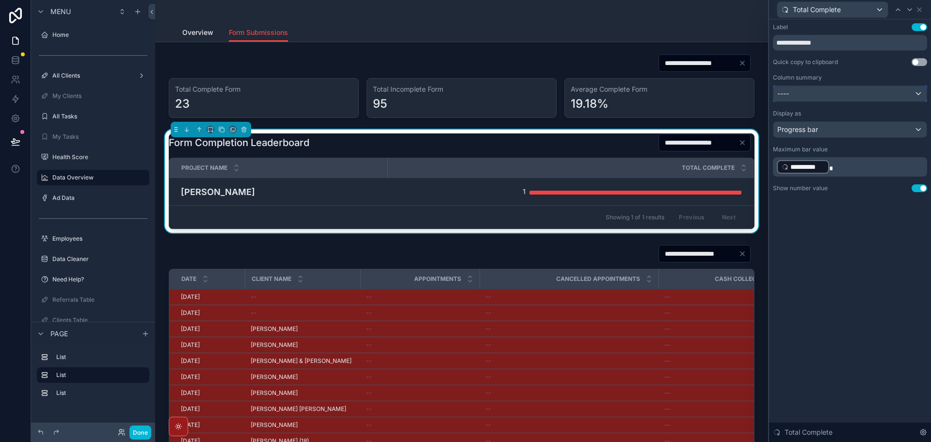
click at [843, 97] on div "----" at bounding box center [850, 94] width 153 height 16
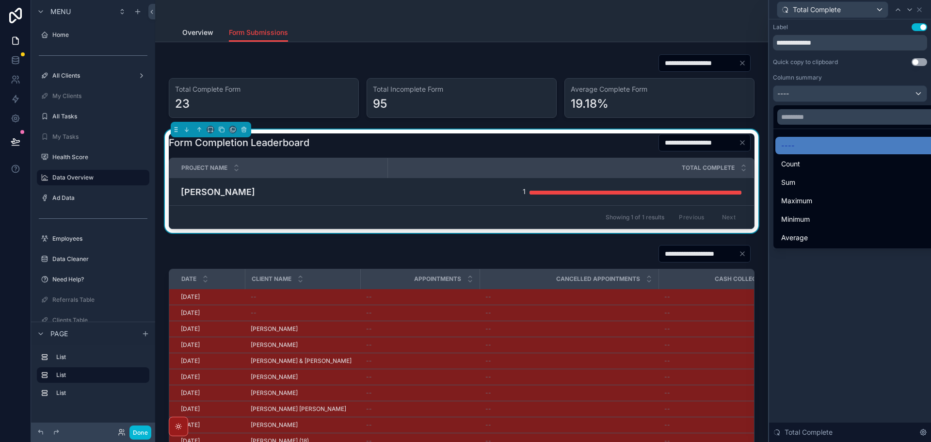
click at [813, 313] on div at bounding box center [850, 221] width 162 height 442
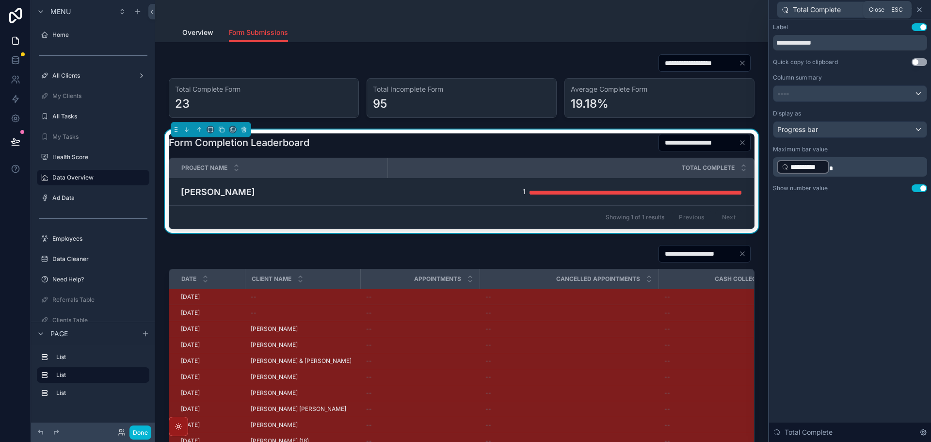
click at [919, 9] on icon at bounding box center [920, 10] width 4 height 4
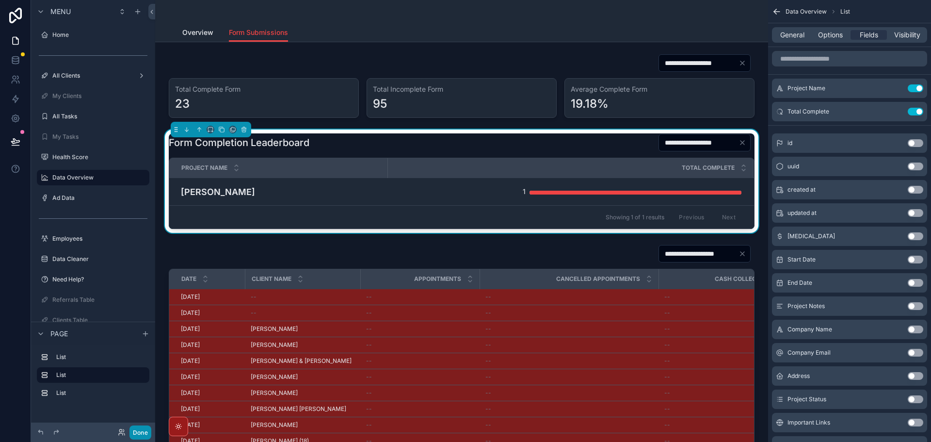
click at [139, 431] on button "Done" at bounding box center [141, 432] width 22 height 14
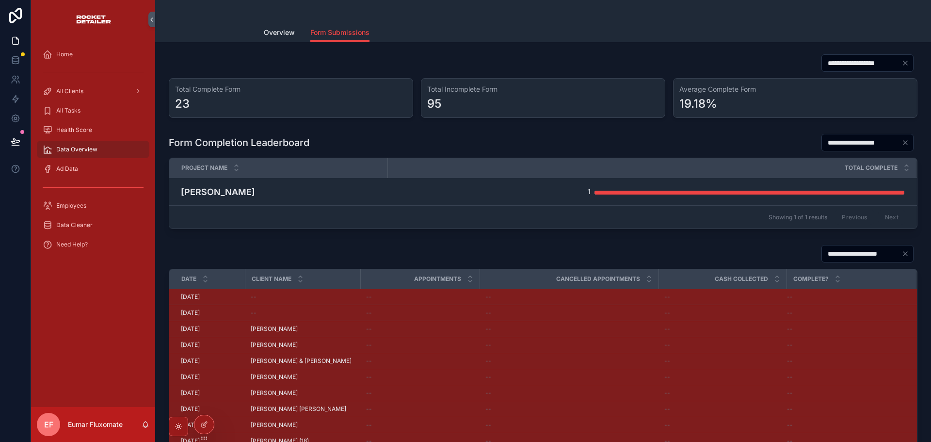
click at [903, 143] on icon "Clear" at bounding box center [906, 143] width 8 height 8
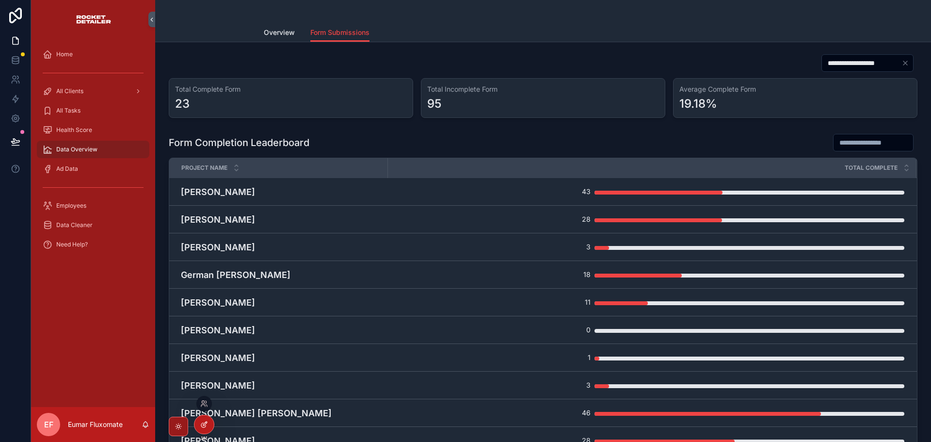
click at [198, 423] on div at bounding box center [204, 424] width 19 height 18
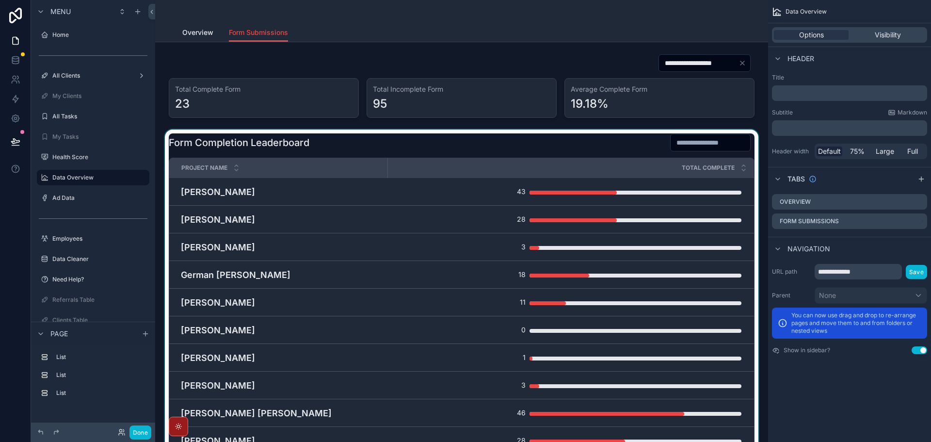
click at [602, 144] on div "scrollable content" at bounding box center [462, 306] width 598 height 352
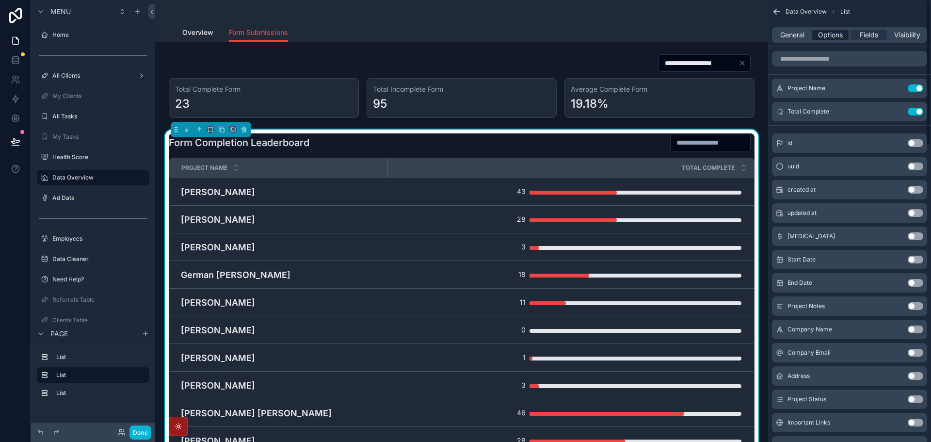
click at [832, 37] on span "Options" at bounding box center [830, 35] width 25 height 10
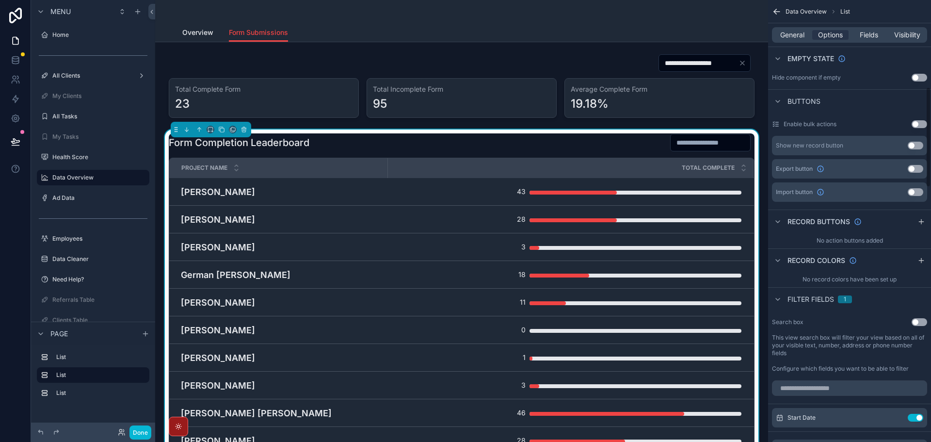
scroll to position [388, 0]
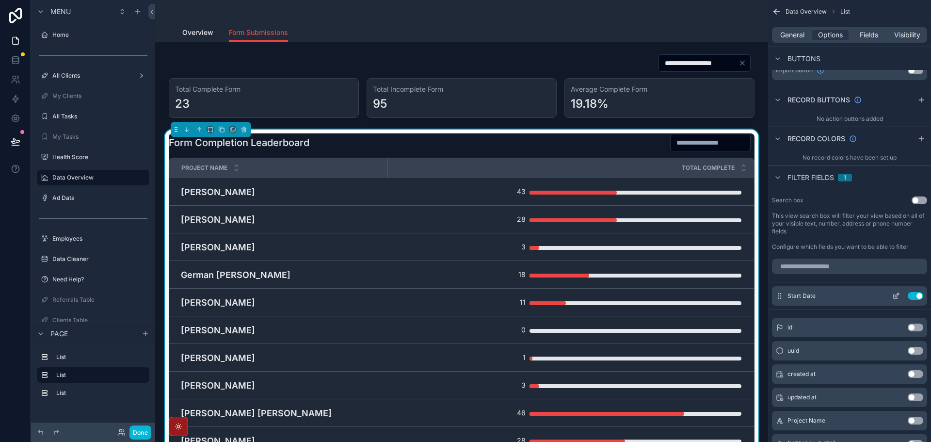
click at [895, 295] on icon "scrollable content" at bounding box center [897, 296] width 8 height 8
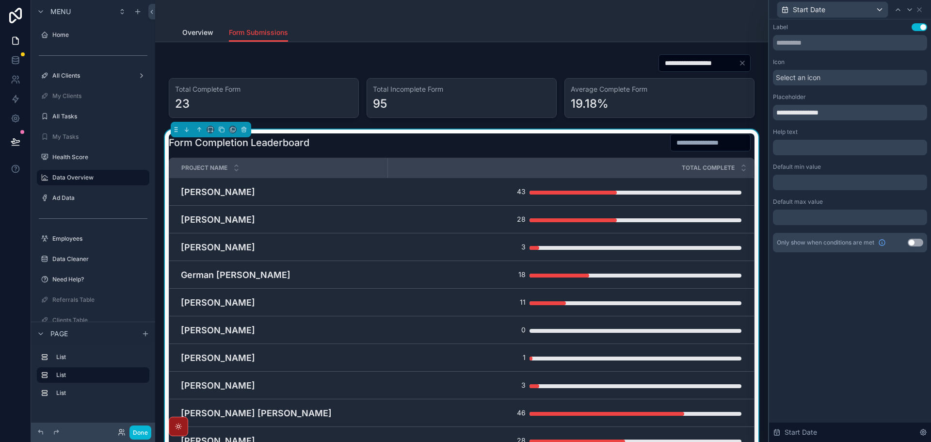
click at [810, 180] on div at bounding box center [850, 183] width 154 height 16
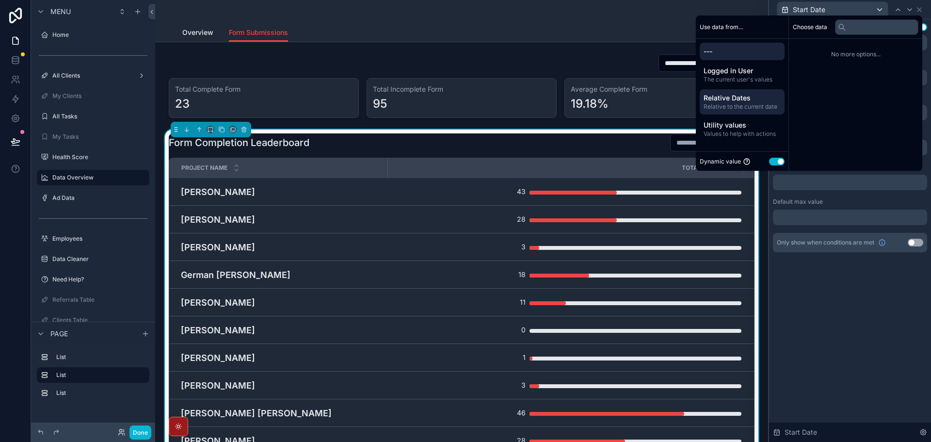
click at [760, 105] on span "Relative to the current date" at bounding box center [742, 107] width 77 height 8
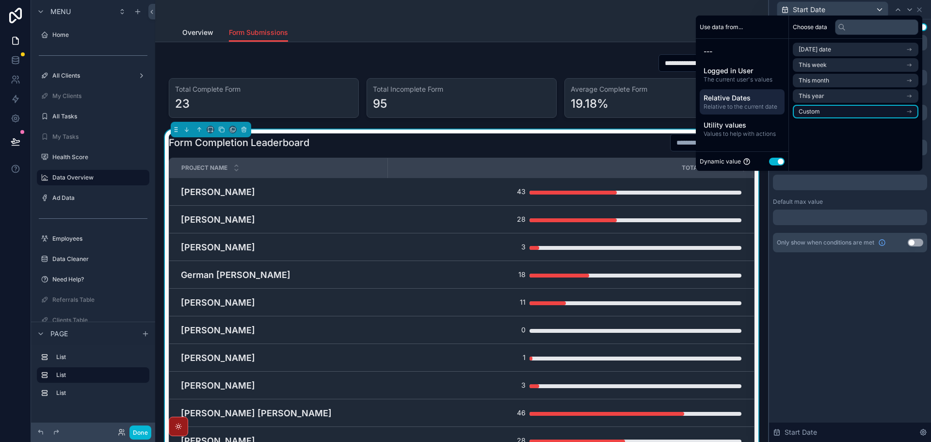
click at [820, 110] on li "Custom" at bounding box center [856, 112] width 126 height 14
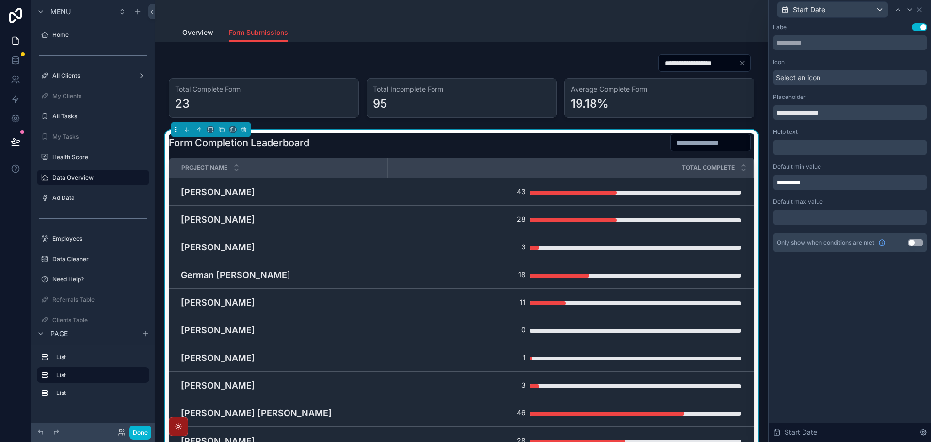
click at [870, 317] on div "**********" at bounding box center [850, 230] width 162 height 423
click at [844, 214] on div at bounding box center [850, 218] width 154 height 16
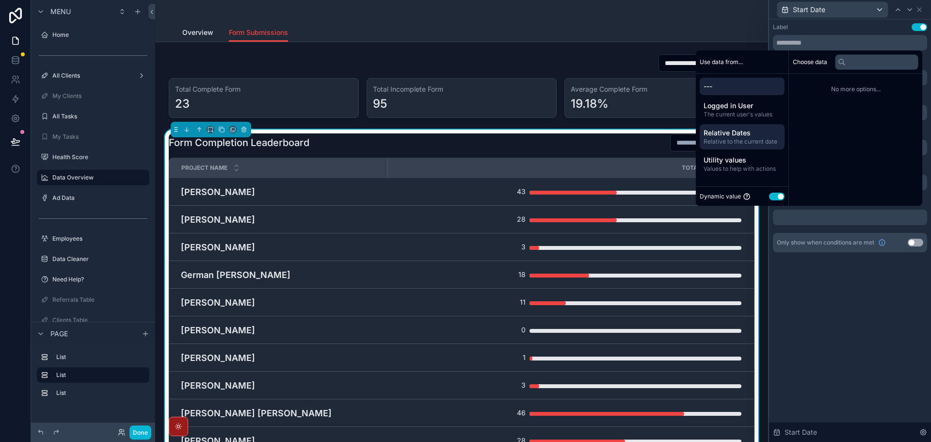
click at [749, 142] on span "Relative to the current date" at bounding box center [742, 142] width 77 height 8
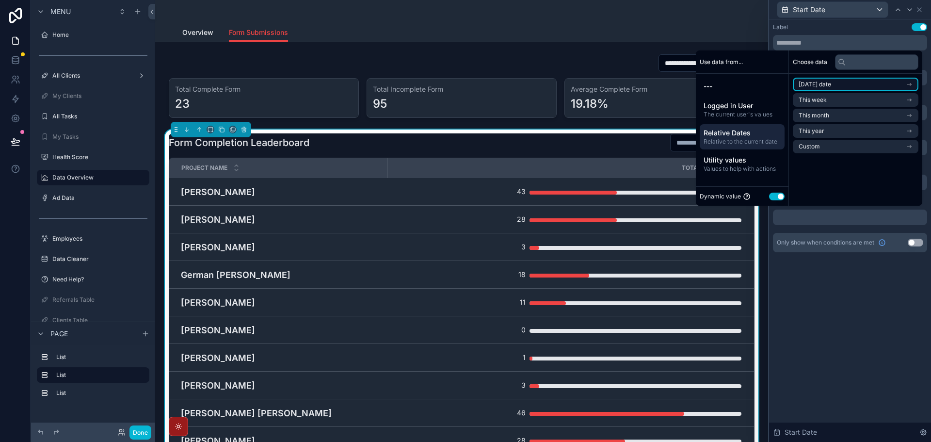
click at [838, 82] on li "[DATE] date" at bounding box center [856, 85] width 126 height 14
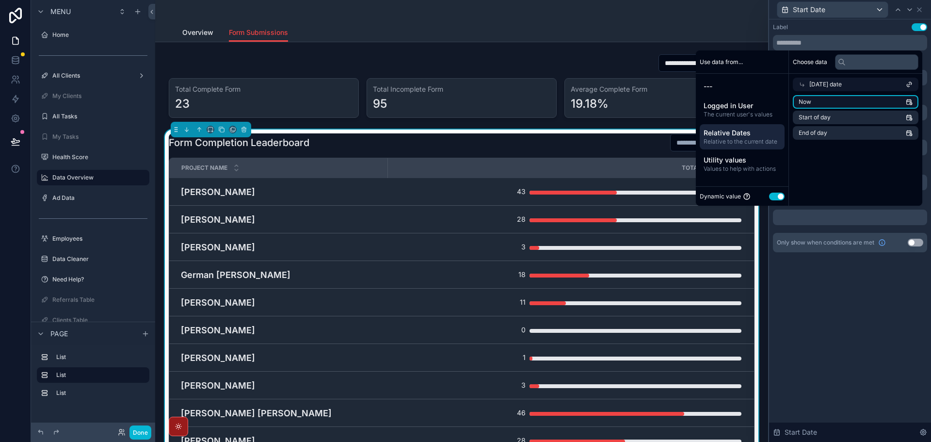
click at [821, 103] on li "Now" at bounding box center [856, 102] width 126 height 14
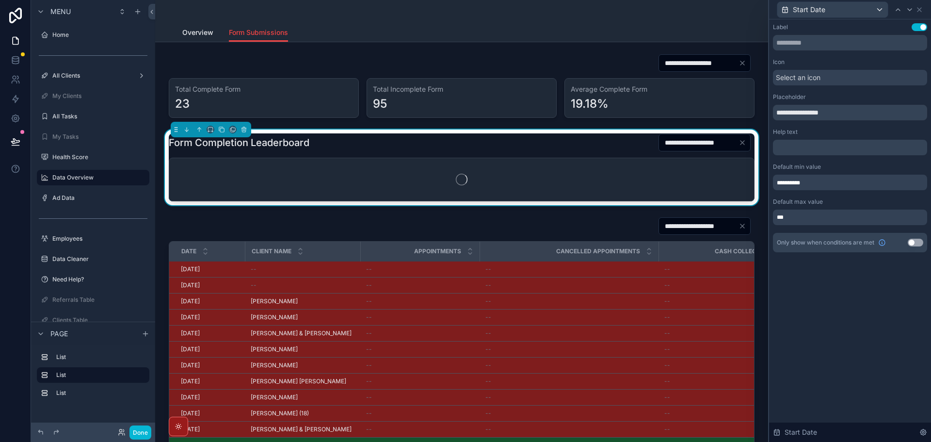
click at [836, 301] on div "**********" at bounding box center [850, 230] width 162 height 423
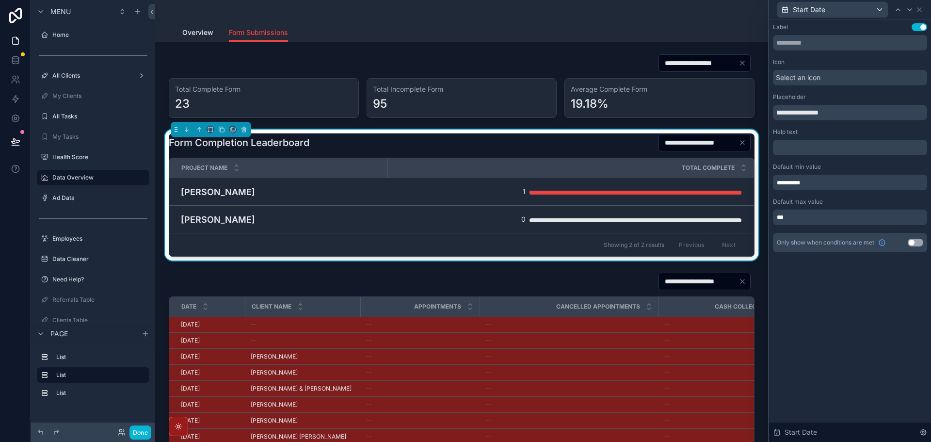
click at [840, 300] on div "**********" at bounding box center [850, 230] width 162 height 423
click at [923, 11] on icon at bounding box center [920, 10] width 8 height 8
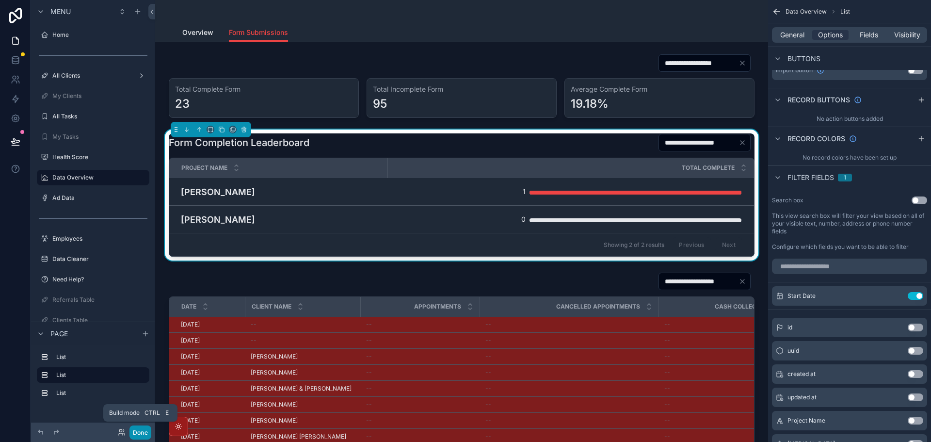
click at [144, 430] on button "Done" at bounding box center [141, 432] width 22 height 14
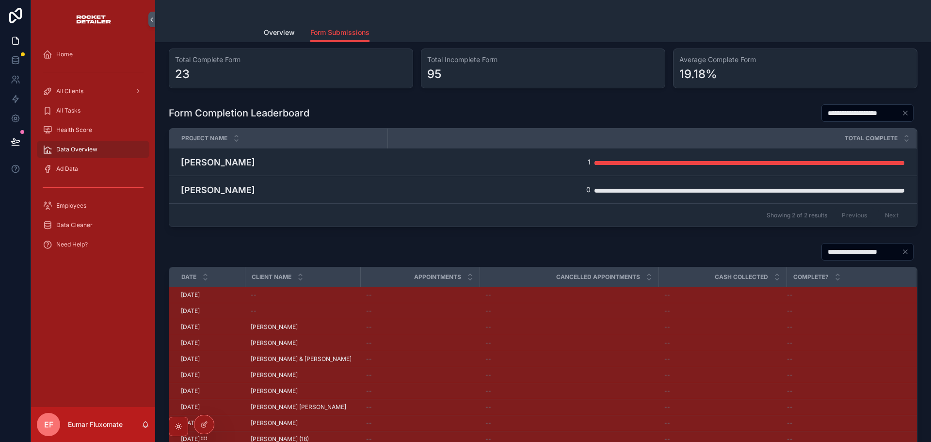
scroll to position [26, 0]
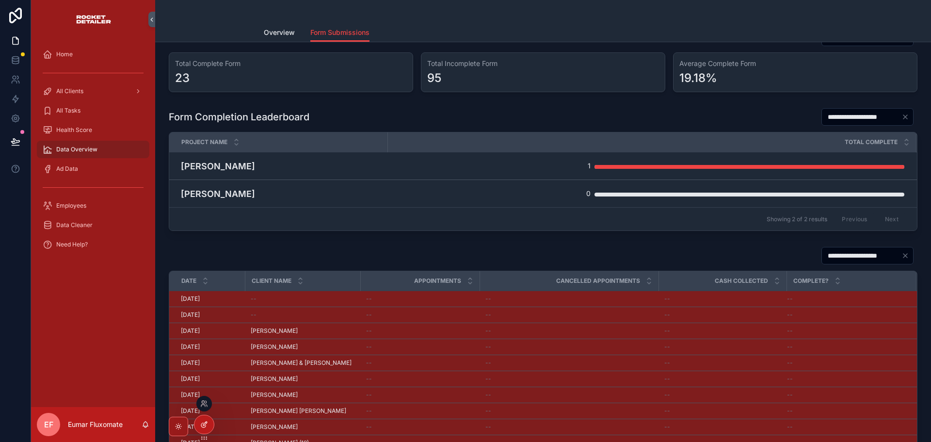
click at [209, 428] on div at bounding box center [204, 424] width 19 height 18
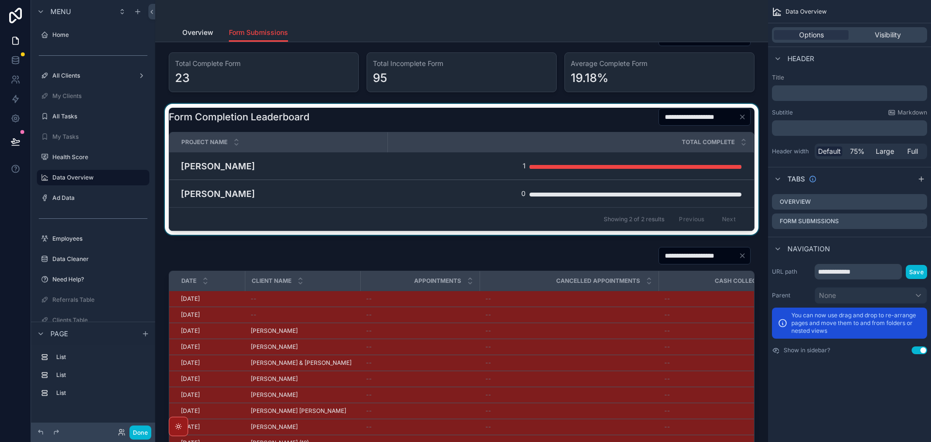
click at [472, 119] on div "scrollable content" at bounding box center [462, 169] width 598 height 131
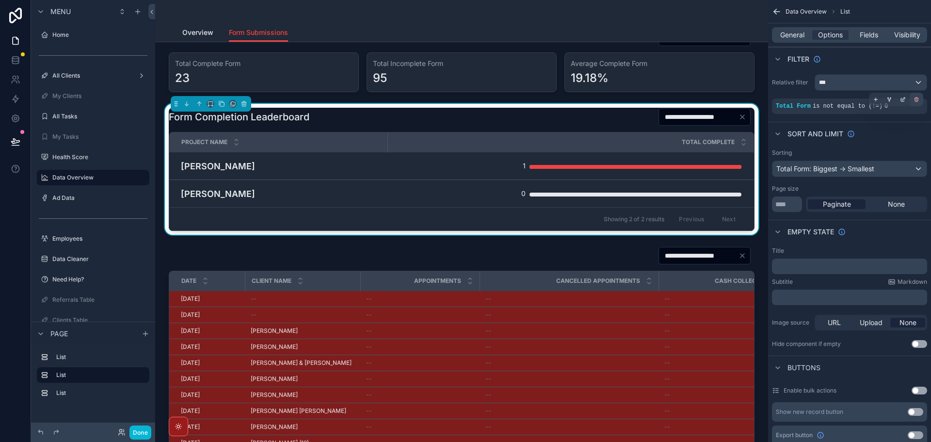
click at [914, 97] on icon "scrollable content" at bounding box center [917, 100] width 6 height 6
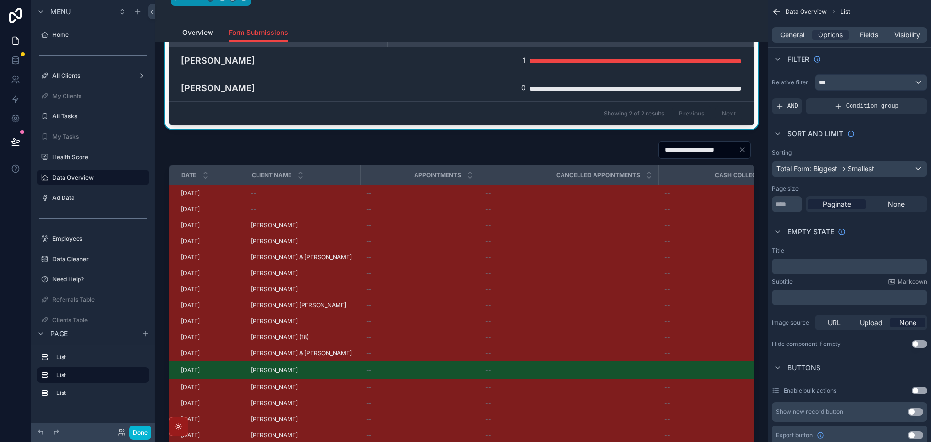
scroll to position [123, 0]
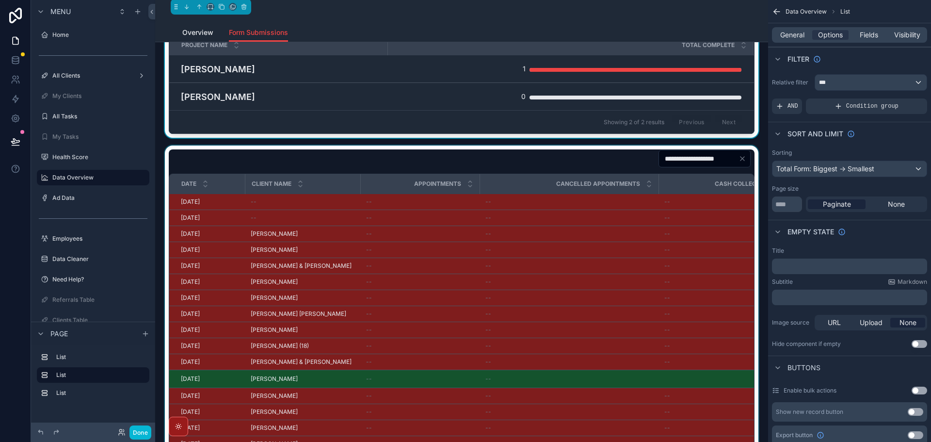
click at [427, 165] on div "scrollable content" at bounding box center [462, 328] width 598 height 364
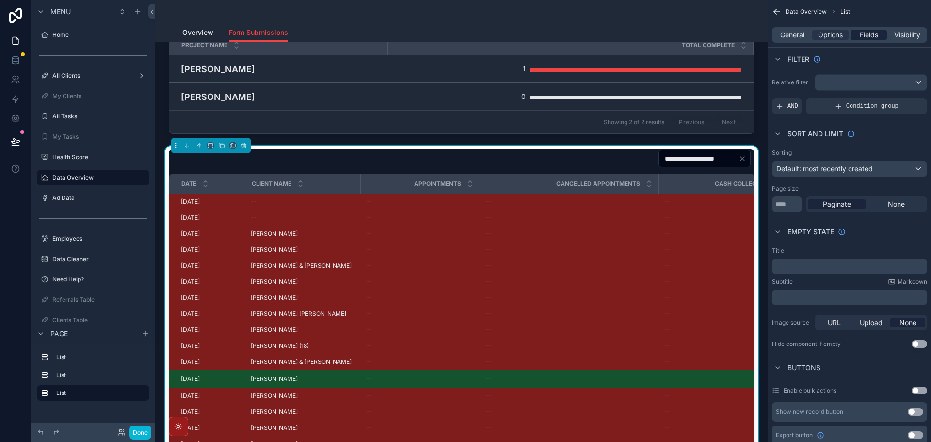
click at [872, 34] on span "Fields" at bounding box center [869, 35] width 18 height 10
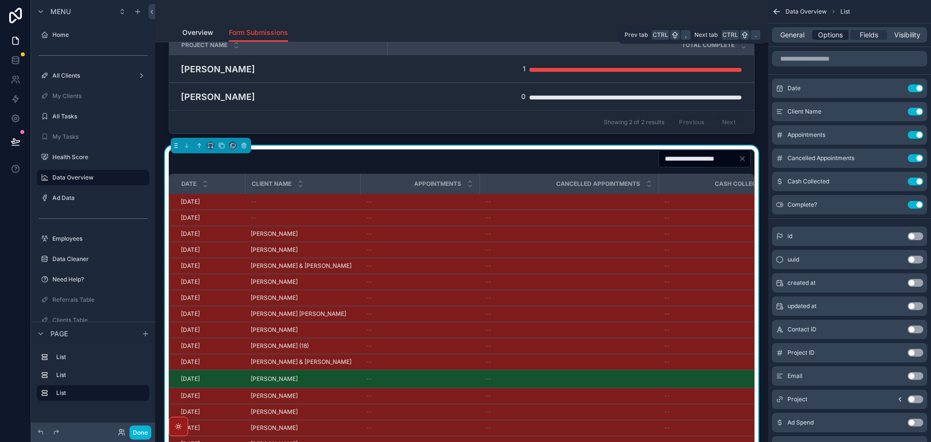
click at [819, 37] on span "Options" at bounding box center [830, 35] width 25 height 10
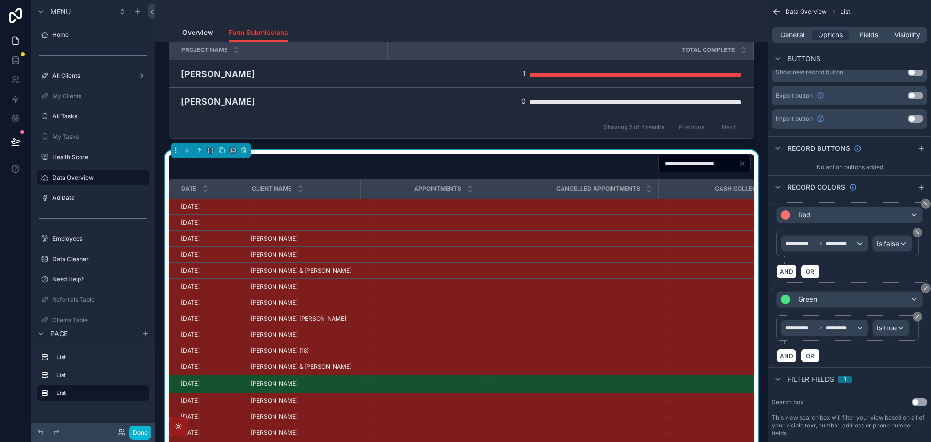
scroll to position [0, 0]
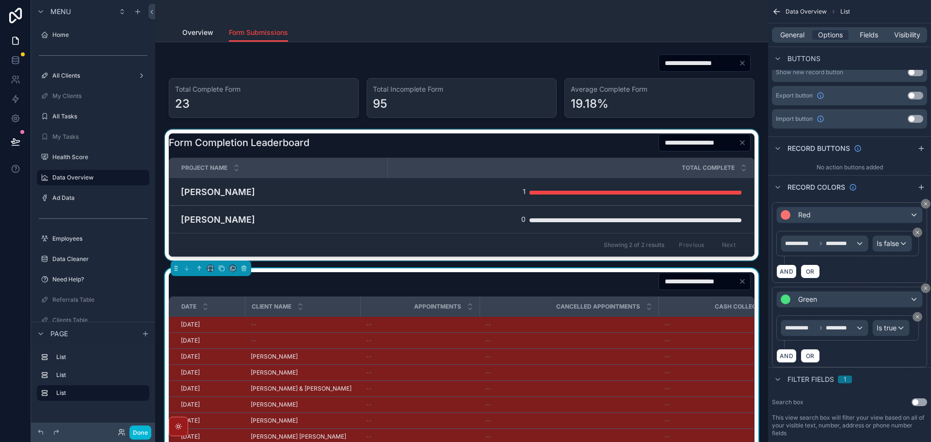
click at [569, 156] on div "scrollable content" at bounding box center [462, 195] width 598 height 131
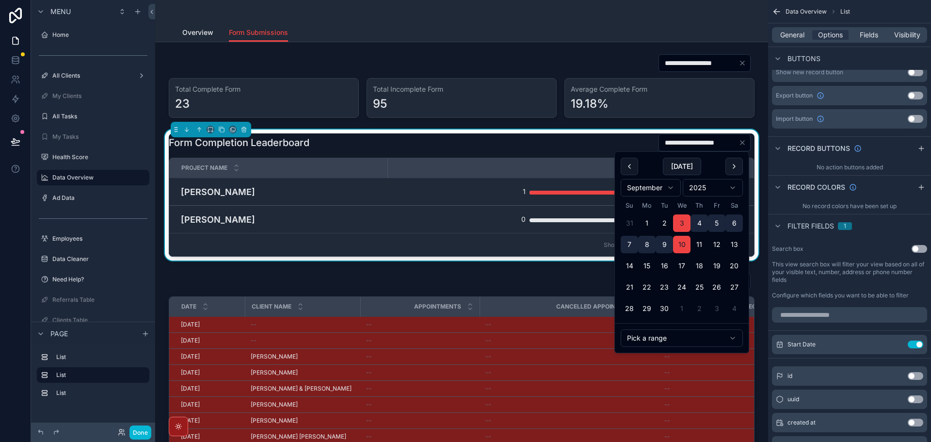
click at [727, 144] on input "**********" at bounding box center [699, 143] width 80 height 14
click at [897, 346] on icon "scrollable content" at bounding box center [897, 345] width 8 height 8
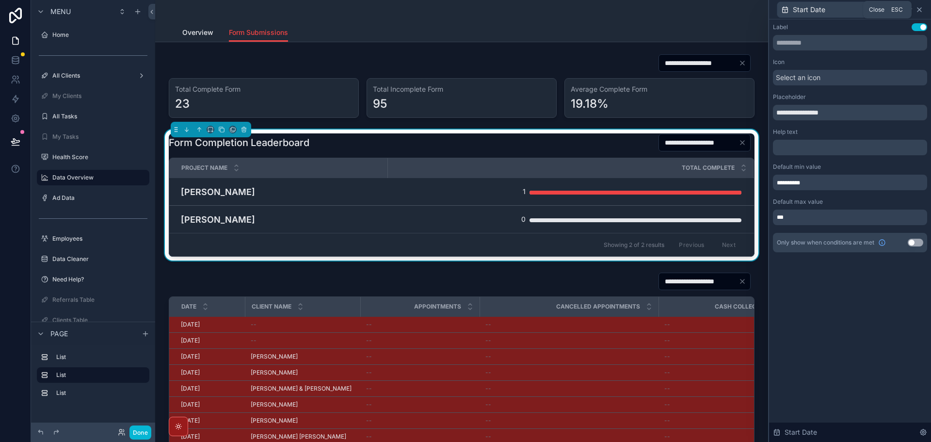
click at [922, 10] on icon at bounding box center [920, 10] width 8 height 8
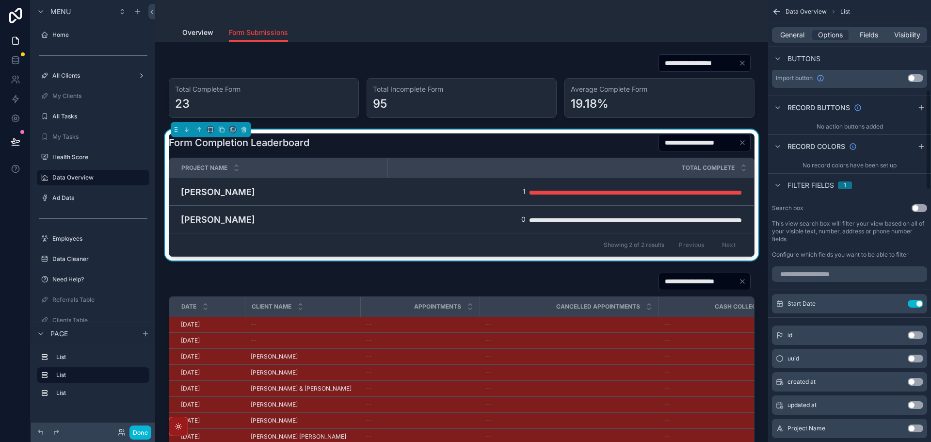
scroll to position [437, 0]
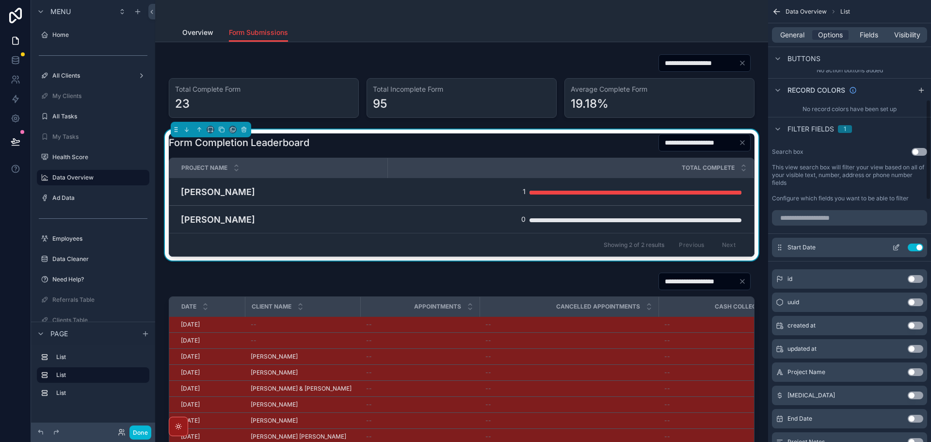
click at [912, 248] on button "Use setting" at bounding box center [916, 248] width 16 height 8
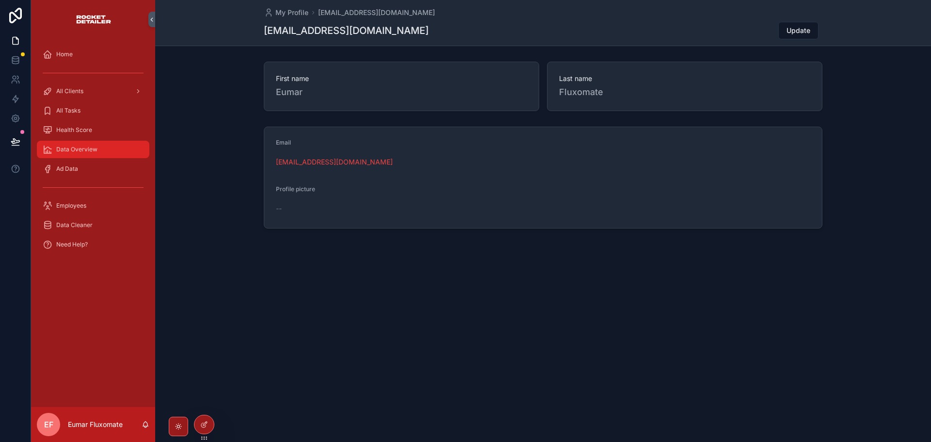
drag, startPoint x: 69, startPoint y: 151, endPoint x: 152, endPoint y: 136, distance: 84.8
click at [69, 151] on span "Data Overview" at bounding box center [76, 150] width 41 height 8
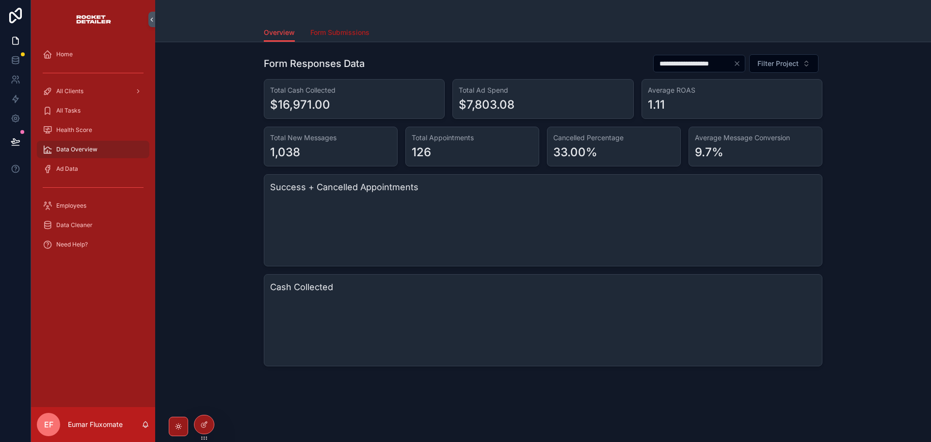
click at [335, 29] on span "Form Submissions" at bounding box center [339, 33] width 59 height 10
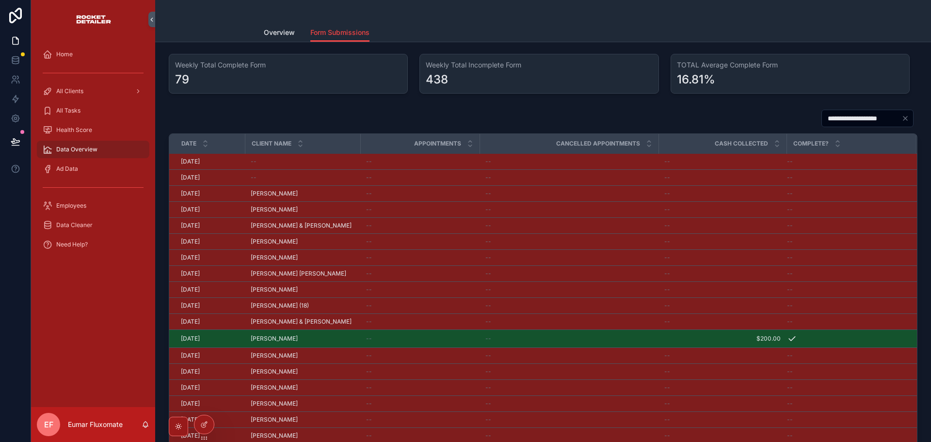
click at [298, 74] on div "79" at bounding box center [288, 80] width 227 height 16
click at [202, 425] on icon at bounding box center [204, 425] width 8 height 8
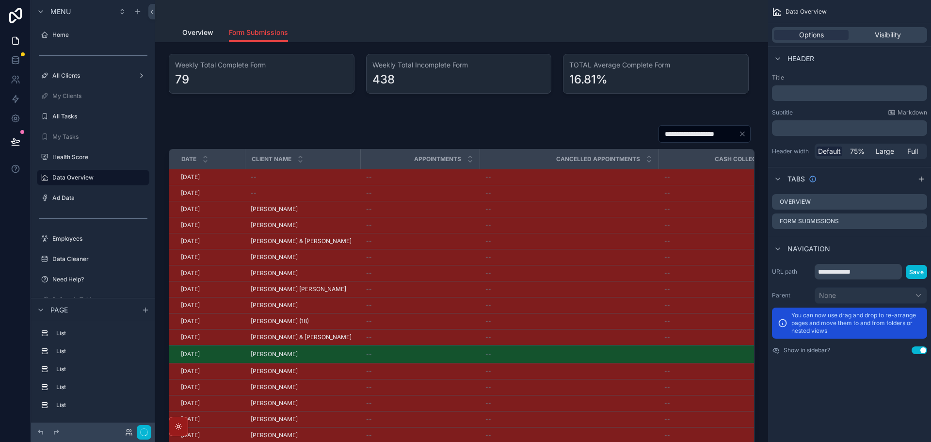
click at [276, 76] on div "scrollable content" at bounding box center [261, 74] width 197 height 48
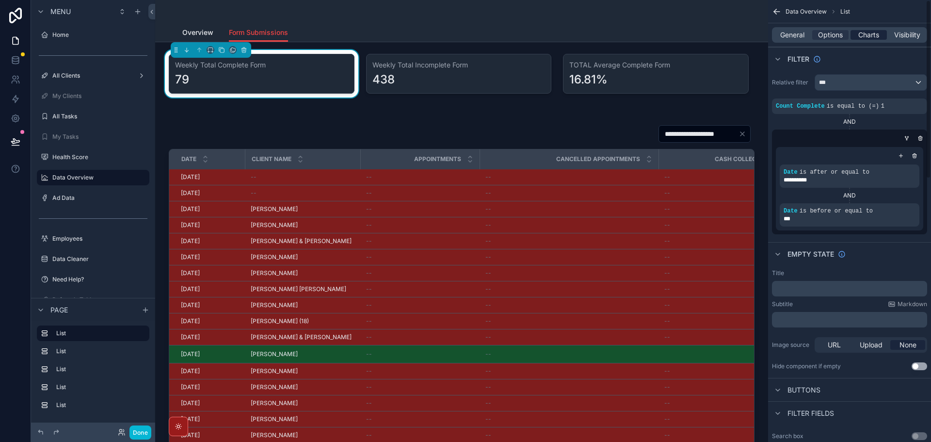
click at [866, 37] on span "Charts" at bounding box center [869, 35] width 21 height 10
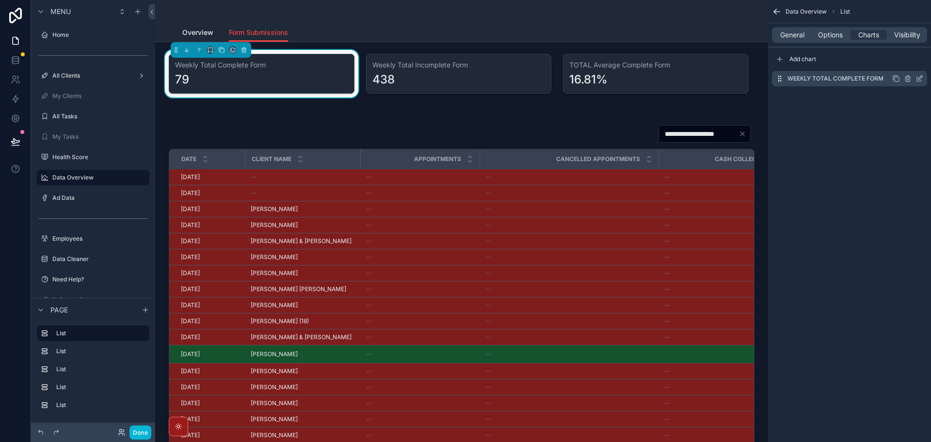
click at [917, 76] on icon "scrollable content" at bounding box center [920, 79] width 8 height 8
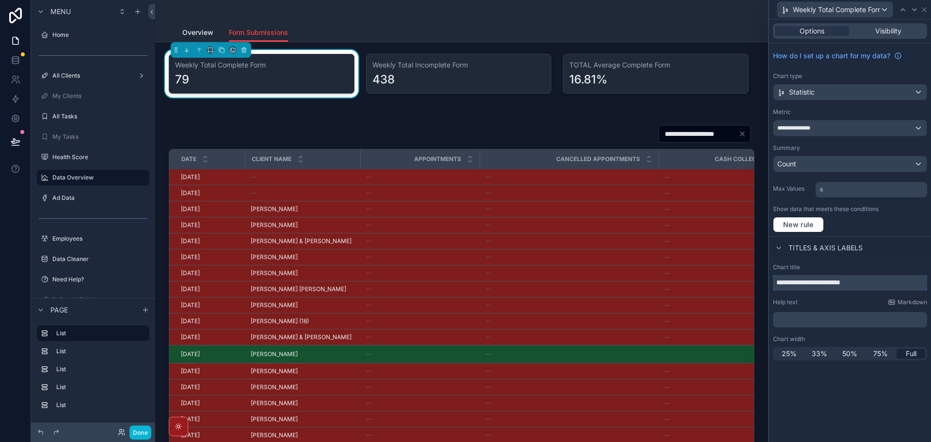
click at [818, 282] on input "**********" at bounding box center [850, 283] width 154 height 16
click at [818, 283] on input "**********" at bounding box center [850, 283] width 154 height 16
click at [819, 284] on input "**********" at bounding box center [850, 283] width 154 height 16
click at [843, 287] on input "**********" at bounding box center [850, 283] width 154 height 16
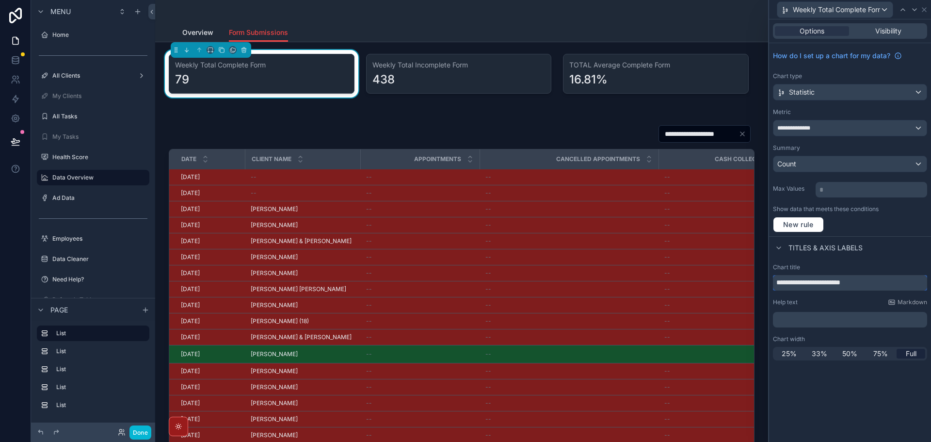
click at [843, 287] on input "**********" at bounding box center [850, 283] width 154 height 16
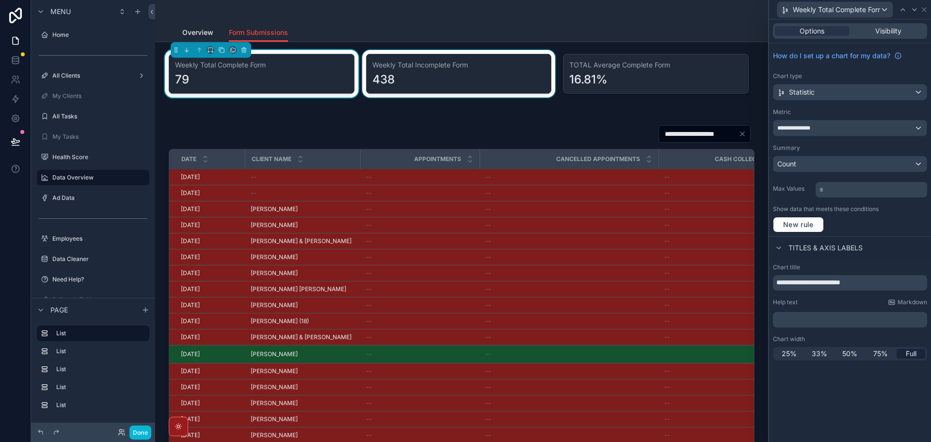
click at [497, 89] on div "scrollable content" at bounding box center [458, 74] width 197 height 48
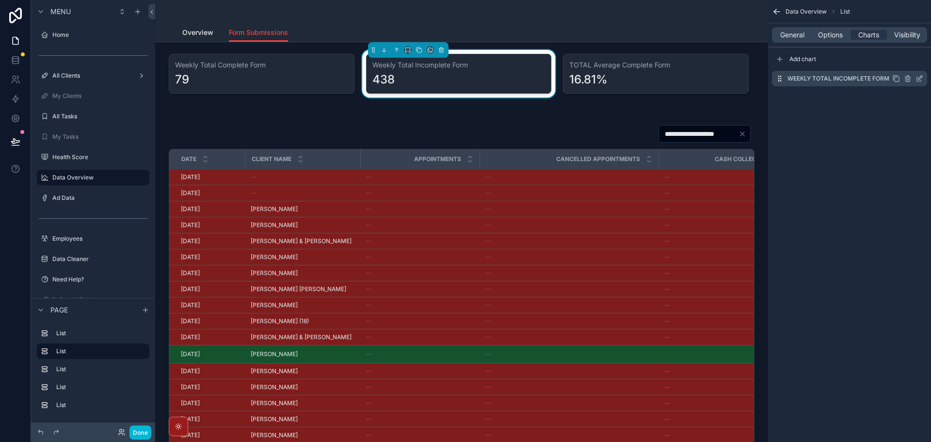
click at [919, 78] on icon "scrollable content" at bounding box center [920, 79] width 8 height 8
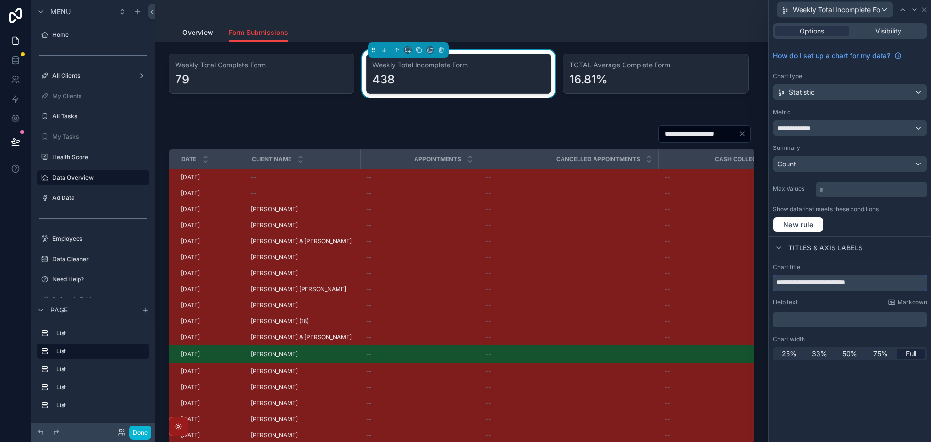
drag, startPoint x: 881, startPoint y: 281, endPoint x: 804, endPoint y: 289, distance: 77.5
click at [804, 289] on input "**********" at bounding box center [850, 283] width 154 height 16
click at [901, 33] on span "Visibility" at bounding box center [889, 31] width 26 height 10
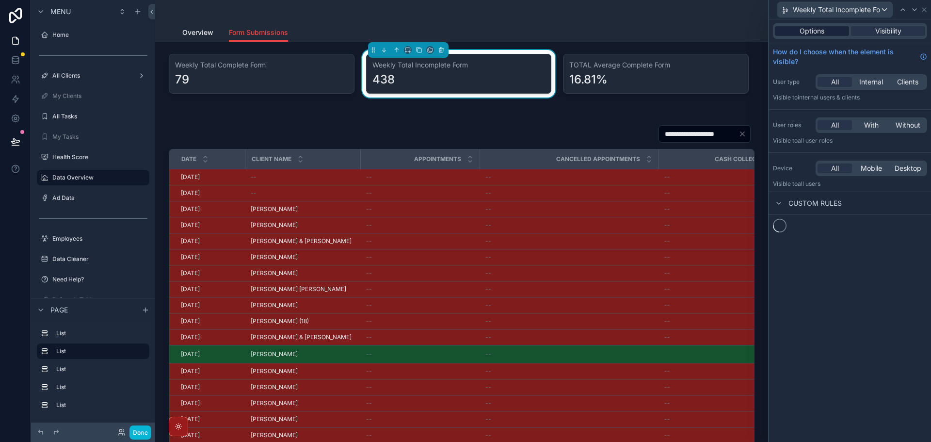
click at [815, 31] on span "Options" at bounding box center [812, 31] width 25 height 10
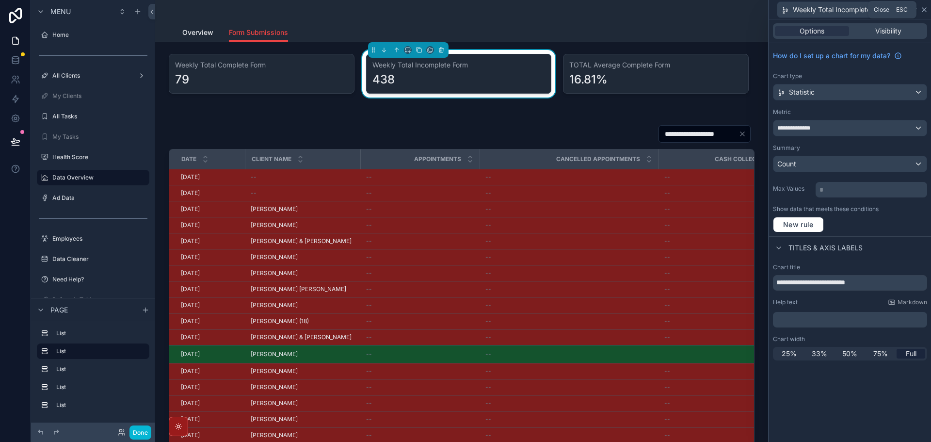
click at [925, 12] on icon at bounding box center [925, 10] width 8 height 8
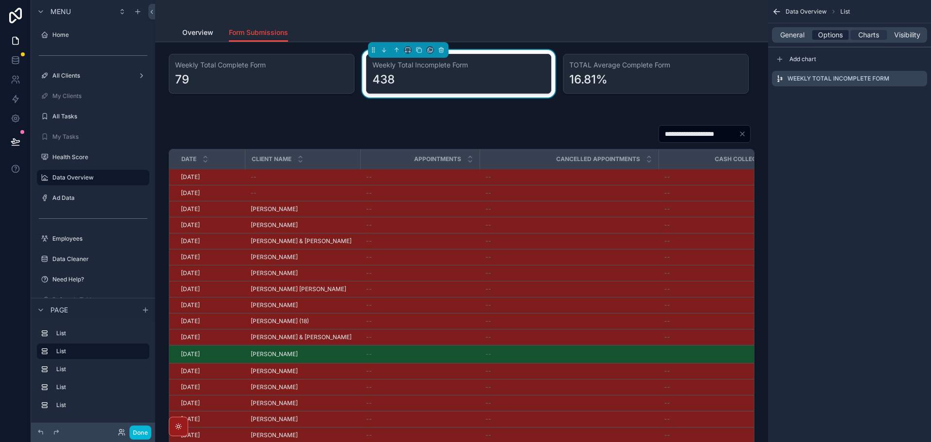
click at [822, 31] on span "Options" at bounding box center [830, 35] width 25 height 10
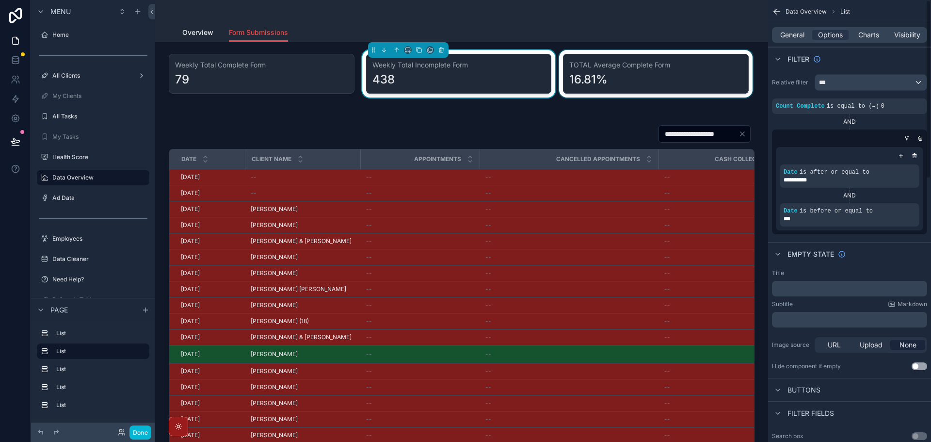
click at [682, 84] on div "scrollable content" at bounding box center [655, 74] width 197 height 48
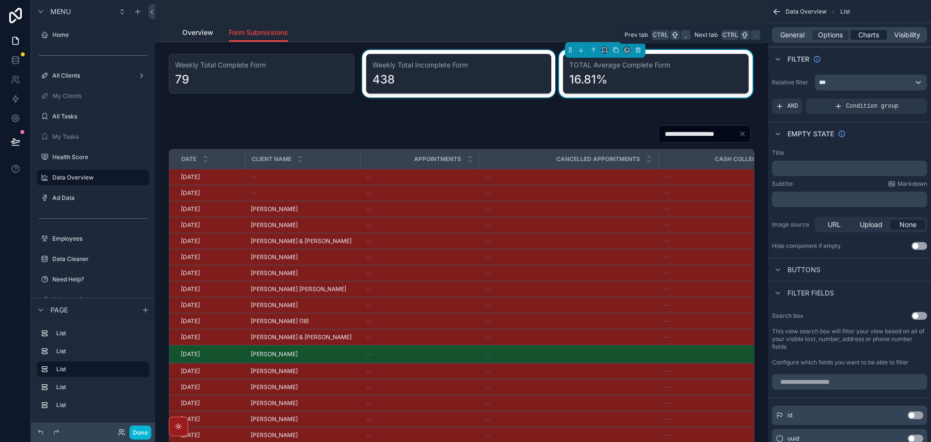
click at [870, 36] on span "Charts" at bounding box center [869, 35] width 21 height 10
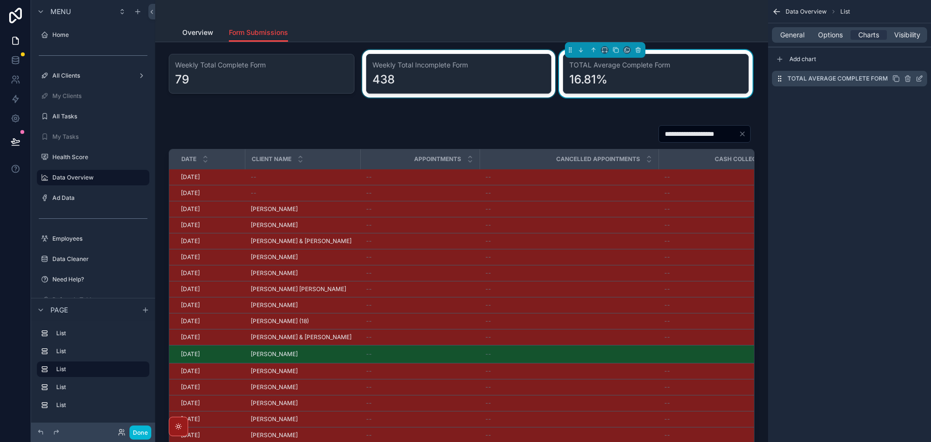
click at [919, 79] on icon "scrollable content" at bounding box center [920, 79] width 8 height 8
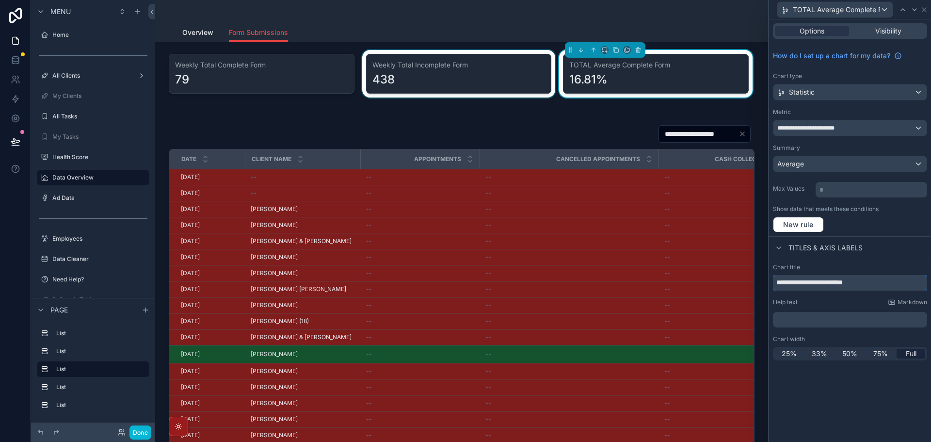
click at [885, 284] on input "**********" at bounding box center [850, 283] width 154 height 16
click at [891, 282] on input "**********" at bounding box center [850, 283] width 154 height 16
drag, startPoint x: 898, startPoint y: 282, endPoint x: 800, endPoint y: 283, distance: 97.5
click at [800, 283] on input "**********" at bounding box center [850, 283] width 154 height 16
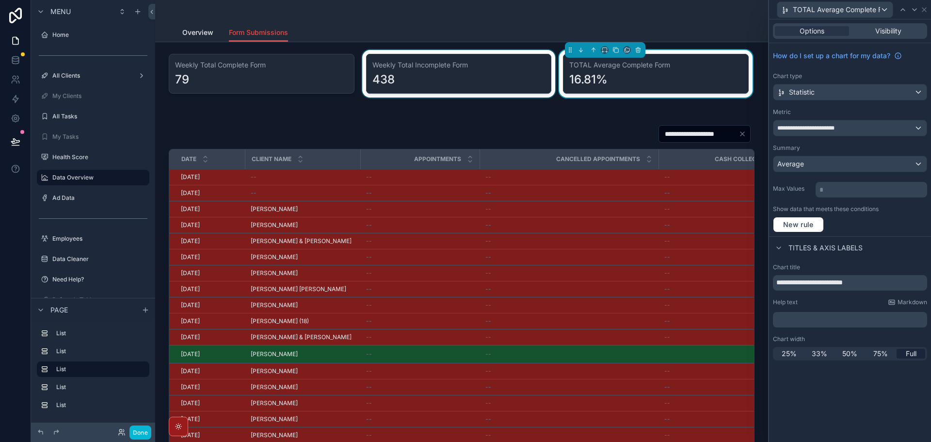
click at [908, 221] on div "New rule" at bounding box center [850, 225] width 154 height 16
click at [925, 7] on icon at bounding box center [925, 10] width 8 height 8
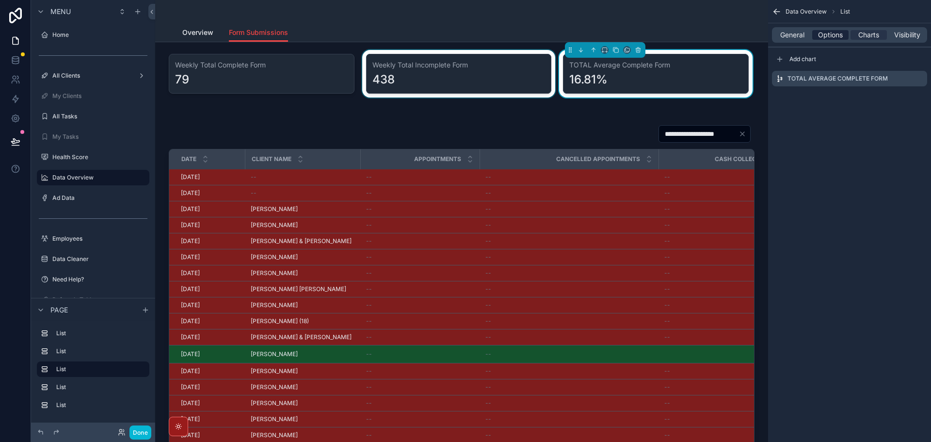
click at [834, 37] on span "Options" at bounding box center [830, 35] width 25 height 10
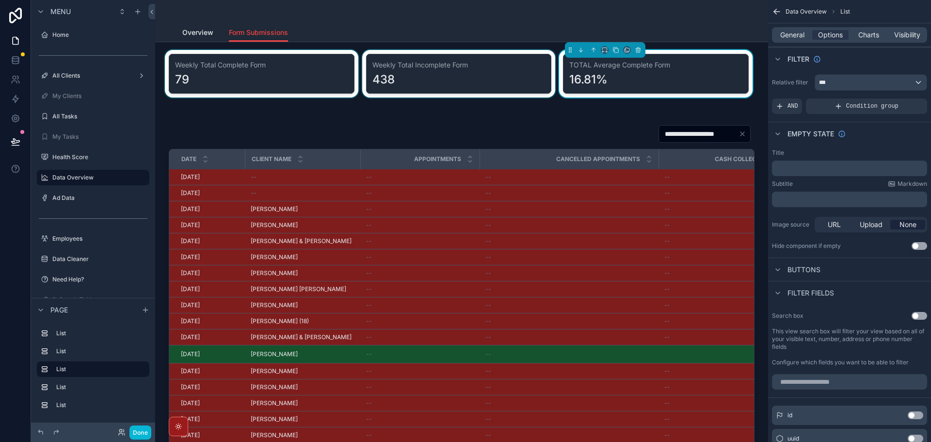
click at [278, 83] on div "scrollable content" at bounding box center [261, 74] width 197 height 48
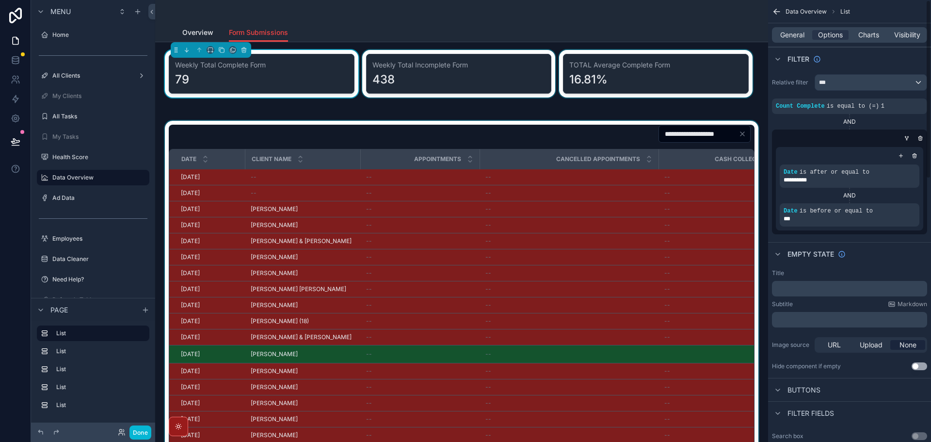
drag, startPoint x: 459, startPoint y: 133, endPoint x: 632, endPoint y: 130, distance: 172.2
click at [459, 133] on div "scrollable content" at bounding box center [462, 303] width 598 height 364
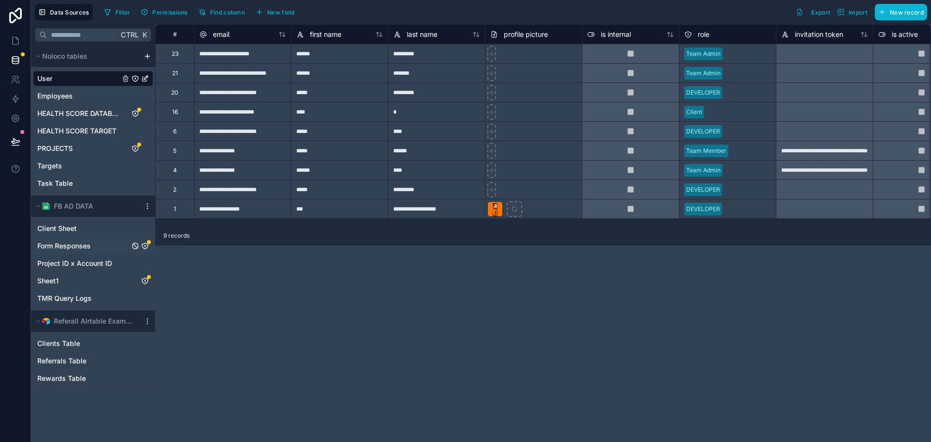
click at [101, 249] on link "Form Responses" at bounding box center [83, 246] width 92 height 10
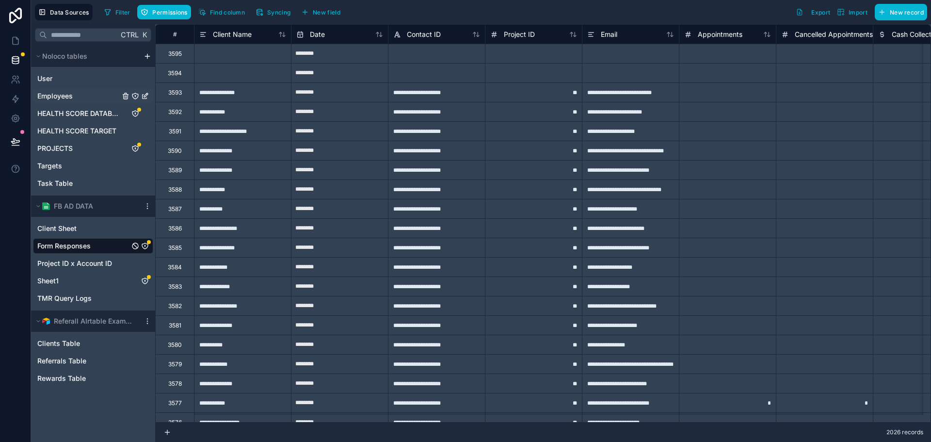
click at [81, 95] on link "Employees" at bounding box center [78, 96] width 82 height 10
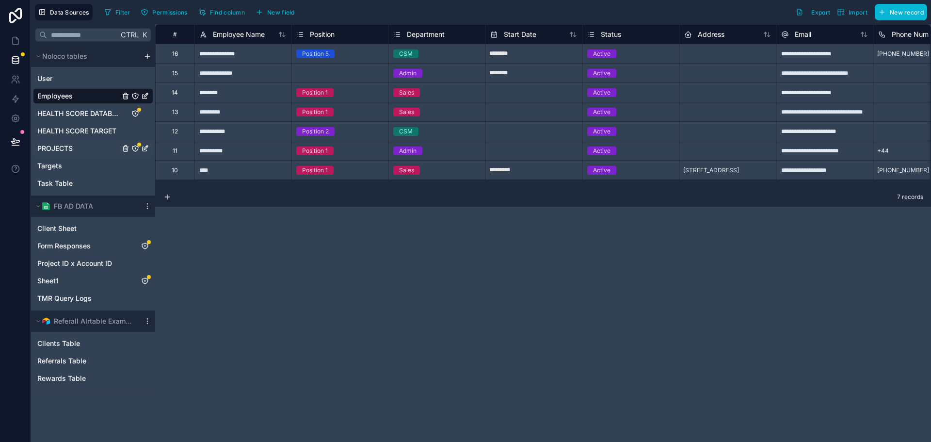
click at [65, 150] on span "PROJECTS" at bounding box center [54, 149] width 35 height 10
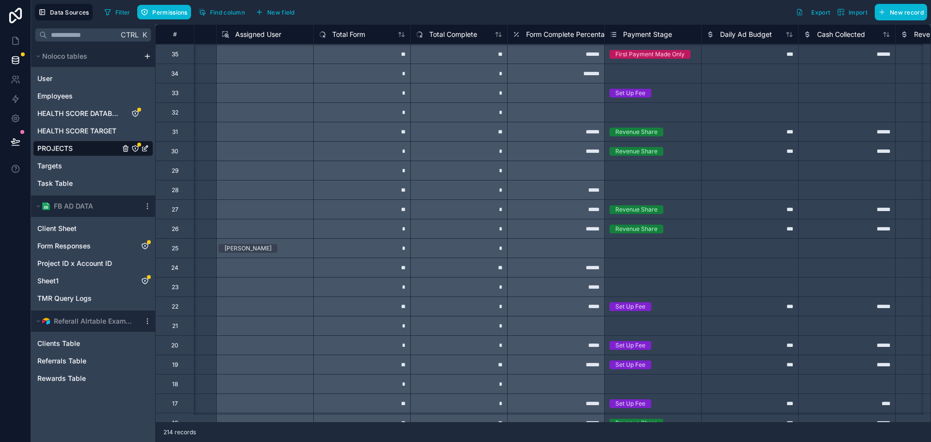
scroll to position [3589, 3107]
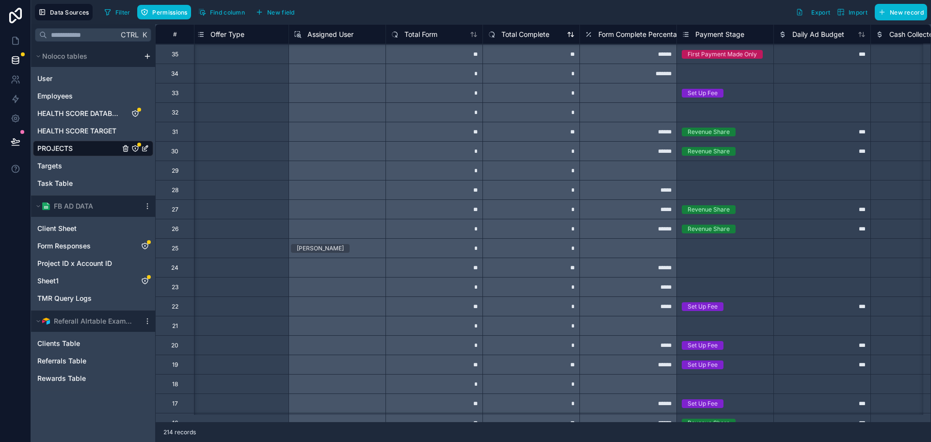
click at [538, 34] on span "Total Complete" at bounding box center [526, 35] width 48 height 10
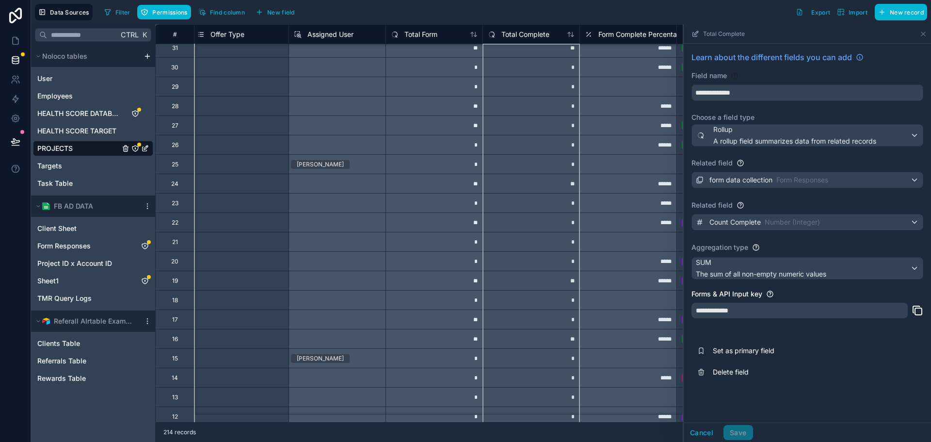
scroll to position [3781, 3107]
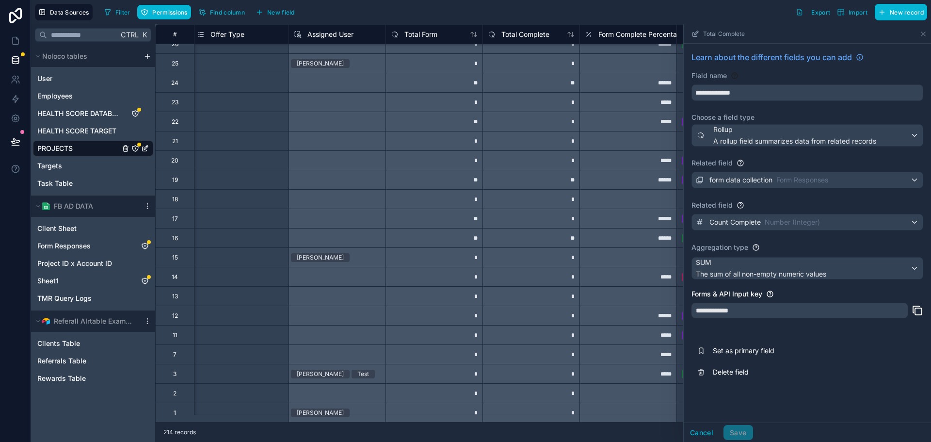
drag, startPoint x: 649, startPoint y: 423, endPoint x: 584, endPoint y: 427, distance: 64.7
click at [584, 427] on div "214 records" at bounding box center [543, 432] width 776 height 19
click at [926, 32] on icon at bounding box center [924, 34] width 4 height 4
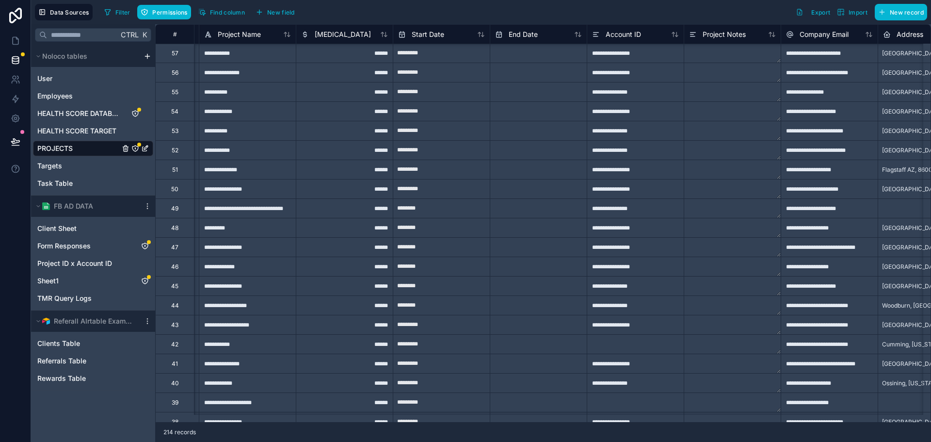
scroll to position [3163, 0]
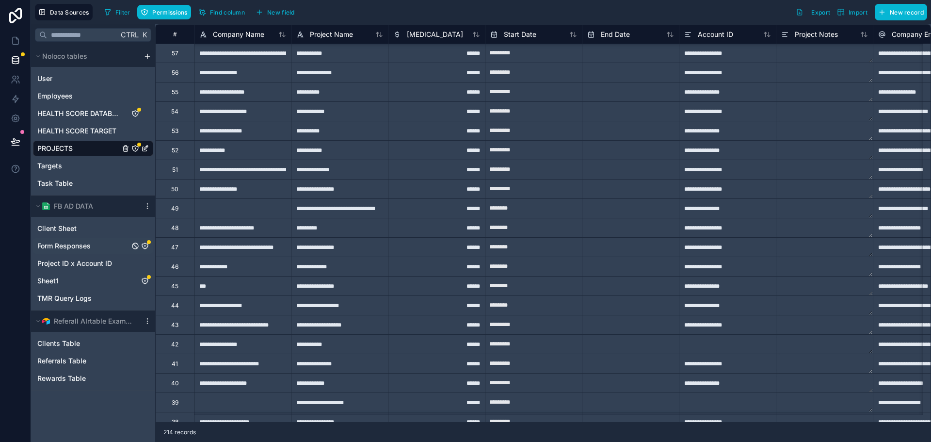
click at [85, 246] on span "Form Responses" at bounding box center [63, 246] width 53 height 10
